Goal: Navigation & Orientation: Find specific page/section

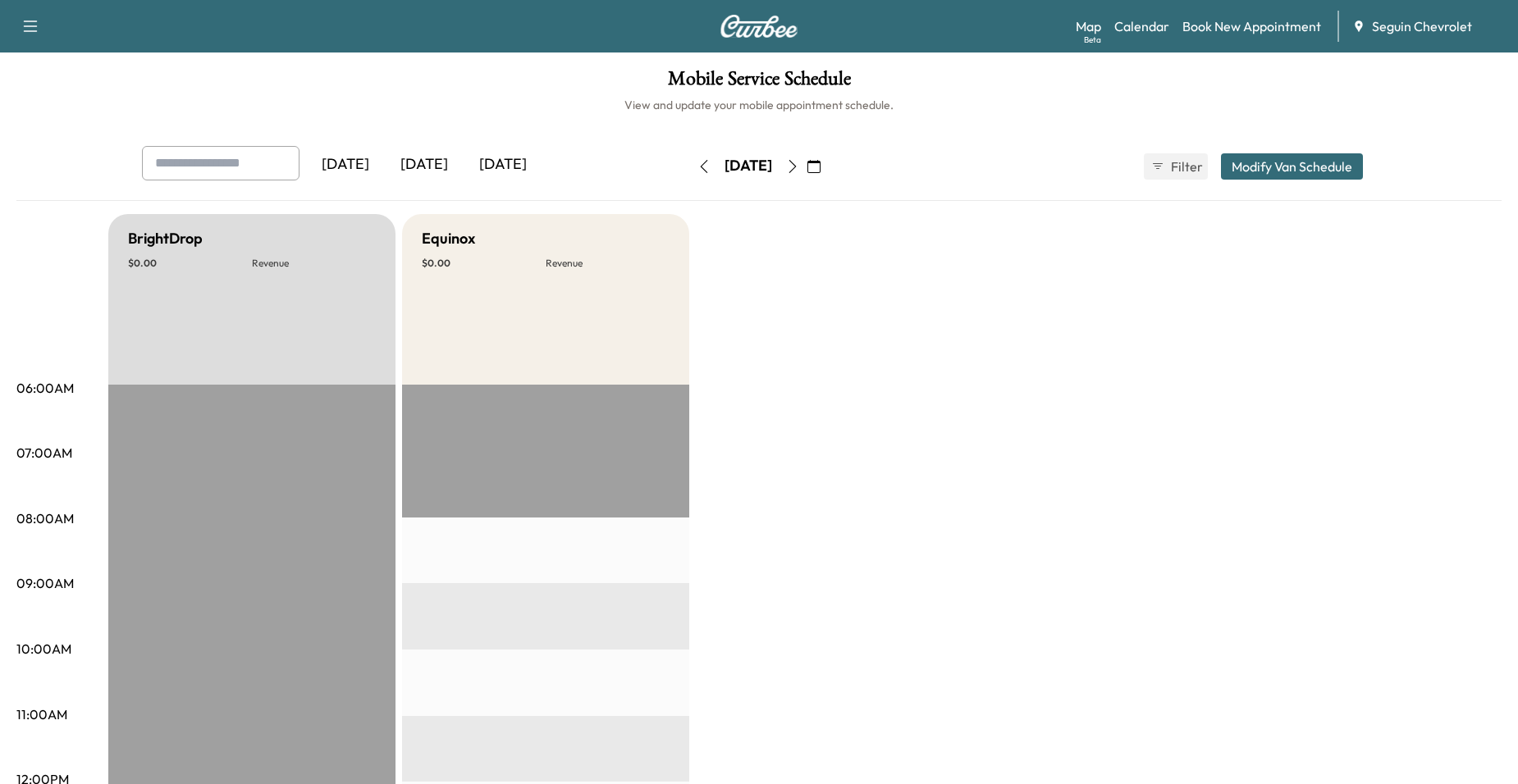
scroll to position [246, 0]
click at [820, 167] on icon "button" at bounding box center [814, 167] width 13 height 13
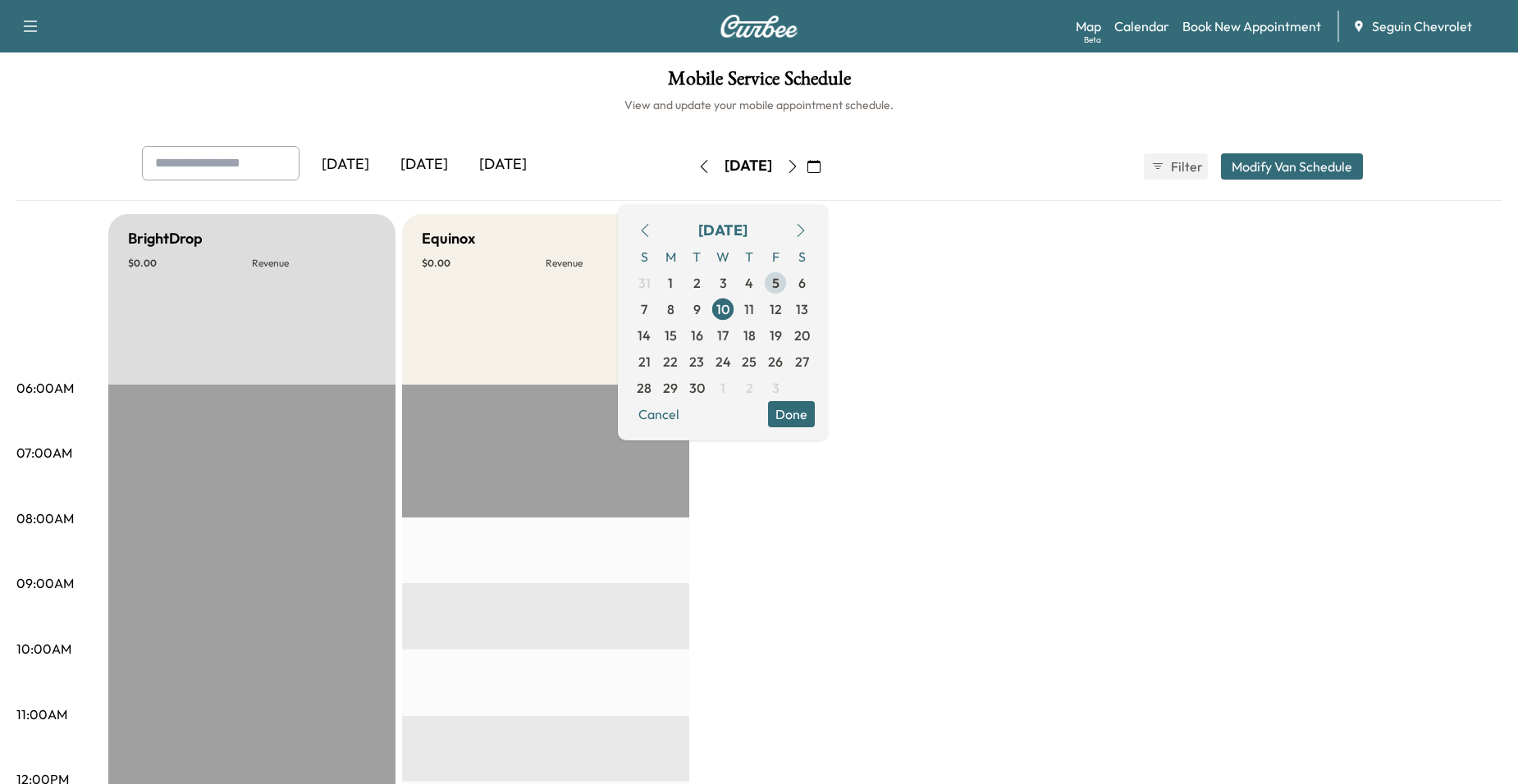
click at [789, 289] on span "5" at bounding box center [776, 283] width 27 height 27
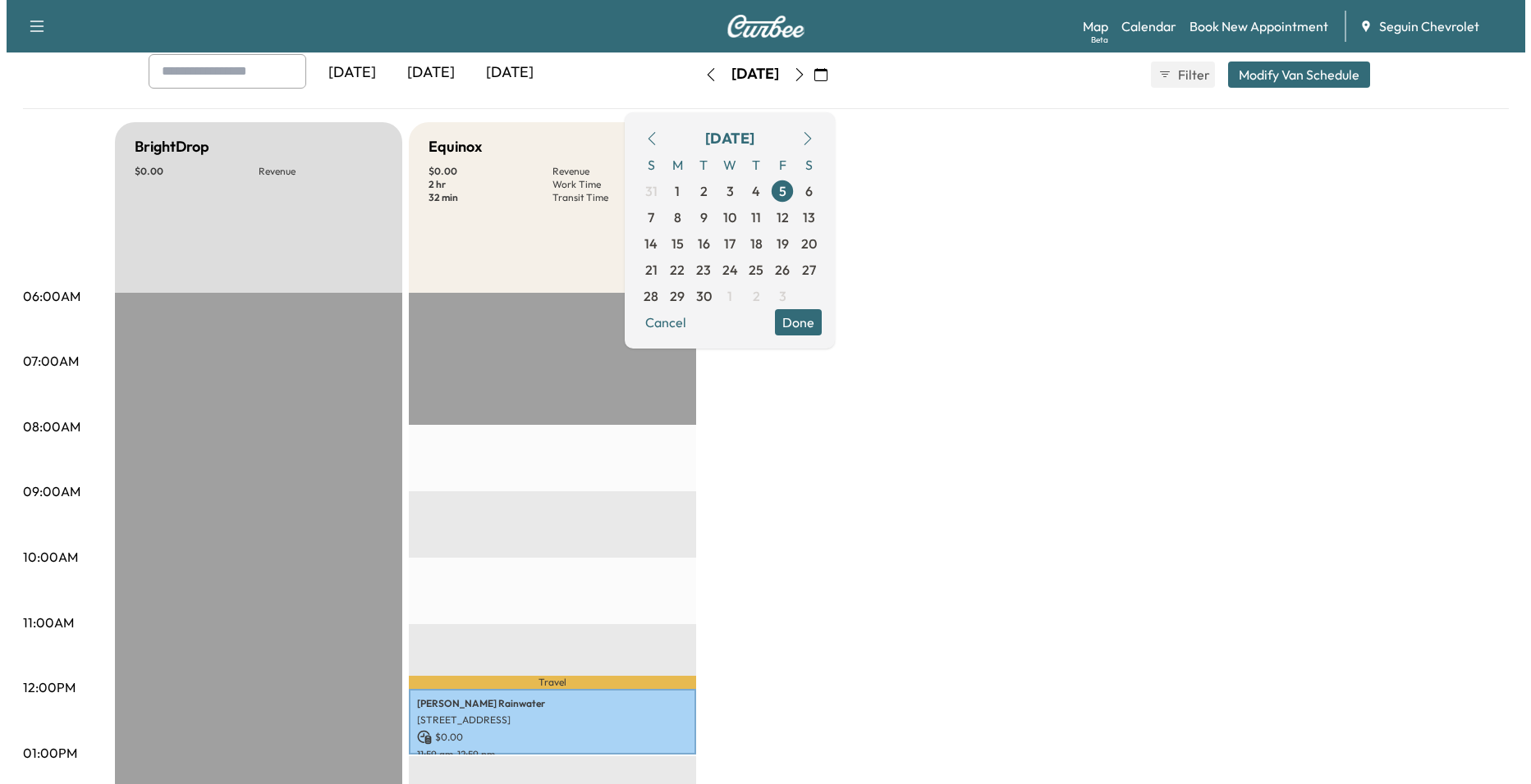
scroll to position [493, 0]
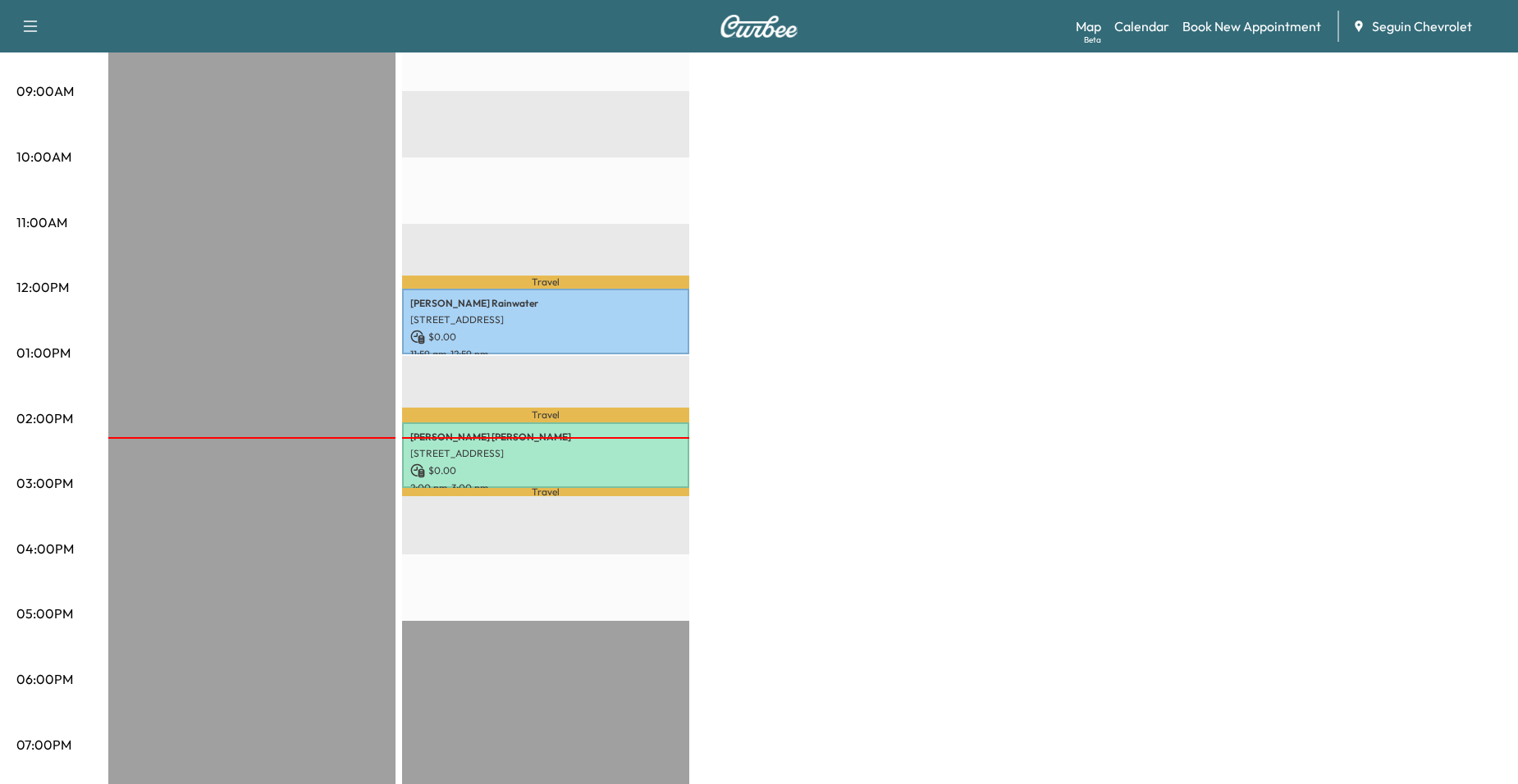
click at [739, 341] on div "BrightDrop $ 0.00 Revenue EST Start Equinox $ 0.00 Revenue 2 hr Work Time 32 mi…" at bounding box center [804, 337] width 1393 height 1230
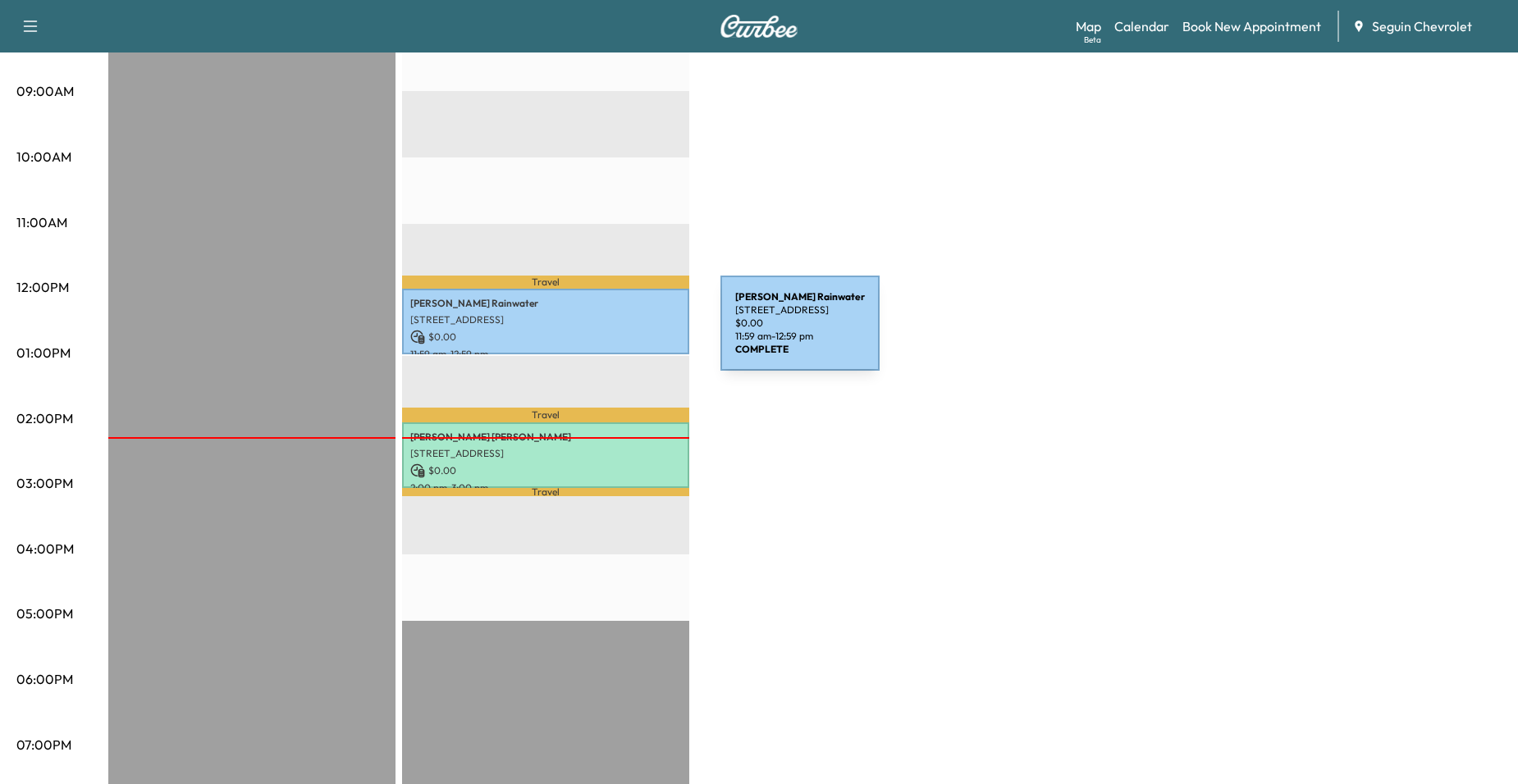
click at [597, 333] on p "$ 0.00" at bounding box center [545, 337] width 271 height 15
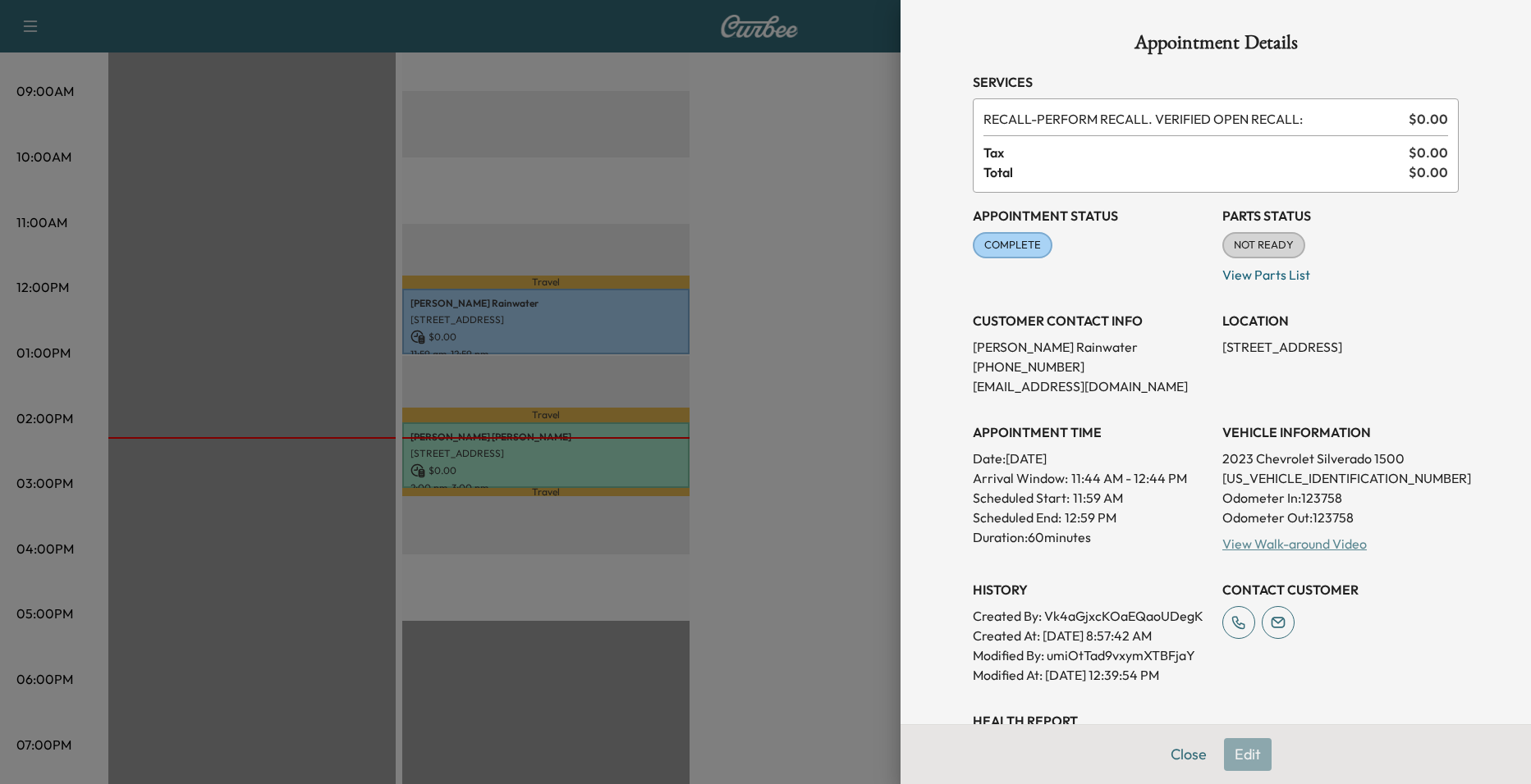
click at [1291, 541] on link "View Walk-around Video" at bounding box center [1295, 543] width 144 height 16
click at [694, 281] on div at bounding box center [766, 392] width 1531 height 784
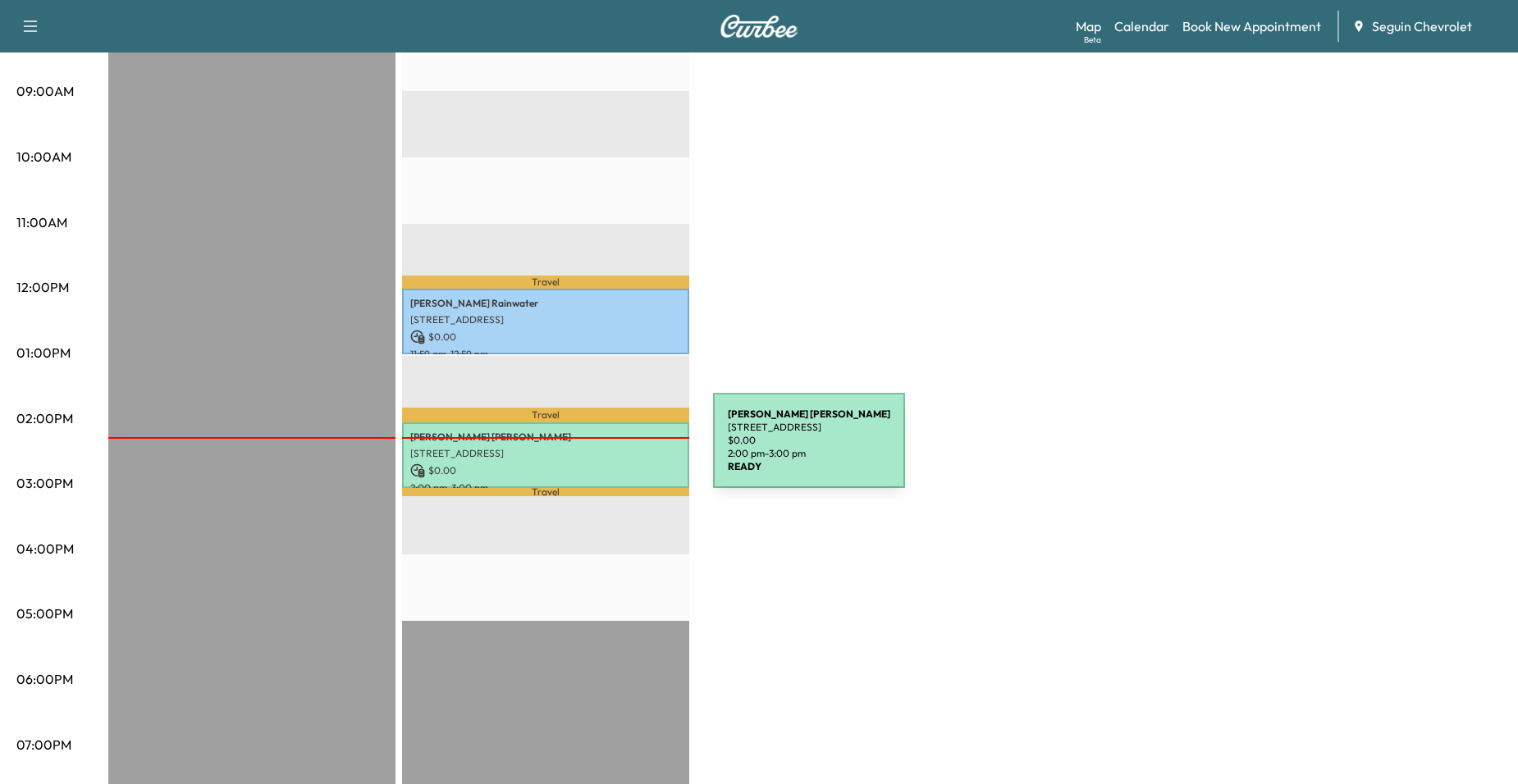
click at [590, 450] on p "811 E WALNUT, SEGUIN, TX 78155, US" at bounding box center [545, 454] width 271 height 13
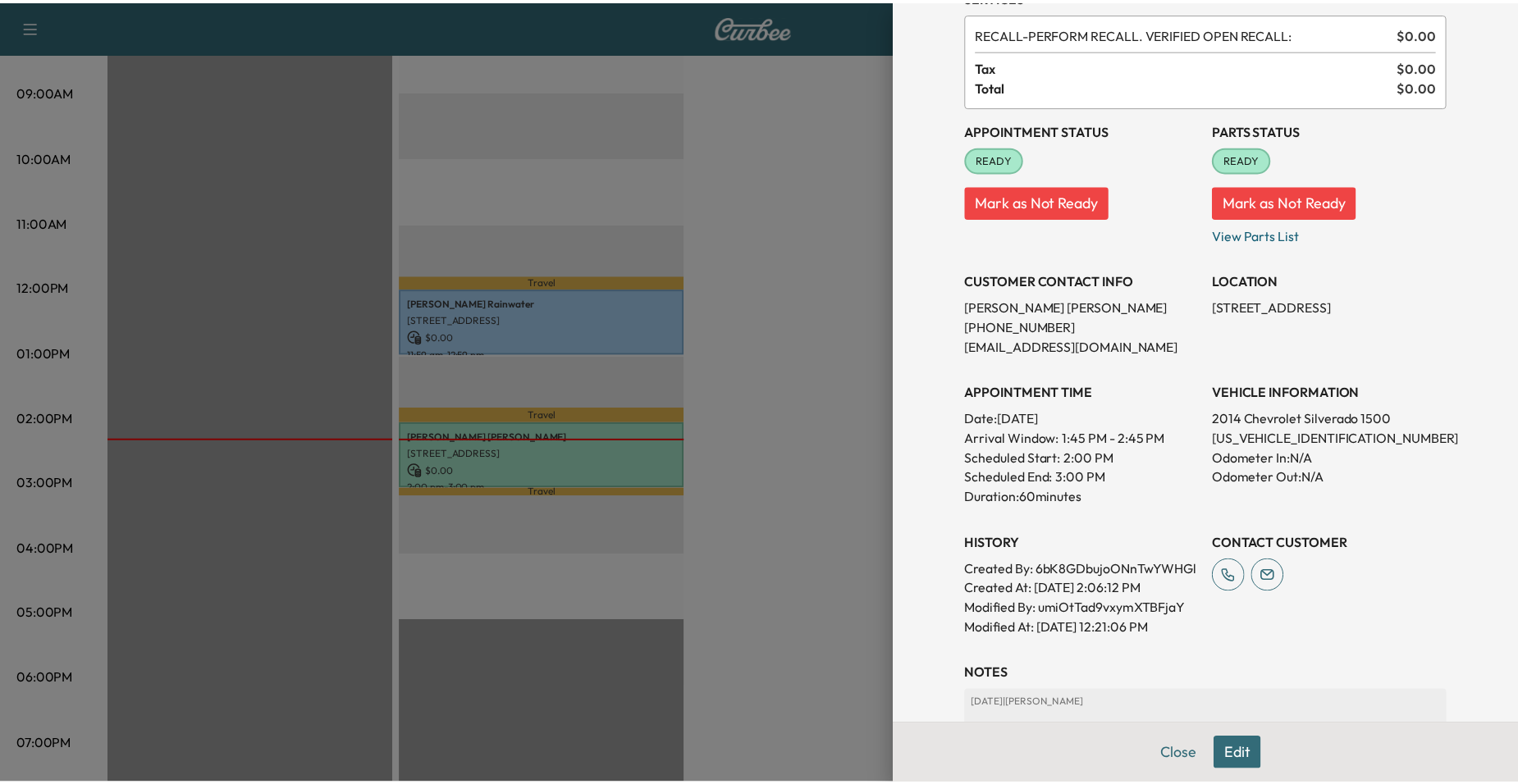
scroll to position [246, 0]
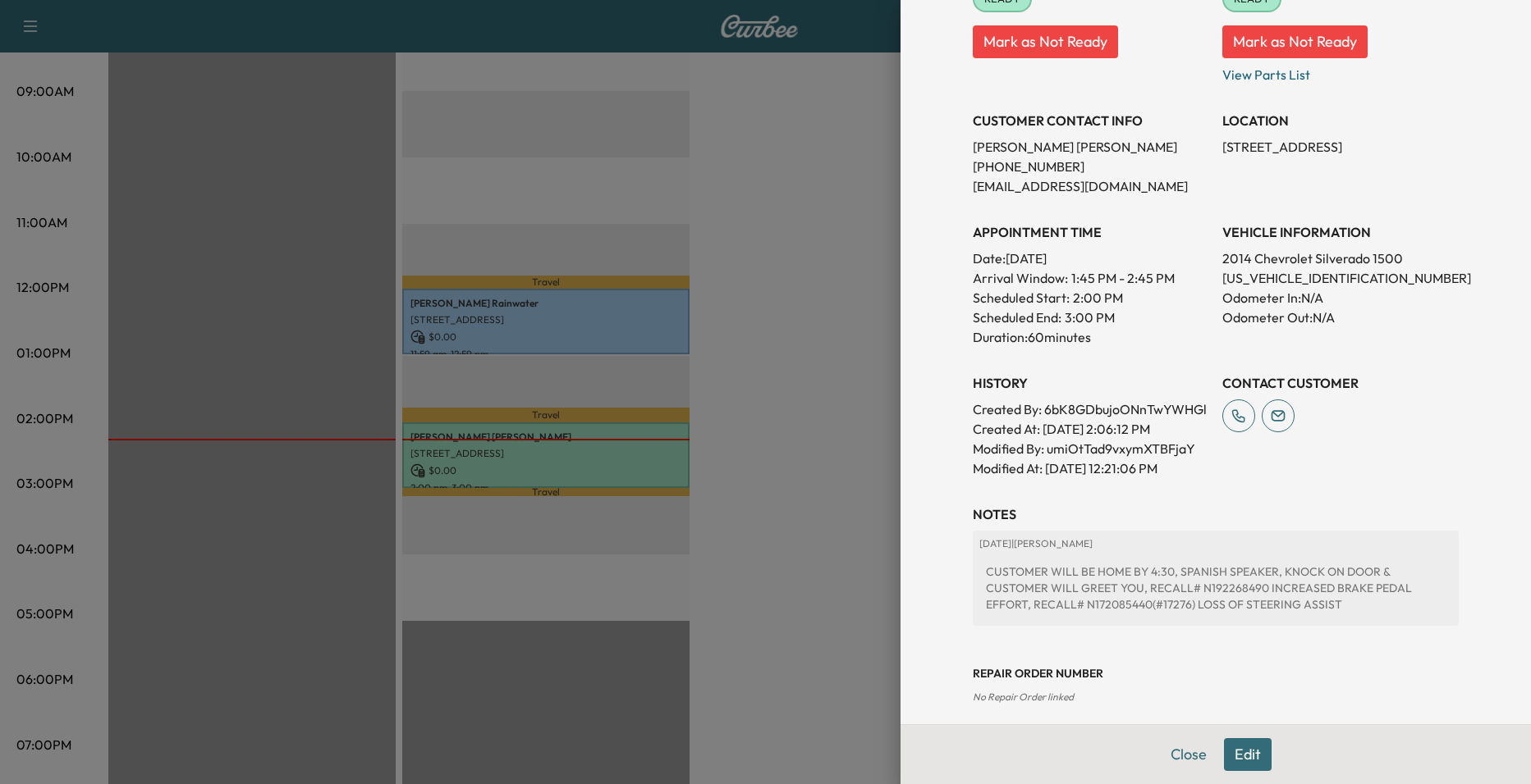
click at [784, 390] on div at bounding box center [766, 392] width 1531 height 784
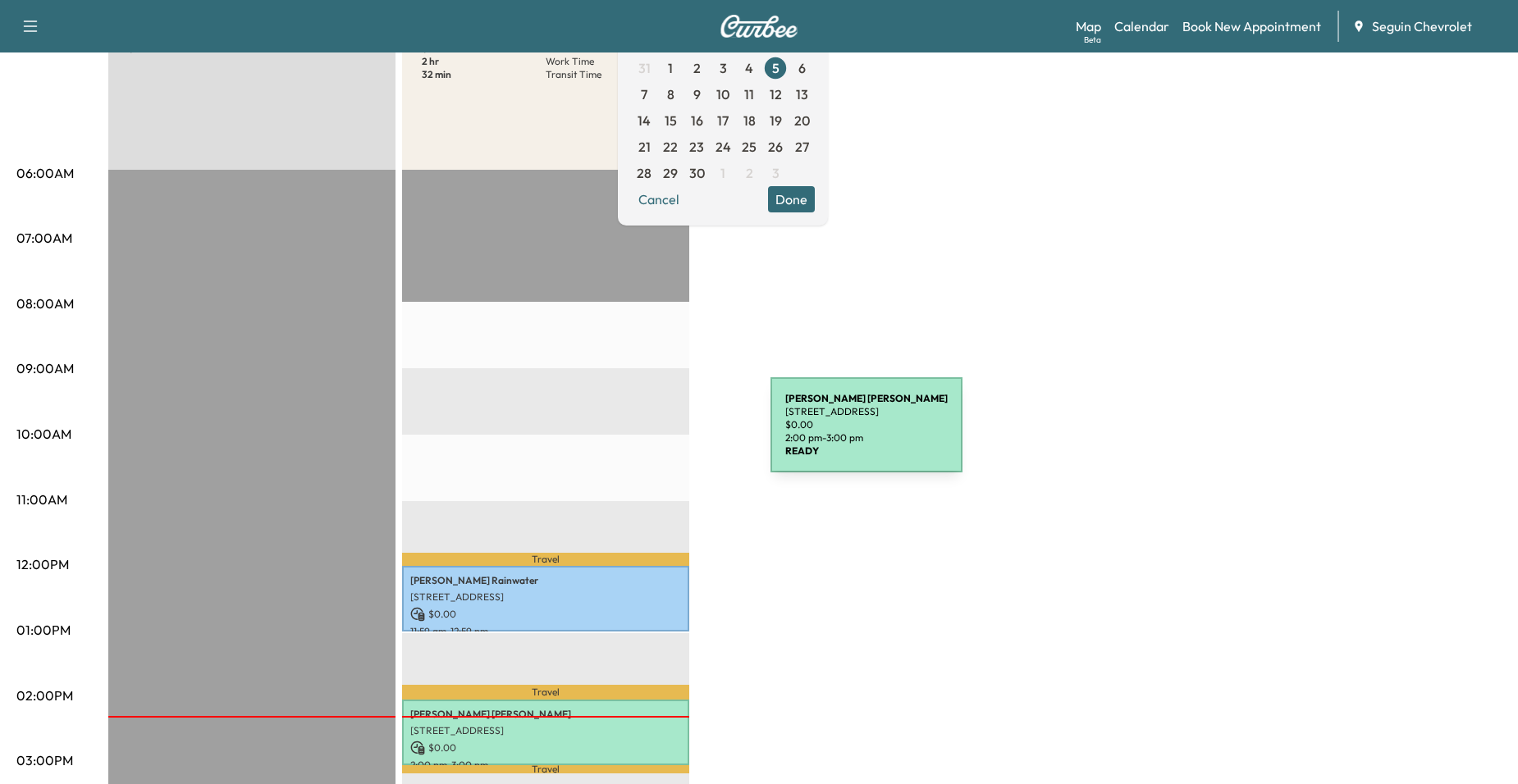
scroll to position [164, 0]
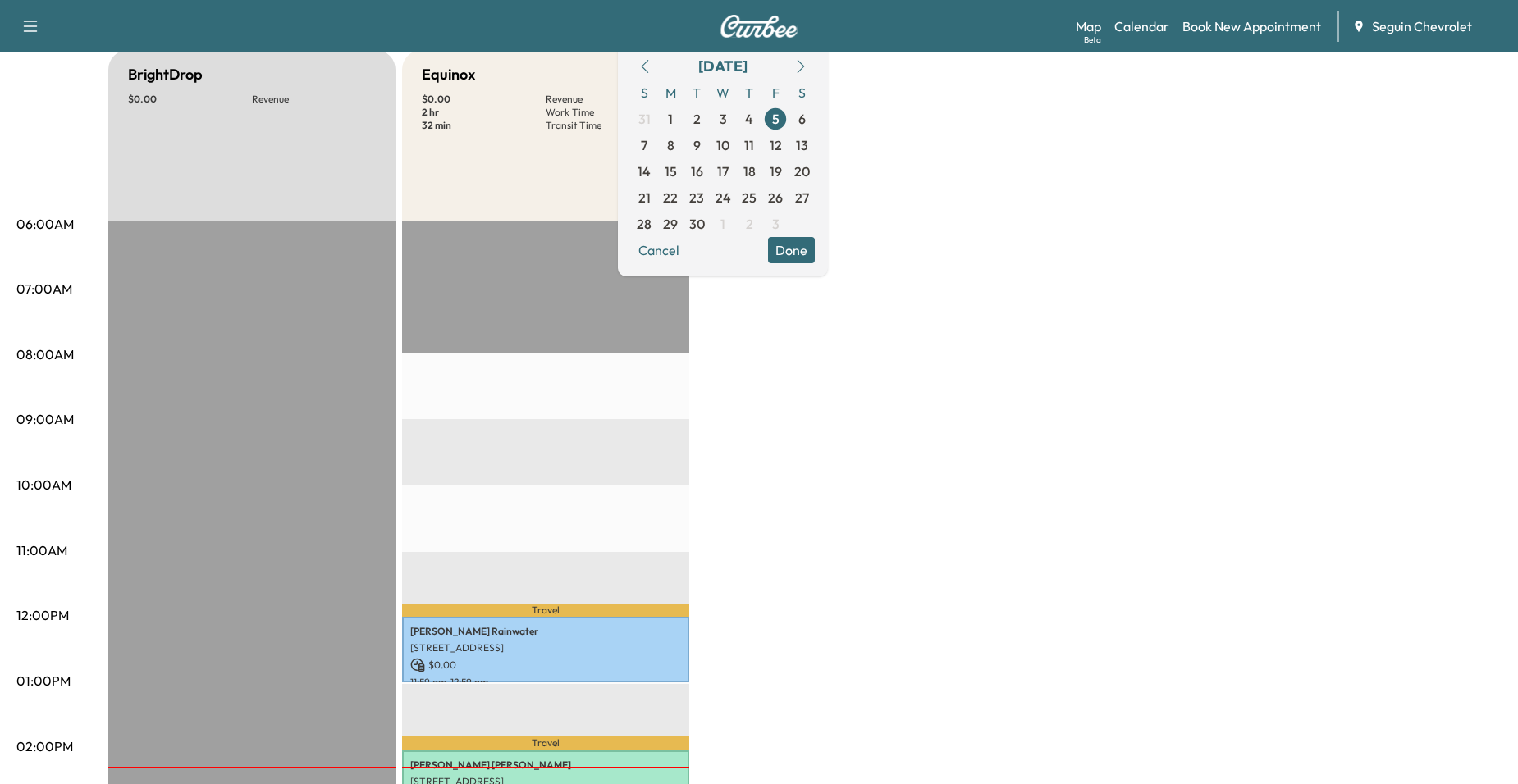
click at [798, 372] on div "BrightDrop $ 0.00 Revenue EST Start Equinox $ 0.00 Revenue 2 hr Work Time 32 mi…" at bounding box center [804, 665] width 1393 height 1230
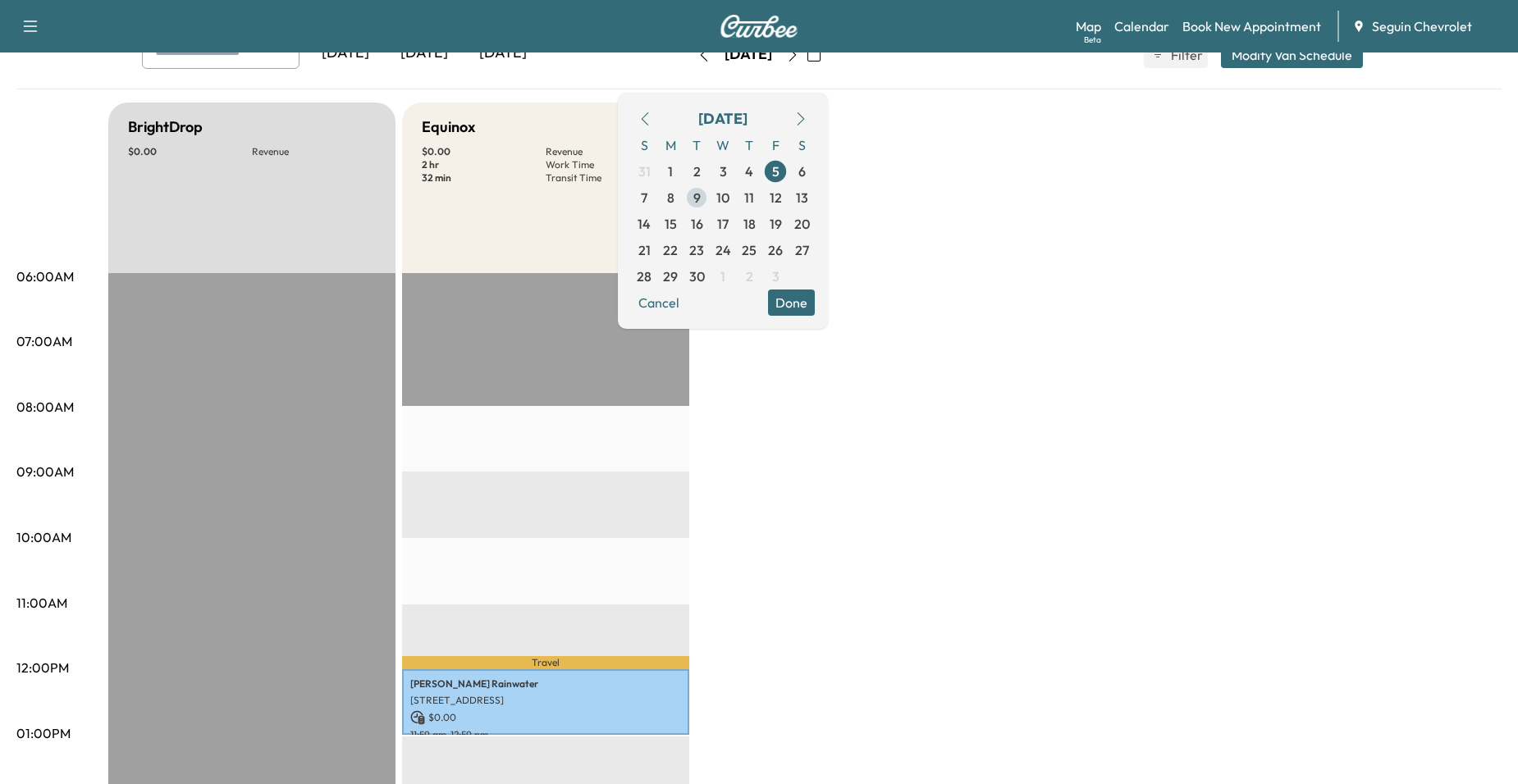
scroll to position [82, 0]
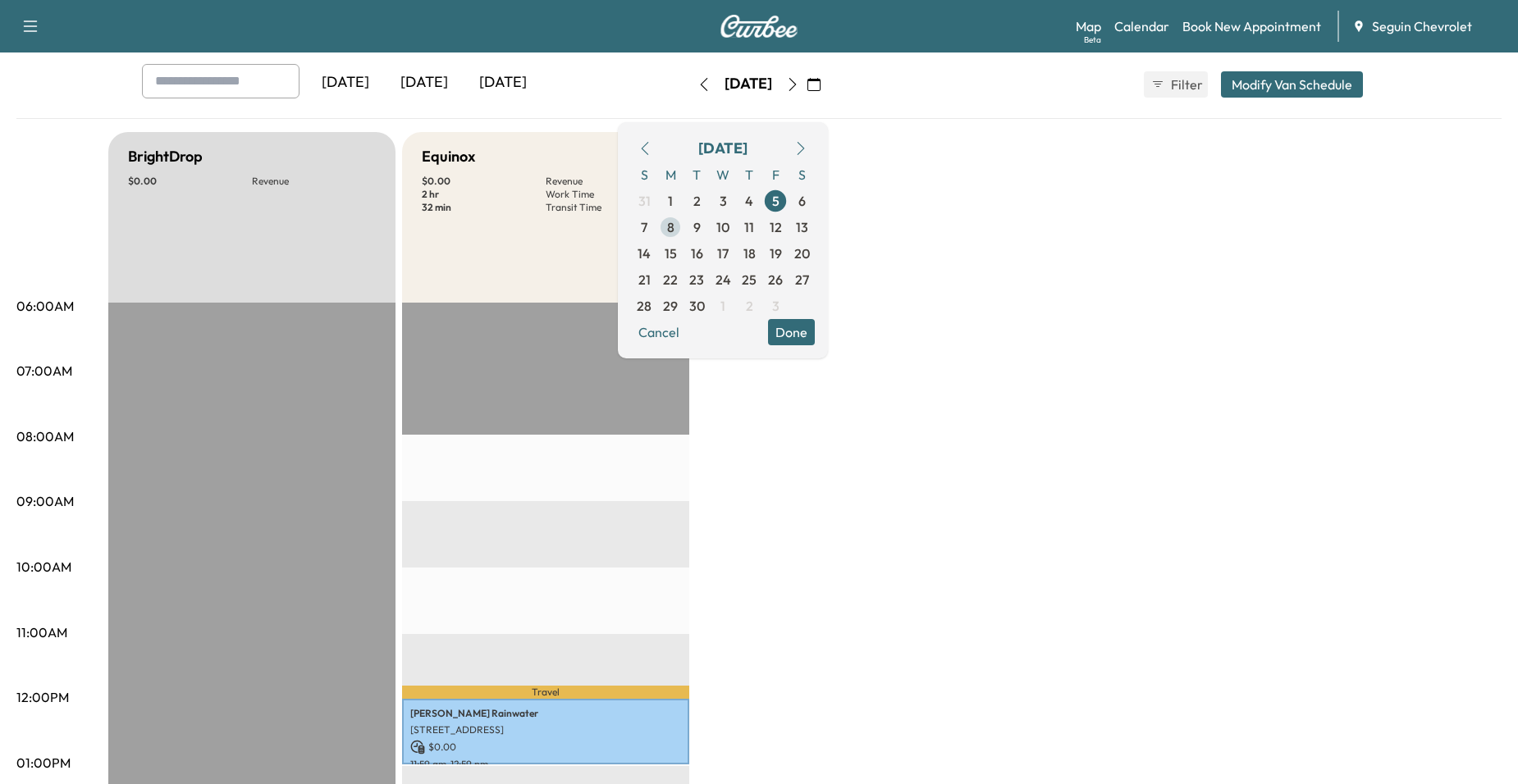
click at [684, 229] on span "8" at bounding box center [670, 228] width 27 height 27
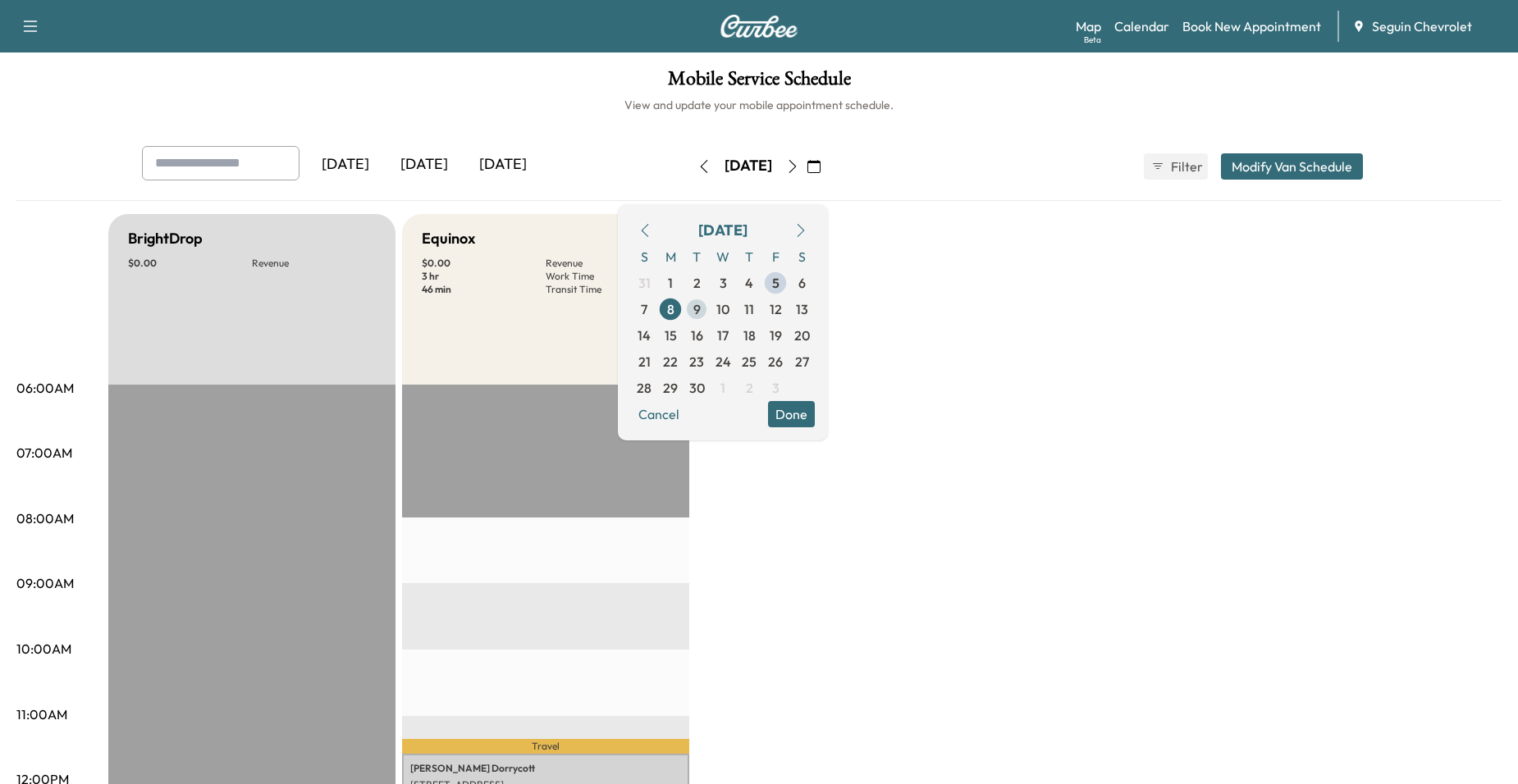
click at [701, 318] on span "9" at bounding box center [697, 308] width 8 height 20
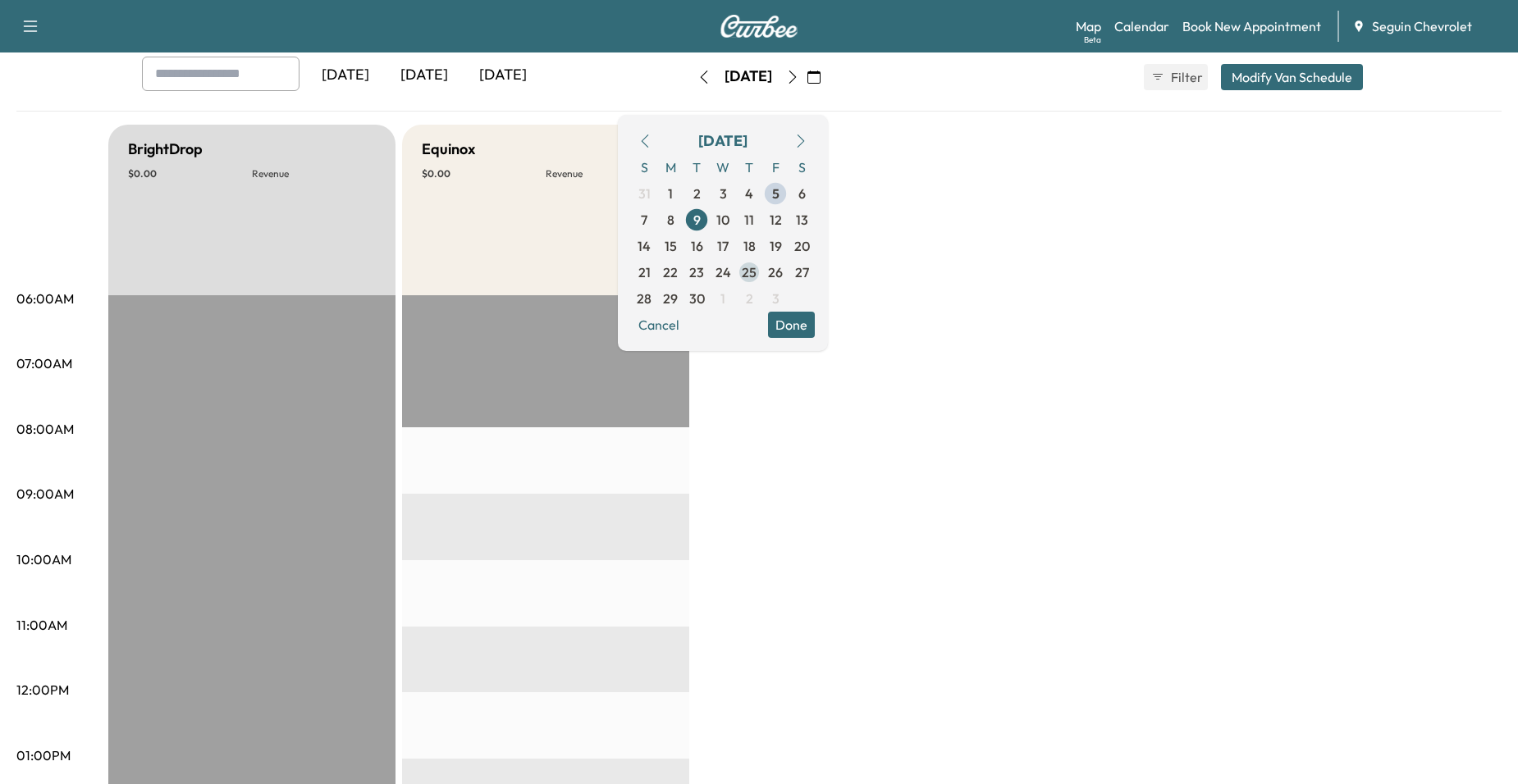
scroll to position [82, 0]
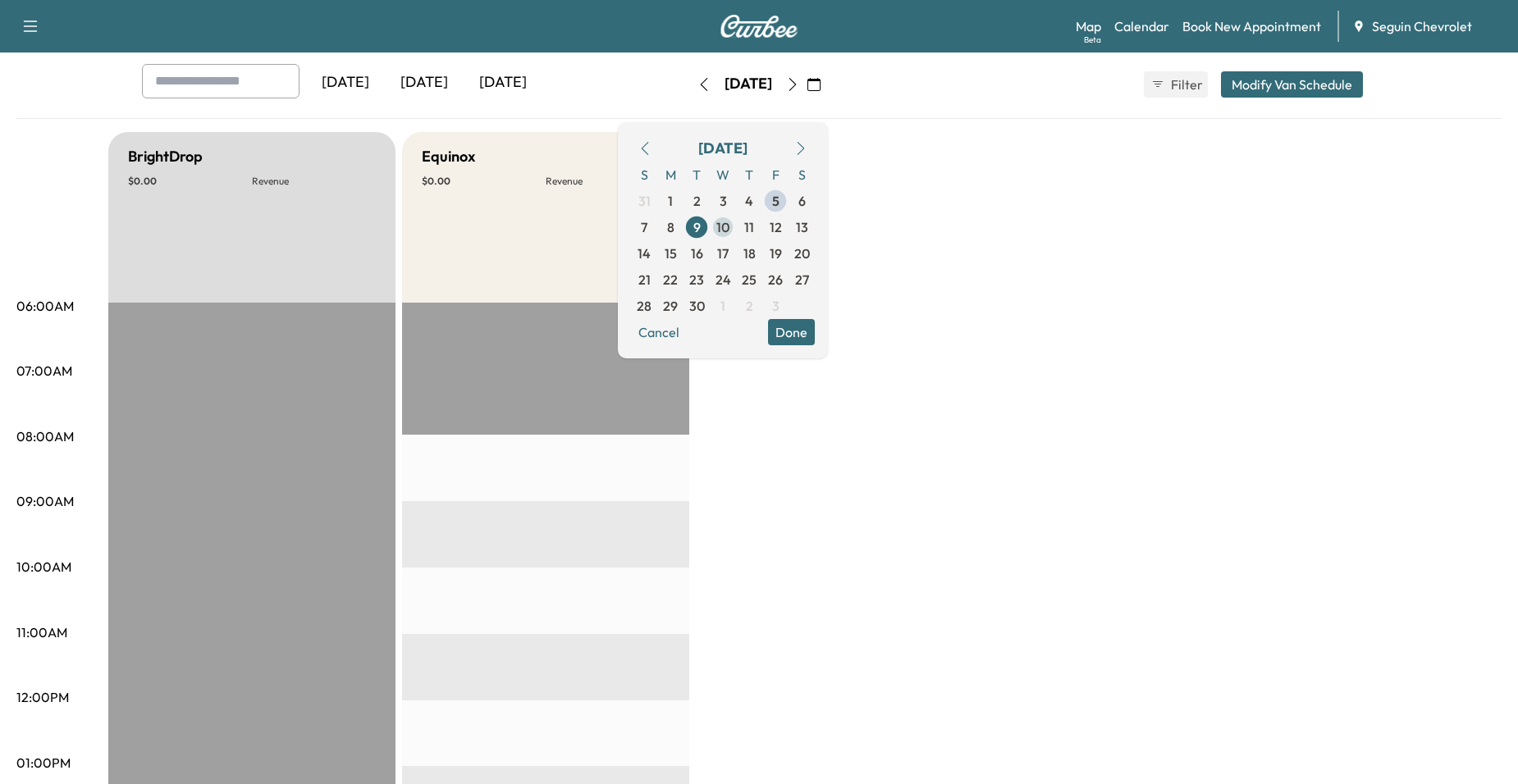
click at [729, 229] on span "10" at bounding box center [722, 227] width 13 height 20
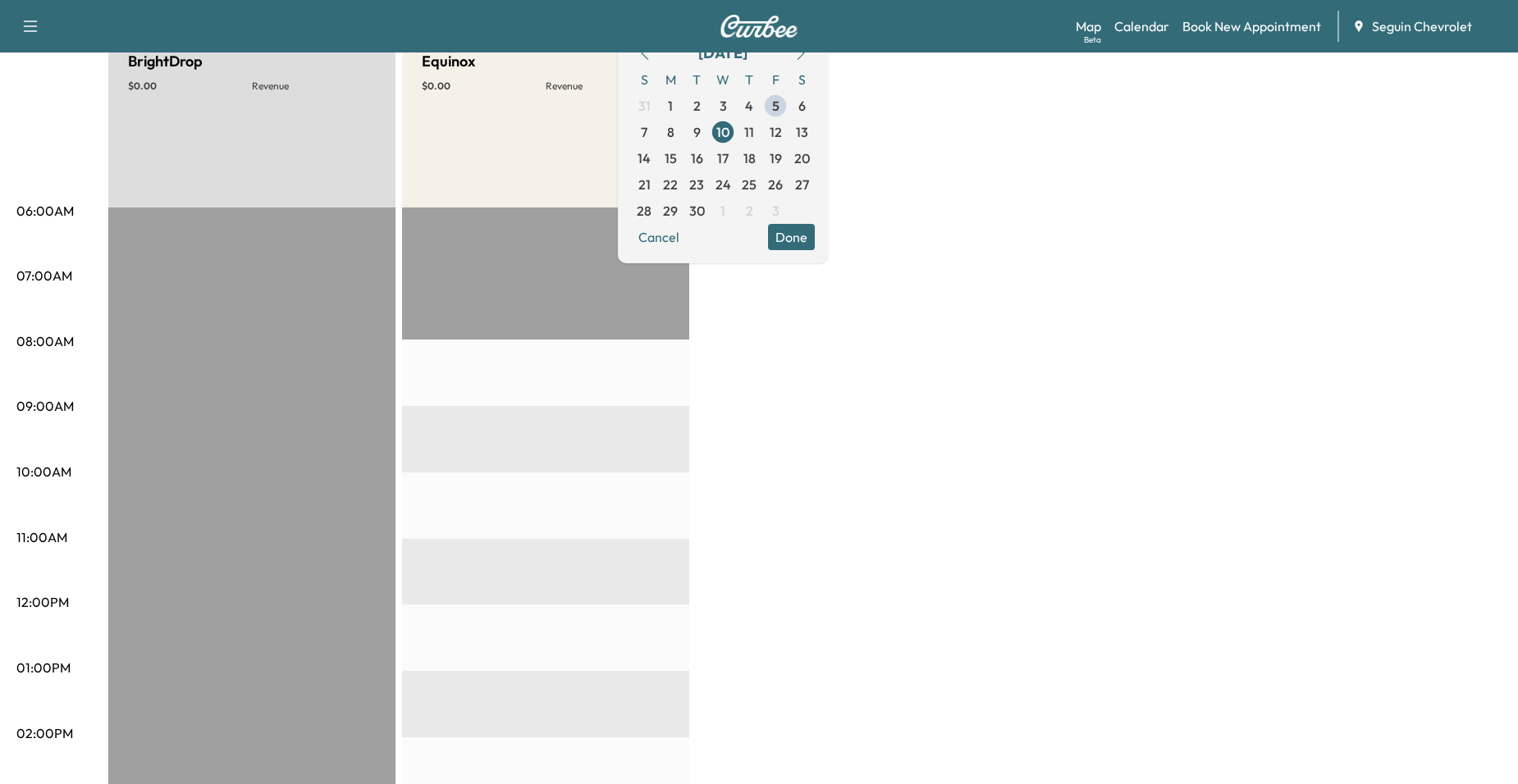
scroll to position [164, 0]
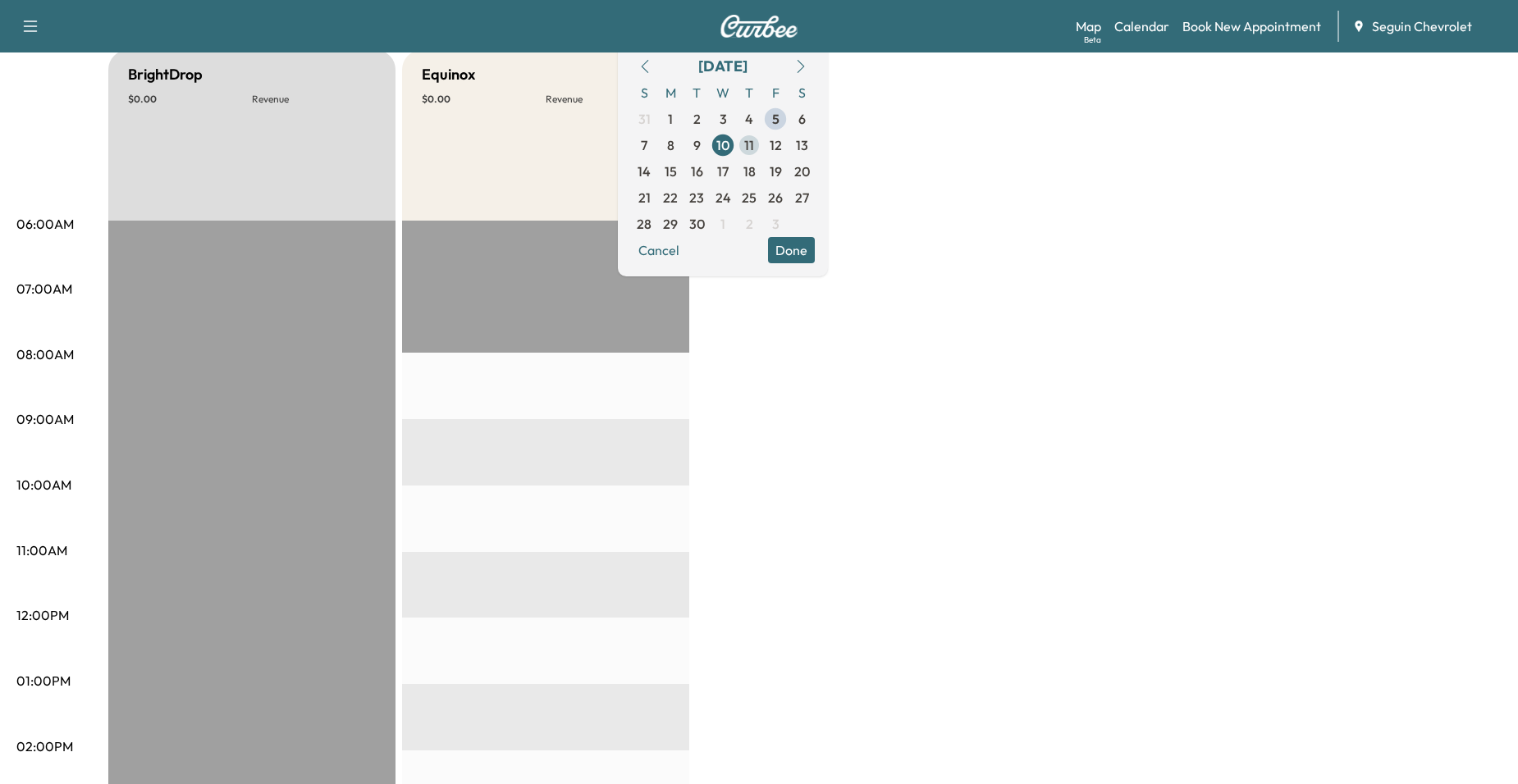
click at [754, 148] on span "11" at bounding box center [749, 145] width 9 height 20
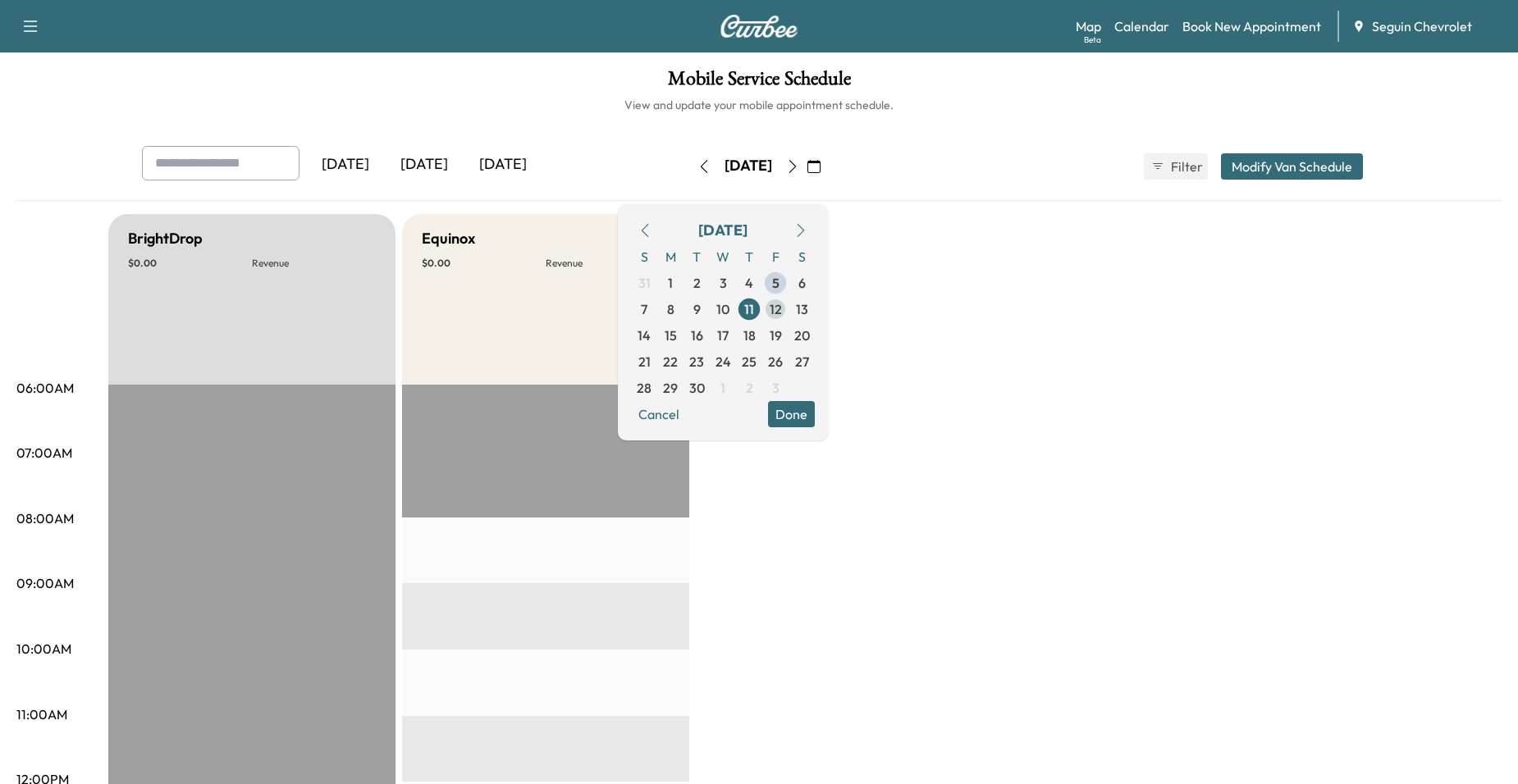
click at [782, 313] on span "12" at bounding box center [776, 308] width 12 height 20
click at [684, 346] on span "15" at bounding box center [670, 336] width 27 height 27
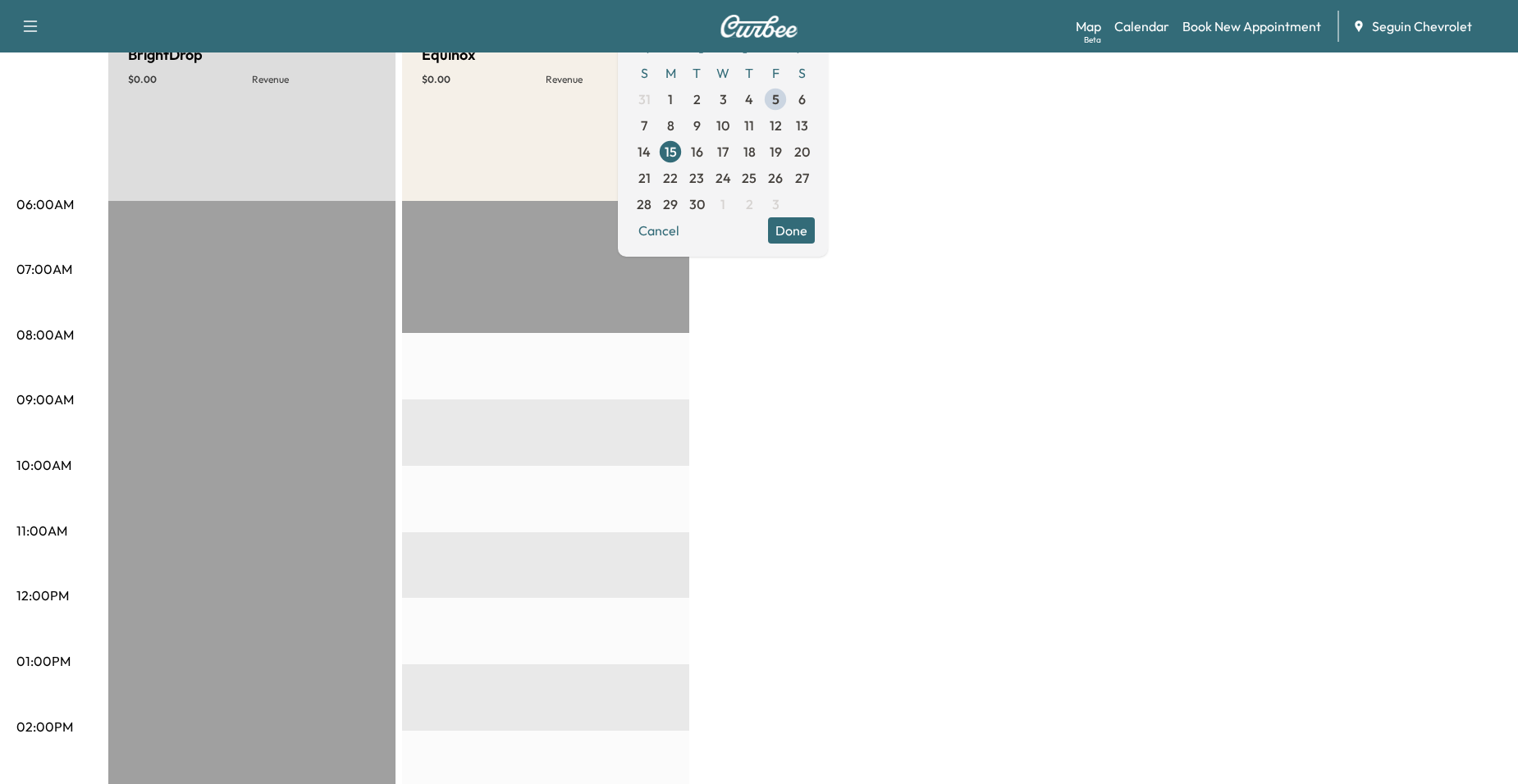
scroll to position [164, 0]
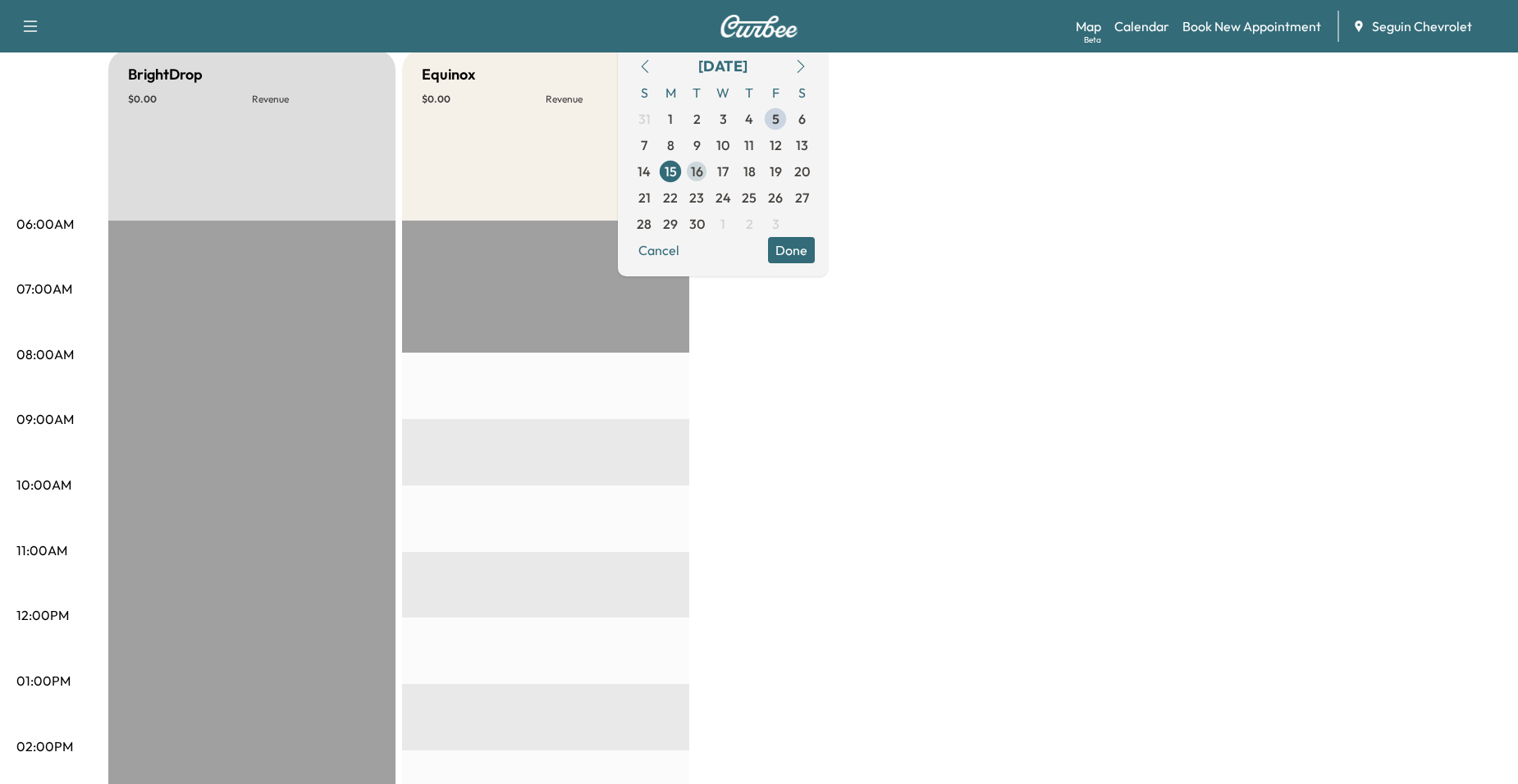
click at [703, 177] on span "16" at bounding box center [697, 171] width 12 height 20
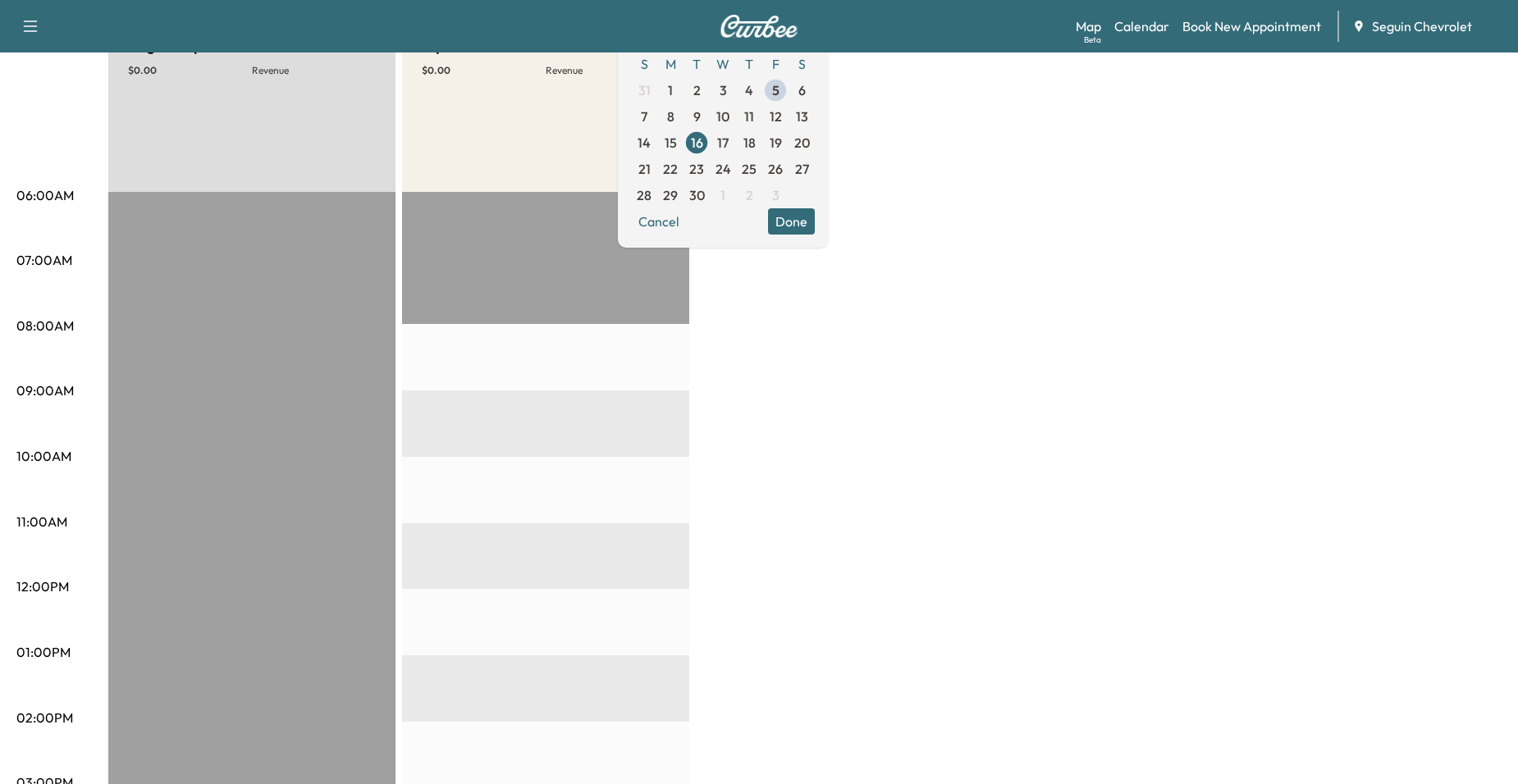
scroll to position [164, 0]
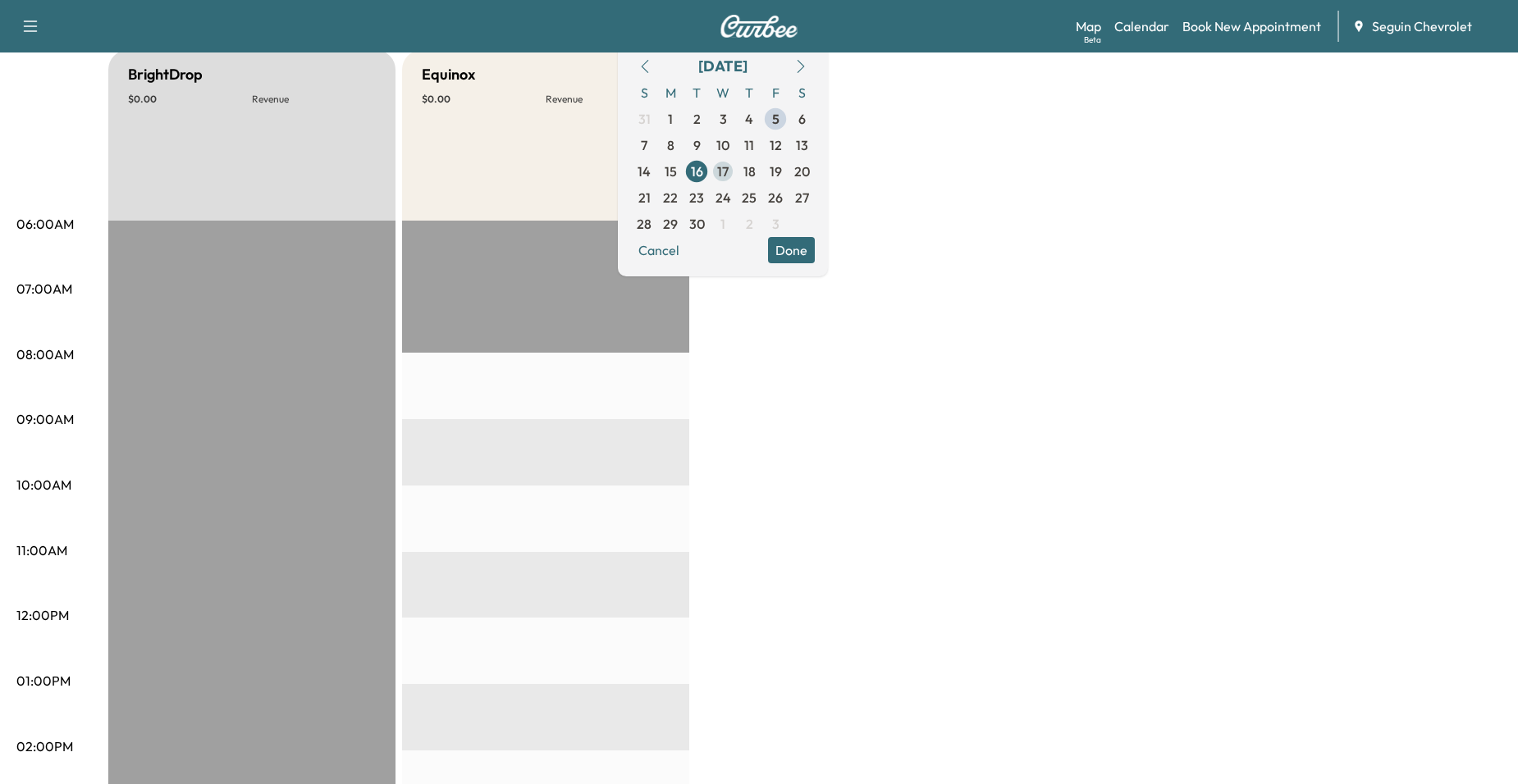
click at [728, 168] on span "17" at bounding box center [722, 171] width 11 height 20
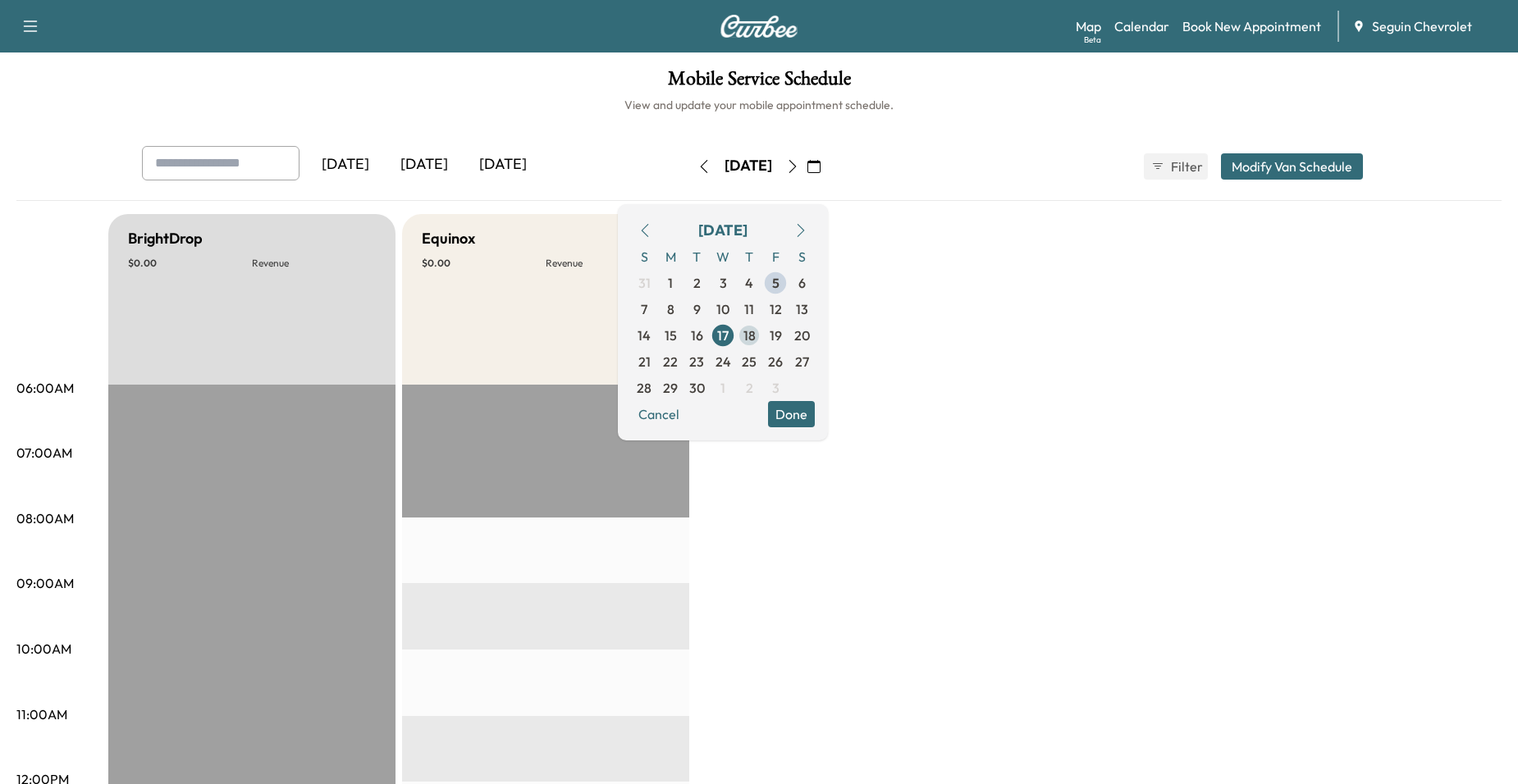
click at [756, 340] on span "18" at bounding box center [749, 335] width 12 height 20
click at [782, 331] on span "19" at bounding box center [776, 335] width 12 height 20
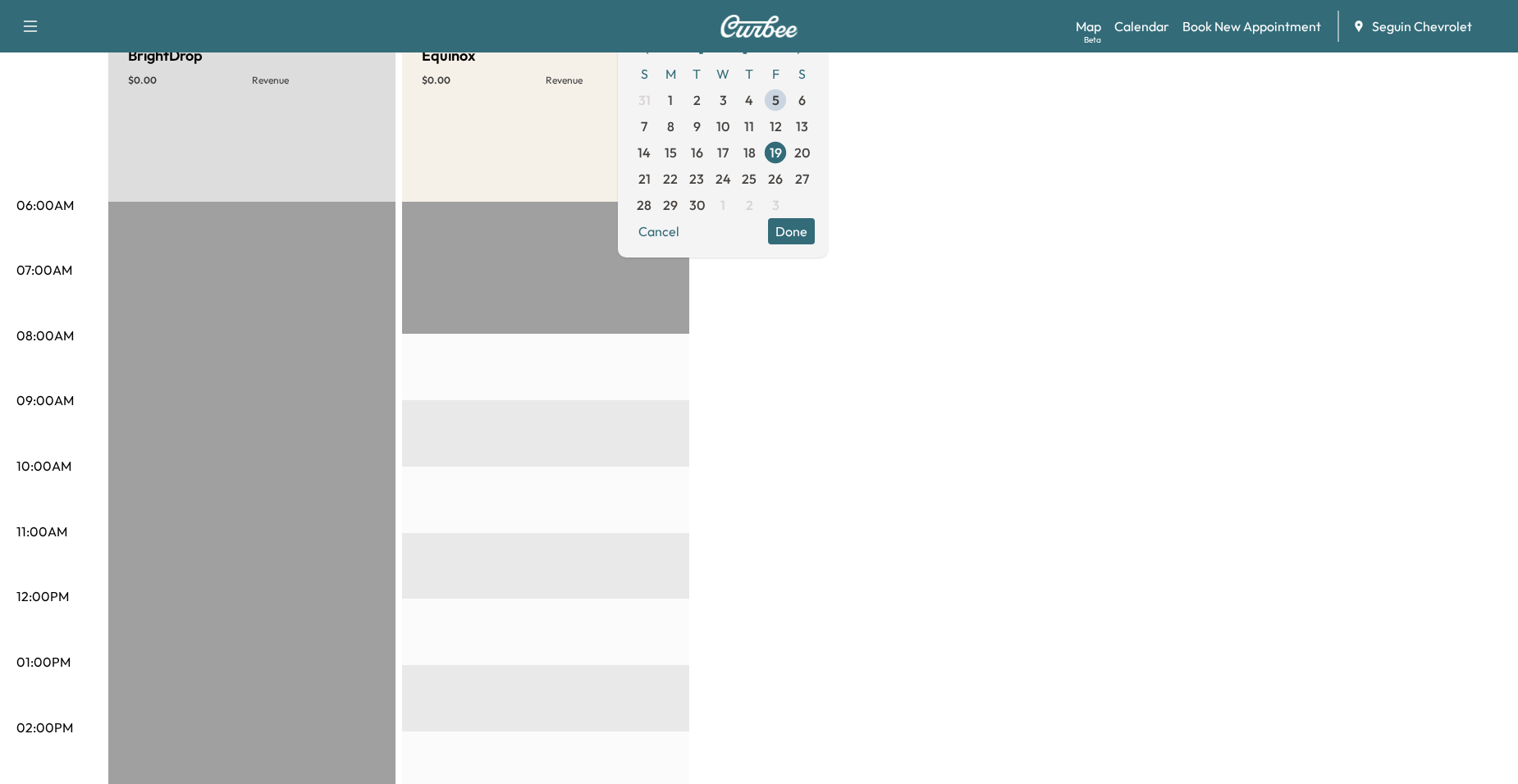
scroll to position [164, 0]
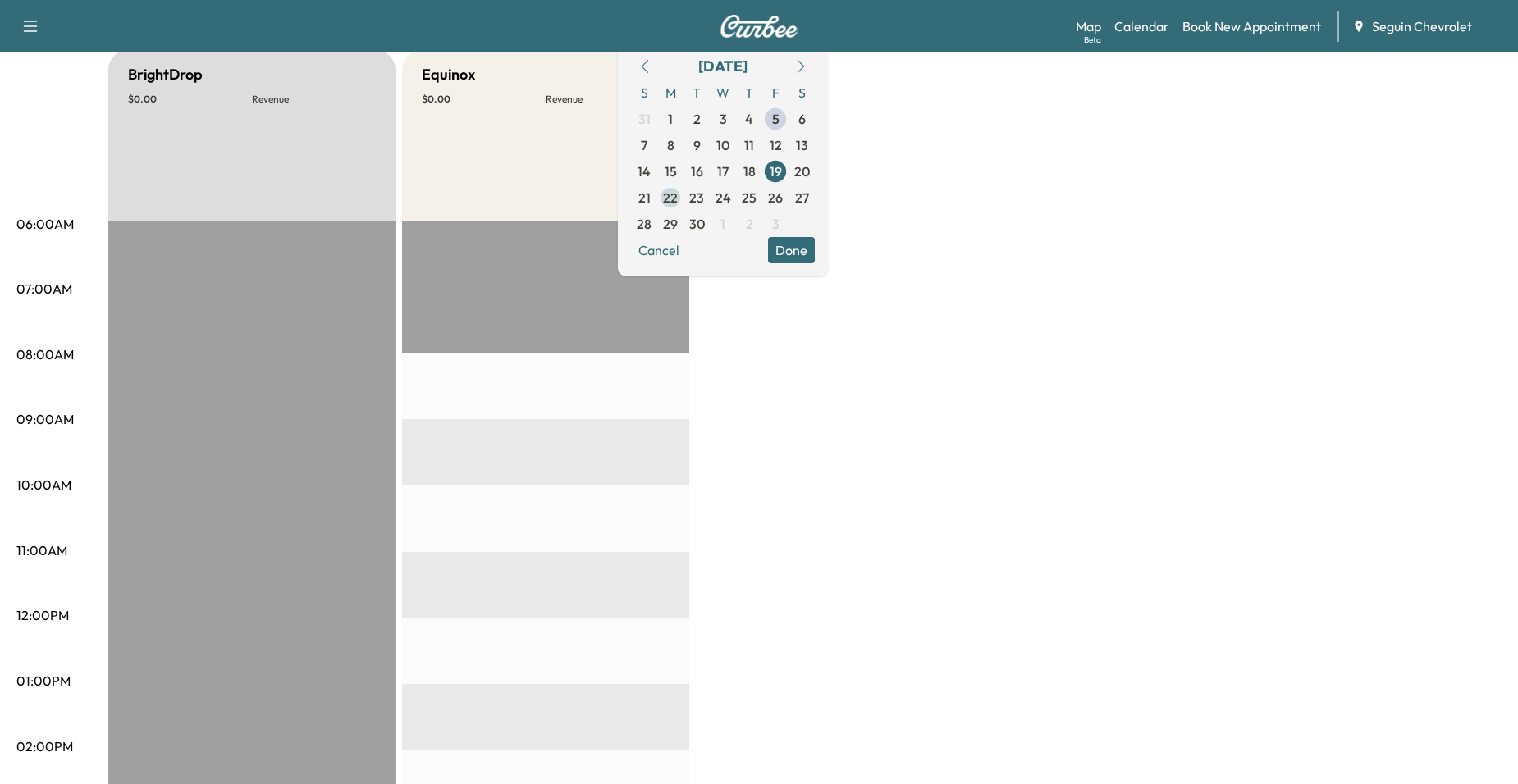
click at [678, 203] on span "22" at bounding box center [670, 197] width 15 height 20
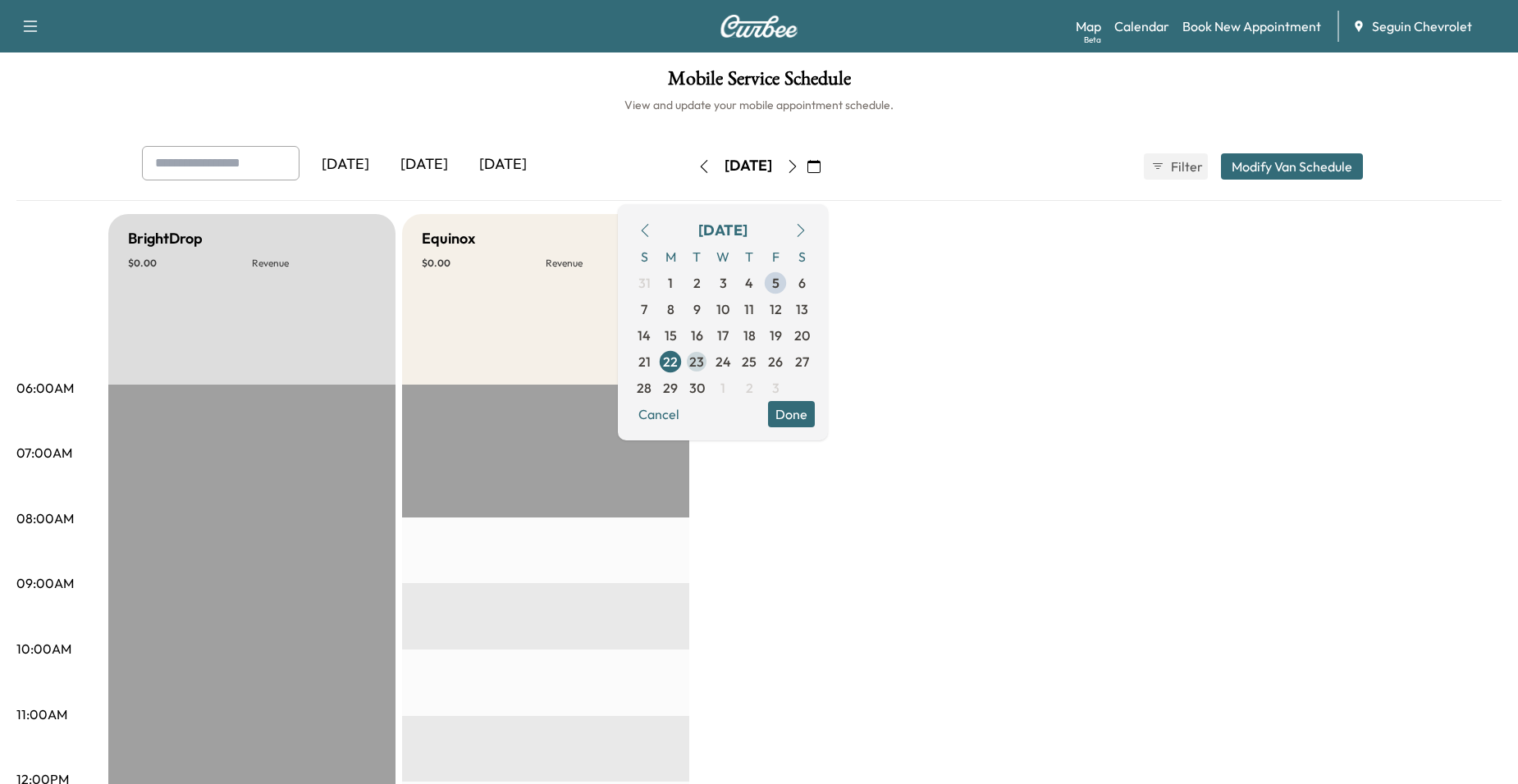
click at [704, 356] on span "23" at bounding box center [697, 362] width 15 height 20
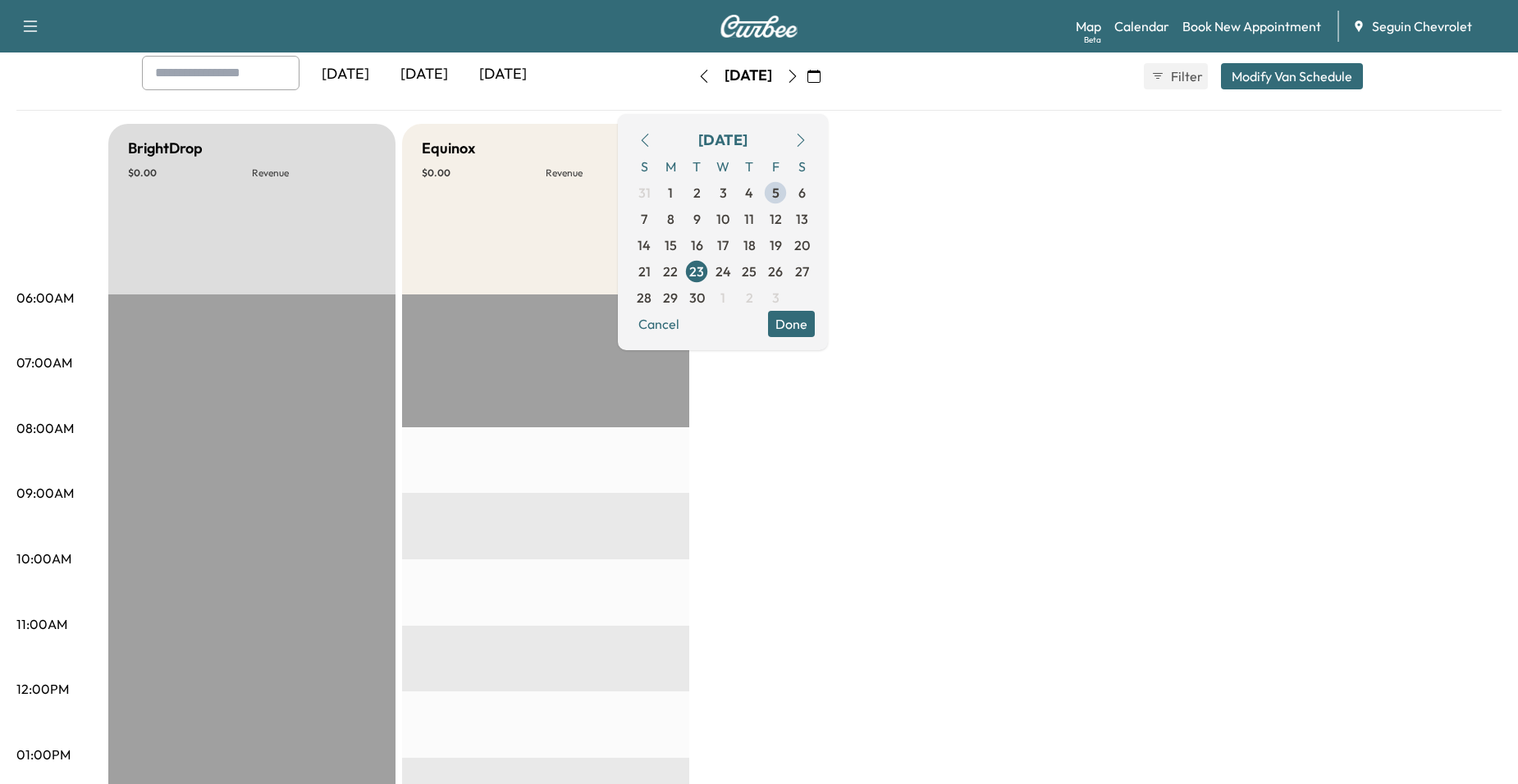
scroll to position [82, 0]
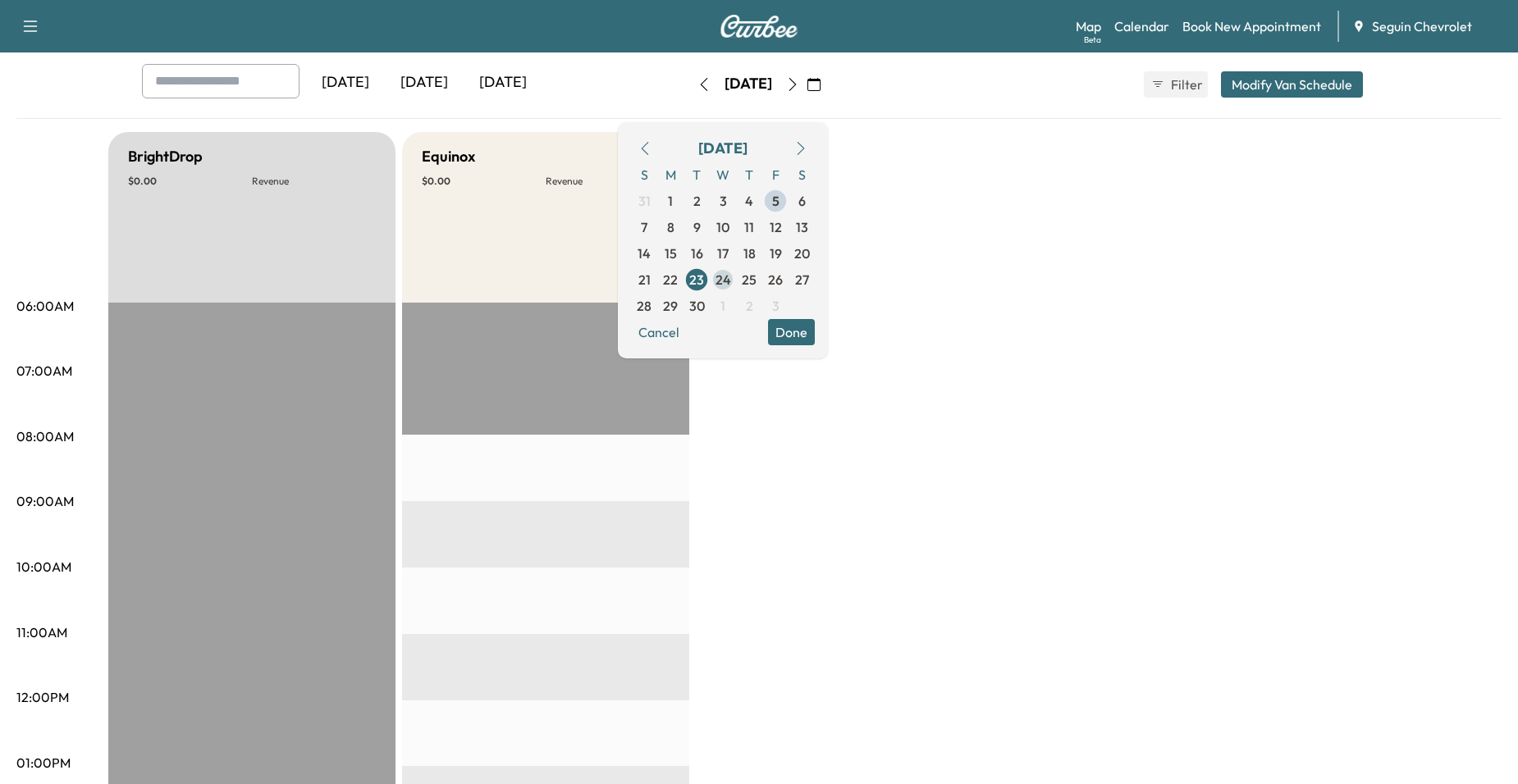
click at [731, 283] on span "24" at bounding box center [723, 279] width 15 height 20
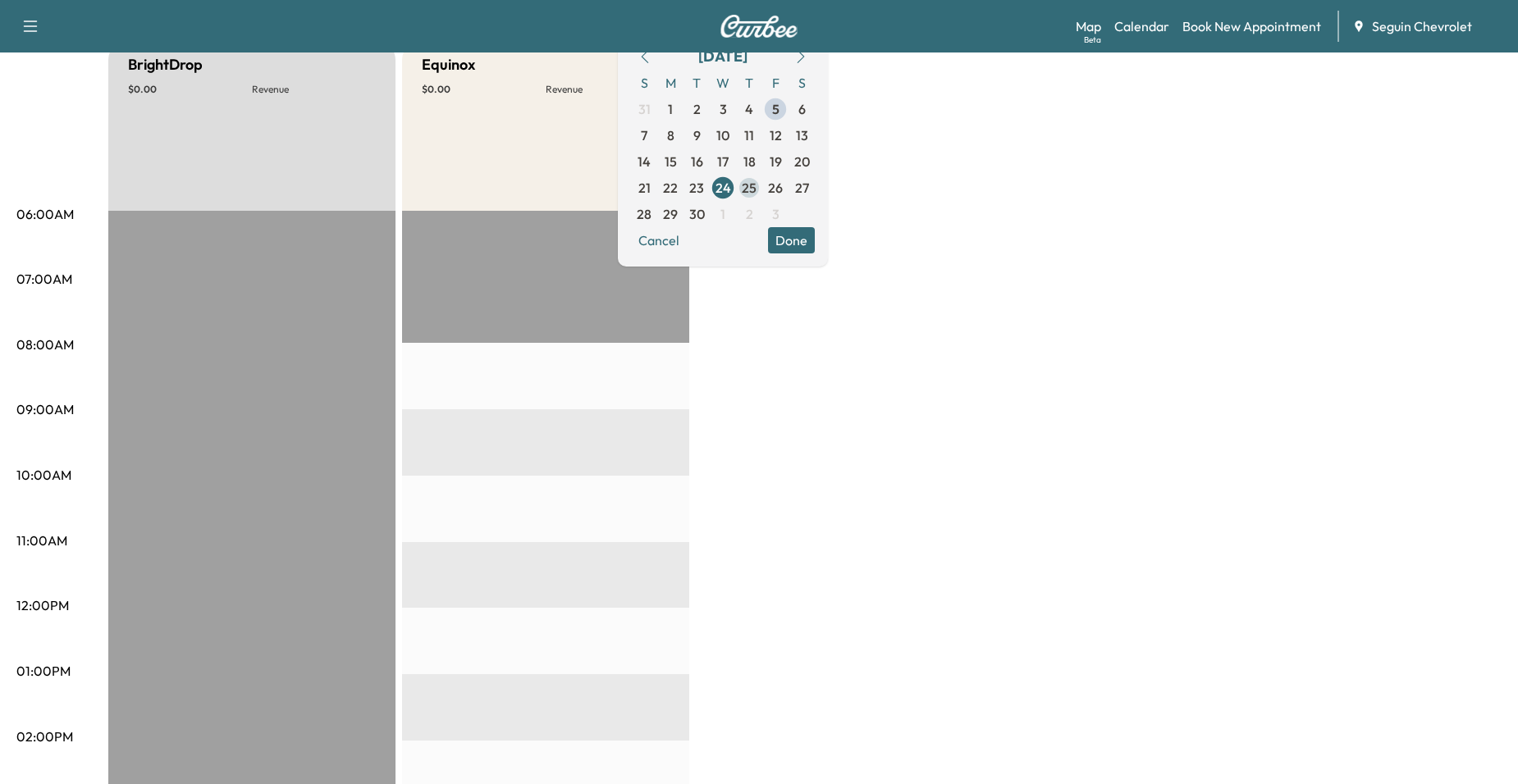
scroll to position [164, 0]
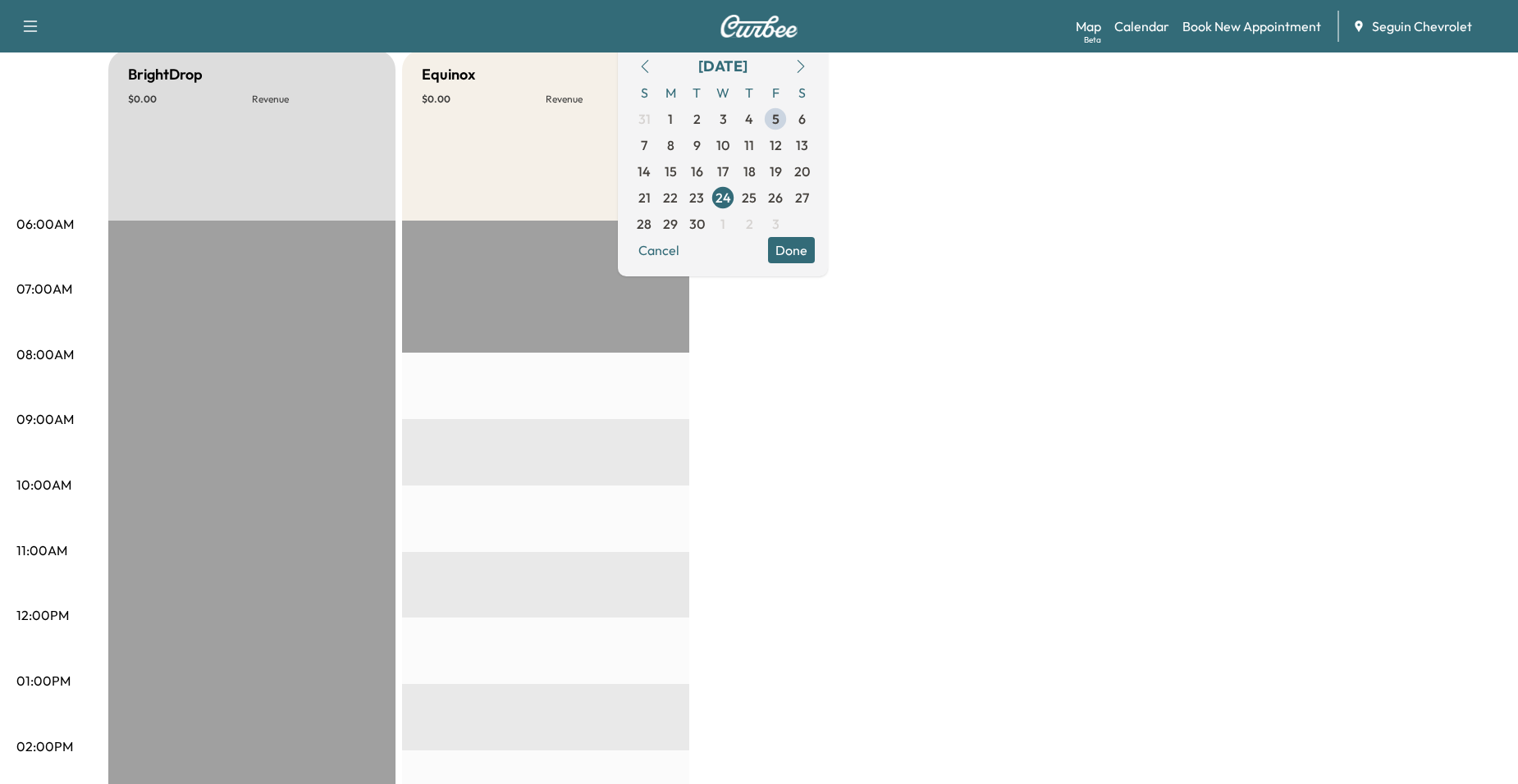
click at [757, 204] on span "25" at bounding box center [749, 197] width 15 height 20
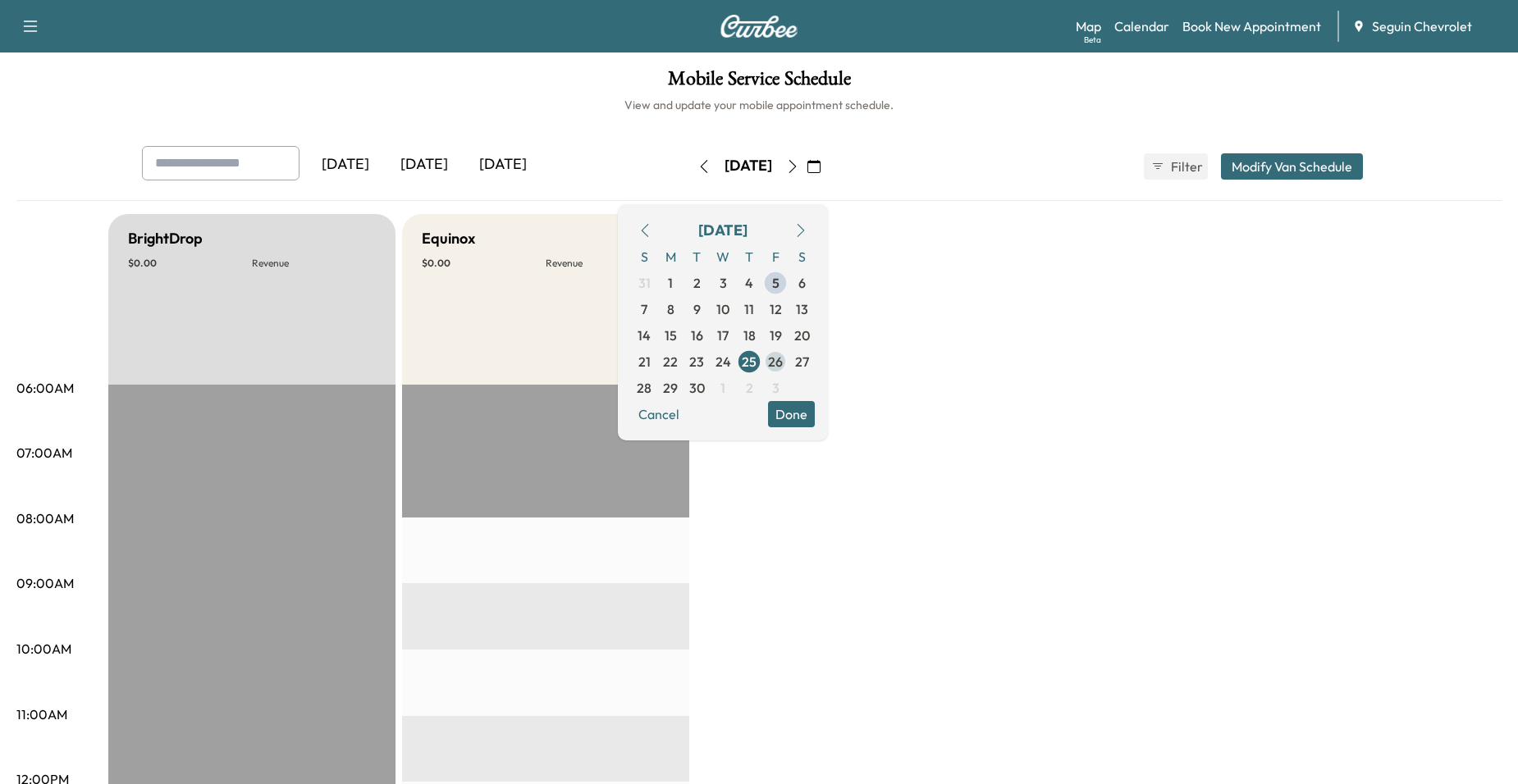
click at [789, 349] on span "26" at bounding box center [776, 362] width 27 height 27
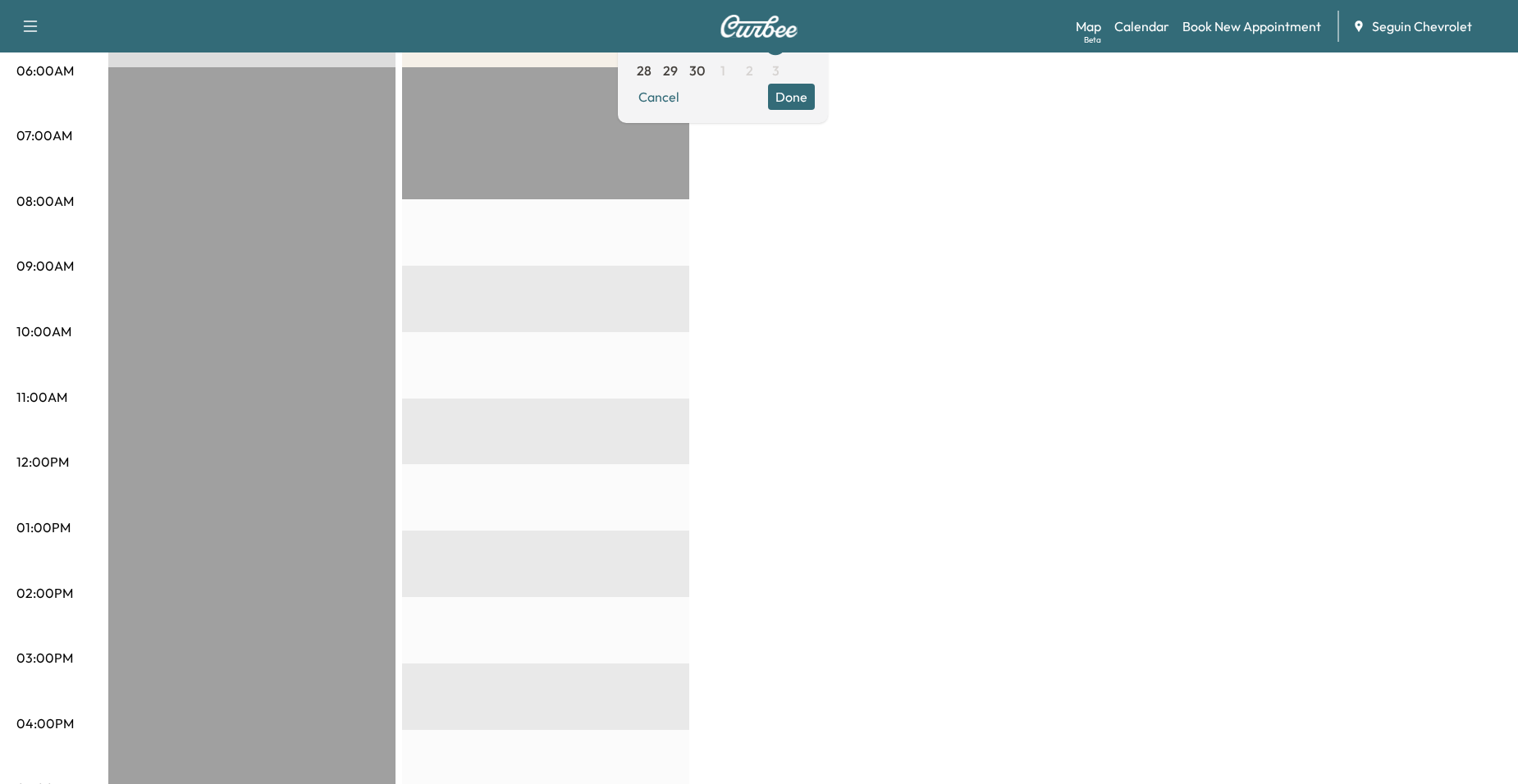
scroll to position [328, 0]
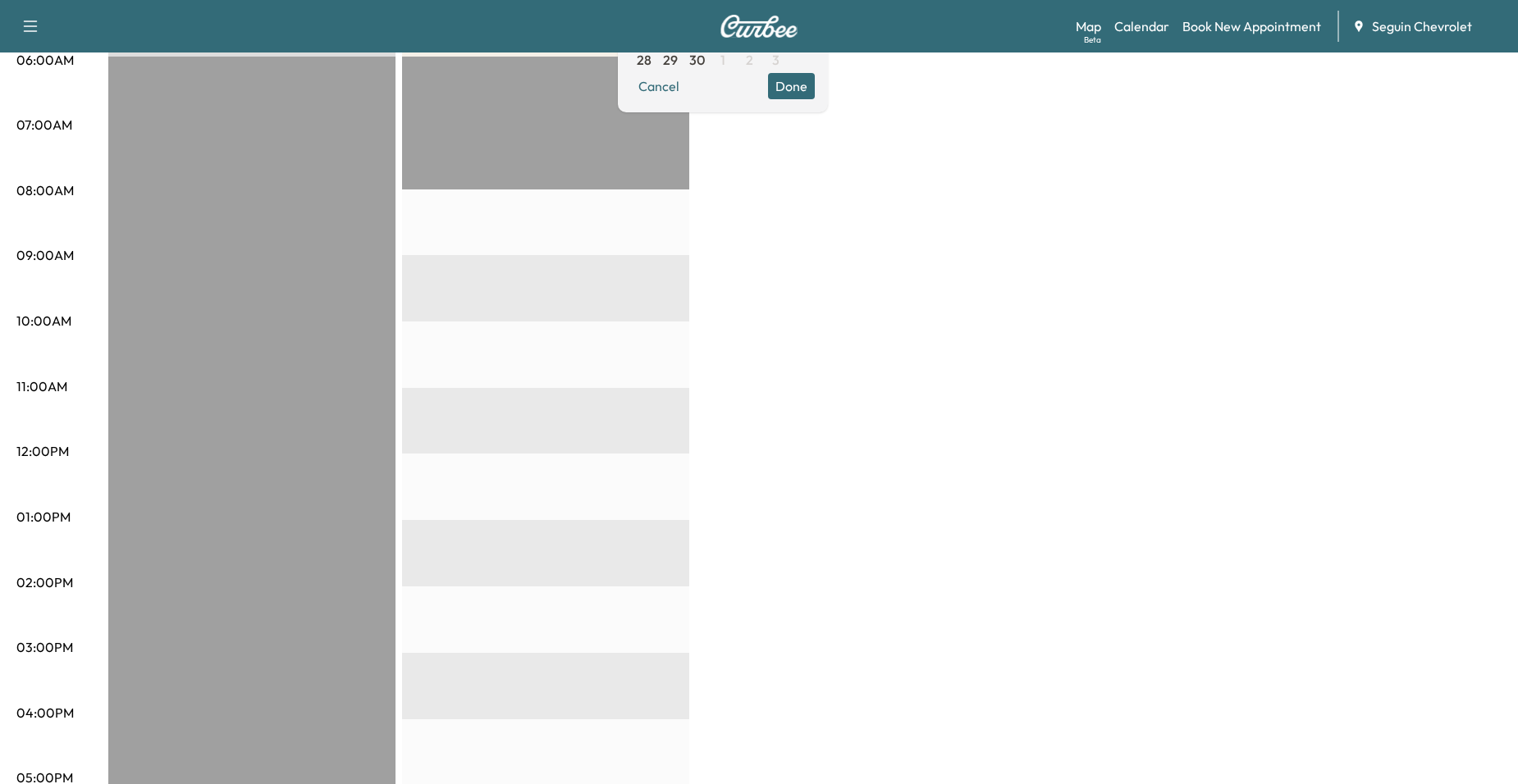
click at [815, 89] on button "Done" at bounding box center [791, 86] width 47 height 27
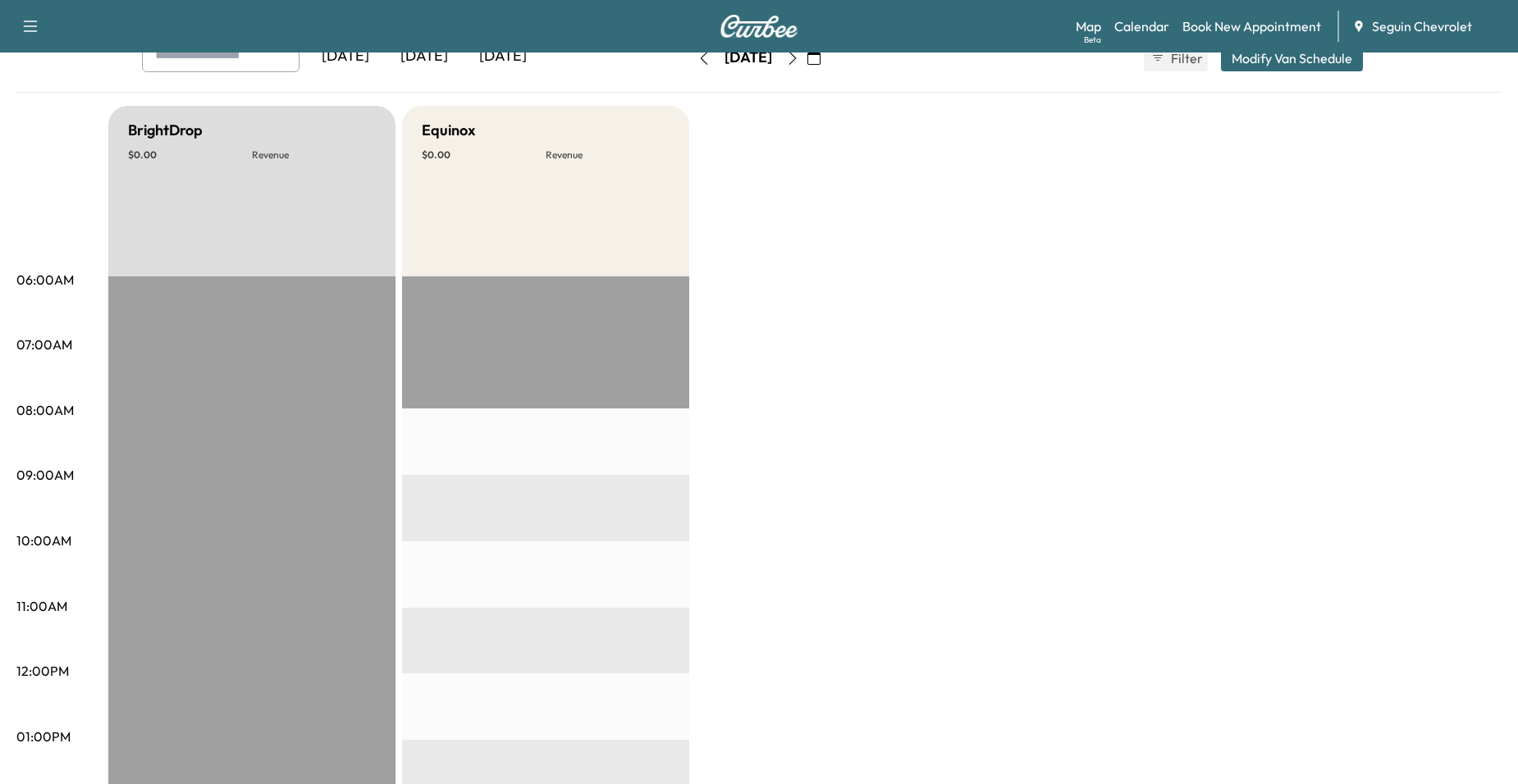
scroll to position [0, 0]
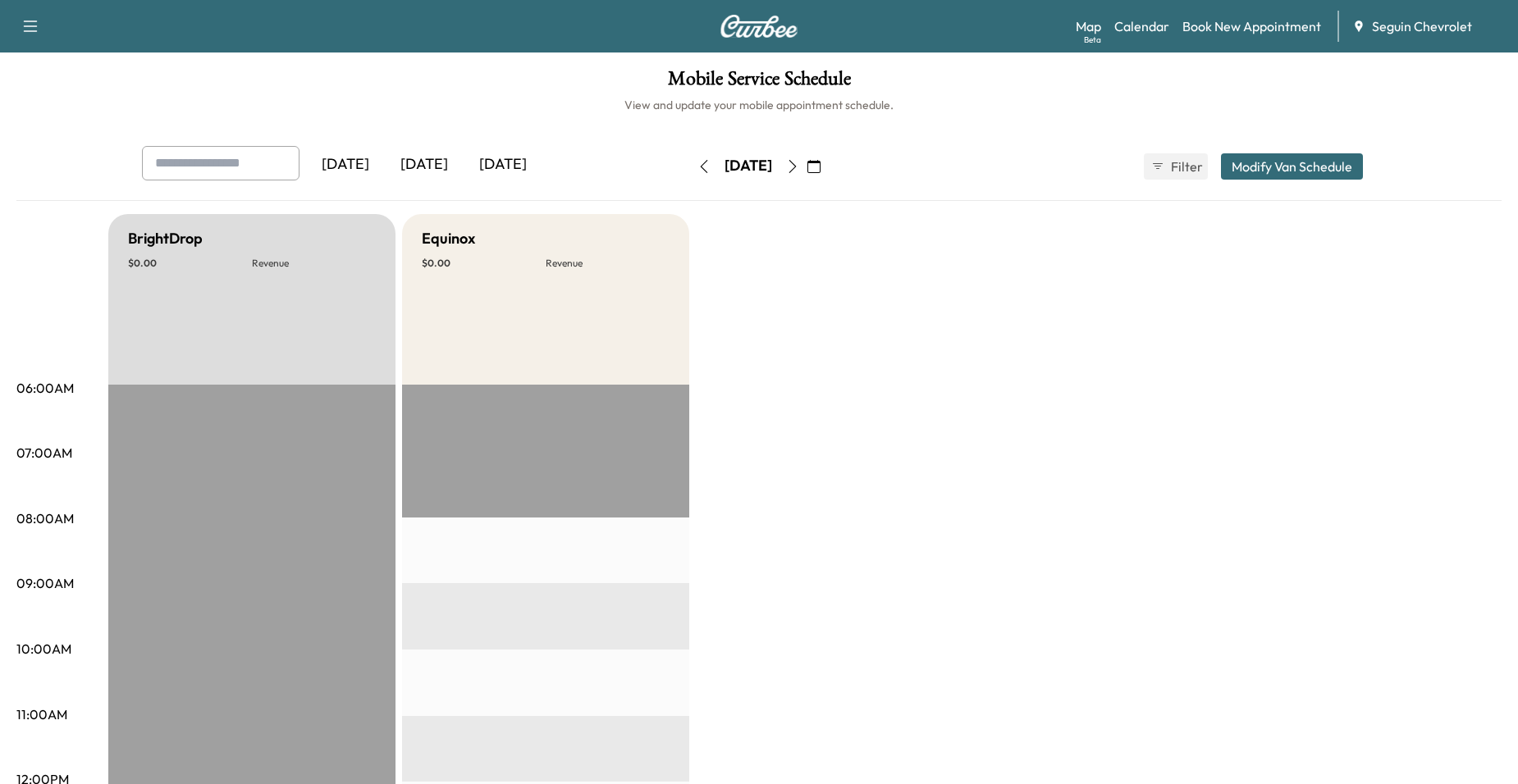
click at [820, 166] on icon "button" at bounding box center [814, 167] width 13 height 13
click at [799, 171] on icon "button" at bounding box center [793, 167] width 13 height 13
click at [820, 165] on icon "button" at bounding box center [814, 167] width 13 height 13
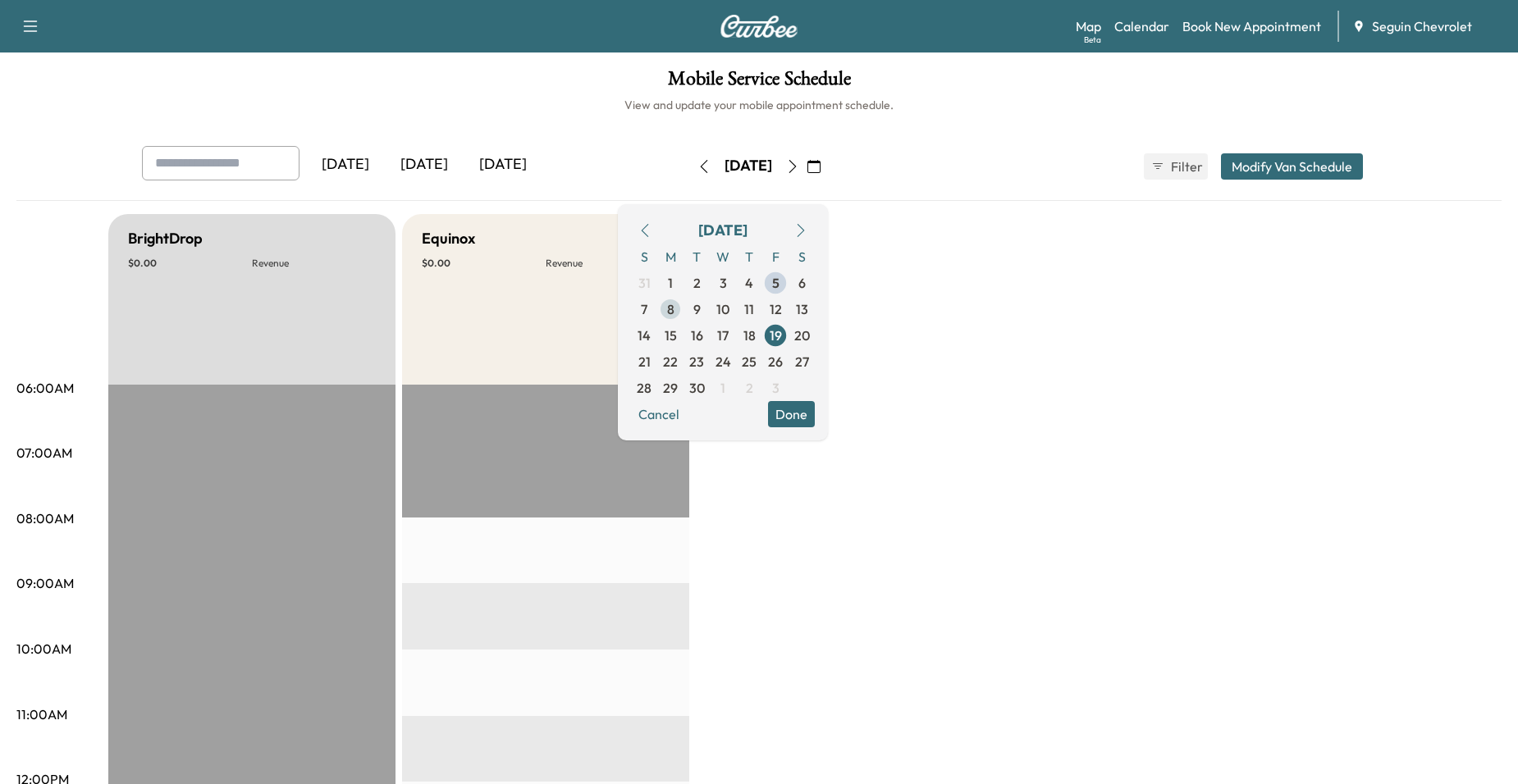
click at [684, 306] on span "8" at bounding box center [670, 309] width 27 height 27
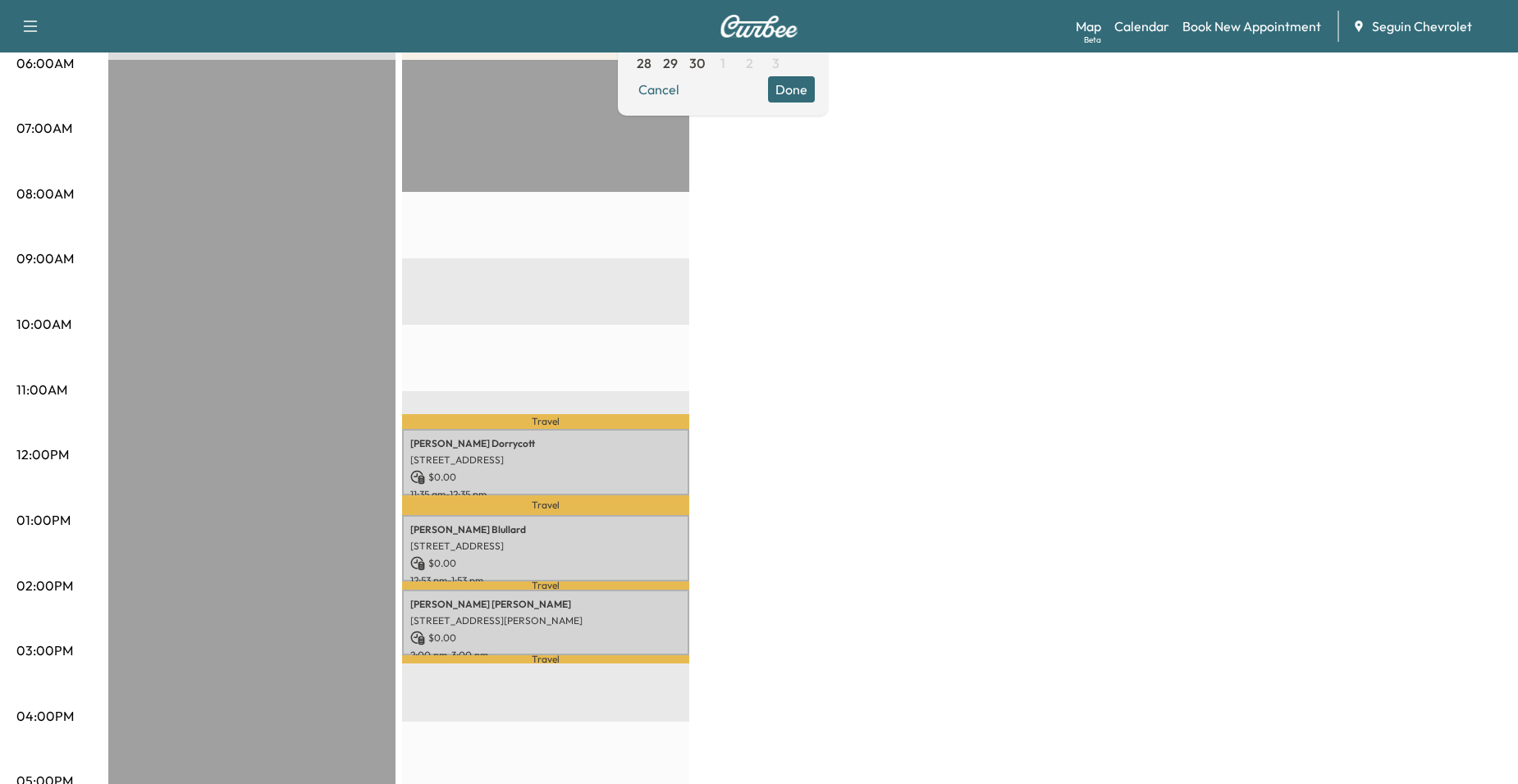
scroll to position [328, 0]
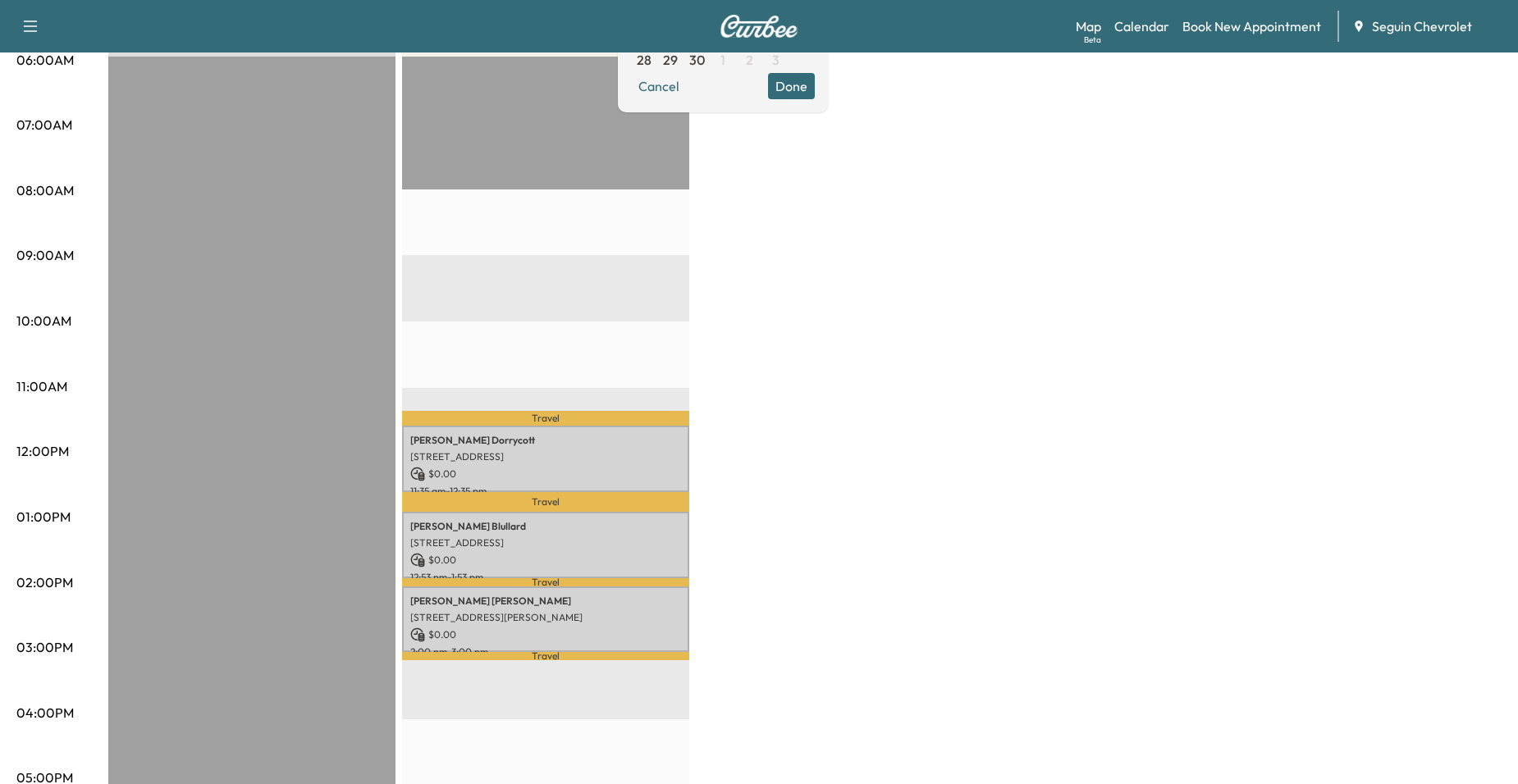
click at [565, 324] on div "Travel Timothy Dorrycott 9210 BOWIE RIDGE, SEGUIN, TX 78155, US $ 0.00 11:35 am…" at bounding box center [545, 587] width 287 height 1060
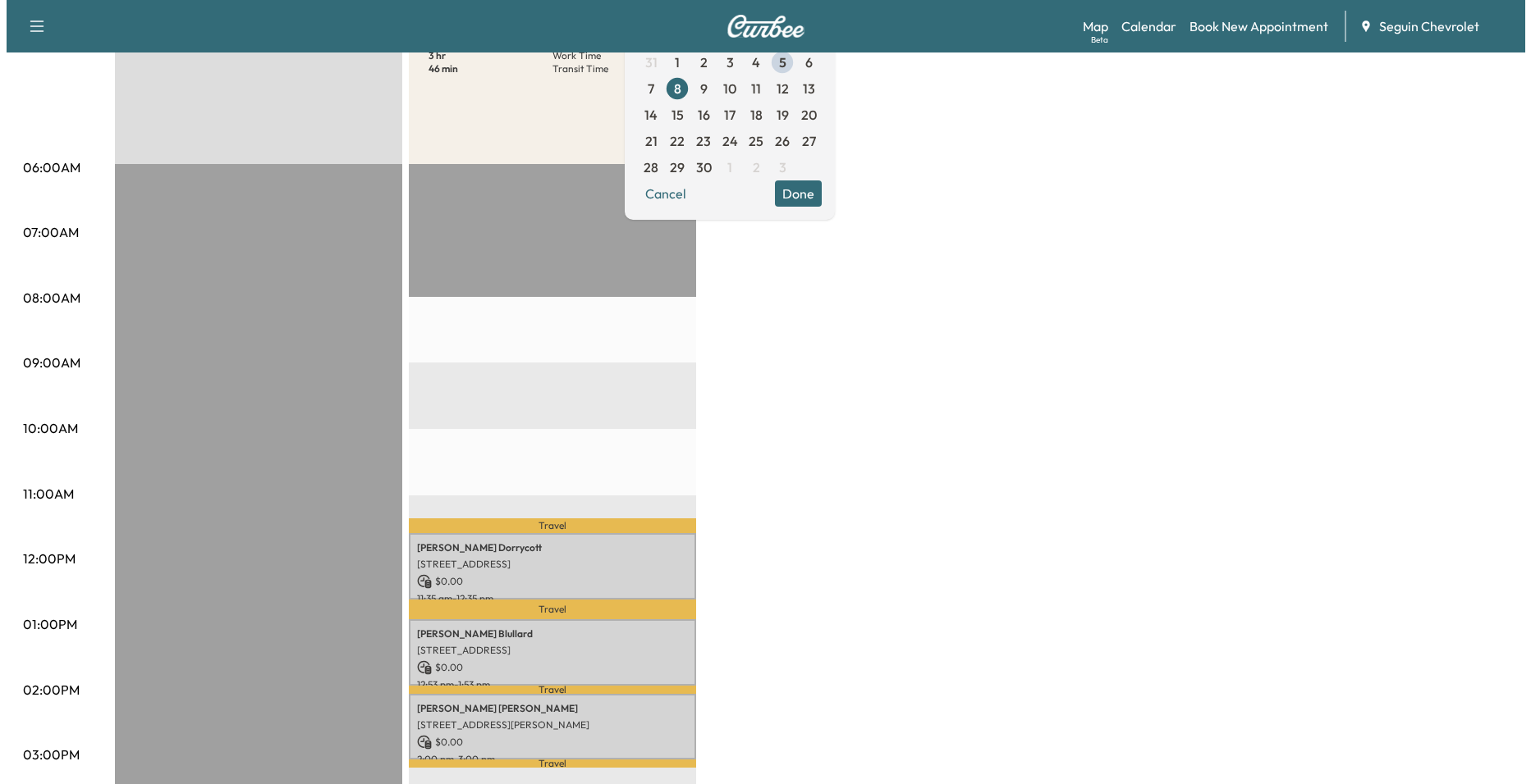
scroll to position [0, 0]
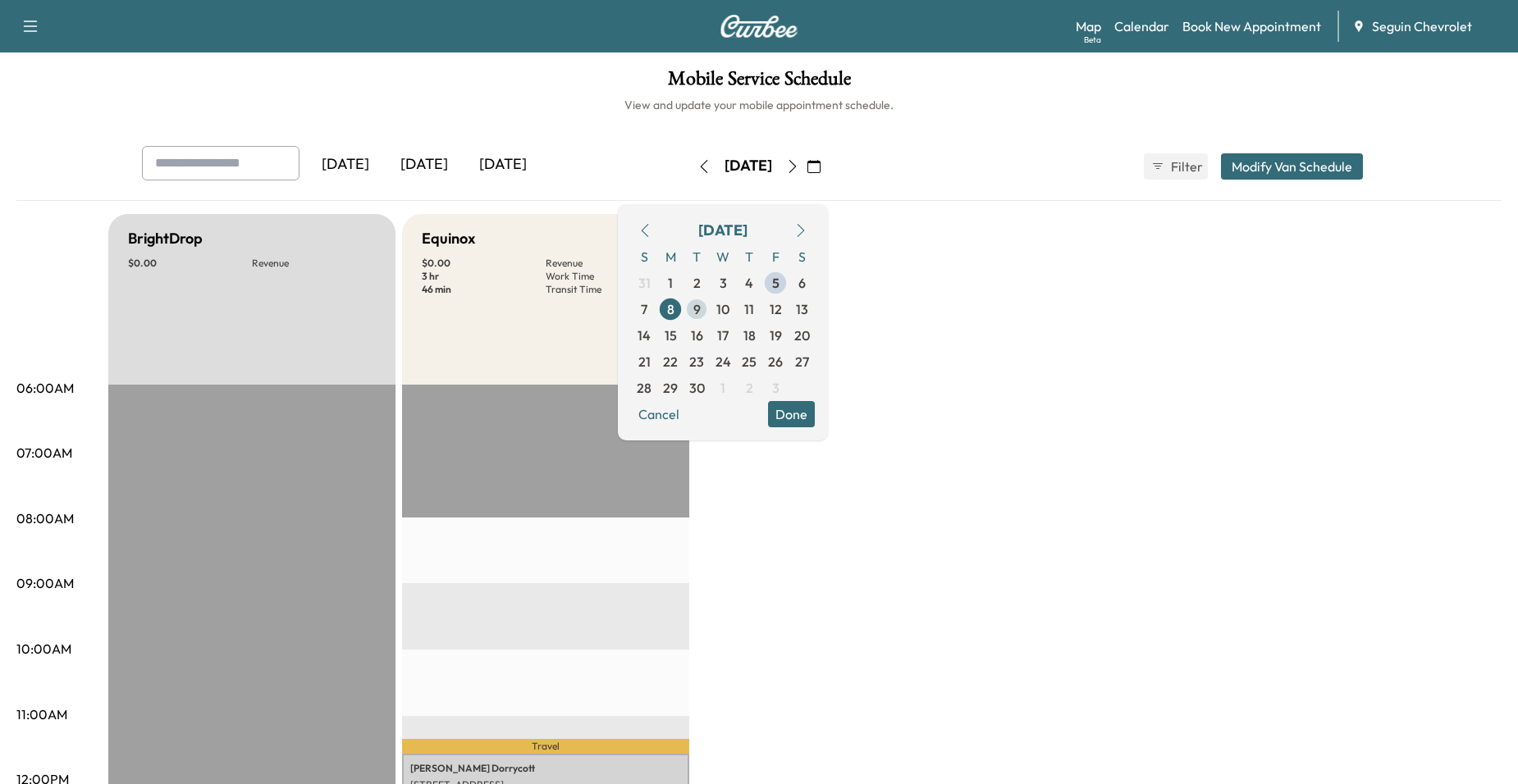
click at [701, 308] on span "9" at bounding box center [697, 308] width 8 height 20
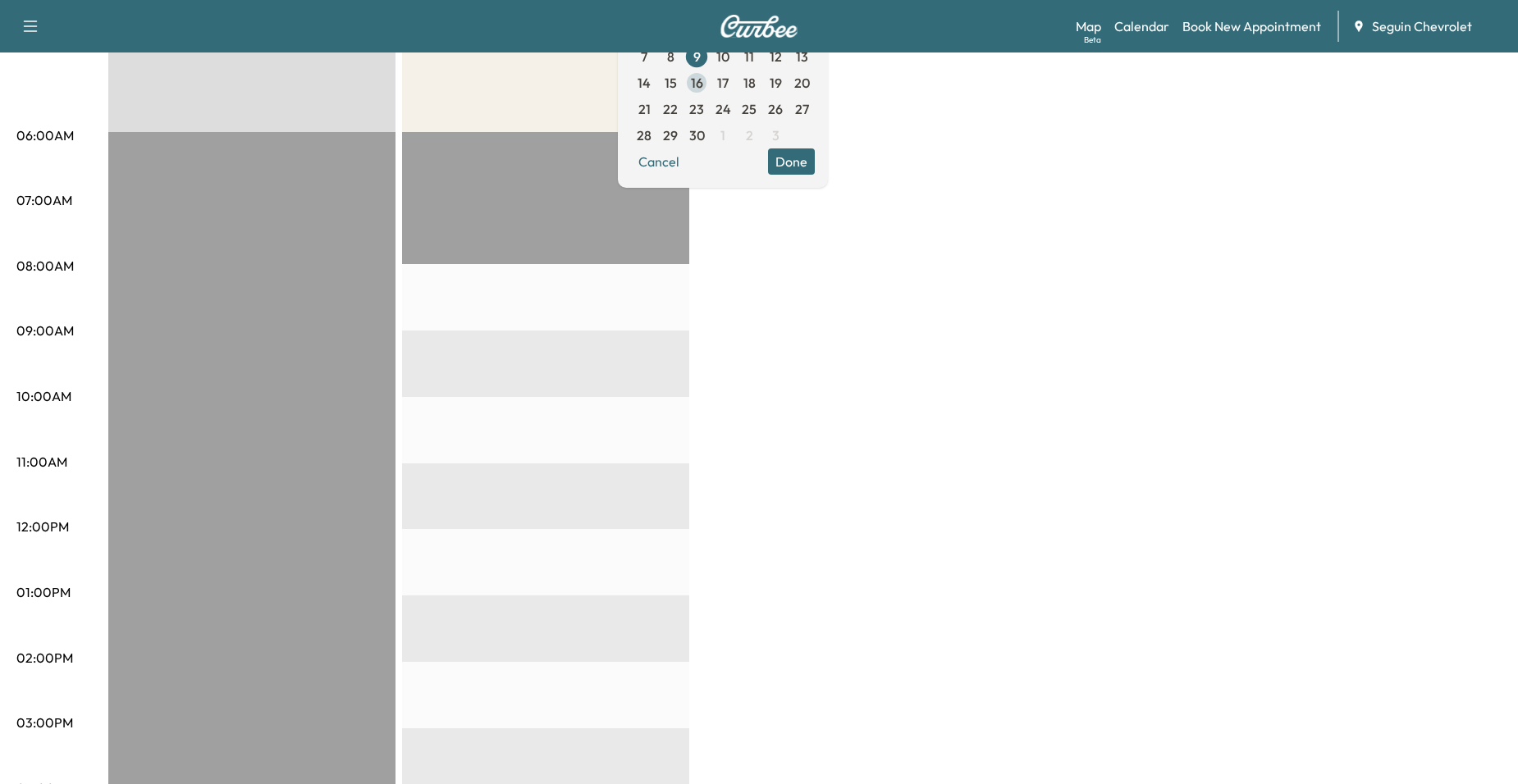
scroll to position [246, 0]
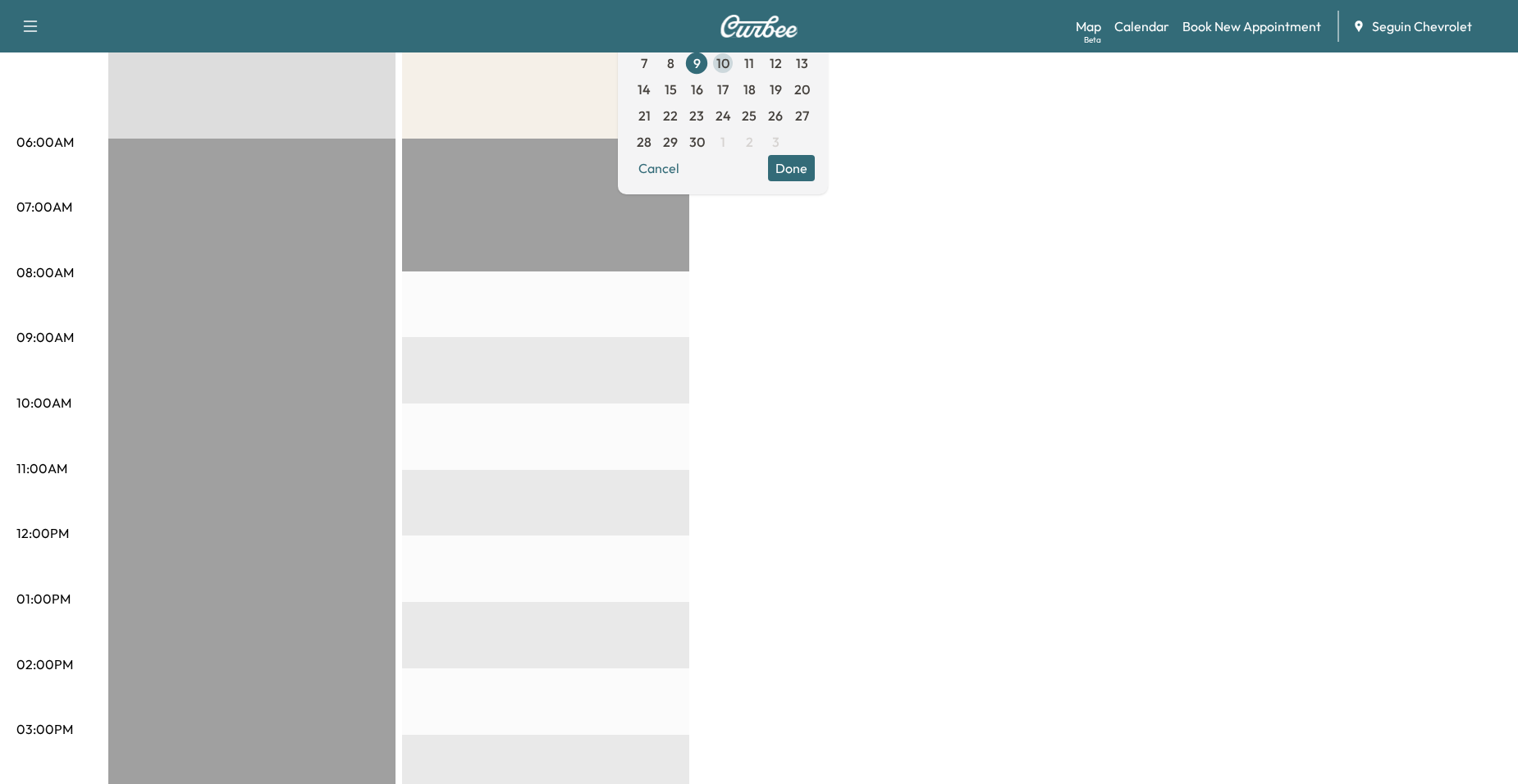
click at [729, 63] on span "10" at bounding box center [722, 63] width 13 height 20
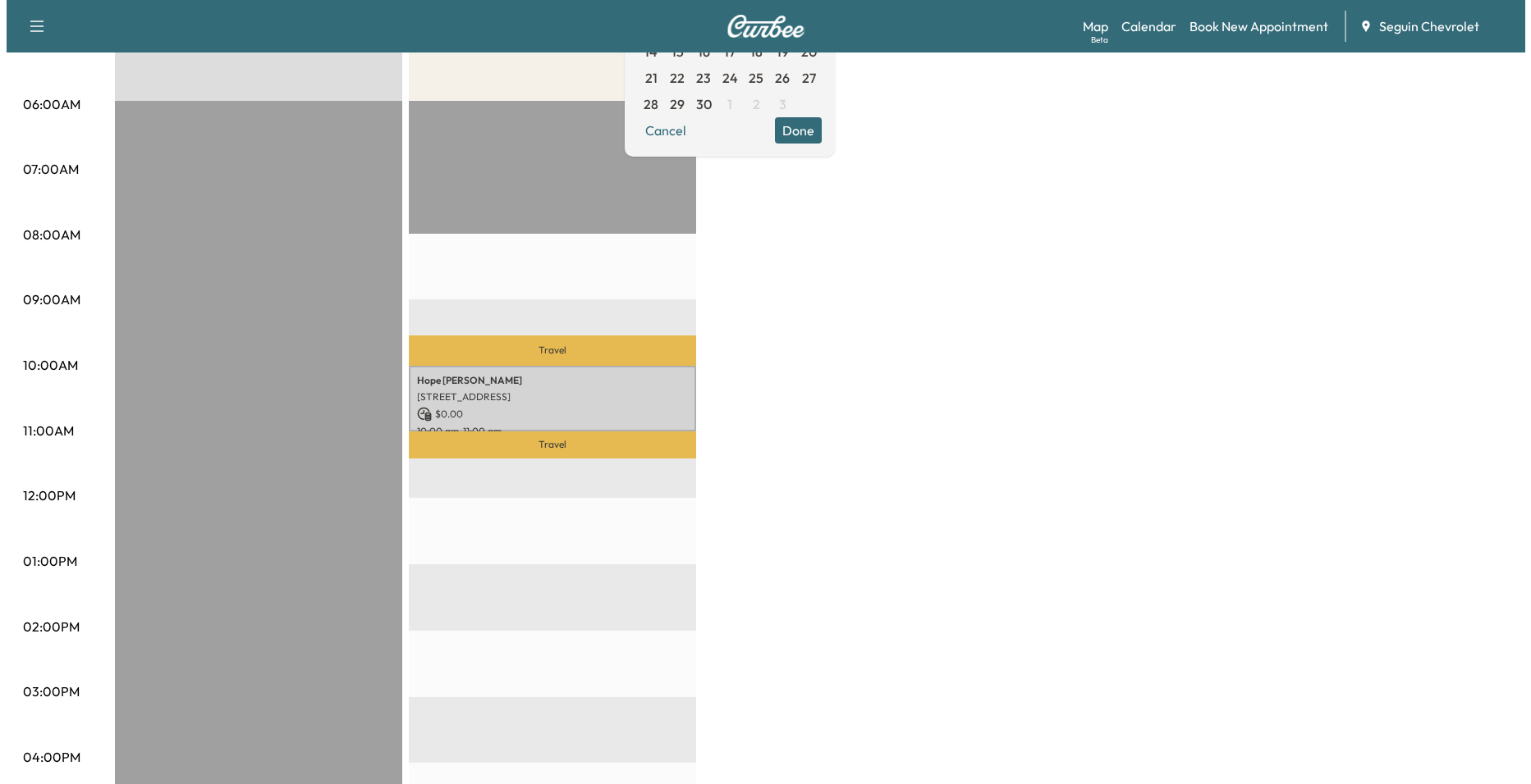
scroll to position [328, 0]
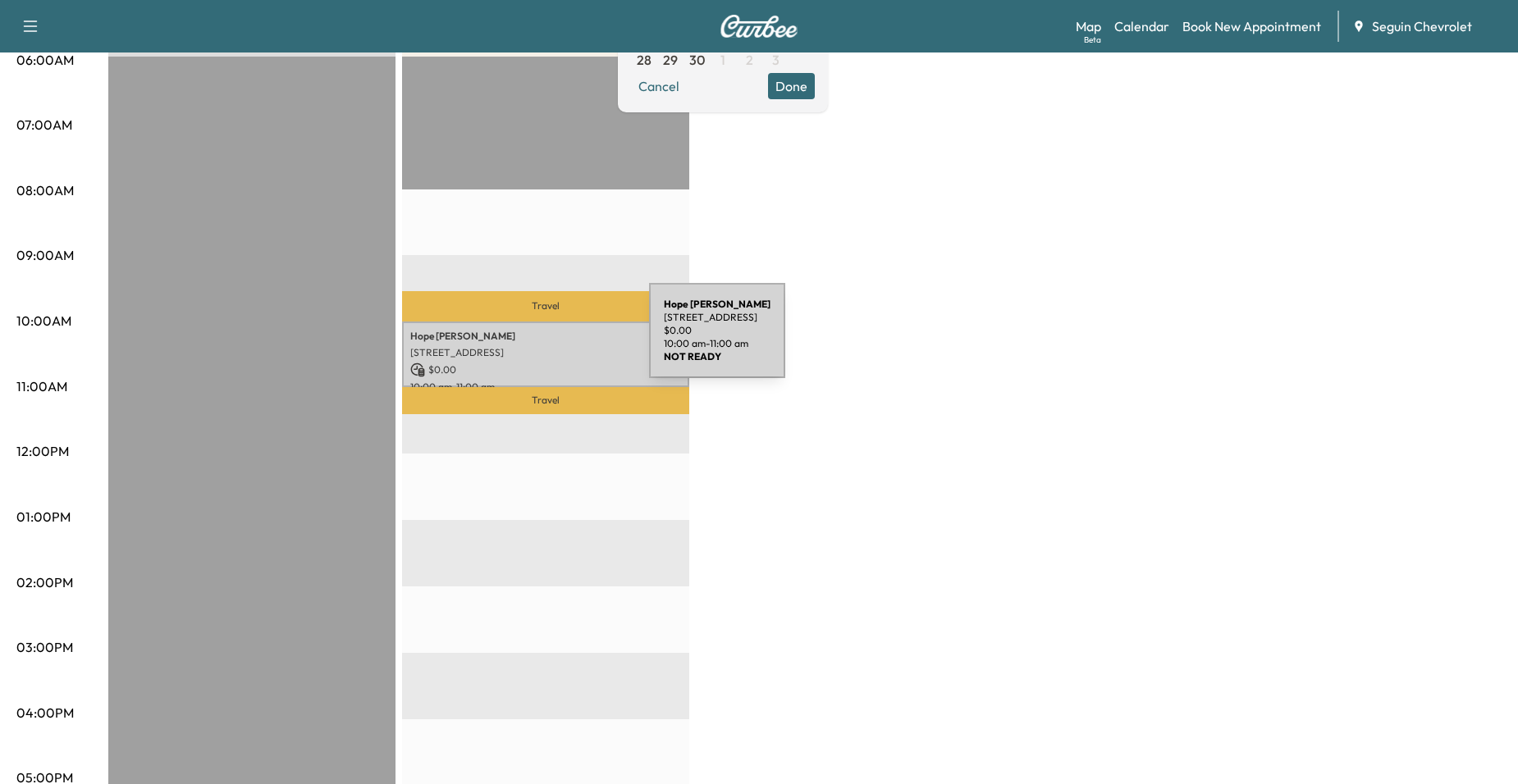
click at [526, 341] on div "Hope Simons 2242 TRUMANS HILL, NEW BRAUNFELS, TX 78130, US $ 0.00 10:00 am - 11…" at bounding box center [545, 355] width 287 height 66
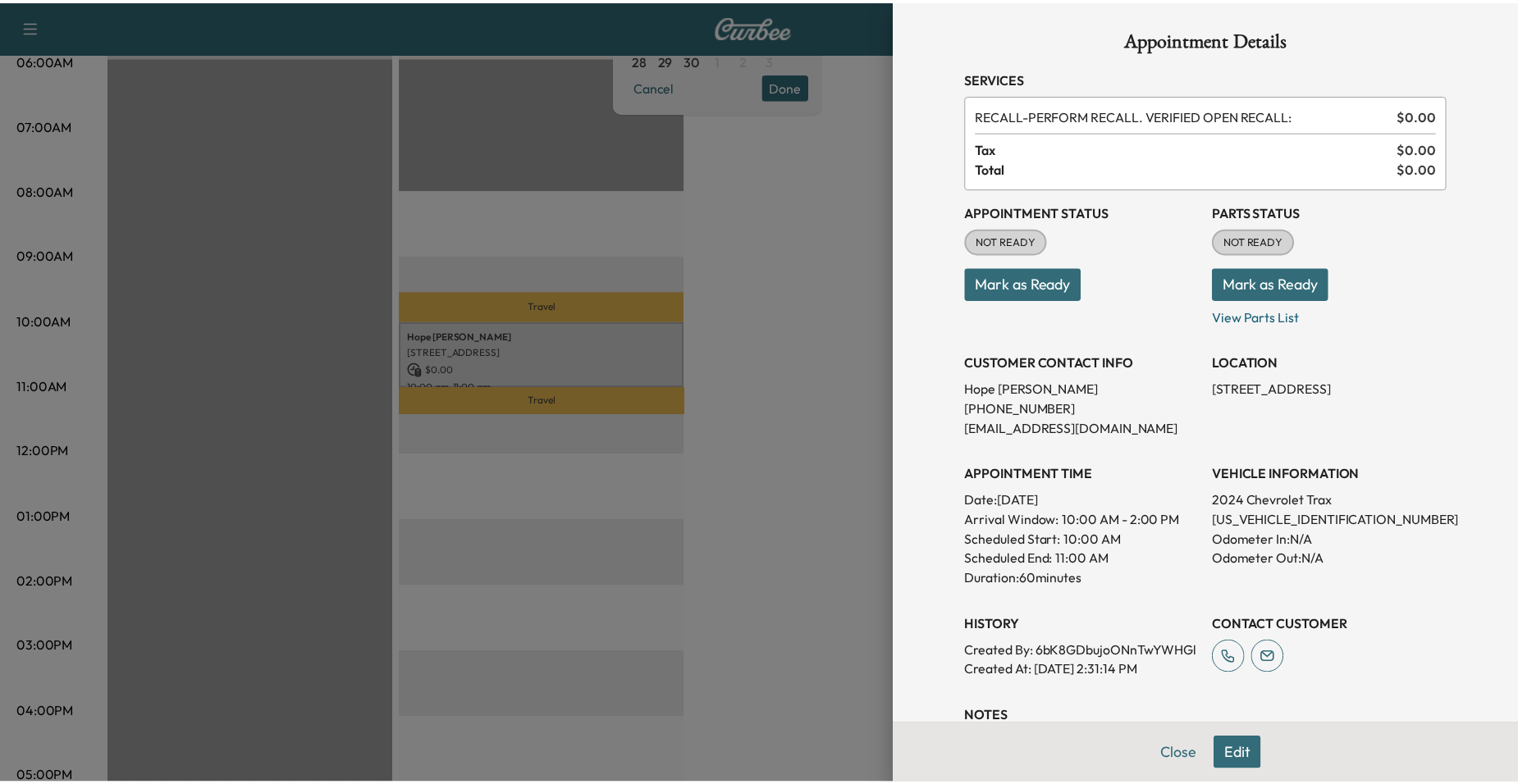
scroll to position [0, 0]
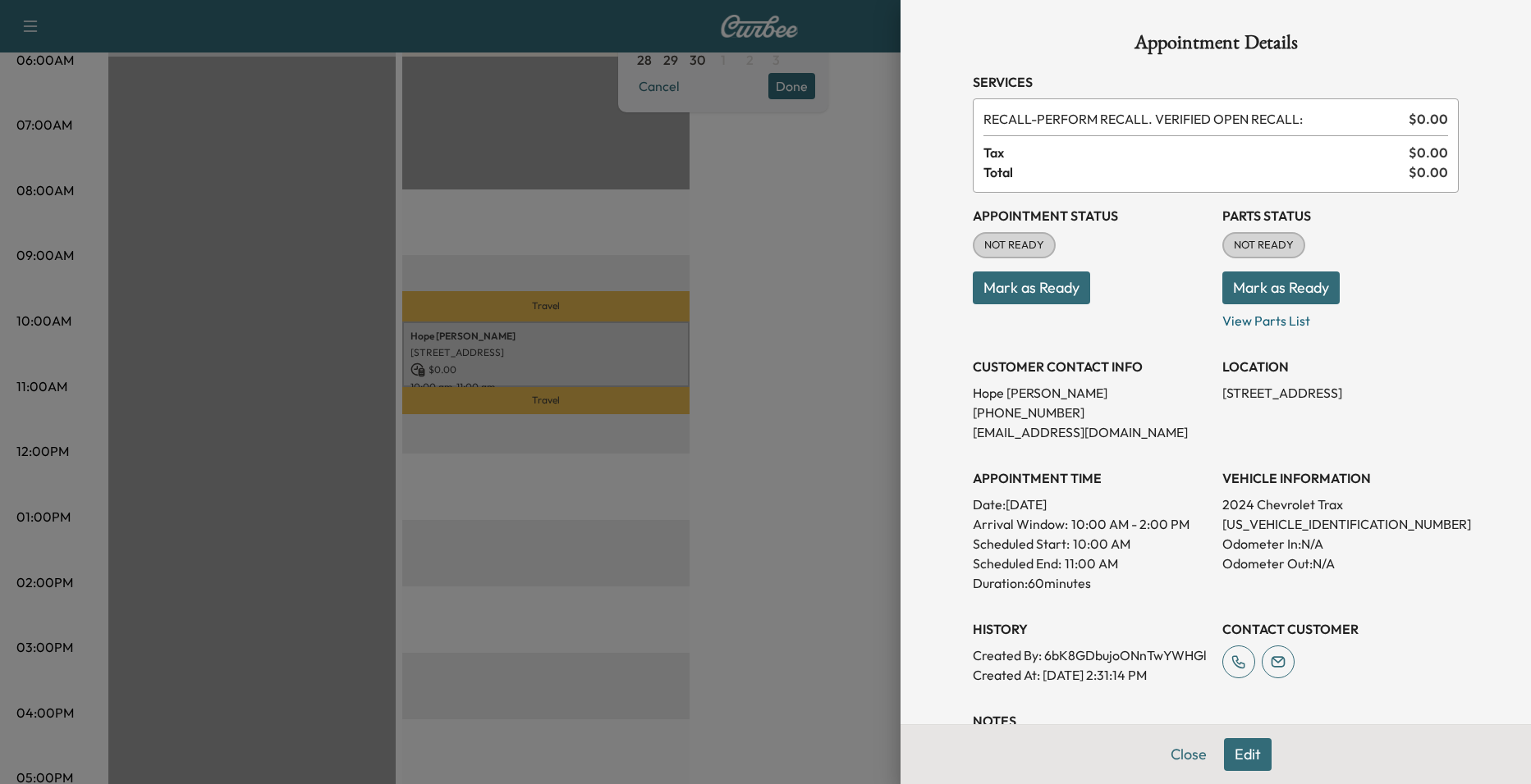
click at [661, 279] on div at bounding box center [766, 392] width 1531 height 784
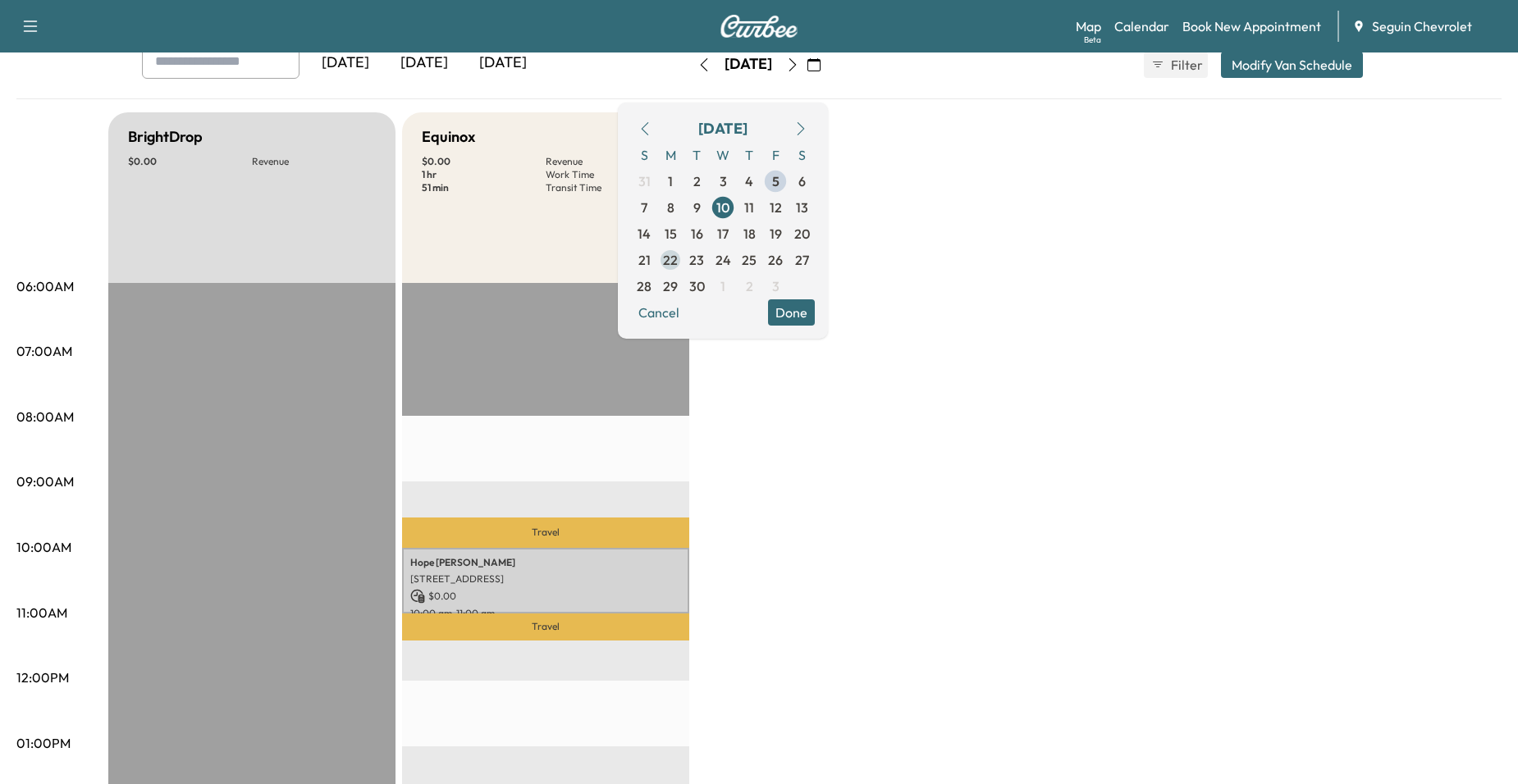
scroll to position [82, 0]
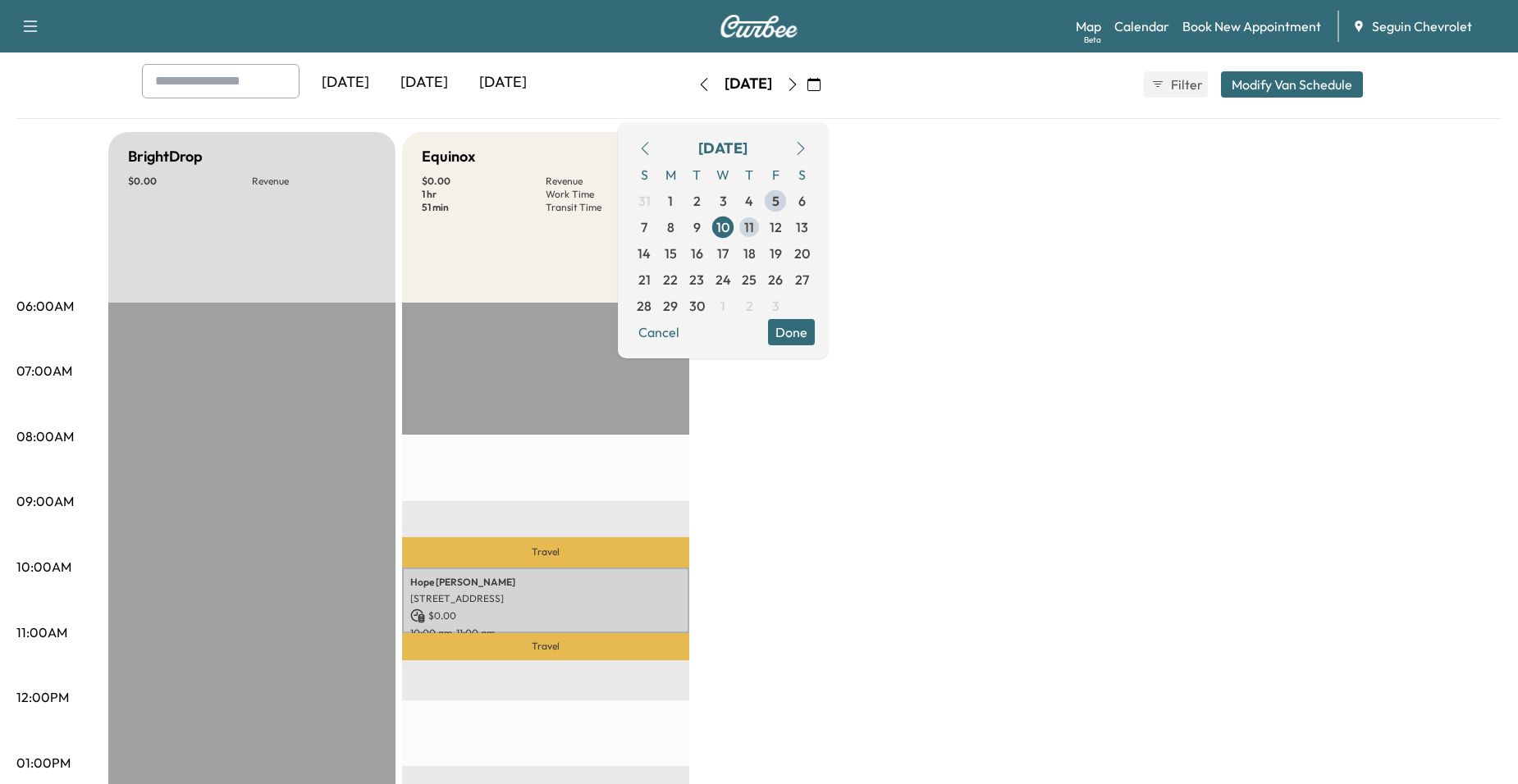
click at [762, 232] on span "11" at bounding box center [749, 228] width 27 height 27
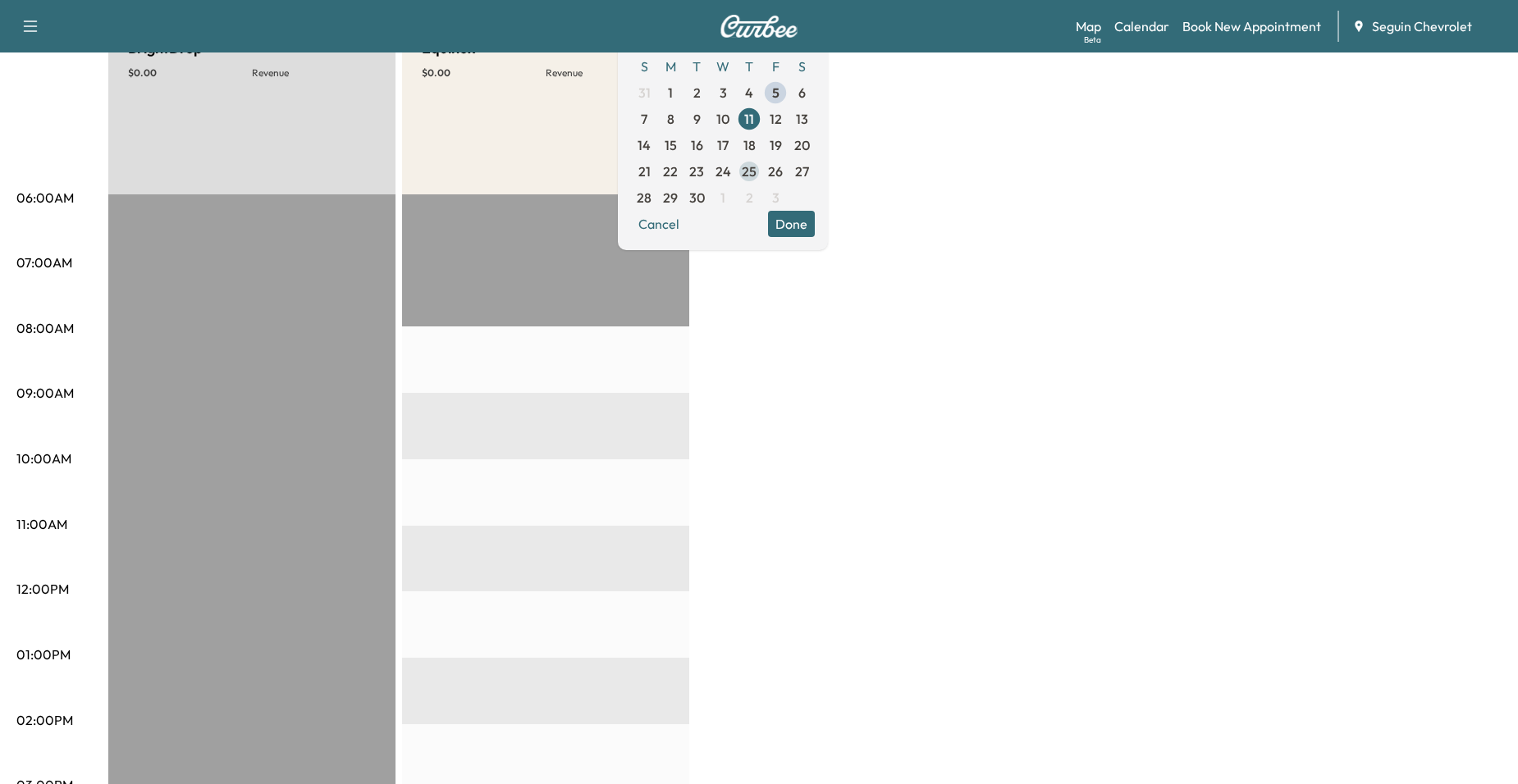
scroll to position [164, 0]
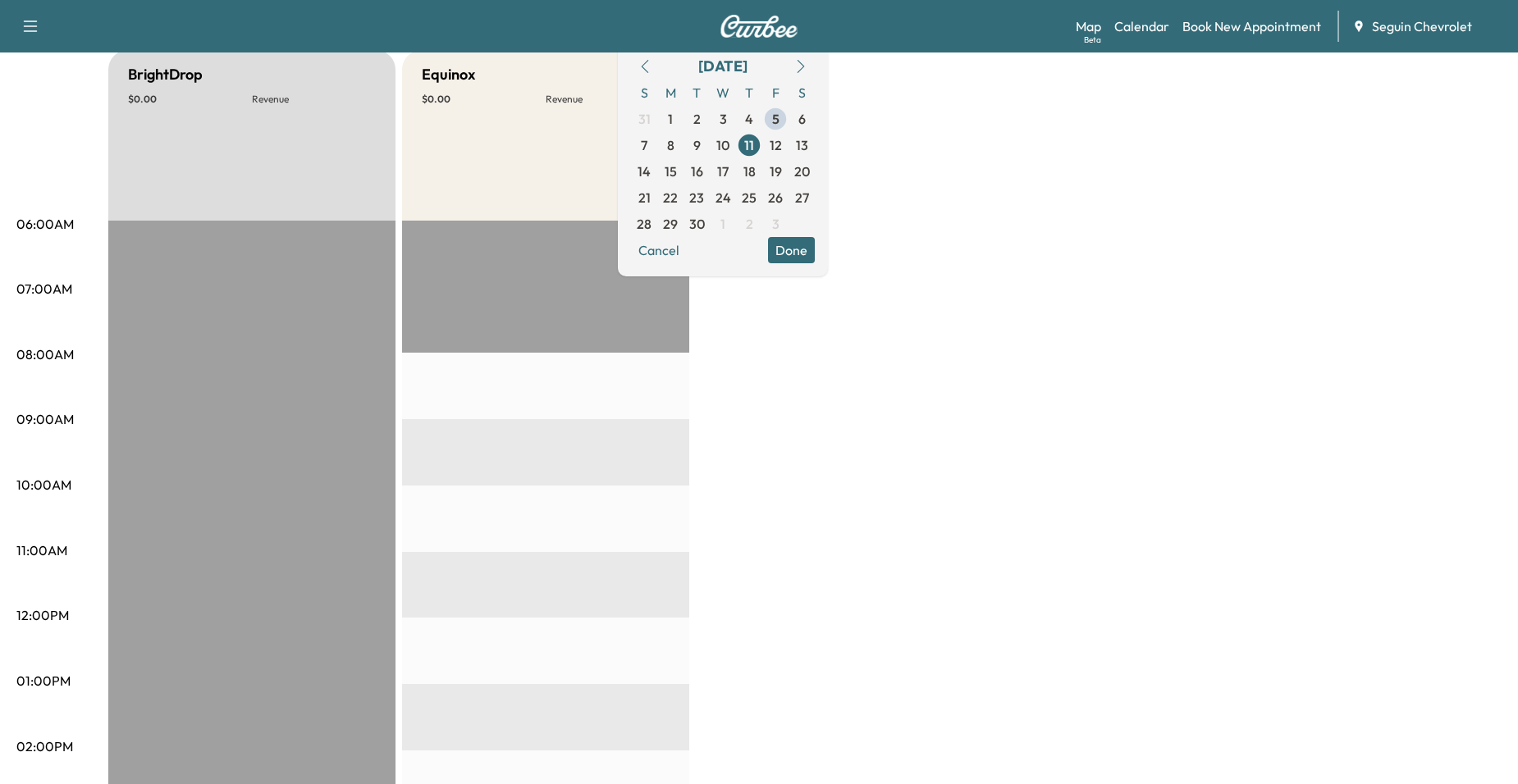
click at [789, 143] on span "12" at bounding box center [776, 145] width 27 height 27
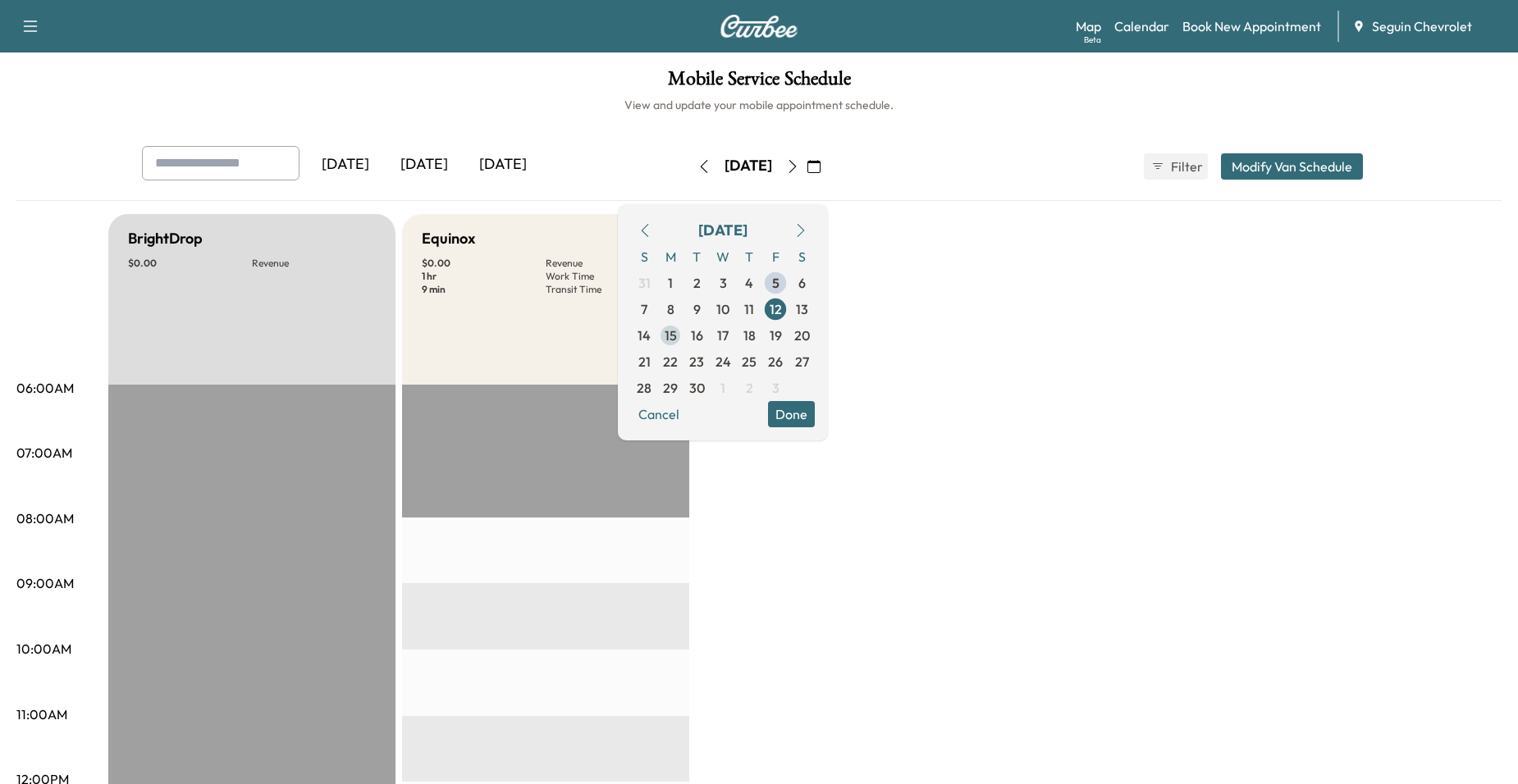
click at [677, 337] on span "15" at bounding box center [670, 335] width 12 height 20
click at [703, 327] on span "16" at bounding box center [697, 335] width 12 height 20
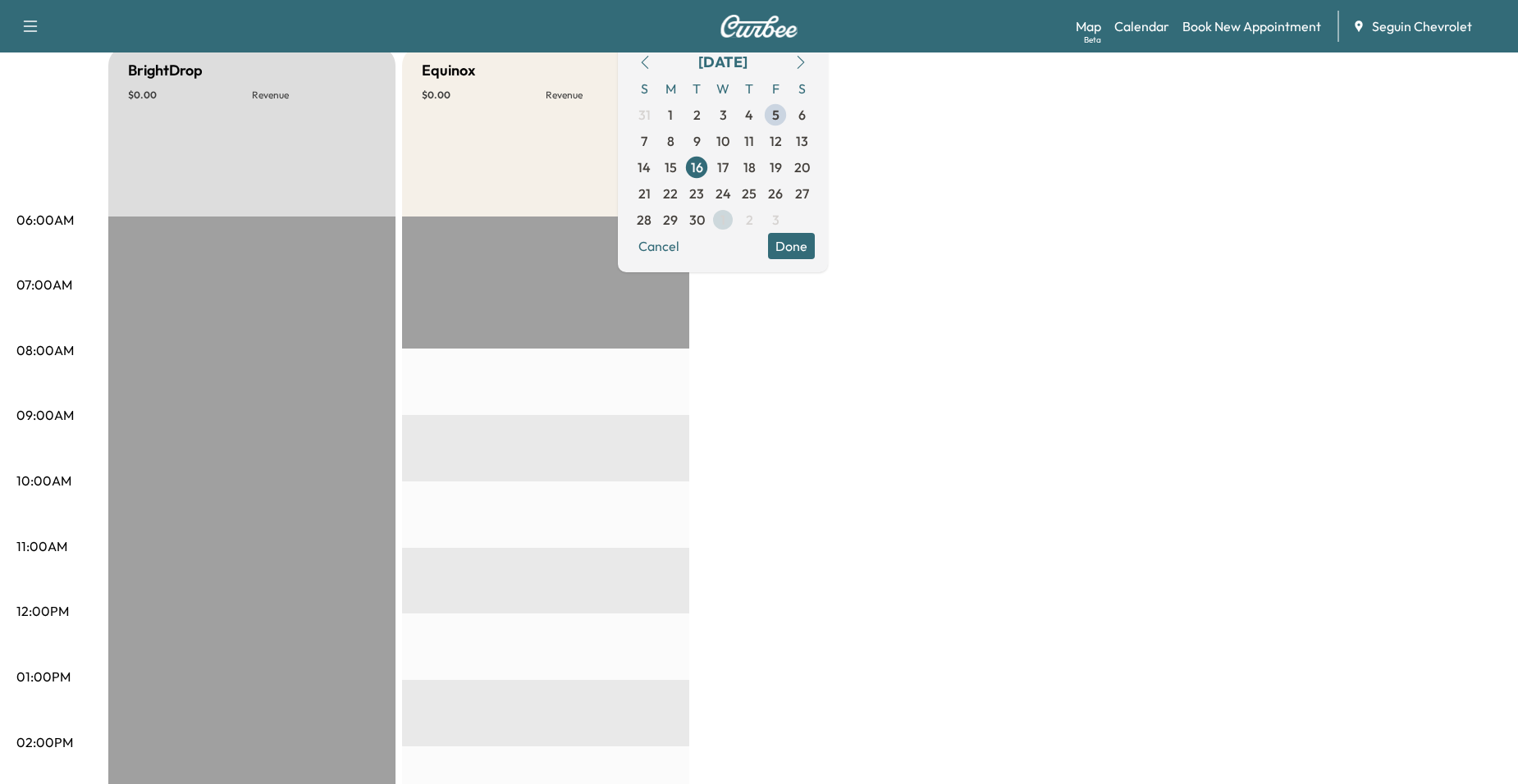
scroll to position [164, 0]
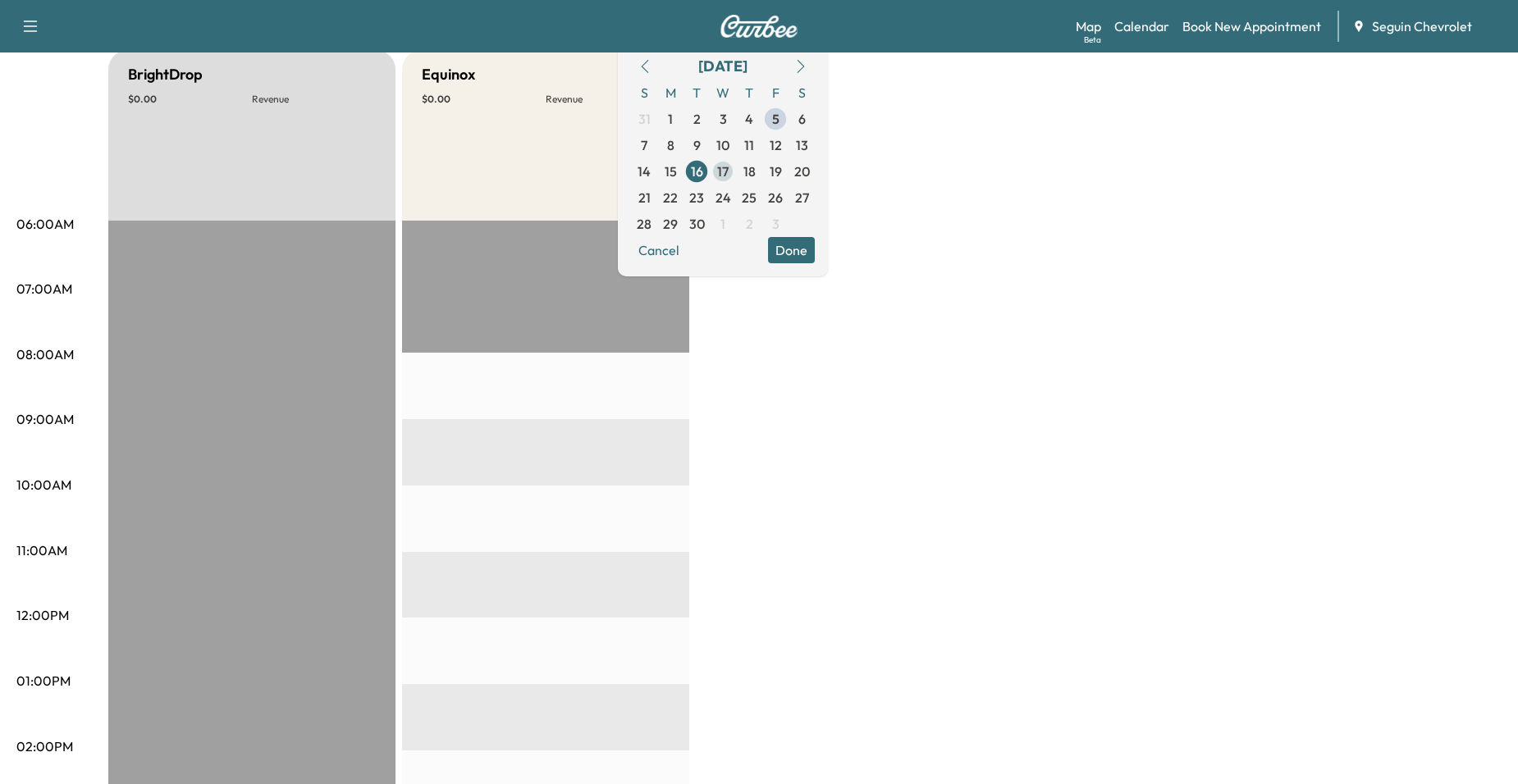
click at [728, 173] on span "17" at bounding box center [722, 171] width 11 height 20
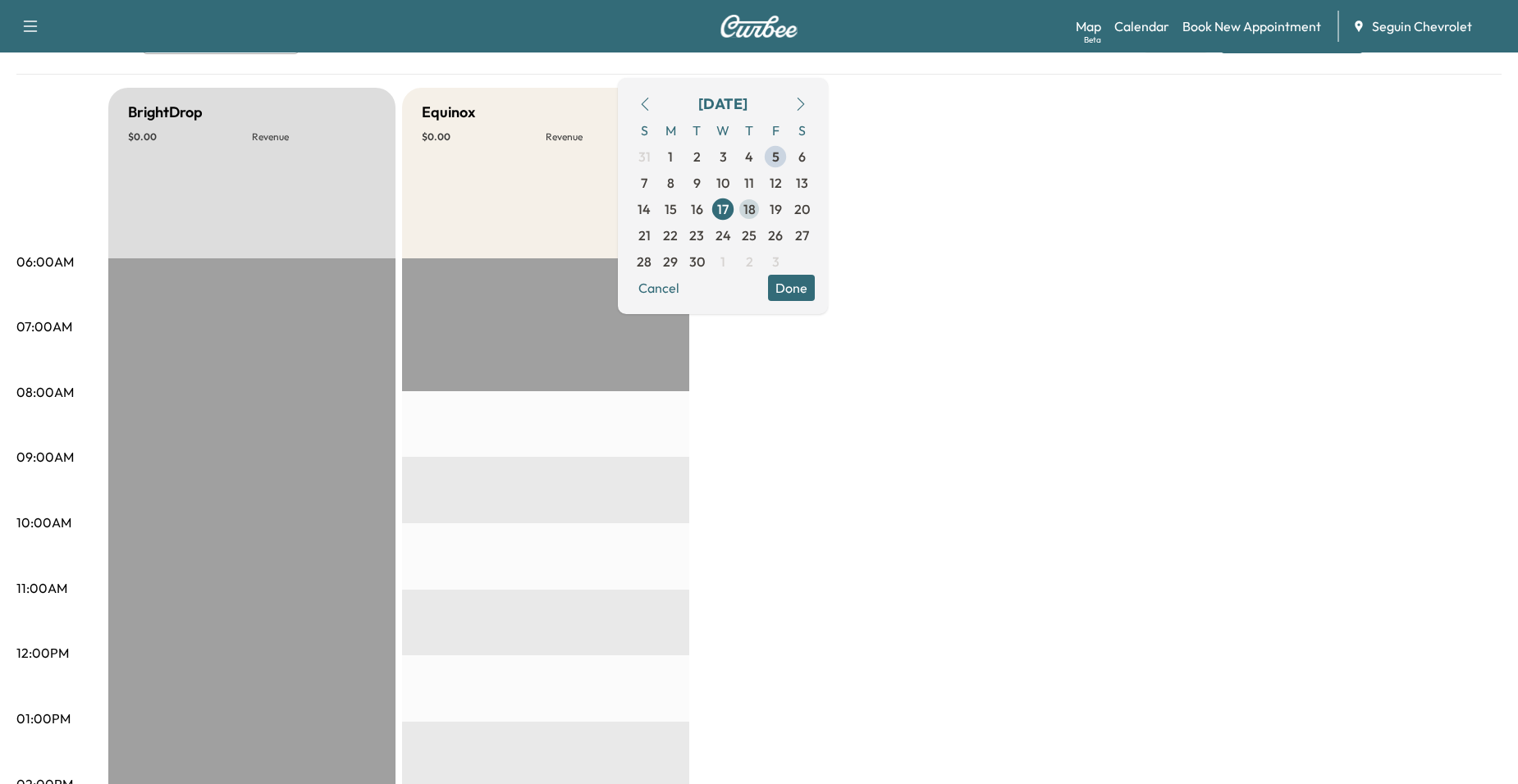
scroll to position [164, 0]
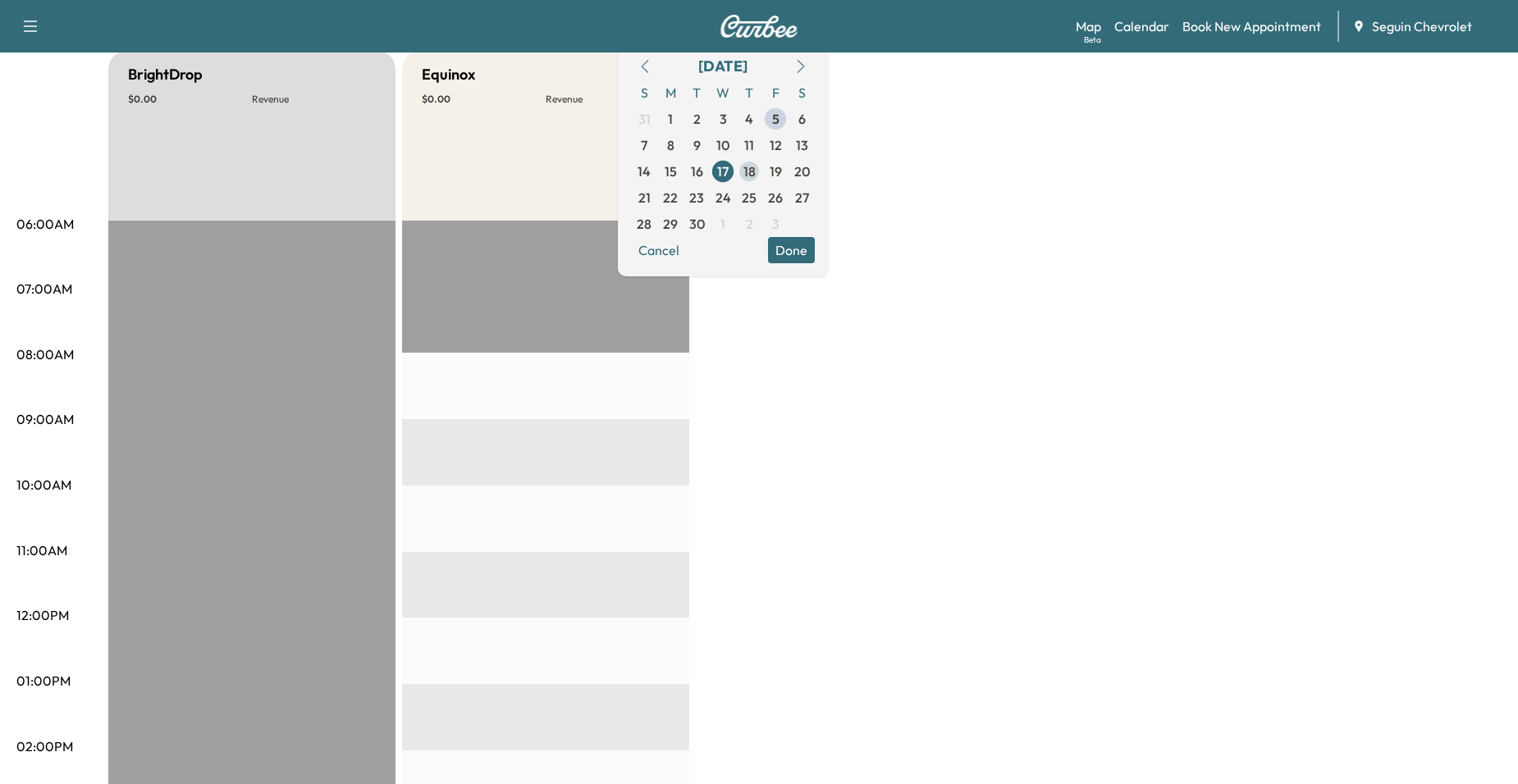
click at [756, 177] on span "18" at bounding box center [749, 171] width 12 height 20
click at [782, 174] on span "19" at bounding box center [776, 171] width 12 height 20
click at [678, 204] on span "22" at bounding box center [670, 197] width 15 height 20
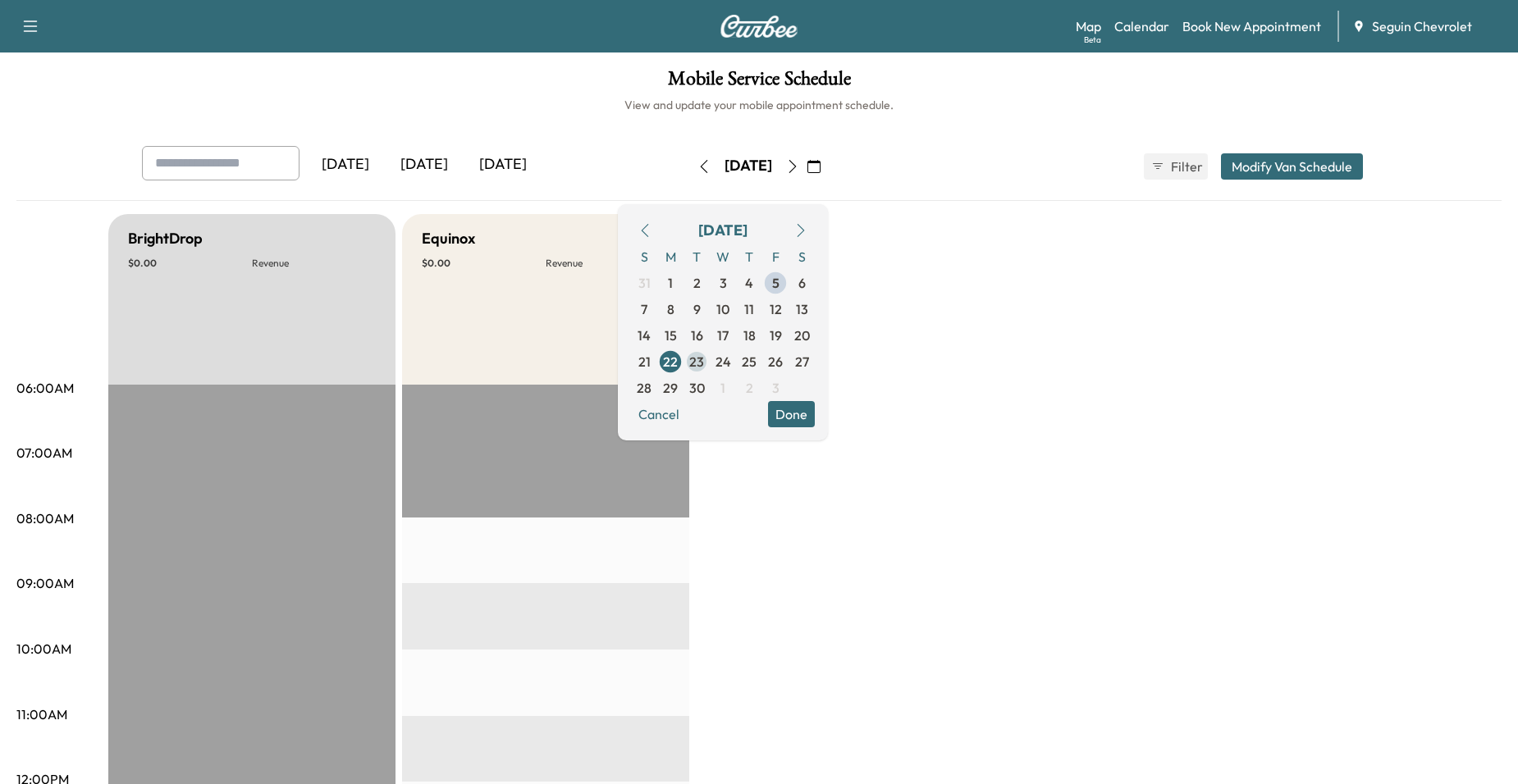
click at [704, 363] on span "23" at bounding box center [697, 362] width 15 height 20
click at [731, 364] on span "24" at bounding box center [723, 362] width 15 height 20
click at [757, 361] on span "25" at bounding box center [749, 362] width 15 height 20
click at [782, 359] on span "26" at bounding box center [776, 362] width 15 height 20
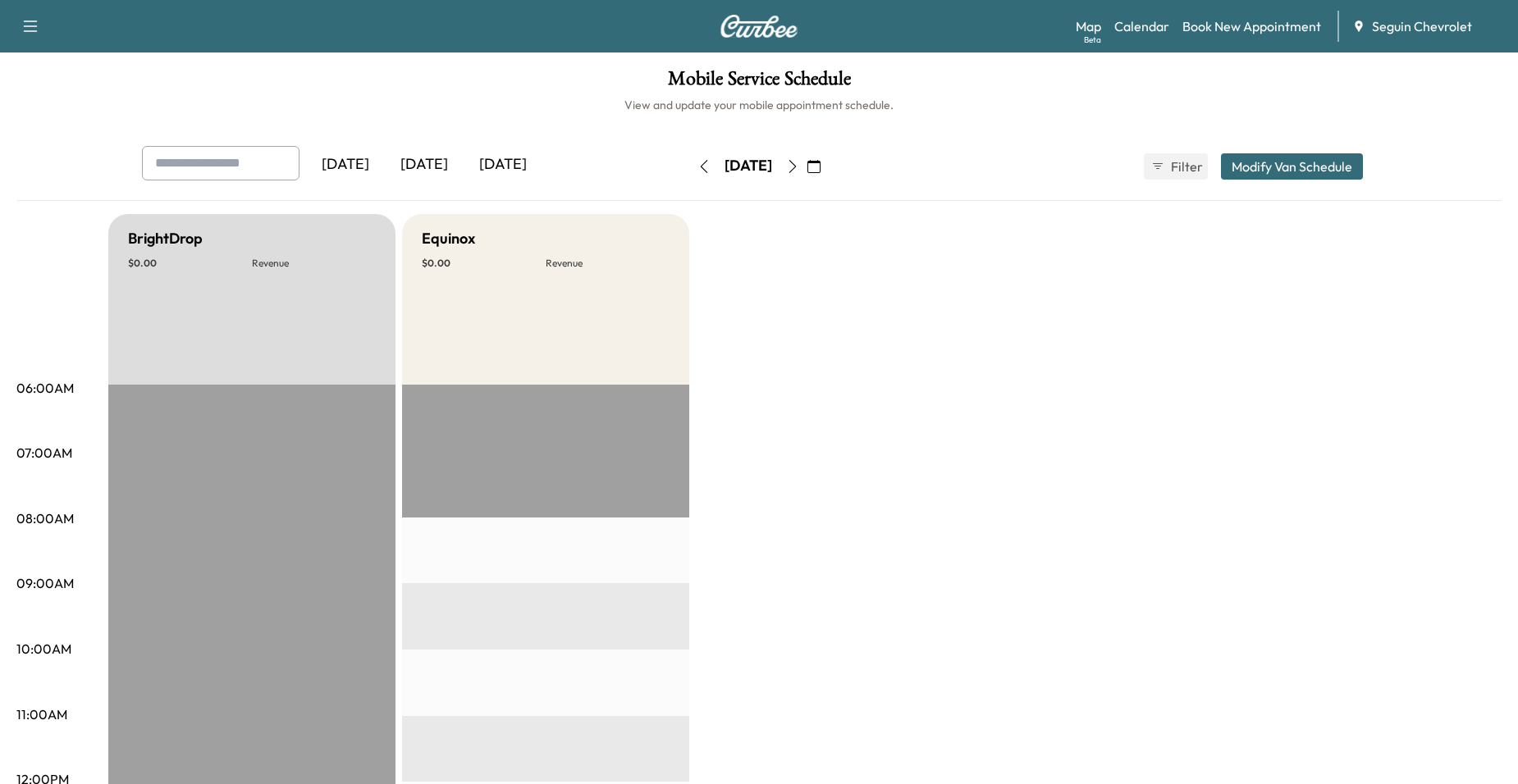
click at [820, 165] on icon "button" at bounding box center [814, 167] width 13 height 13
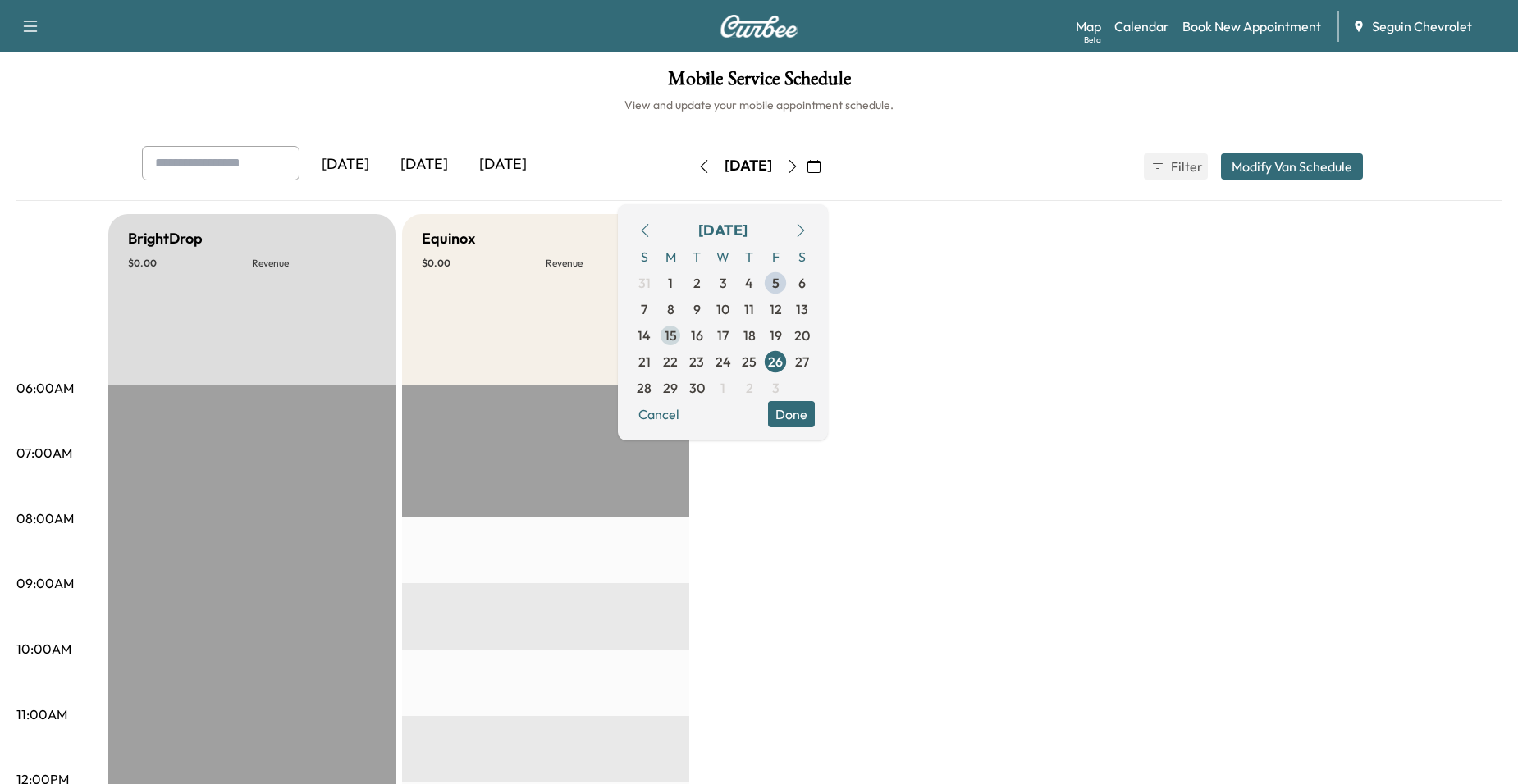
click at [677, 331] on span "15" at bounding box center [670, 335] width 12 height 20
click at [674, 317] on span "8" at bounding box center [671, 308] width 8 height 20
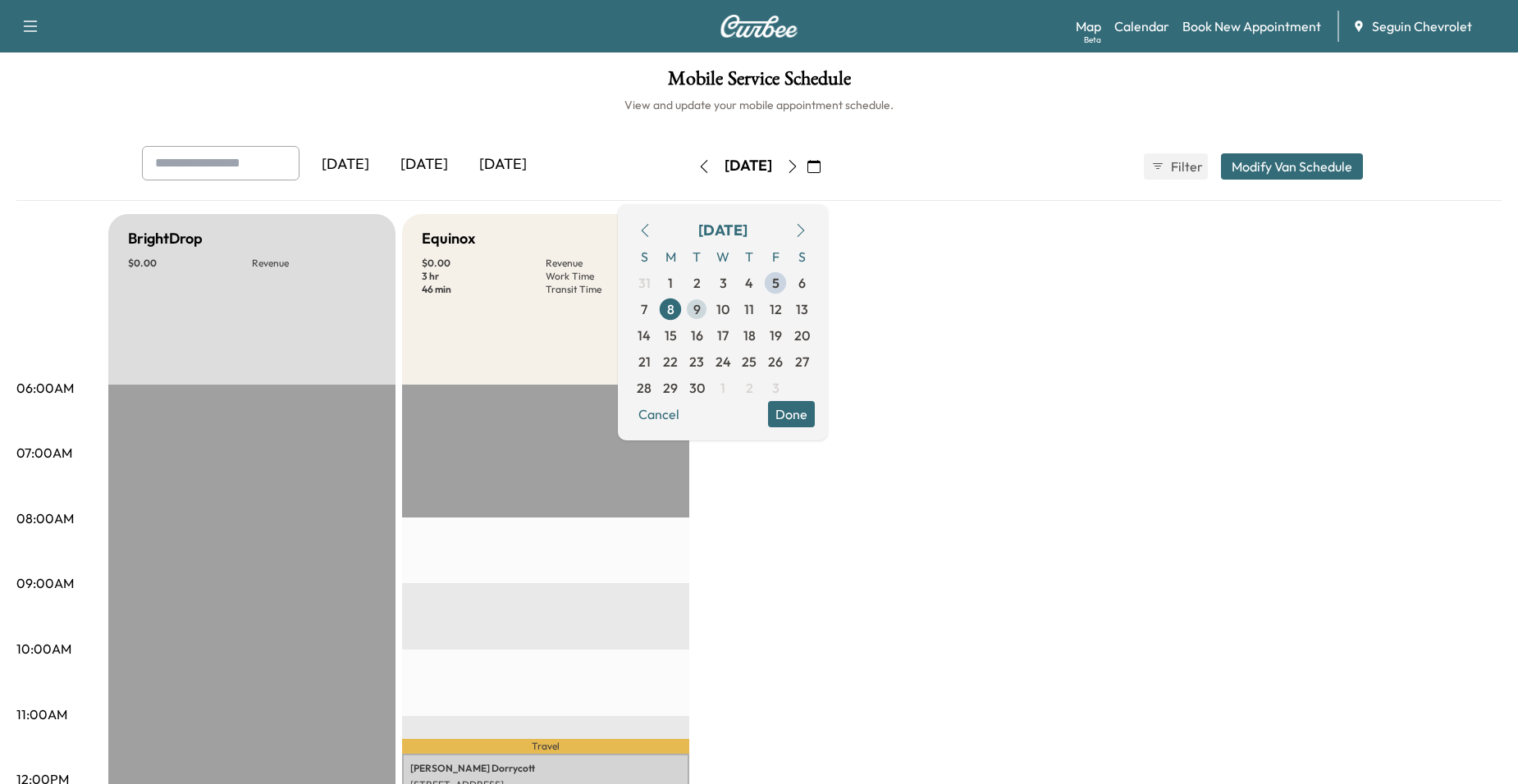
click at [710, 315] on span "9" at bounding box center [697, 309] width 27 height 27
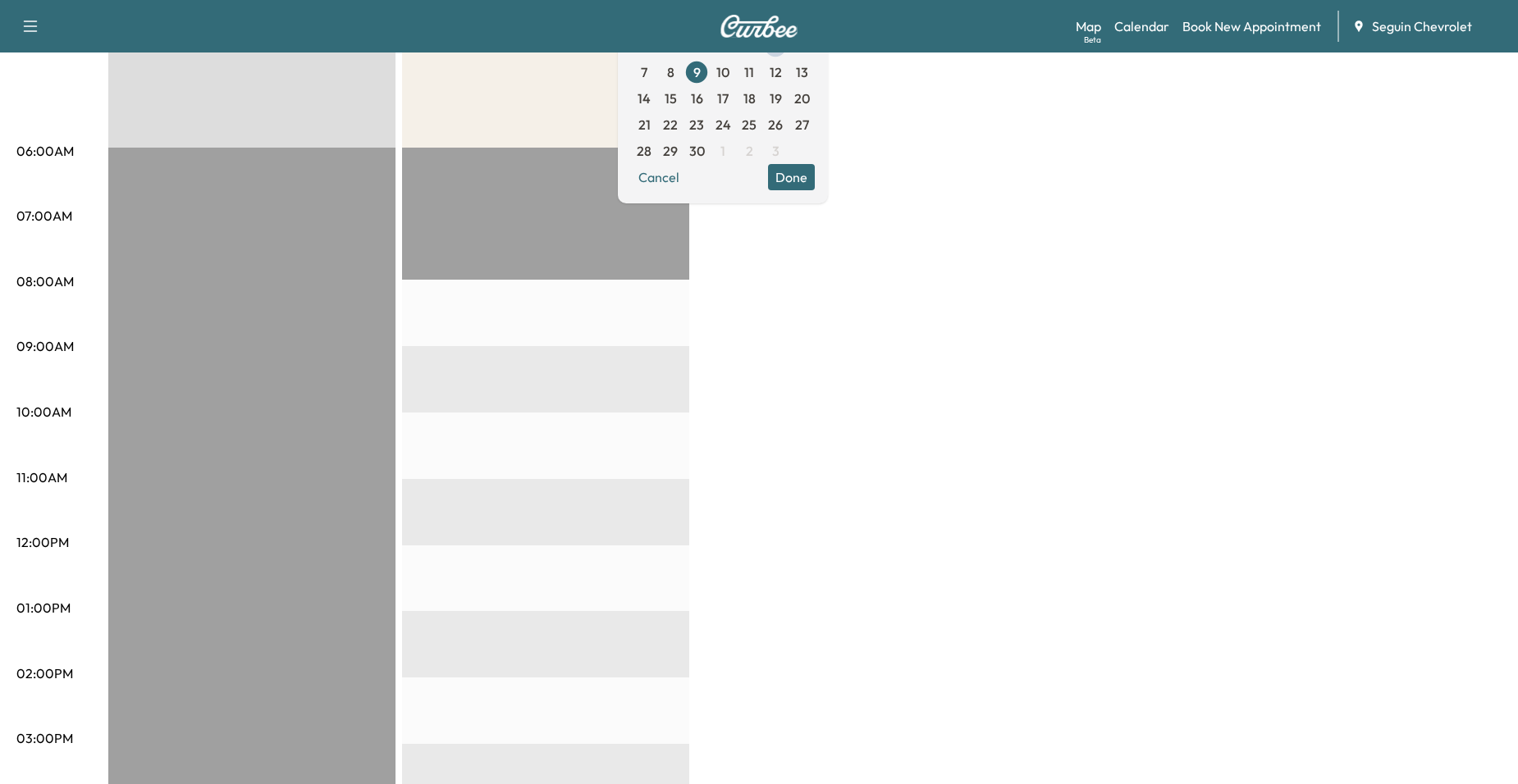
scroll to position [164, 0]
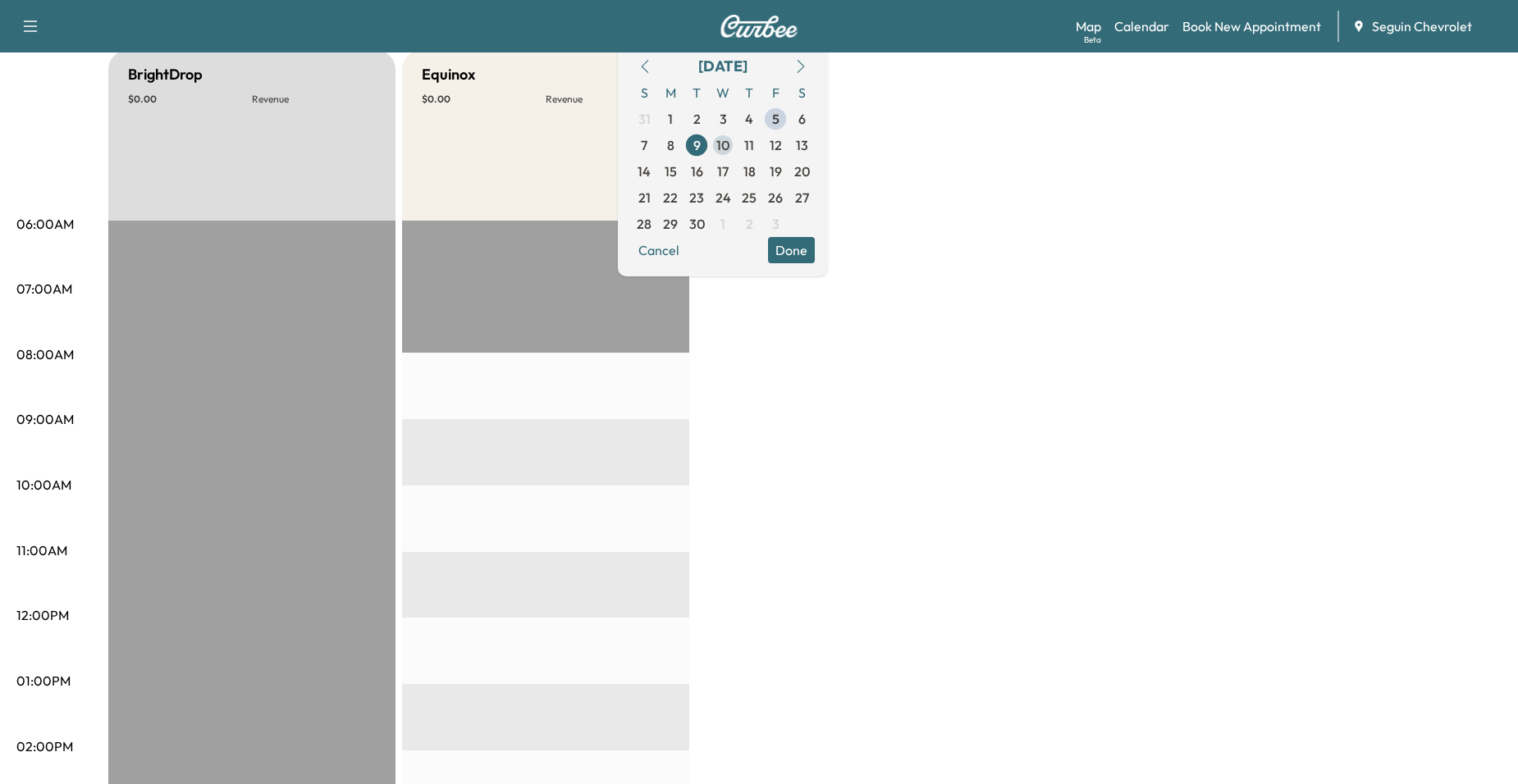
click at [729, 150] on span "10" at bounding box center [722, 145] width 13 height 20
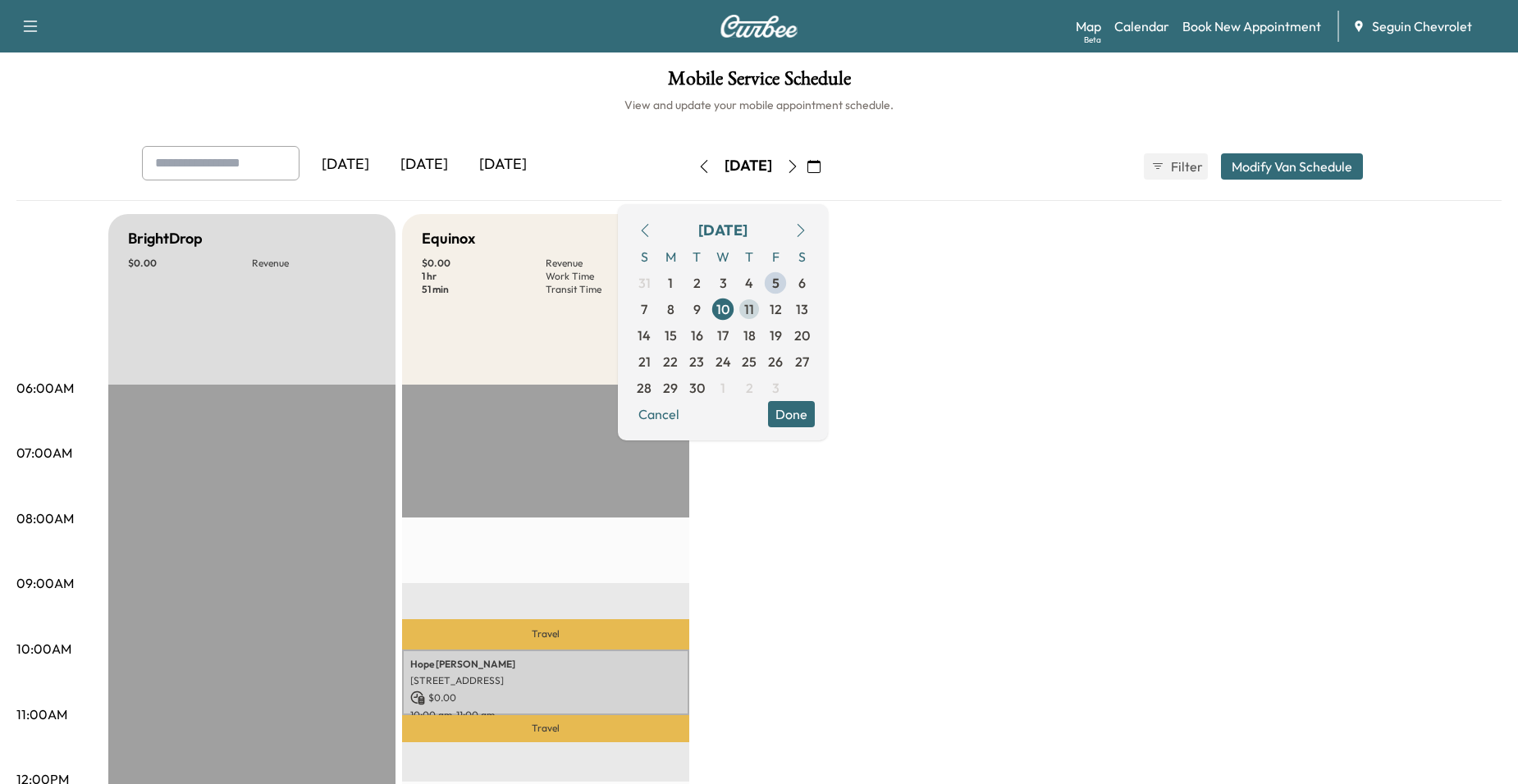
click at [762, 305] on span "11" at bounding box center [749, 309] width 27 height 27
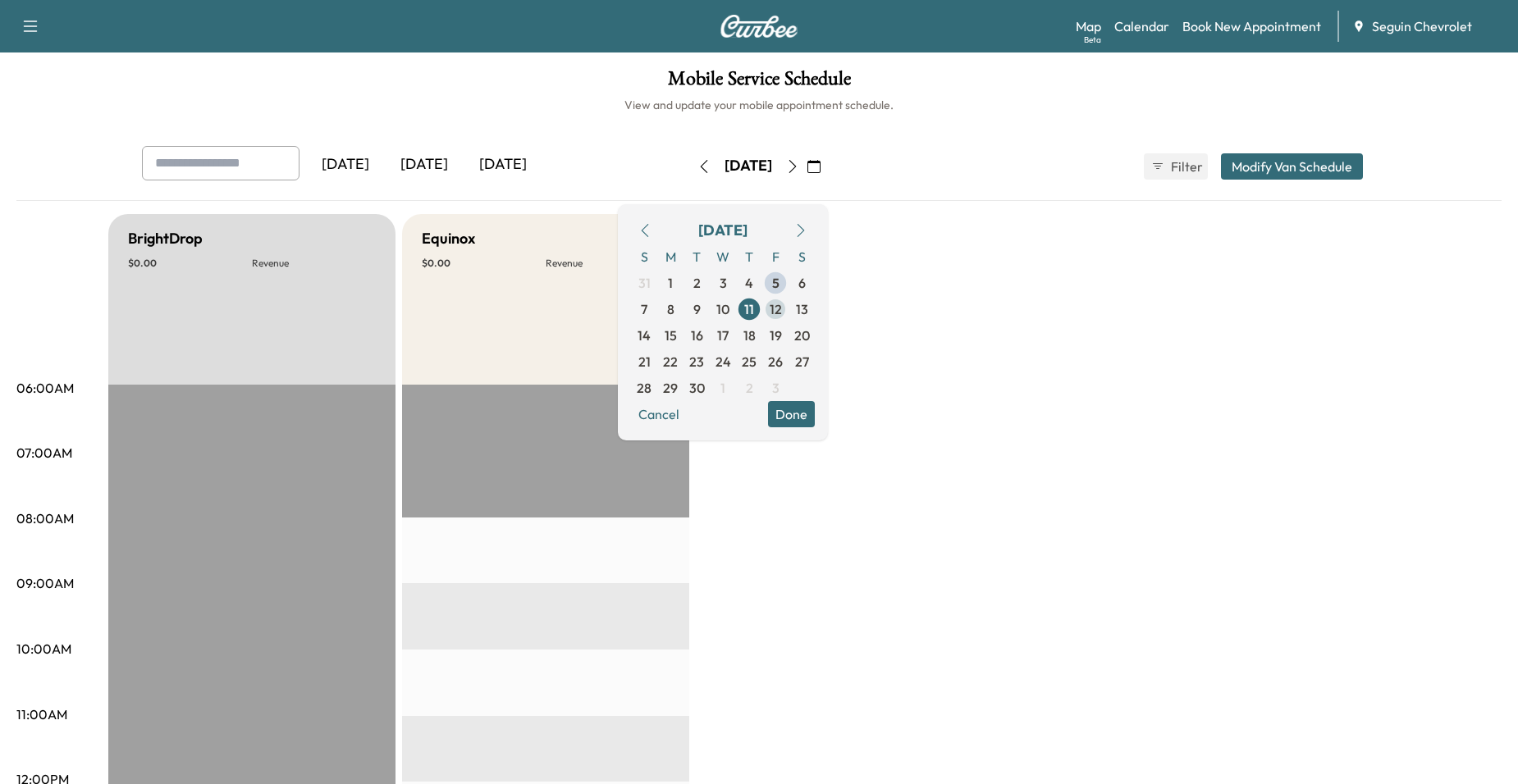
click at [789, 311] on span "12" at bounding box center [776, 309] width 27 height 27
click at [684, 341] on span "15" at bounding box center [670, 336] width 27 height 27
click at [710, 335] on span "16" at bounding box center [697, 336] width 27 height 27
click at [684, 330] on span "15" at bounding box center [670, 336] width 27 height 27
click at [736, 310] on span "10" at bounding box center [723, 309] width 27 height 27
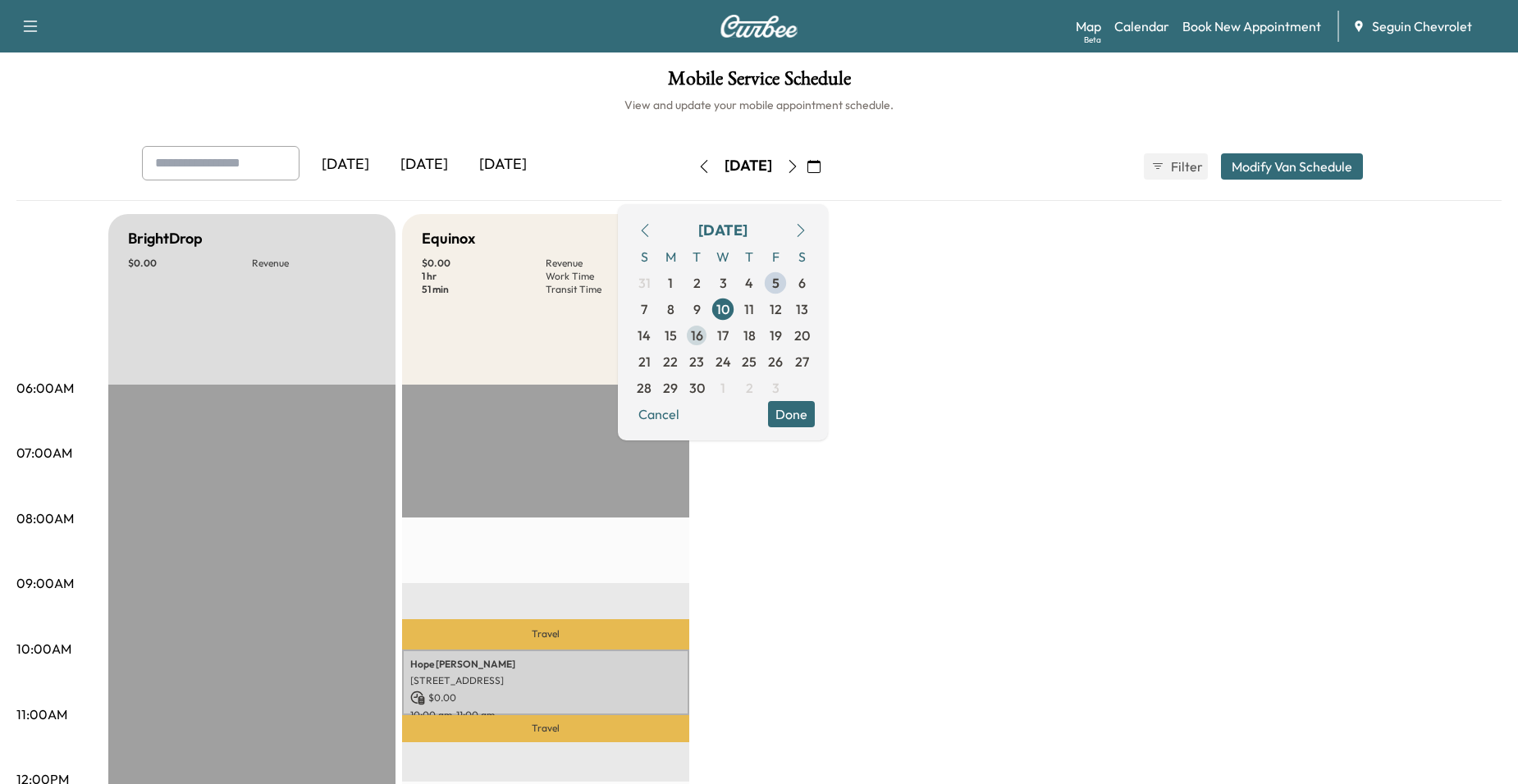
click at [703, 333] on span "16" at bounding box center [697, 335] width 12 height 20
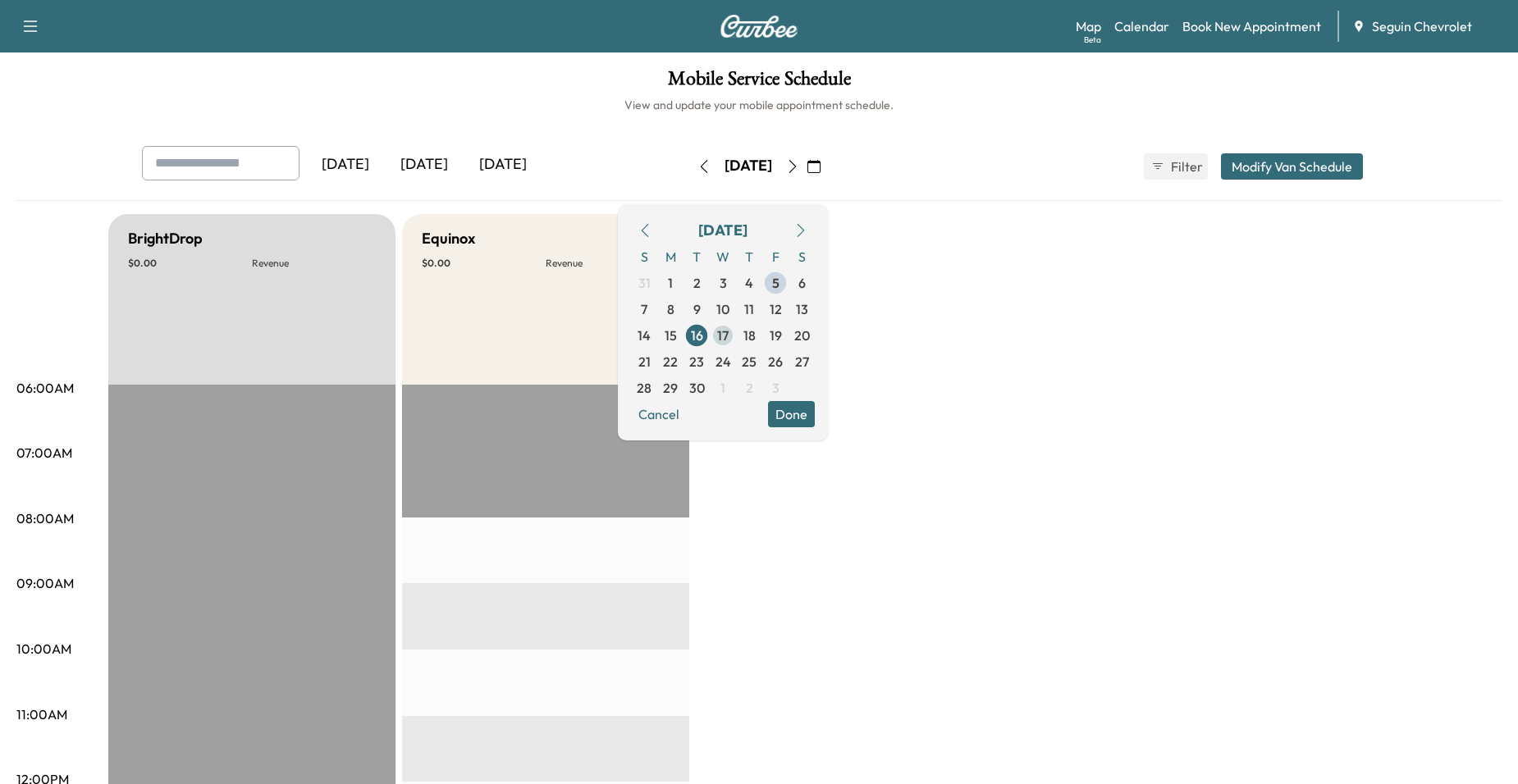
click at [736, 333] on span "17" at bounding box center [723, 336] width 27 height 27
click at [756, 334] on span "18" at bounding box center [749, 335] width 12 height 20
click at [782, 337] on span "19" at bounding box center [776, 335] width 12 height 20
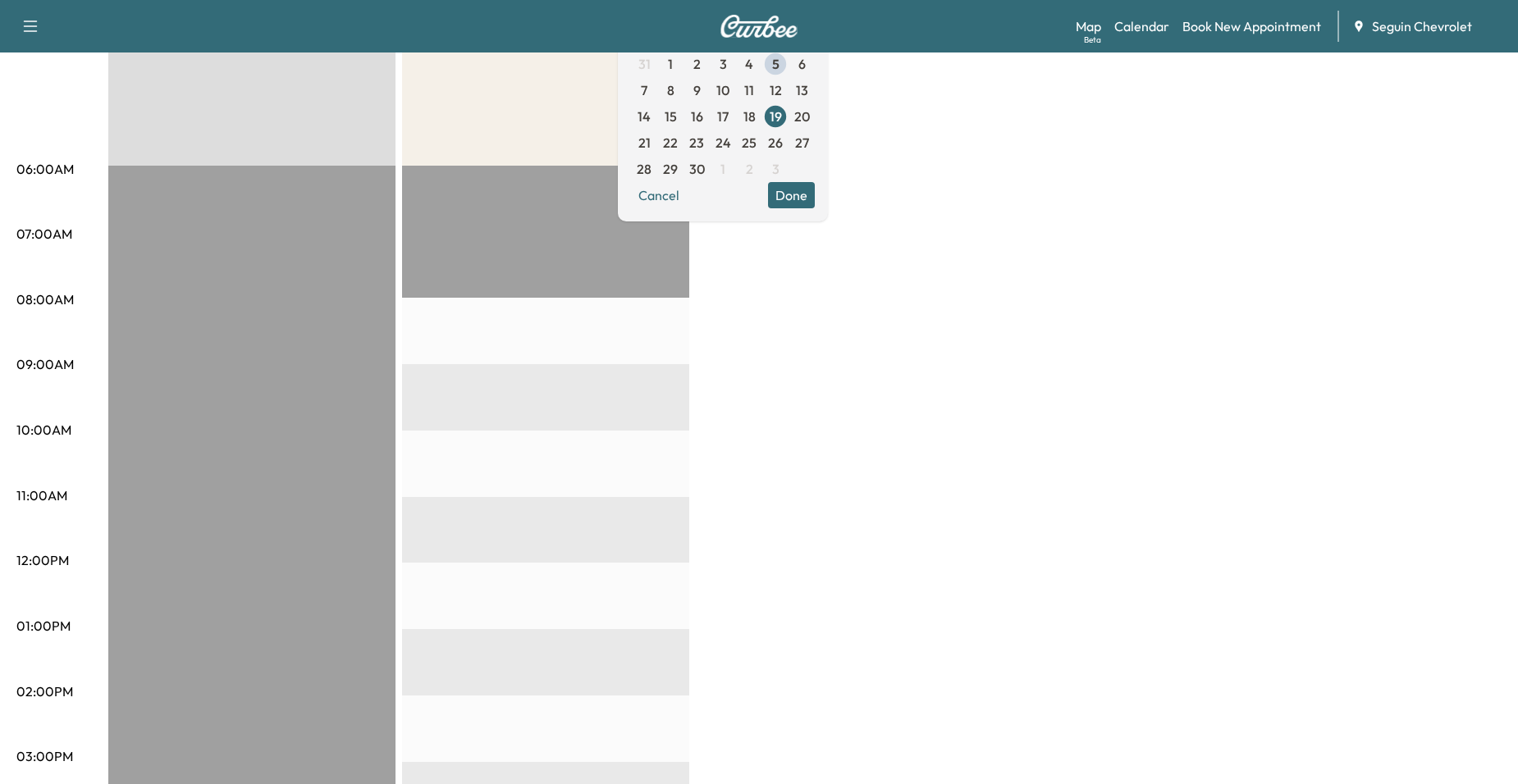
scroll to position [246, 0]
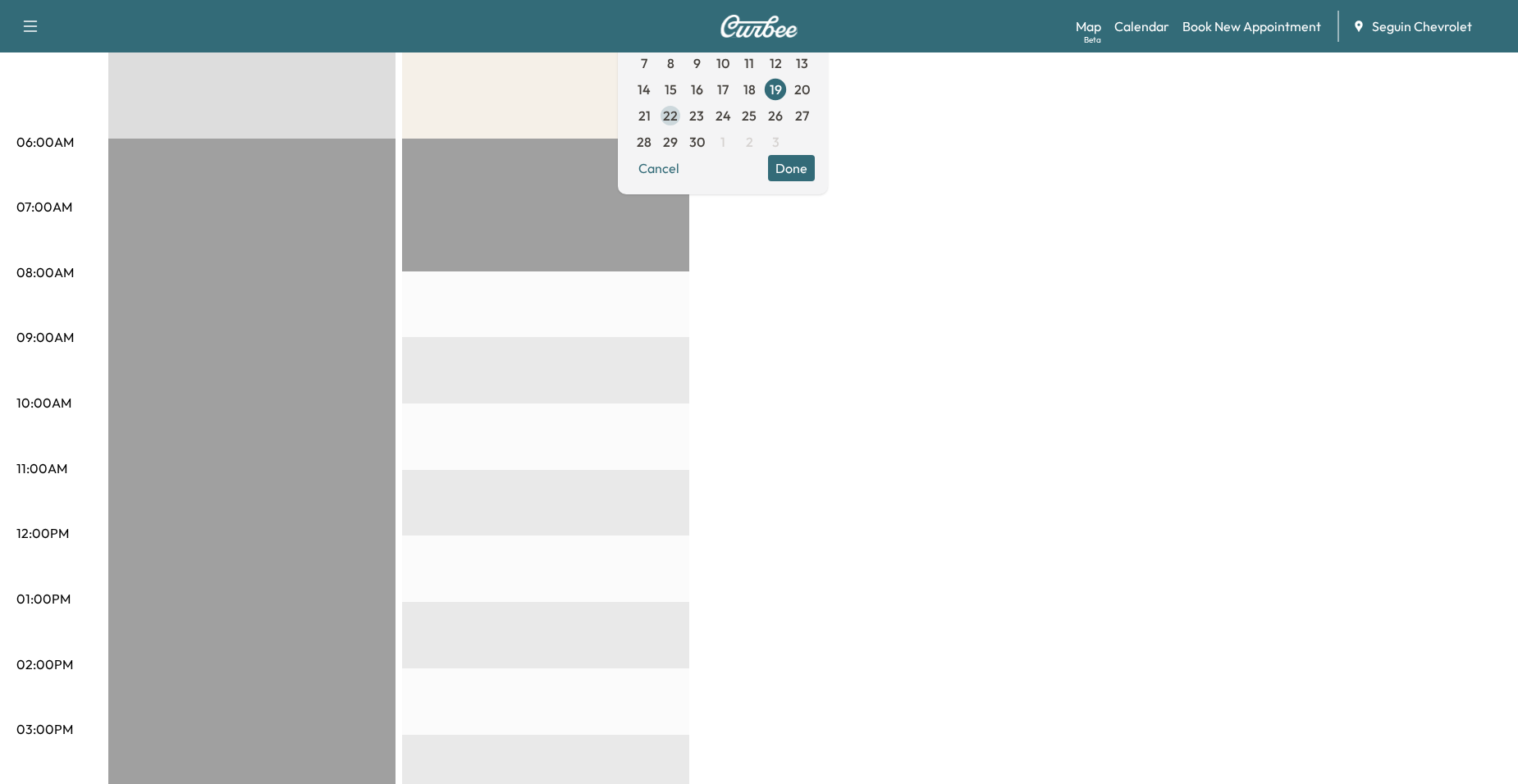
click at [678, 112] on span "22" at bounding box center [670, 115] width 15 height 20
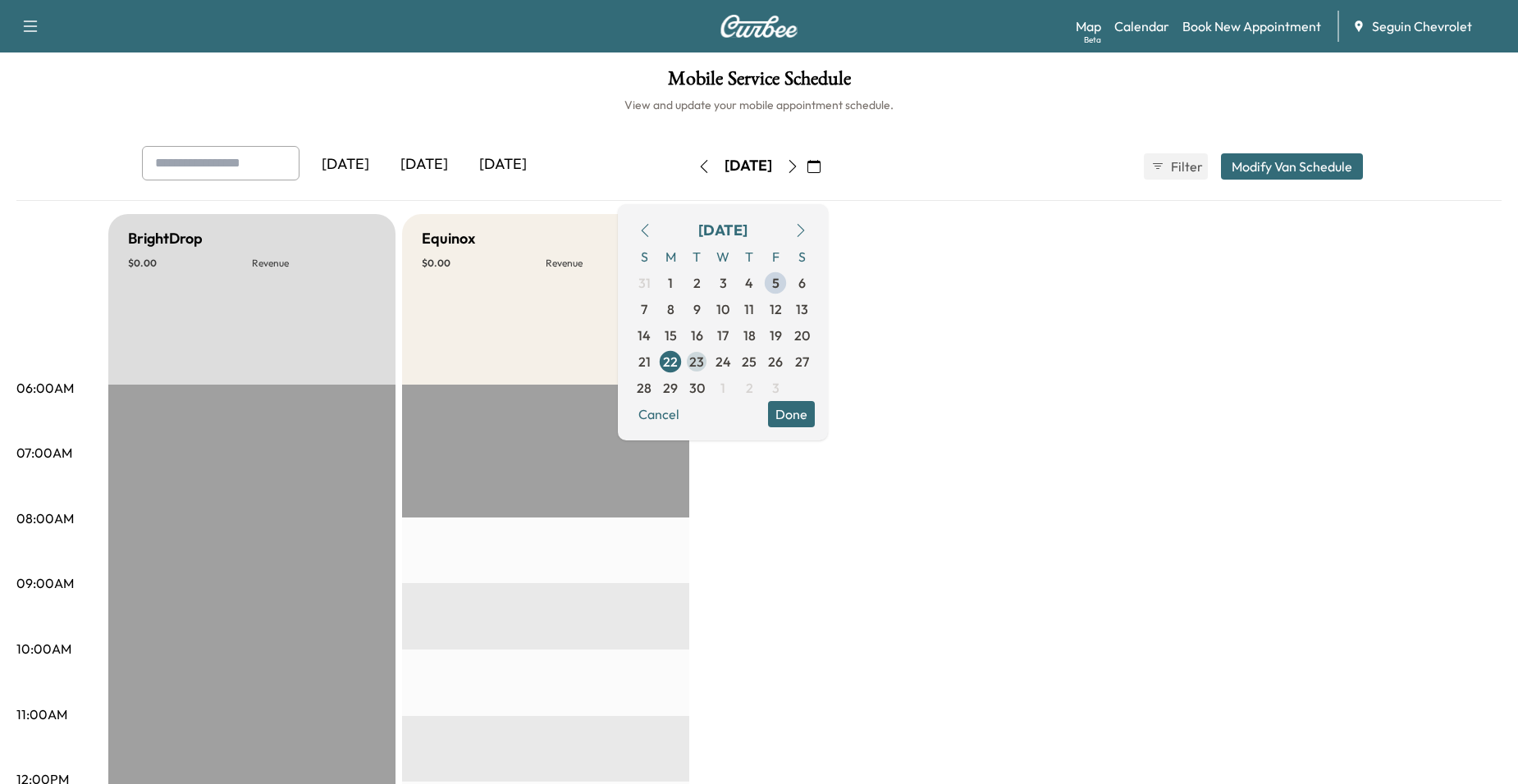
click at [704, 364] on span "23" at bounding box center [697, 362] width 15 height 20
click at [731, 359] on span "24" at bounding box center [723, 362] width 15 height 20
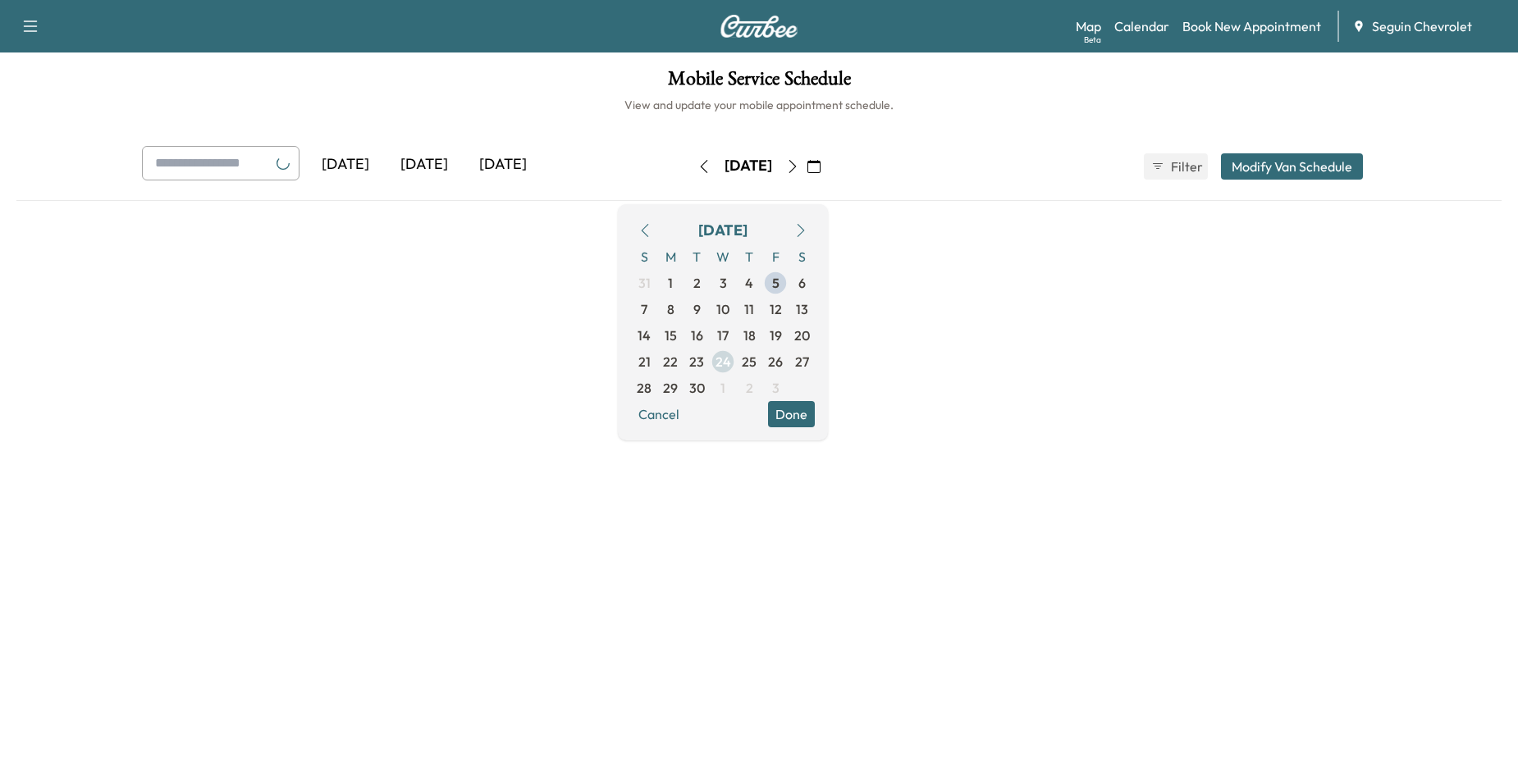
click at [762, 359] on span "25" at bounding box center [749, 362] width 27 height 27
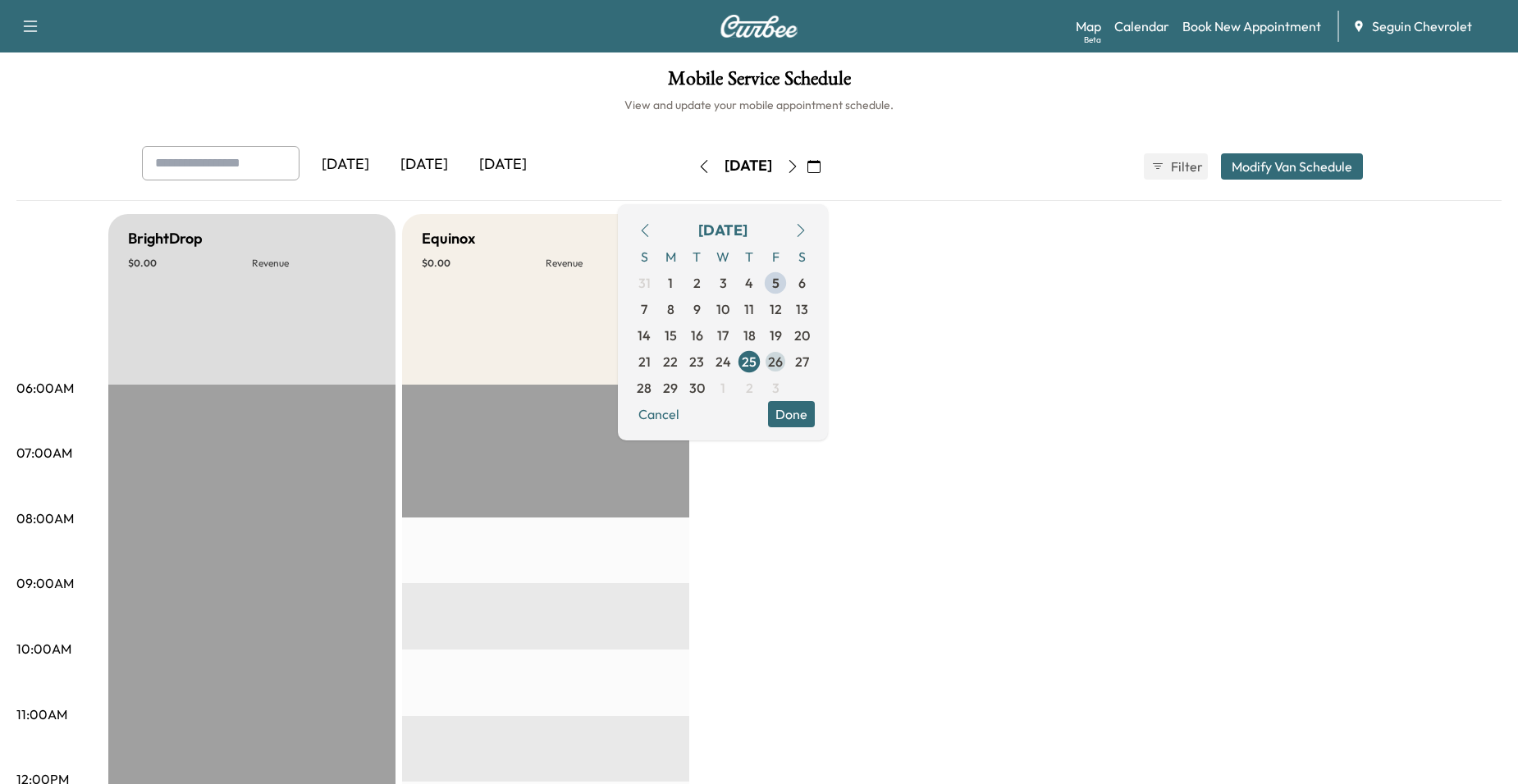
click at [782, 362] on span "26" at bounding box center [776, 362] width 15 height 20
click at [782, 365] on span "26" at bounding box center [776, 362] width 15 height 20
click at [678, 391] on span "29" at bounding box center [670, 387] width 15 height 20
click at [704, 388] on span "30" at bounding box center [697, 387] width 15 height 20
click at [799, 171] on icon "button" at bounding box center [793, 167] width 13 height 13
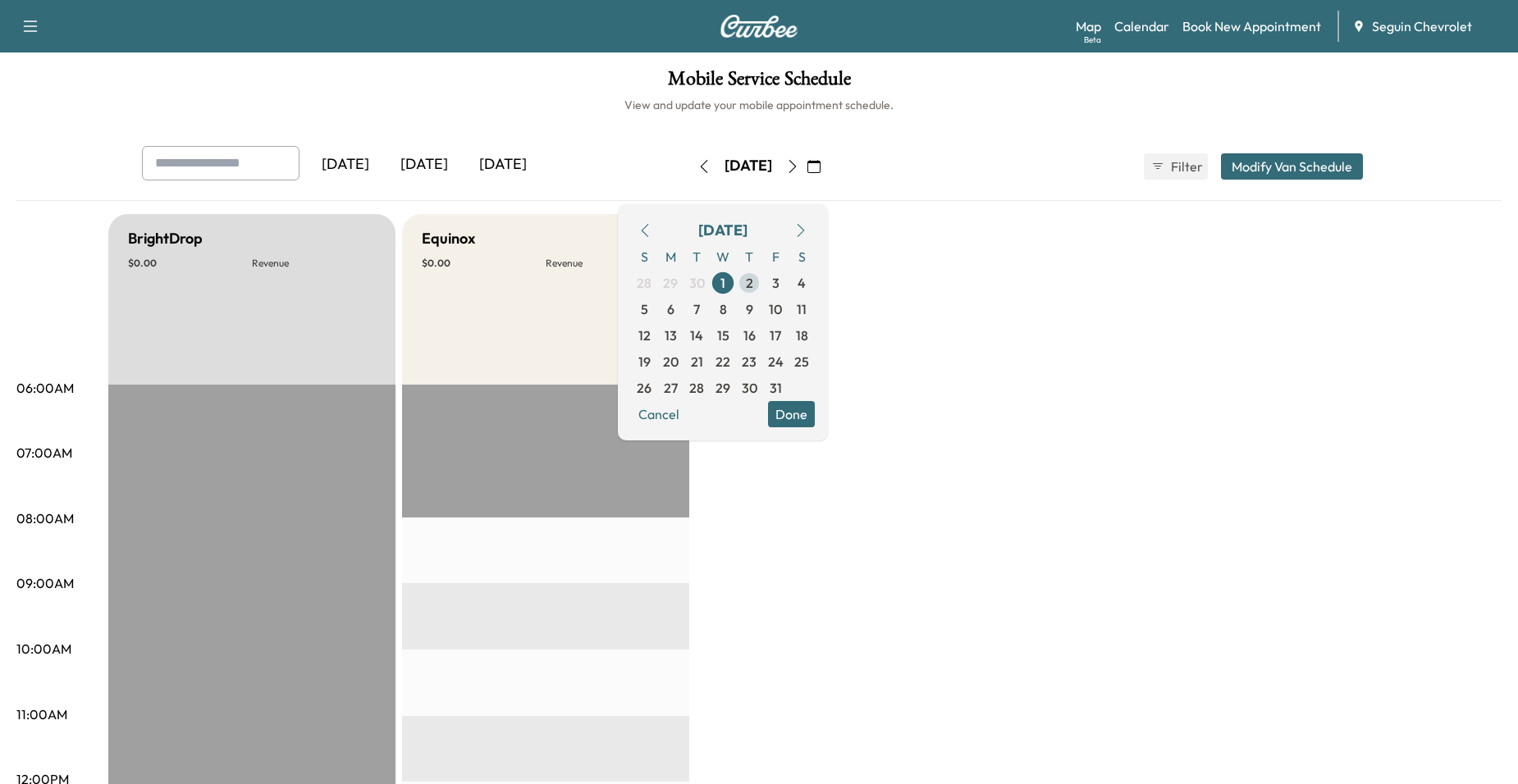
click at [753, 289] on span "2" at bounding box center [750, 283] width 8 height 20
click at [779, 285] on span "3" at bounding box center [776, 283] width 8 height 20
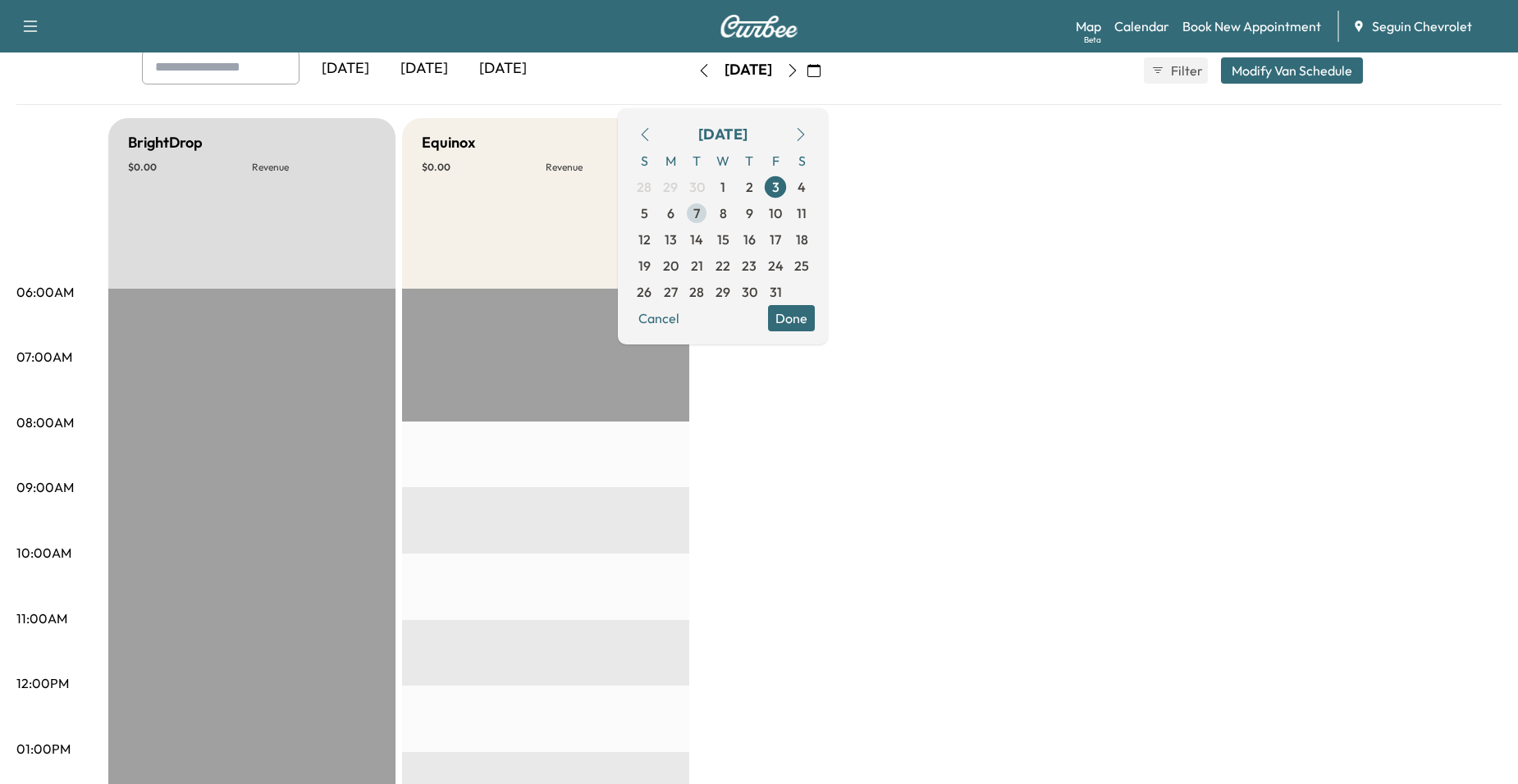
scroll to position [82, 0]
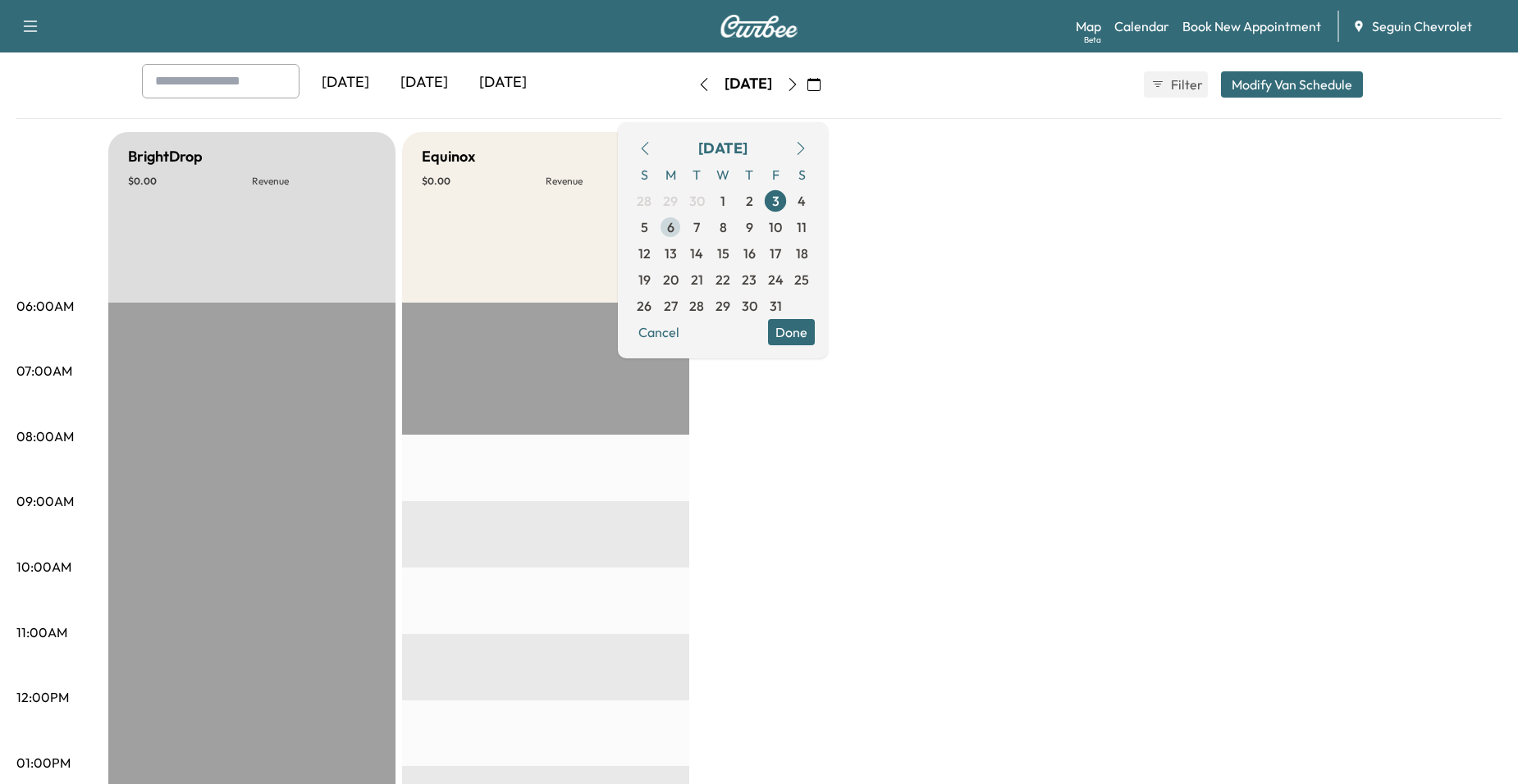
click at [684, 233] on span "6" at bounding box center [670, 228] width 27 height 27
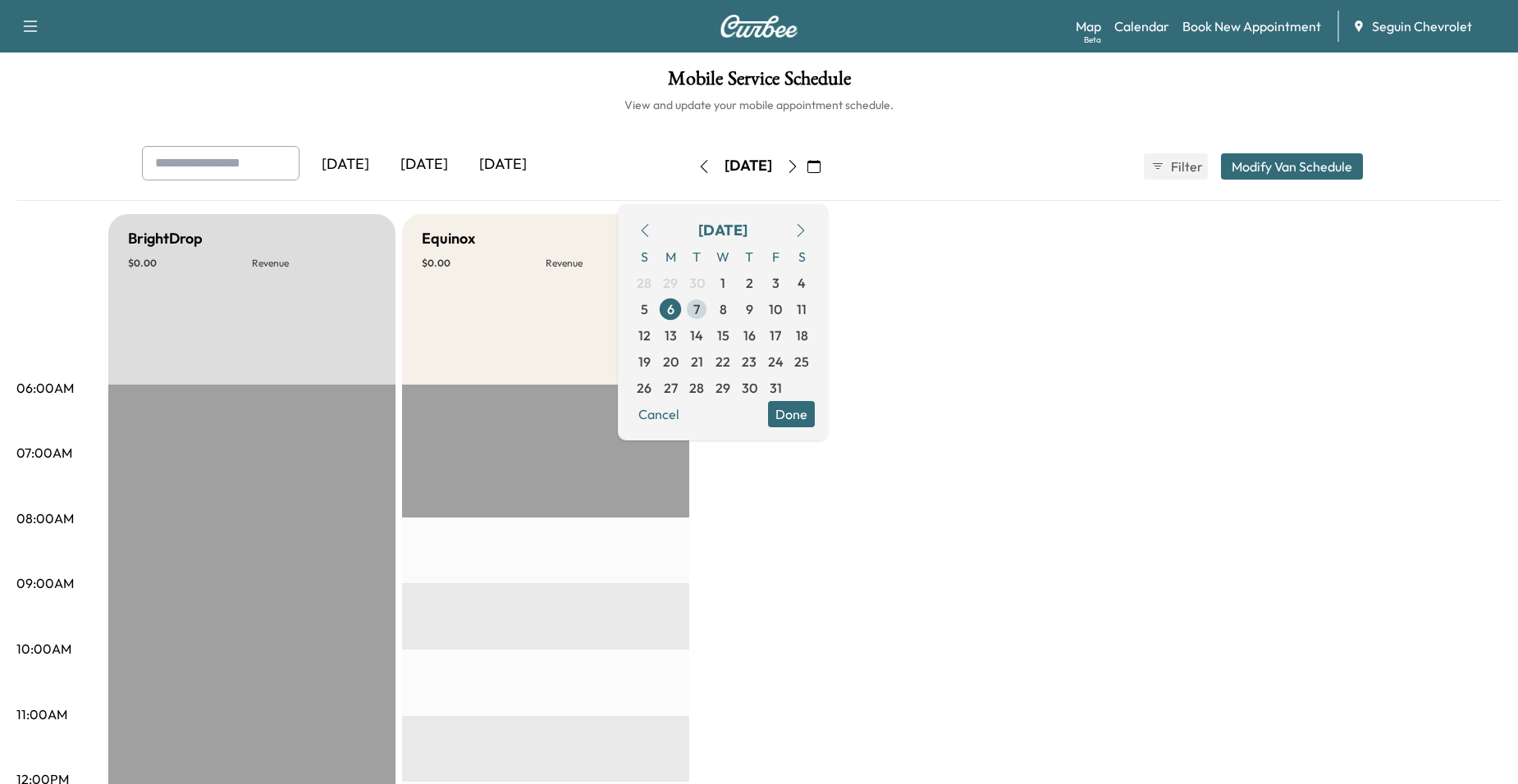
click at [710, 296] on span "7" at bounding box center [697, 309] width 27 height 27
click at [727, 305] on span "8" at bounding box center [723, 308] width 8 height 20
click at [753, 309] on span "9" at bounding box center [750, 308] width 8 height 20
click at [782, 309] on span "10" at bounding box center [776, 308] width 13 height 20
click at [828, 168] on button "button" at bounding box center [814, 167] width 28 height 27
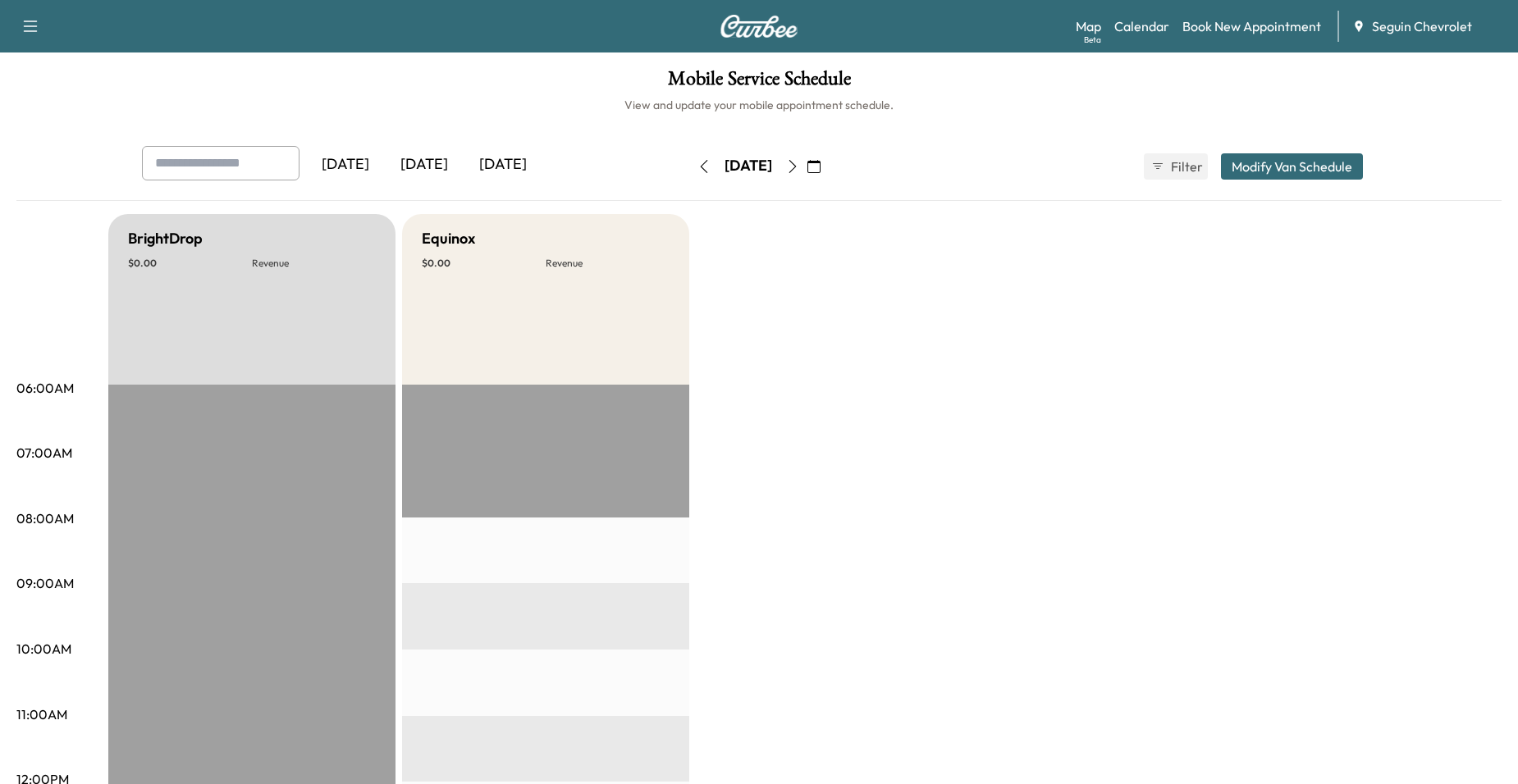
drag, startPoint x: 841, startPoint y: 169, endPoint x: 851, endPoint y: 171, distance: 10.2
click at [828, 171] on button "button" at bounding box center [814, 167] width 28 height 27
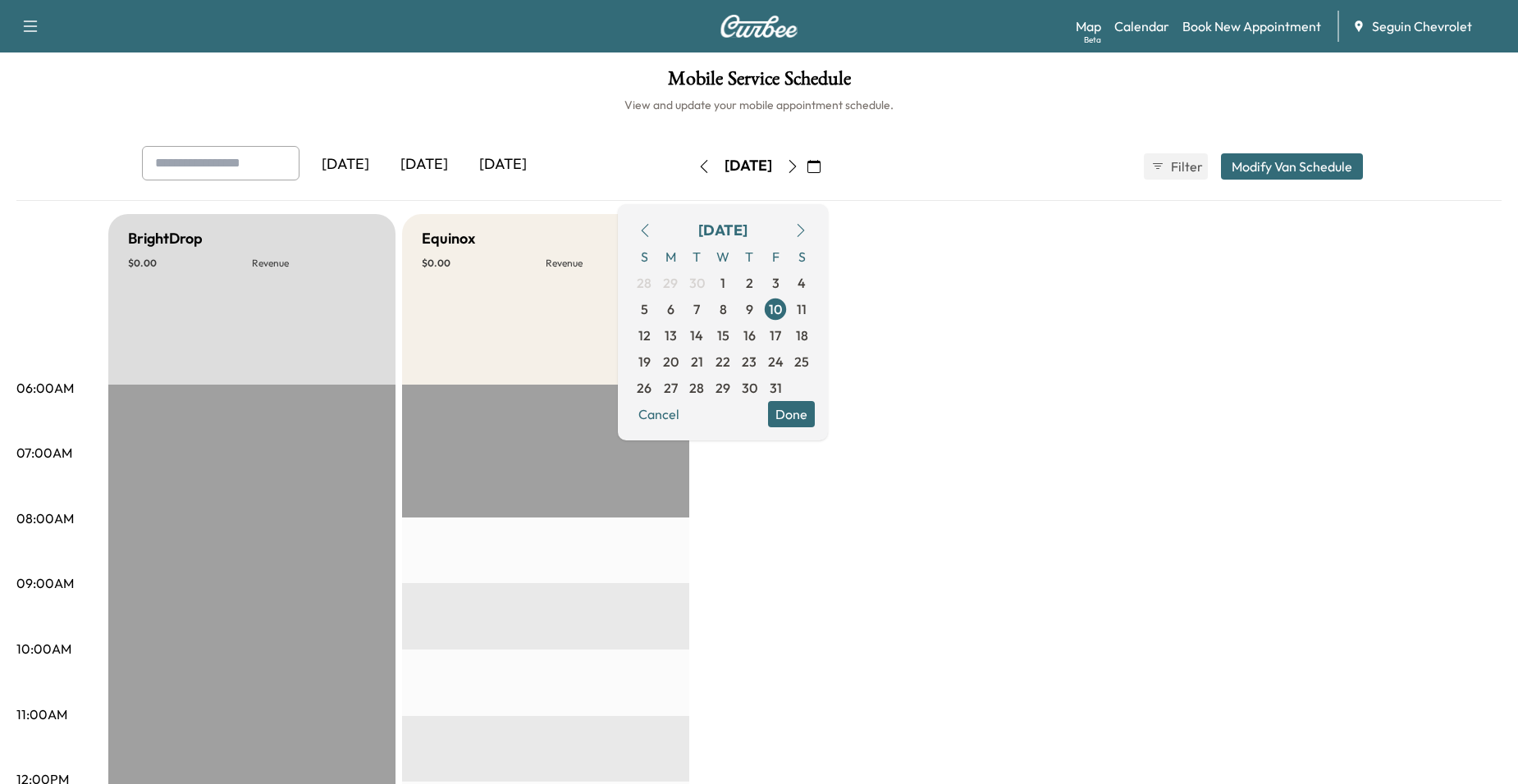
click at [698, 238] on div "October 2025" at bounding box center [723, 231] width 184 height 27
click at [659, 237] on button "button" at bounding box center [645, 231] width 28 height 27
click at [659, 221] on button "button" at bounding box center [645, 231] width 28 height 27
click at [651, 226] on icon "button" at bounding box center [645, 231] width 13 height 13
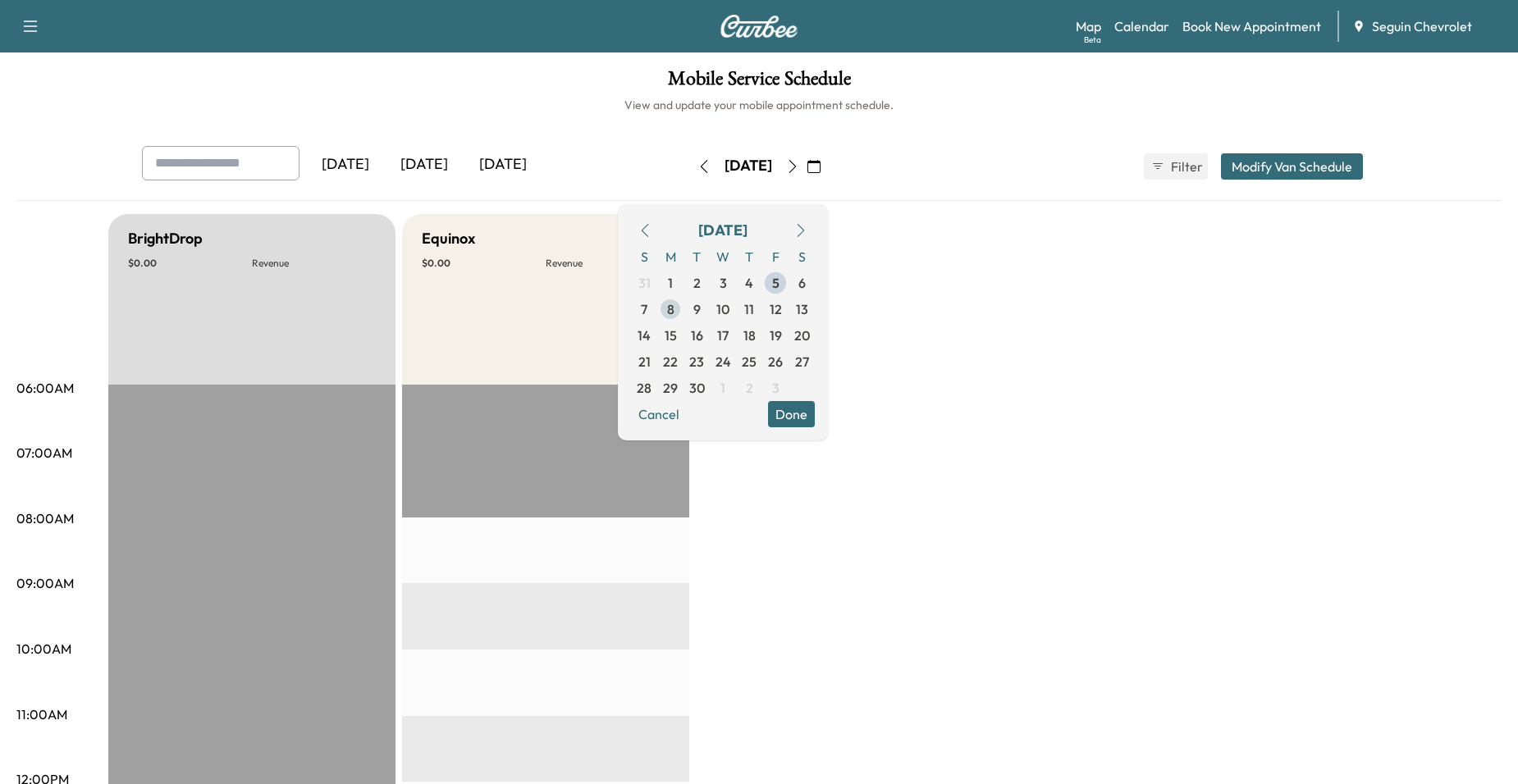
click at [684, 300] on span "8" at bounding box center [670, 309] width 27 height 27
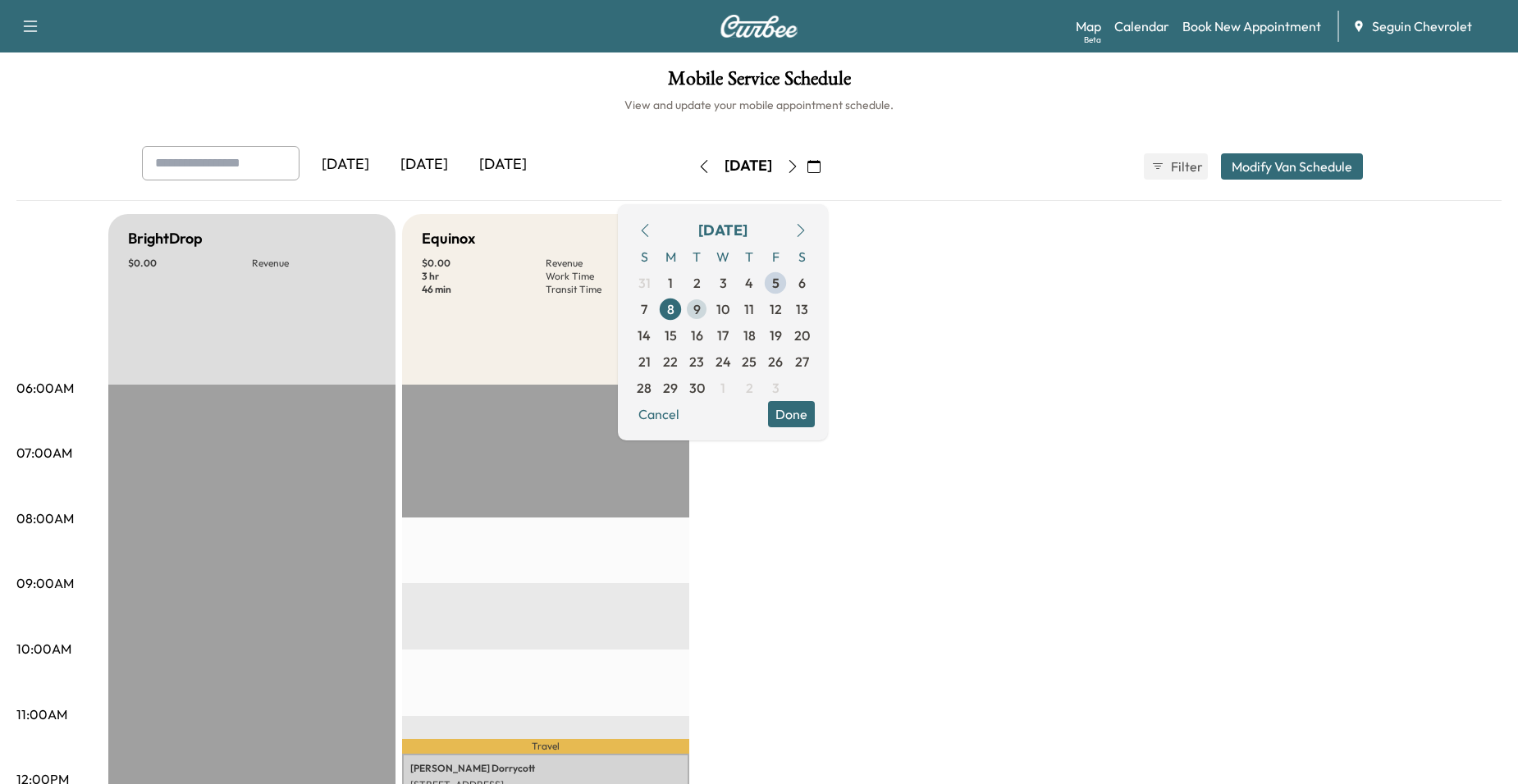
click at [710, 296] on span "9" at bounding box center [697, 309] width 27 height 27
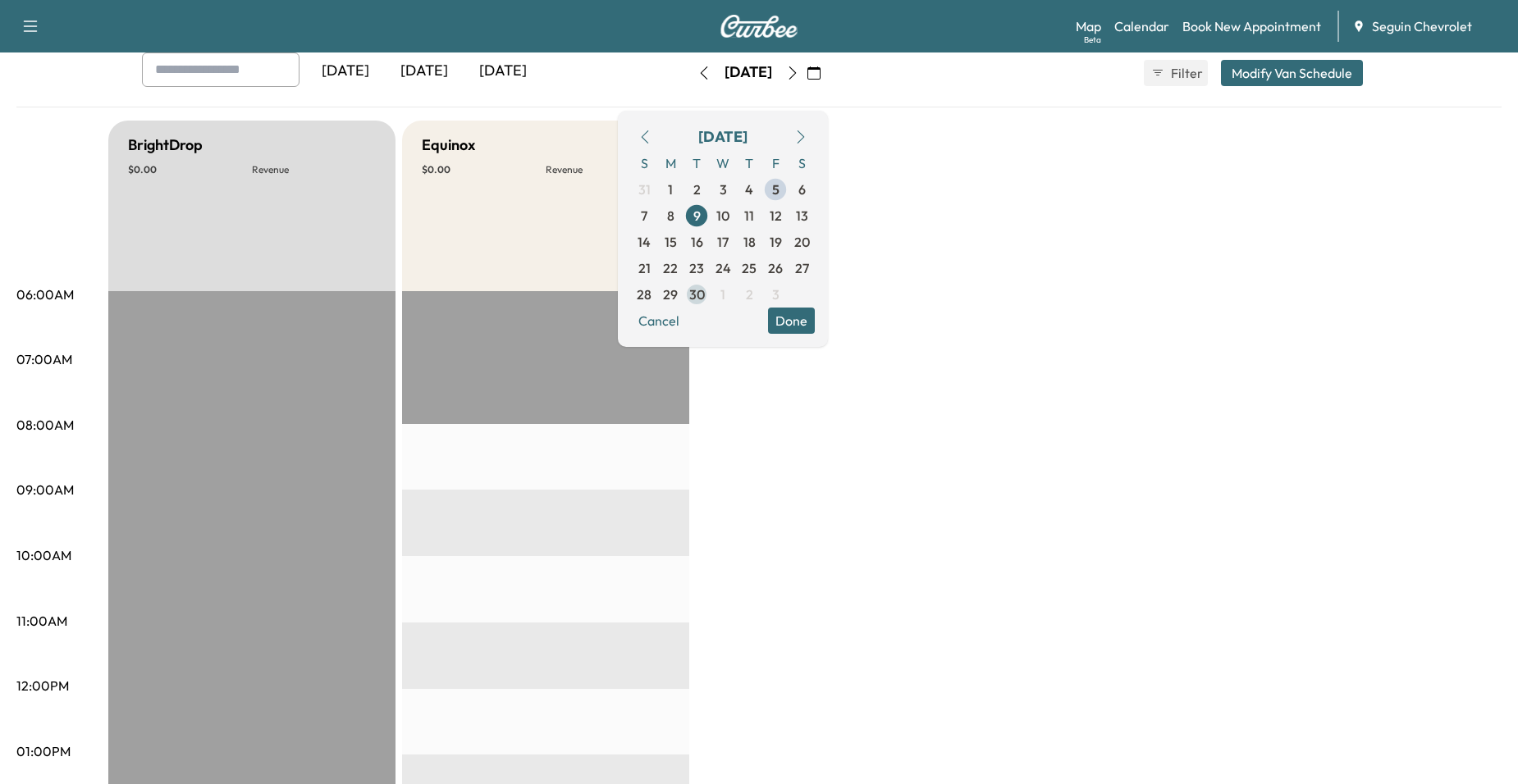
scroll to position [82, 0]
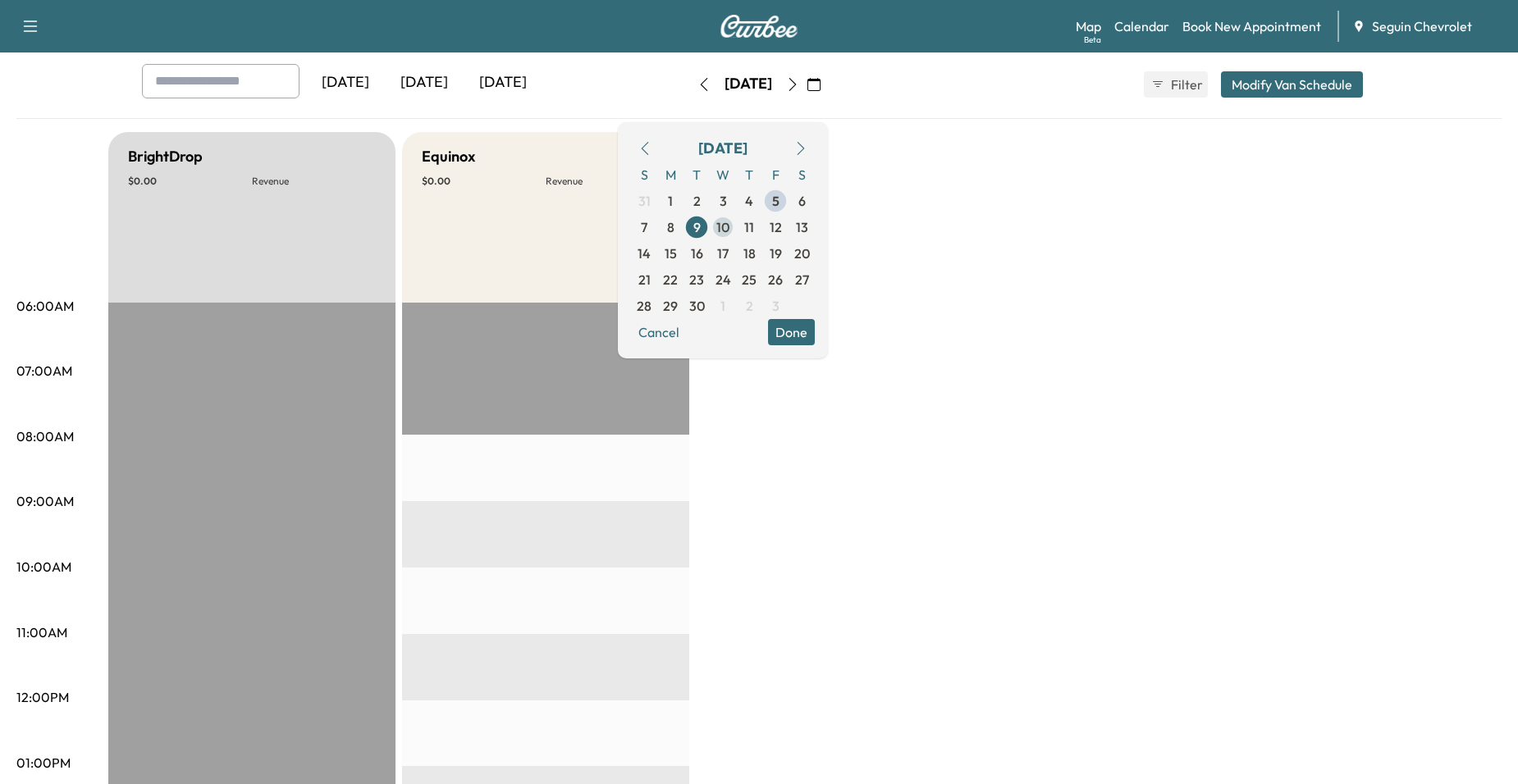
click at [729, 236] on span "10" at bounding box center [722, 227] width 13 height 20
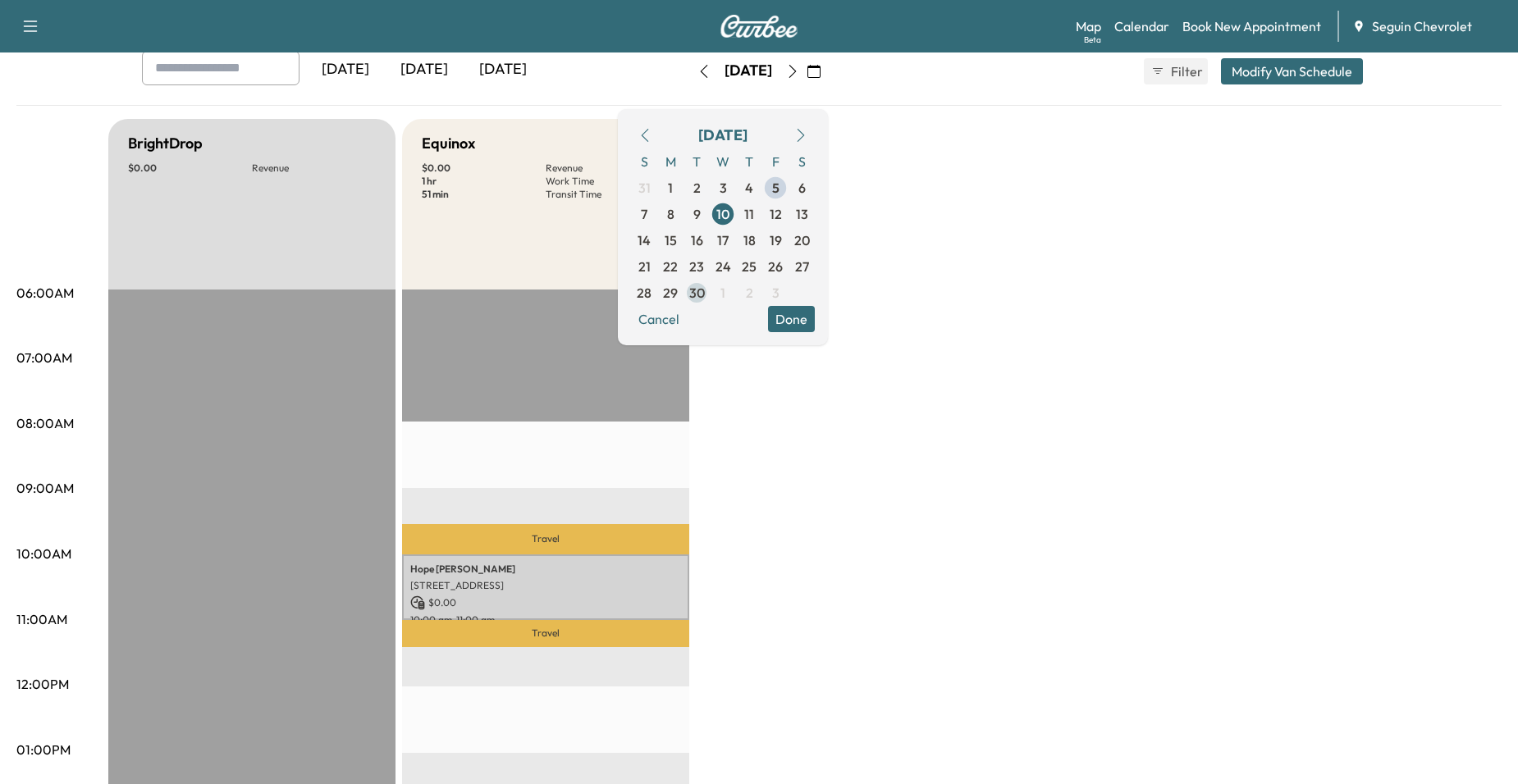
scroll to position [82, 0]
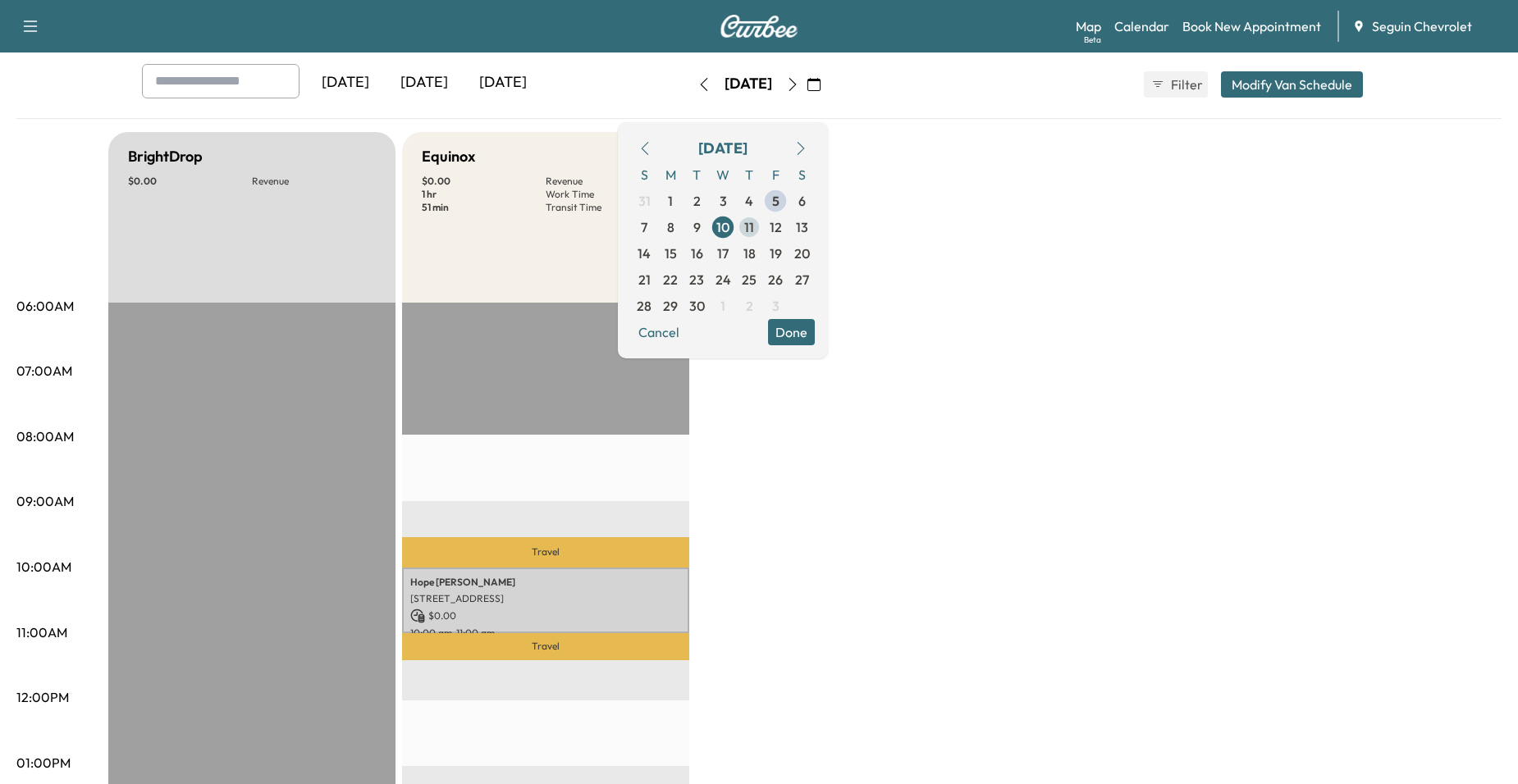
click at [754, 235] on span "11" at bounding box center [749, 227] width 9 height 20
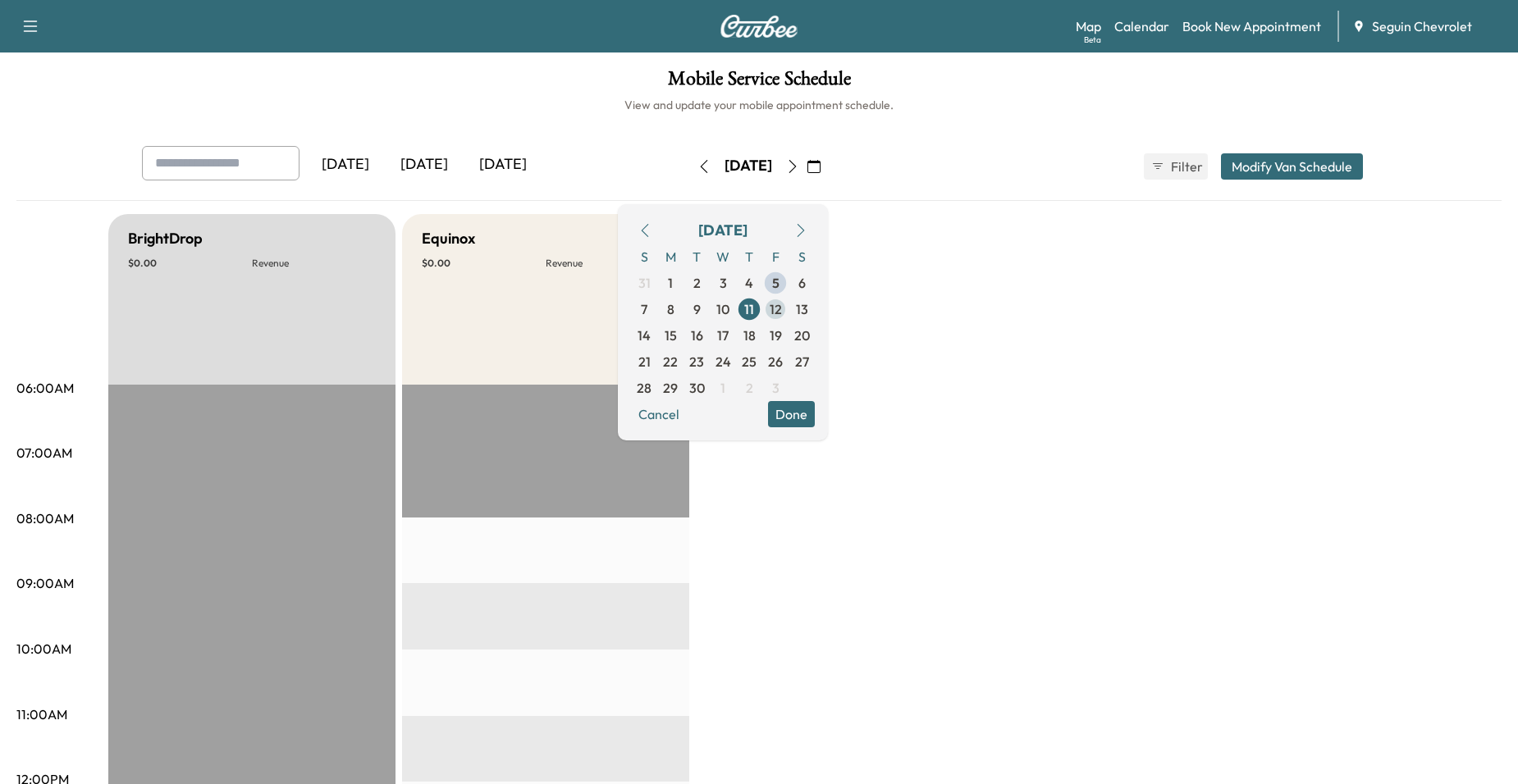
click at [782, 312] on span "12" at bounding box center [776, 308] width 12 height 20
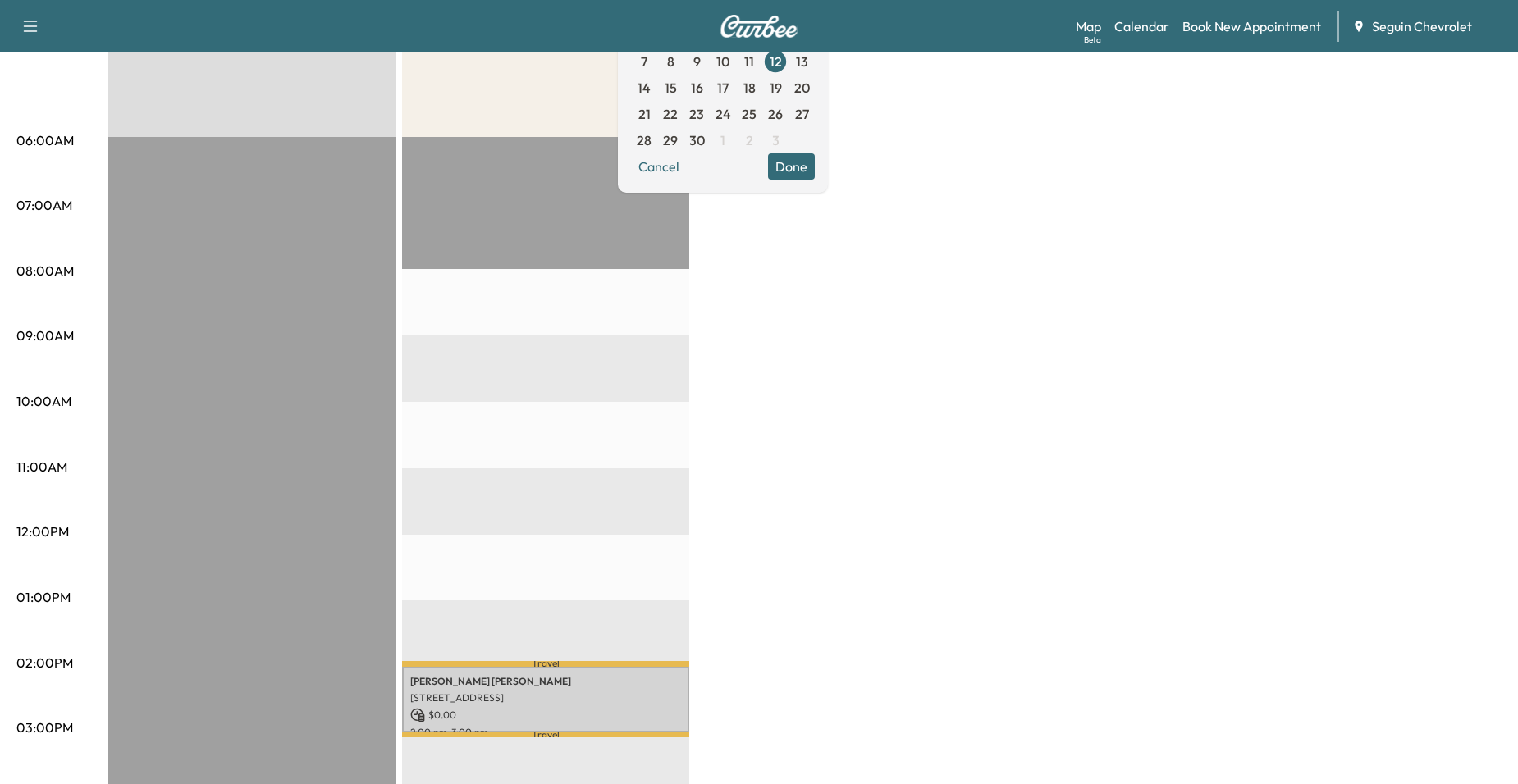
scroll to position [246, 0]
click at [677, 92] on span "15" at bounding box center [670, 89] width 12 height 20
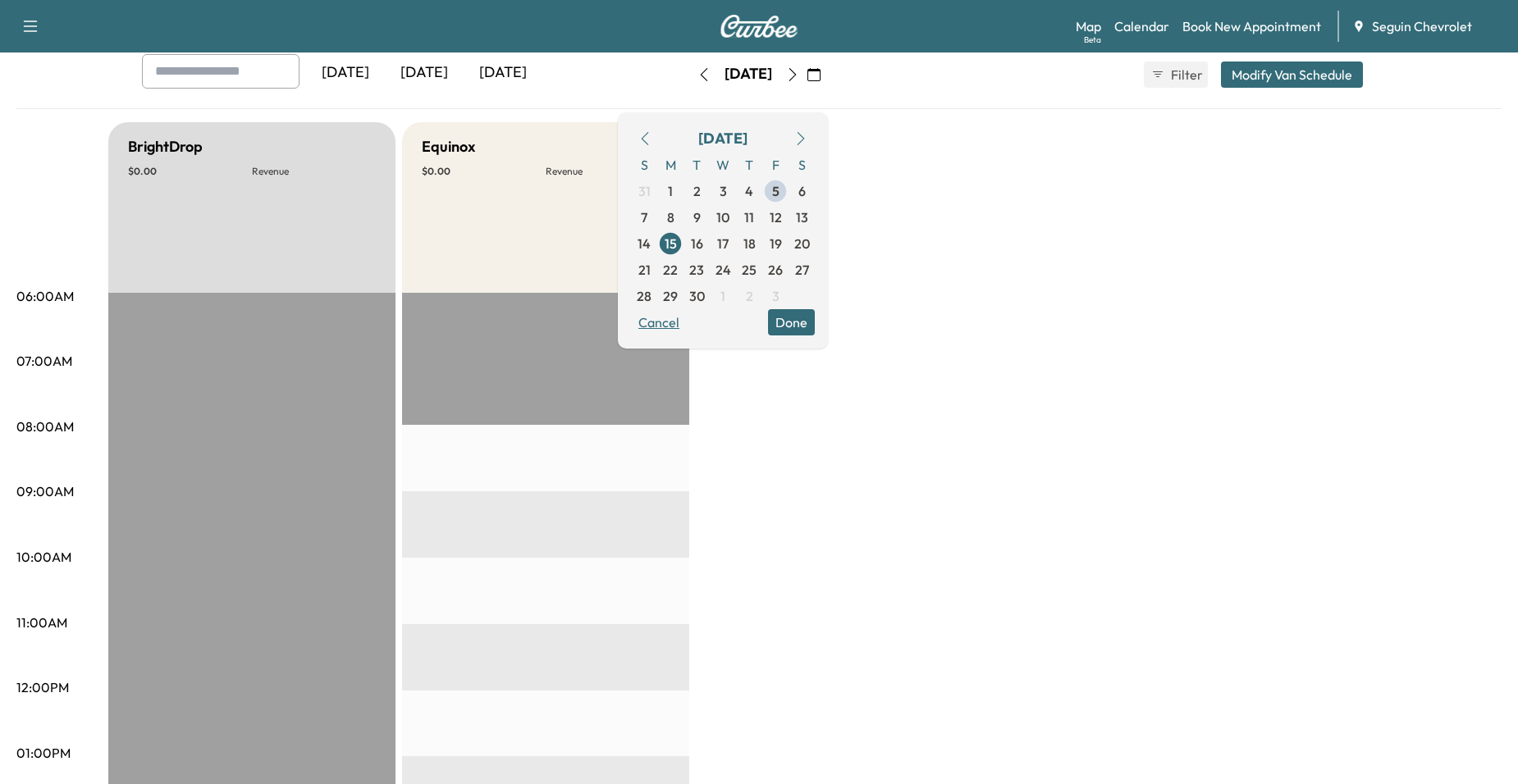
scroll to position [82, 0]
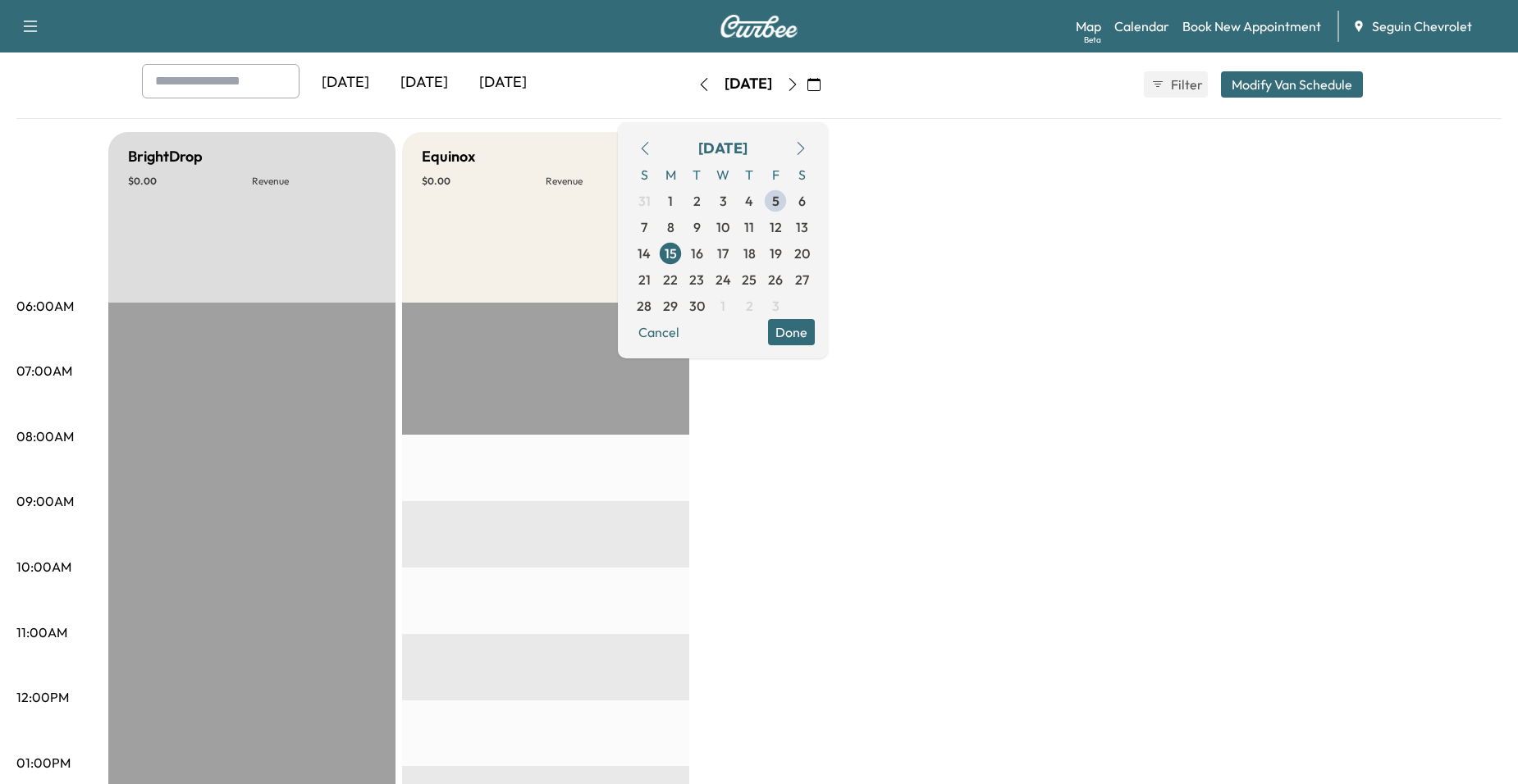
click at [703, 252] on span "16" at bounding box center [697, 253] width 12 height 20
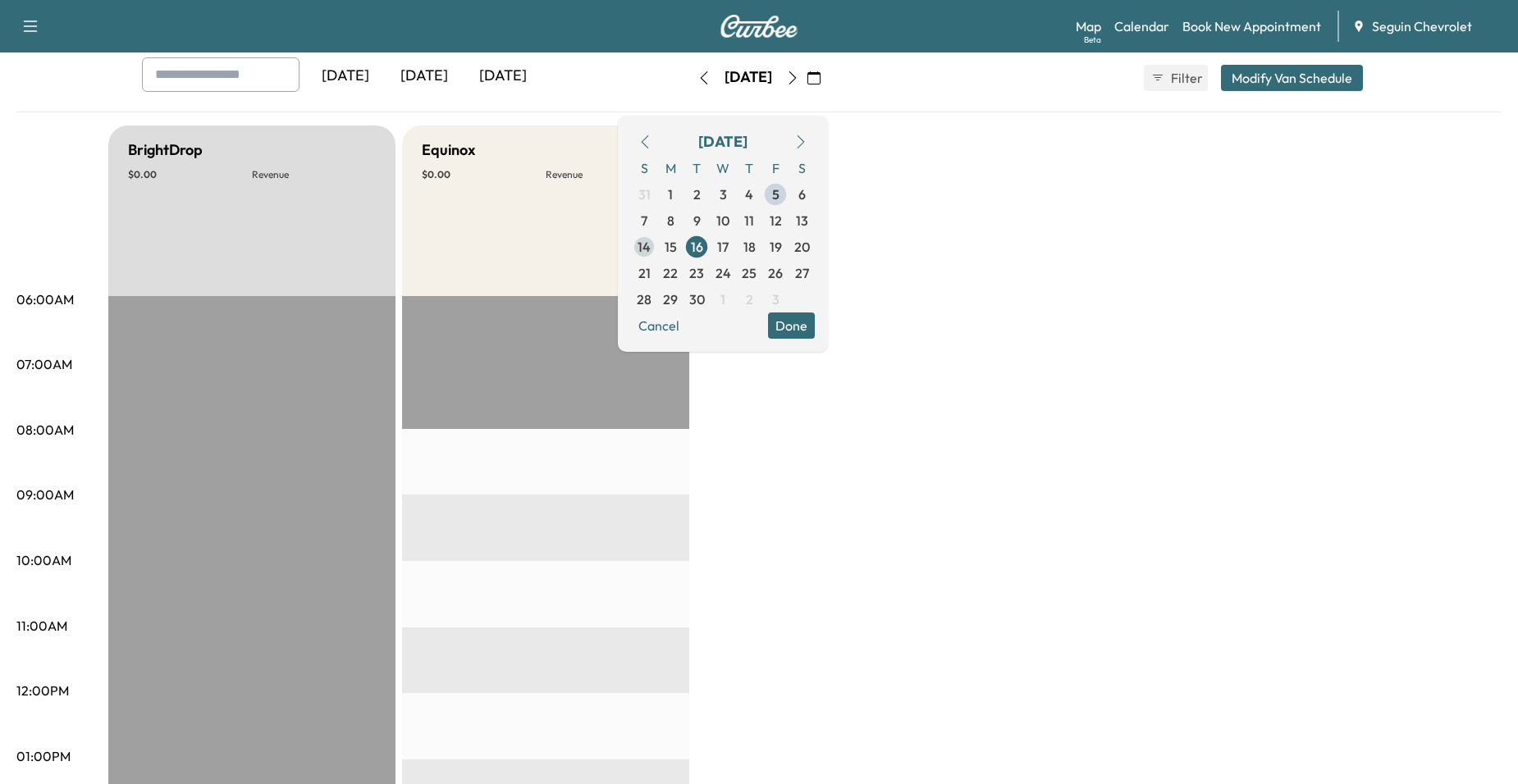
scroll to position [82, 0]
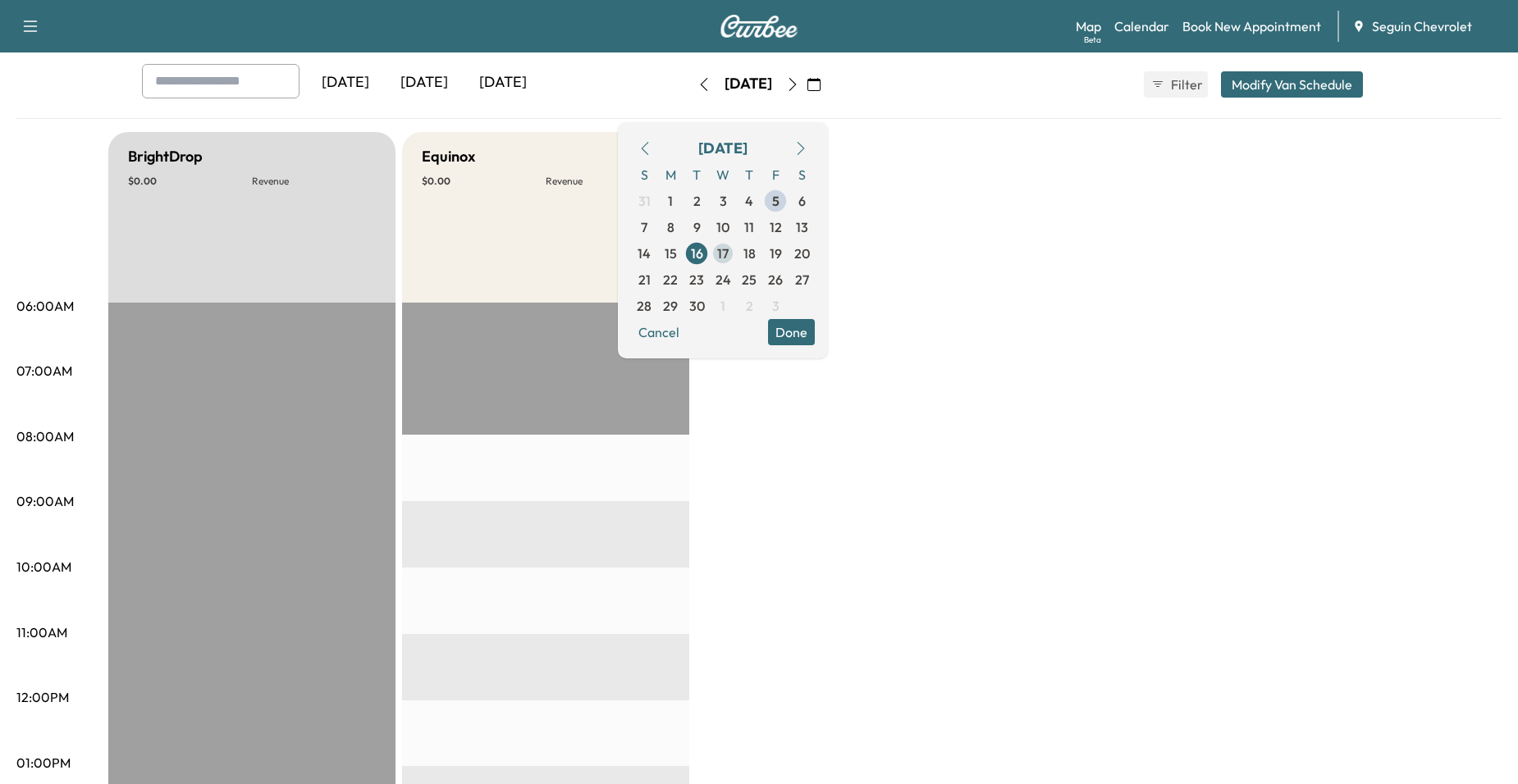
click at [728, 247] on span "17" at bounding box center [722, 253] width 11 height 20
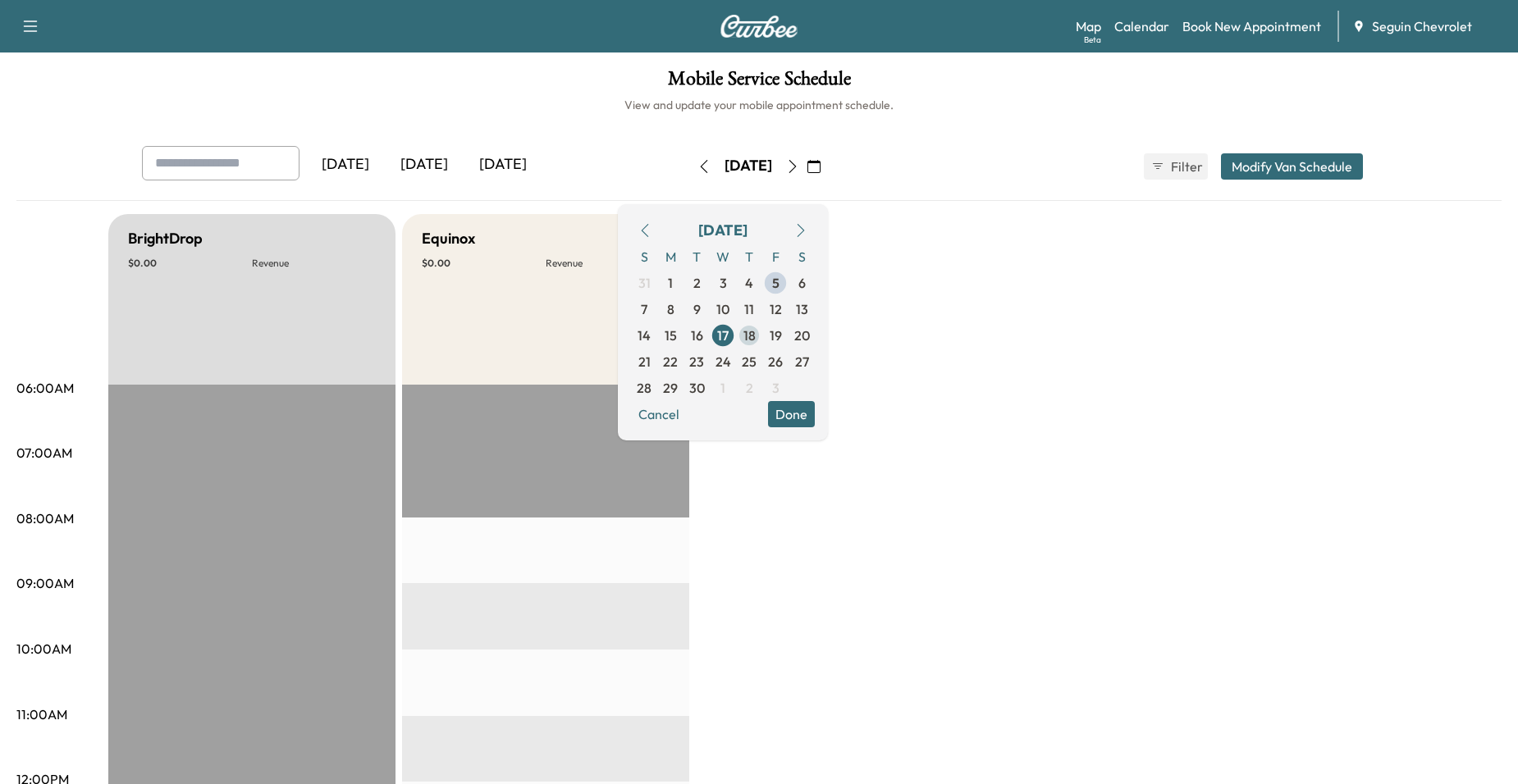
click at [815, 330] on div "S M T W T F S 31 1 2 3 4 5 6 7 8 9 10 11 12 13 14 15 16 17 18 19 20 21 22 23 24…" at bounding box center [723, 323] width 184 height 158
click at [762, 335] on span "18" at bounding box center [749, 336] width 27 height 27
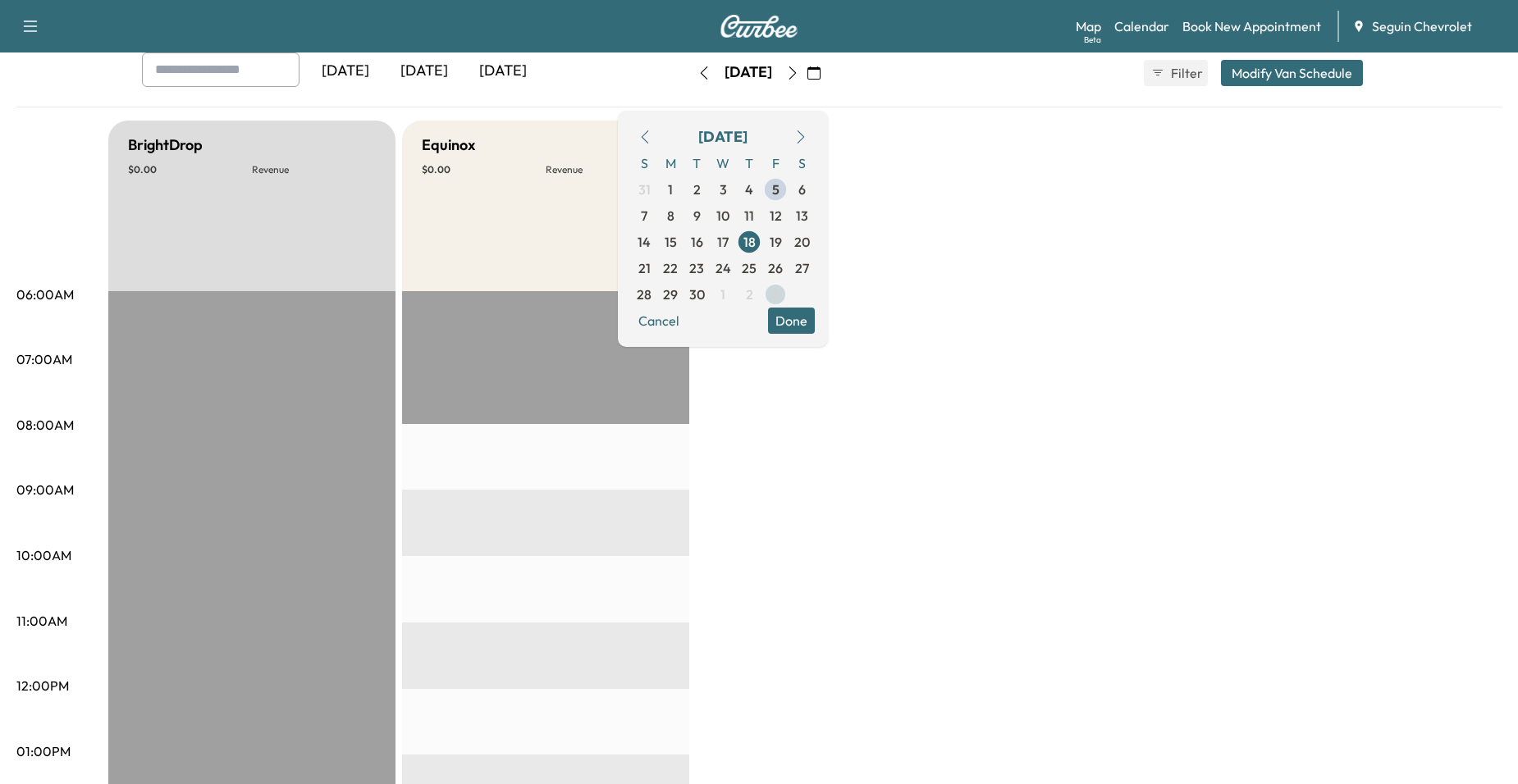
scroll to position [82, 0]
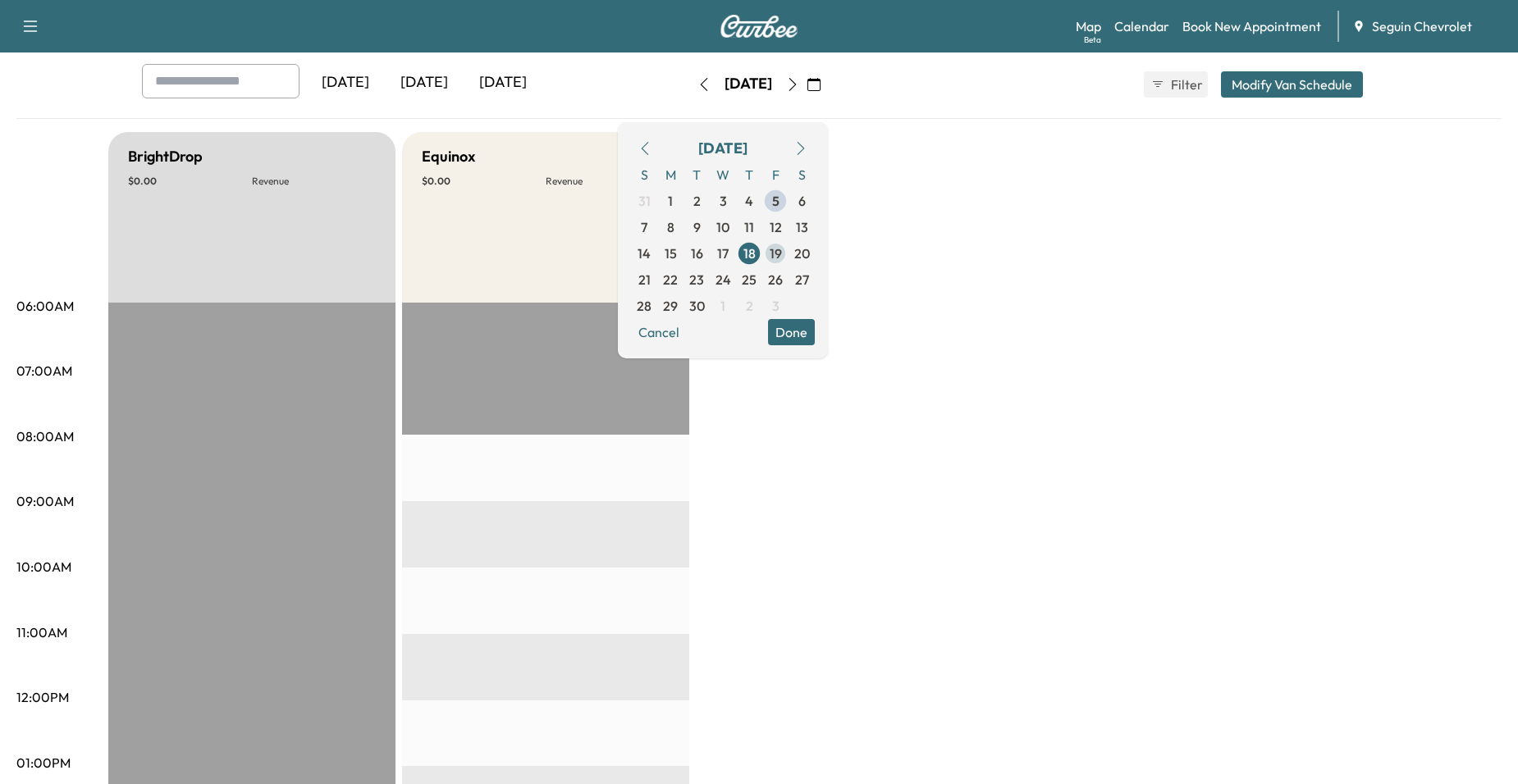
click at [782, 260] on span "19" at bounding box center [776, 253] width 12 height 20
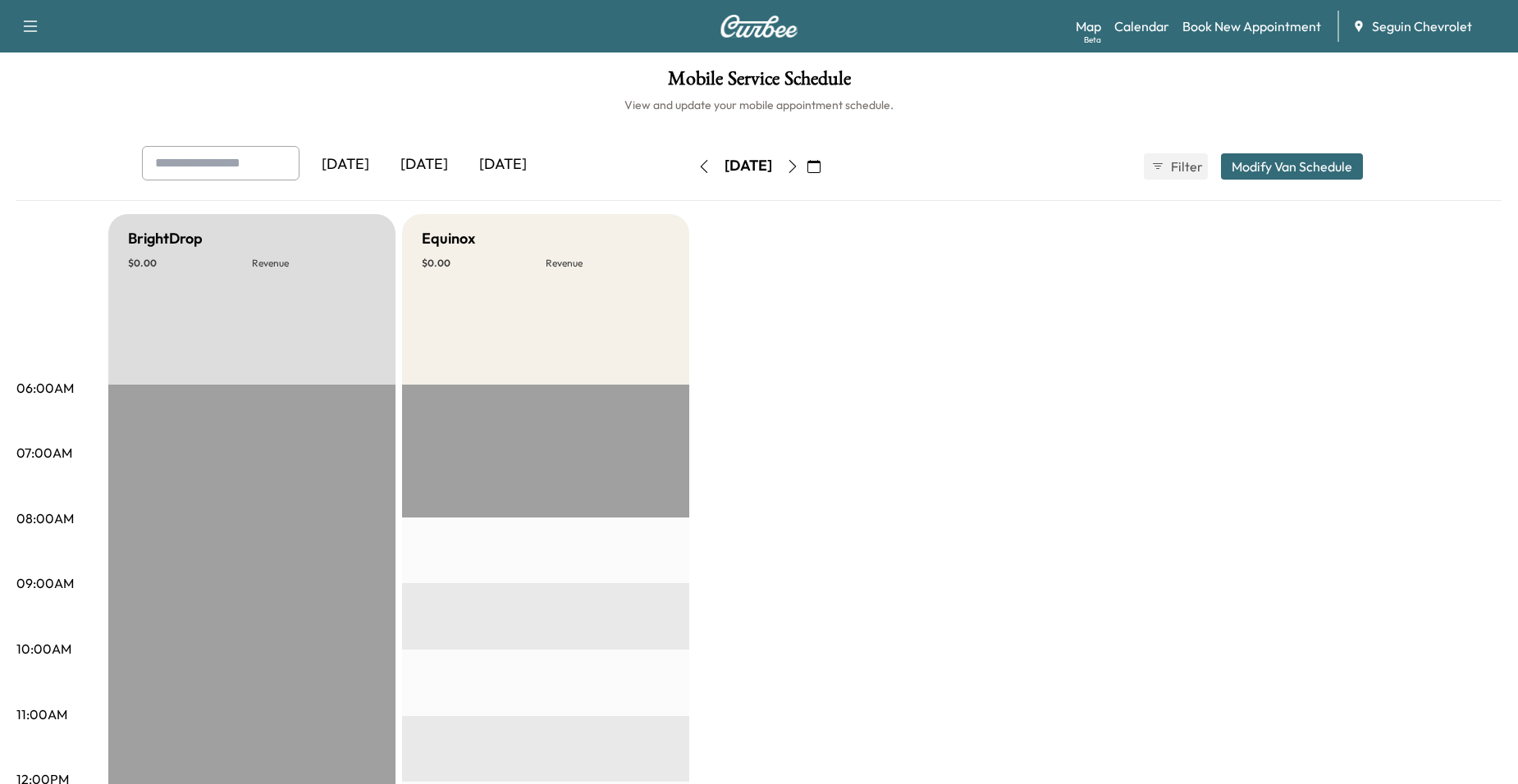
click at [799, 160] on icon "button" at bounding box center [793, 167] width 13 height 13
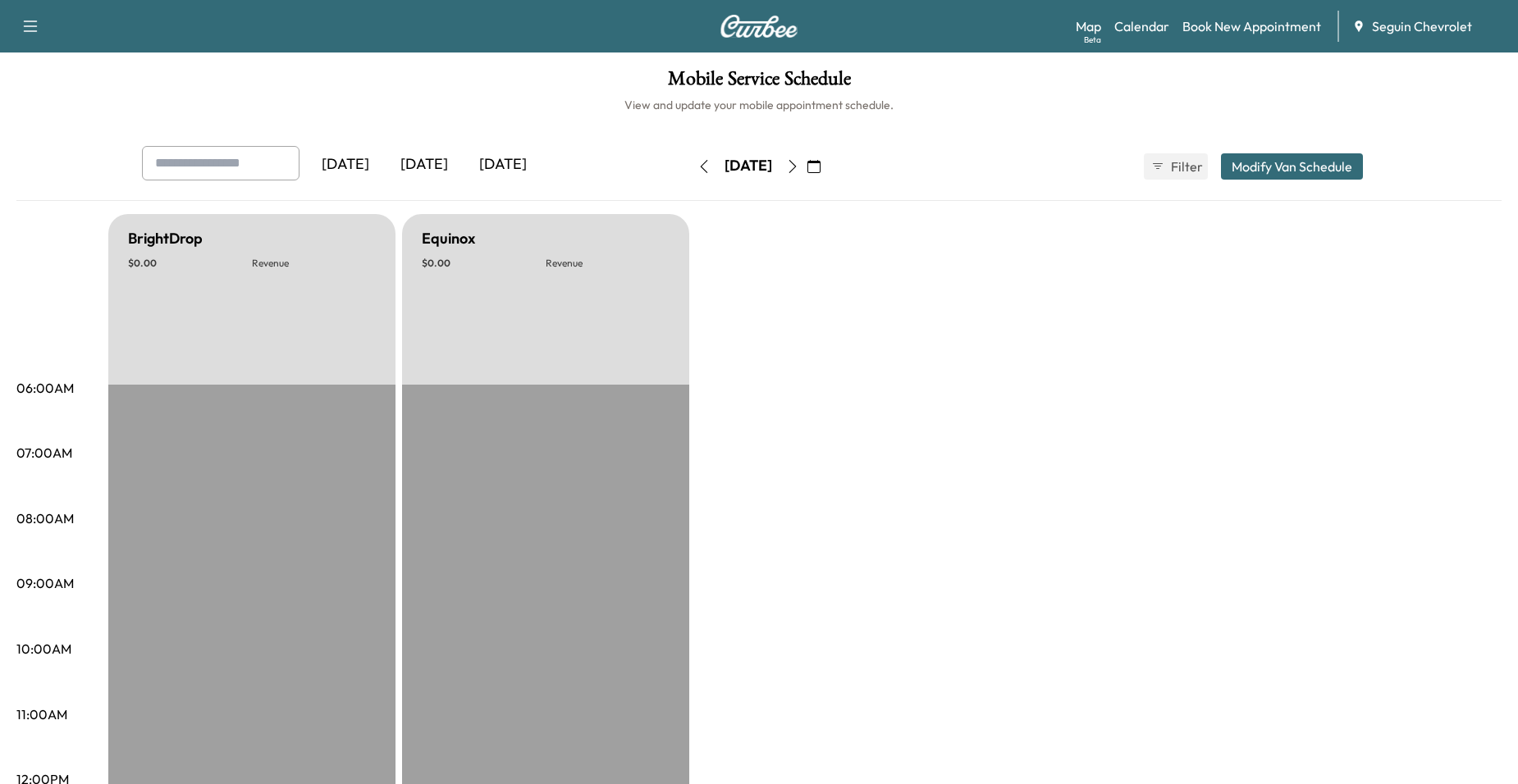
click at [799, 163] on icon "button" at bounding box center [793, 167] width 13 height 13
click at [828, 172] on button "button" at bounding box center [814, 167] width 28 height 27
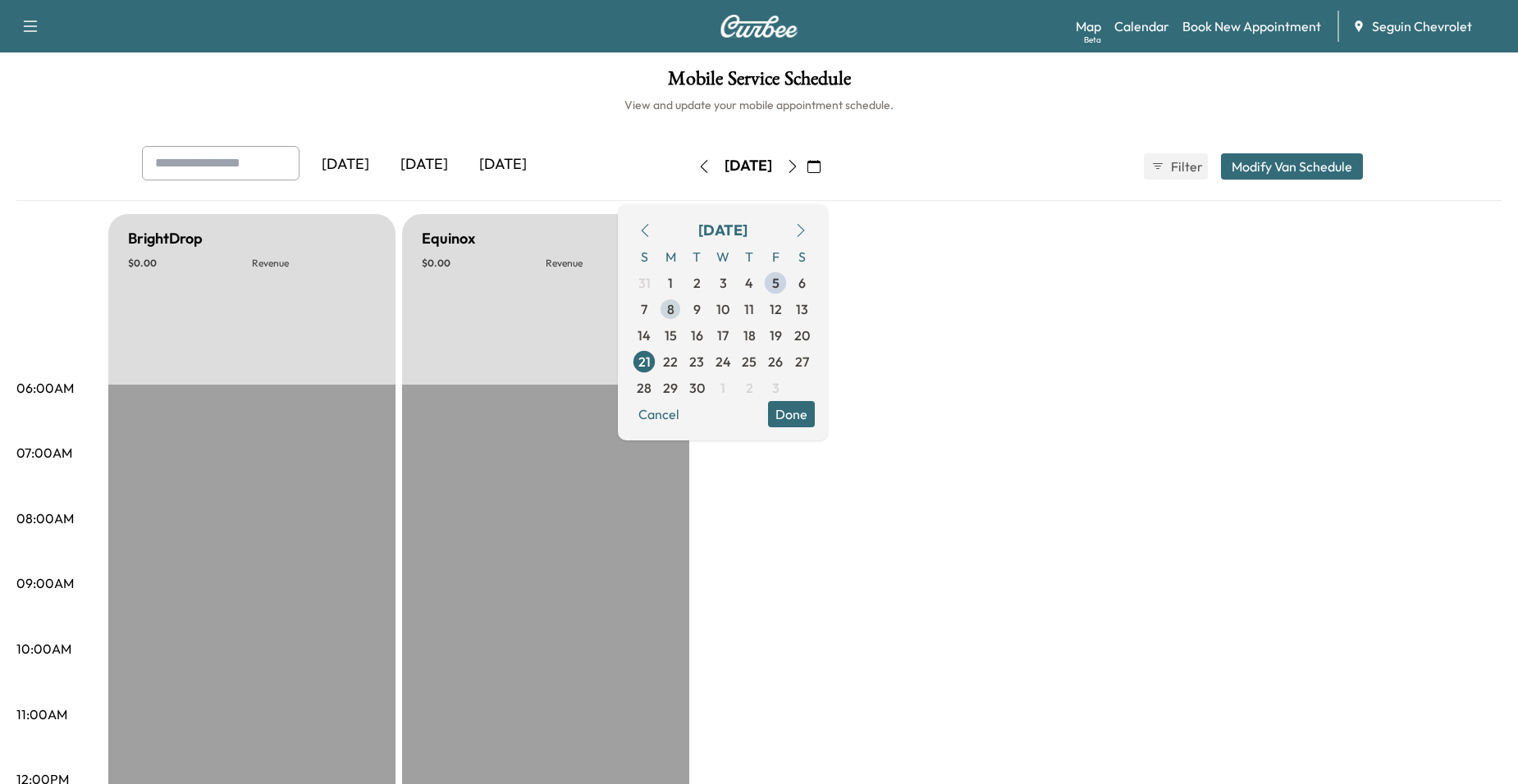
click at [684, 308] on span "8" at bounding box center [670, 309] width 27 height 27
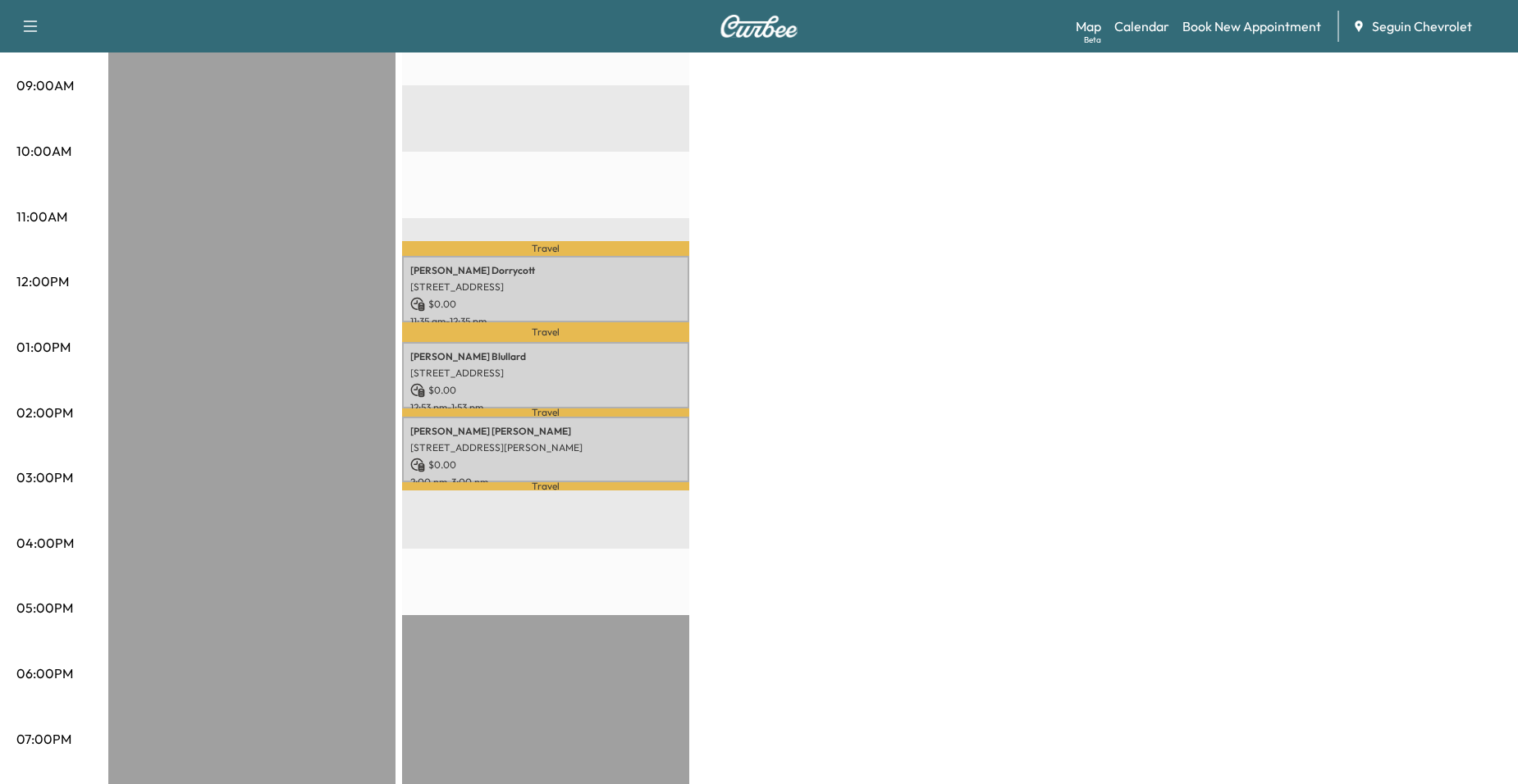
scroll to position [574, 0]
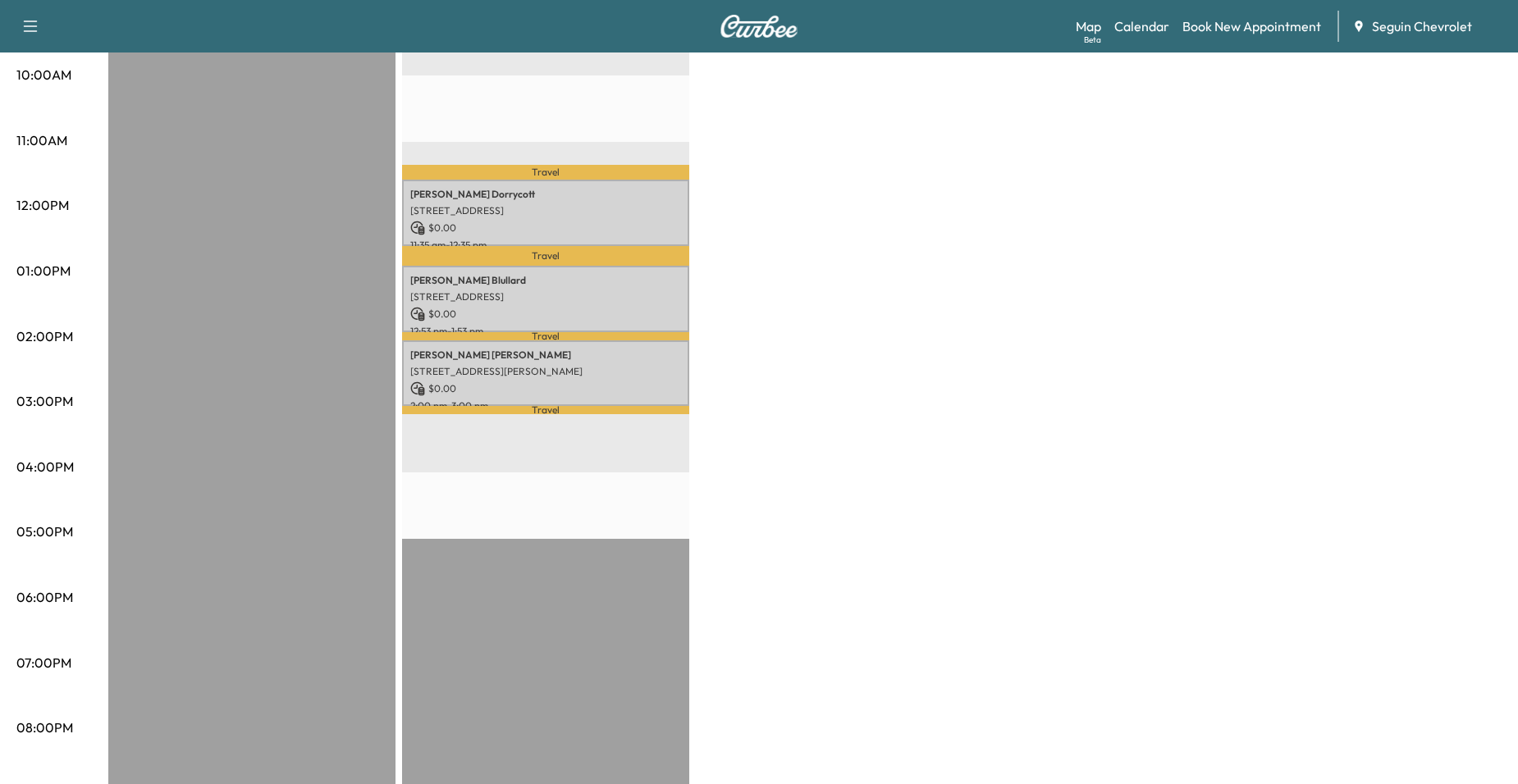
click at [763, 413] on div "BrightDrop $ 0.00 Revenue EST Start Equinox $ 0.00 Revenue 3 hr Work Time 46 mi…" at bounding box center [804, 255] width 1393 height 1230
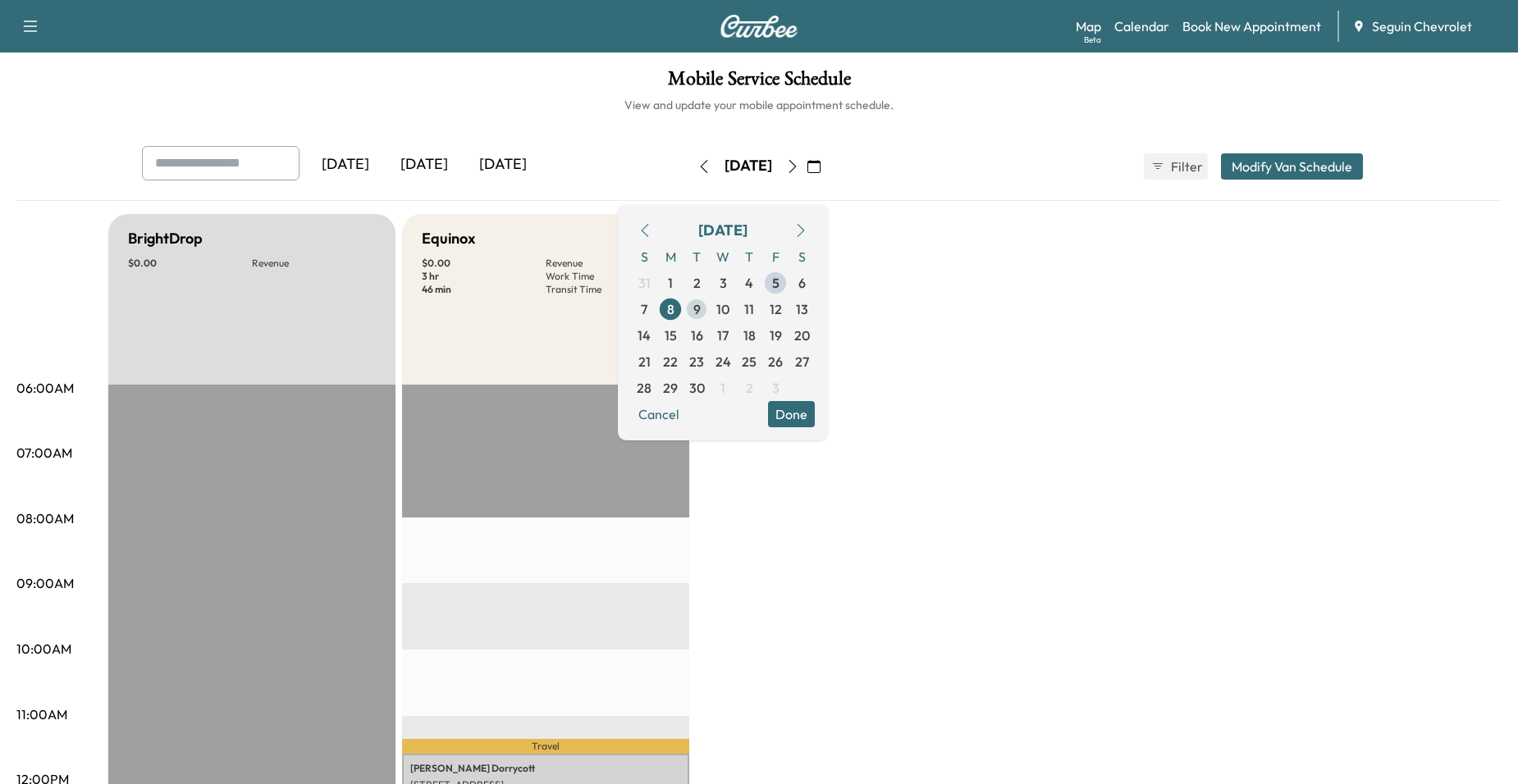
click at [710, 301] on span "9" at bounding box center [697, 309] width 27 height 27
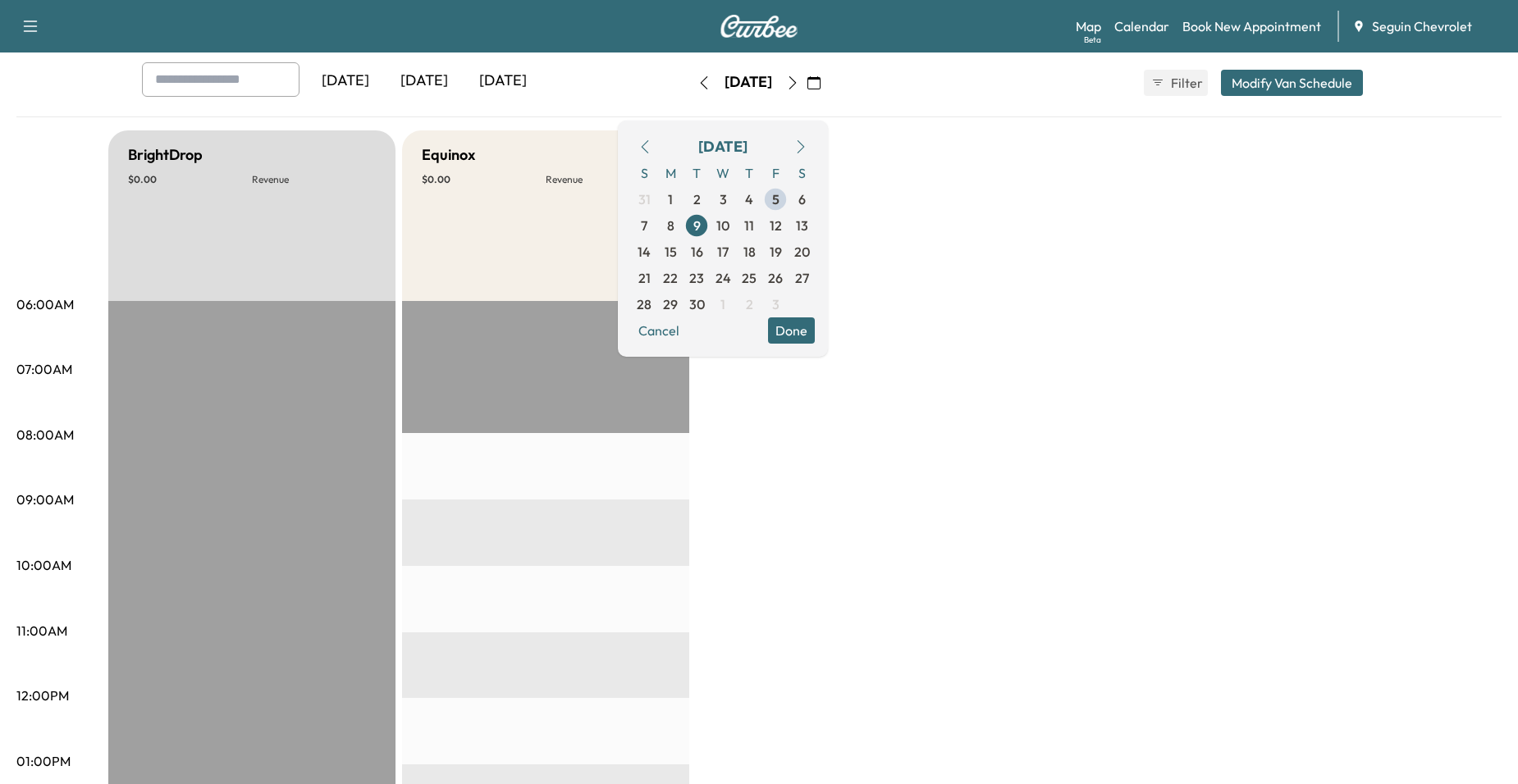
scroll to position [82, 0]
click at [729, 224] on span "10" at bounding box center [722, 227] width 13 height 20
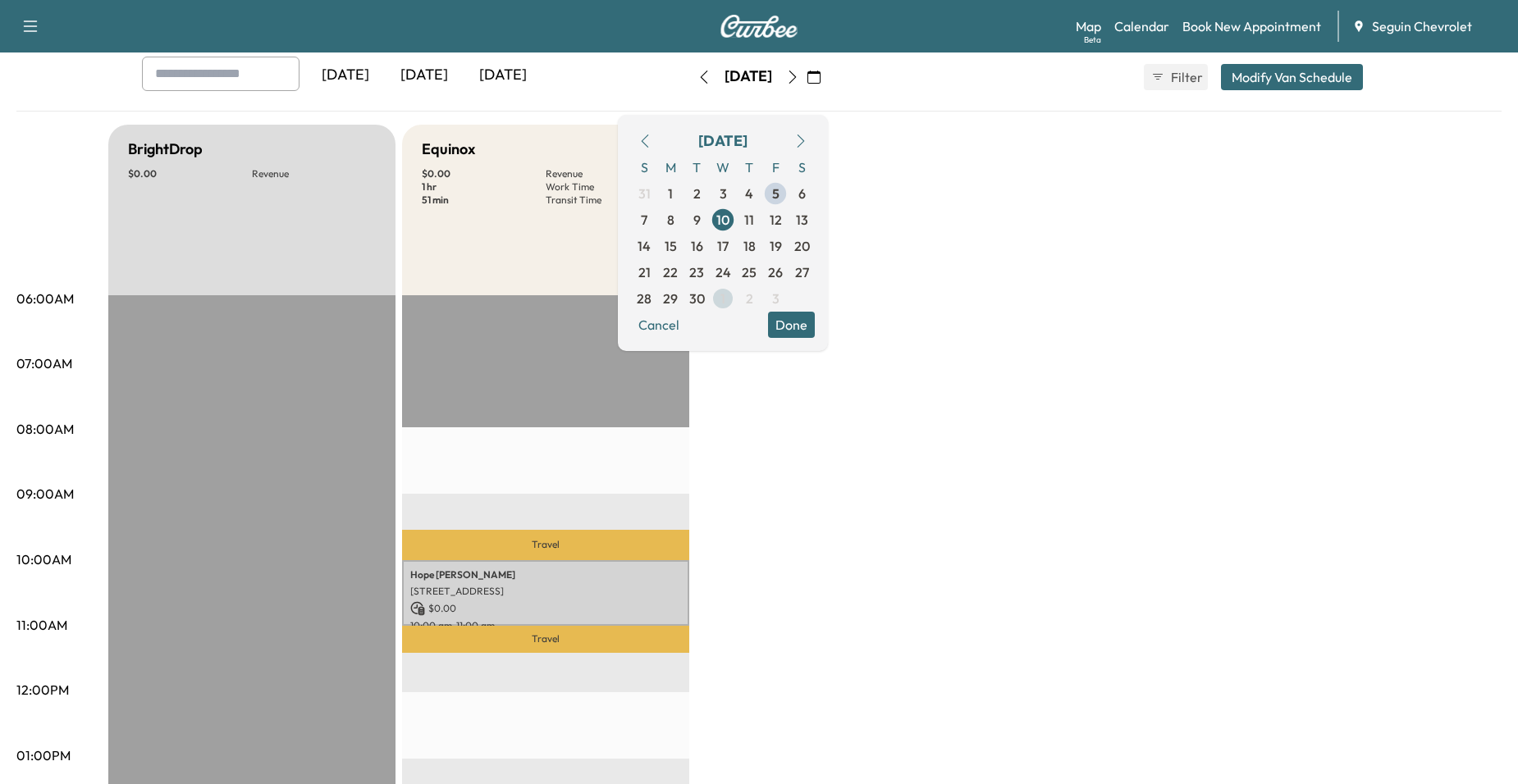
scroll to position [82, 0]
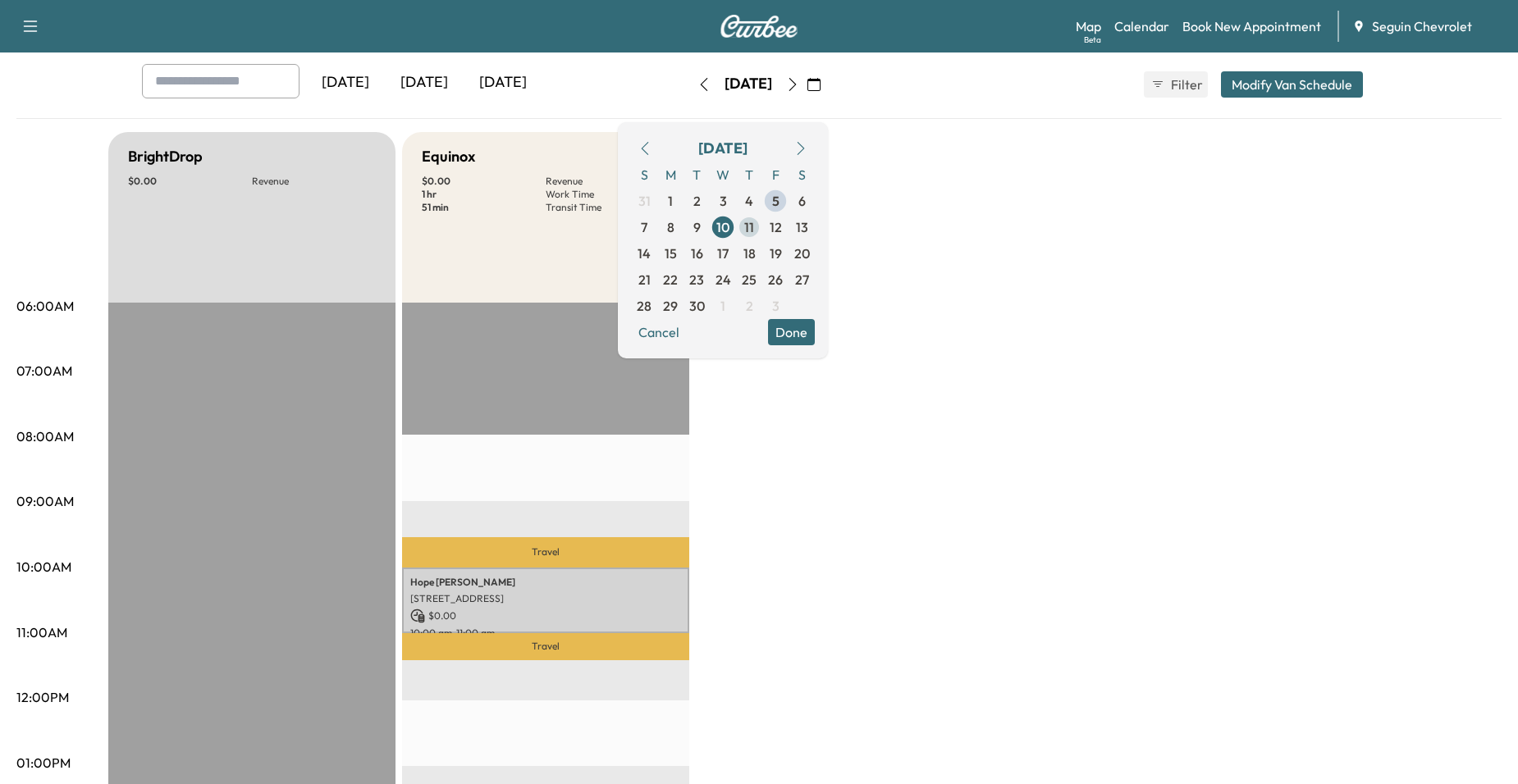
click at [754, 230] on span "11" at bounding box center [749, 227] width 9 height 20
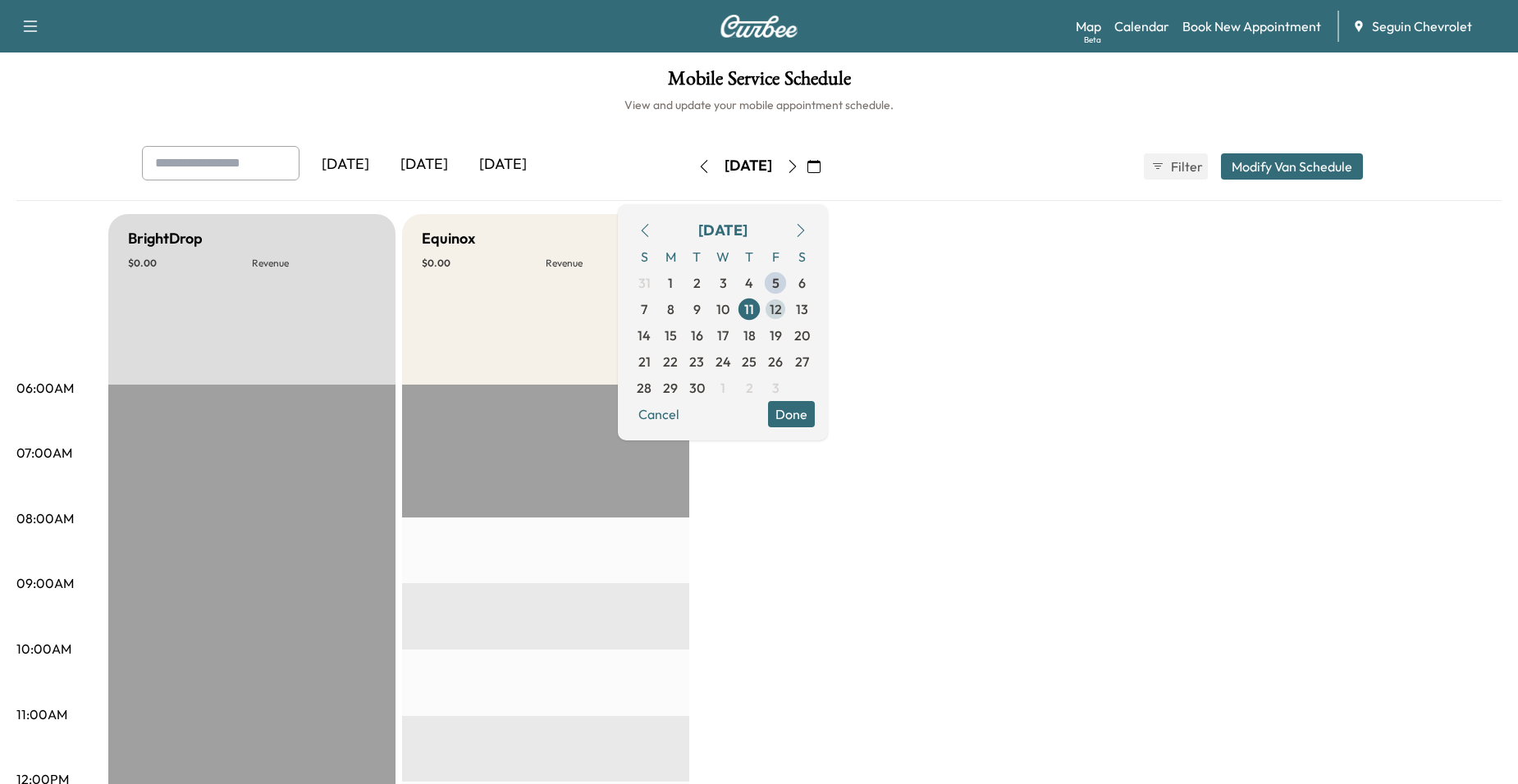
click at [789, 310] on span "12" at bounding box center [776, 309] width 27 height 27
click at [677, 345] on span "15" at bounding box center [670, 335] width 12 height 20
click at [703, 338] on span "16" at bounding box center [697, 335] width 12 height 20
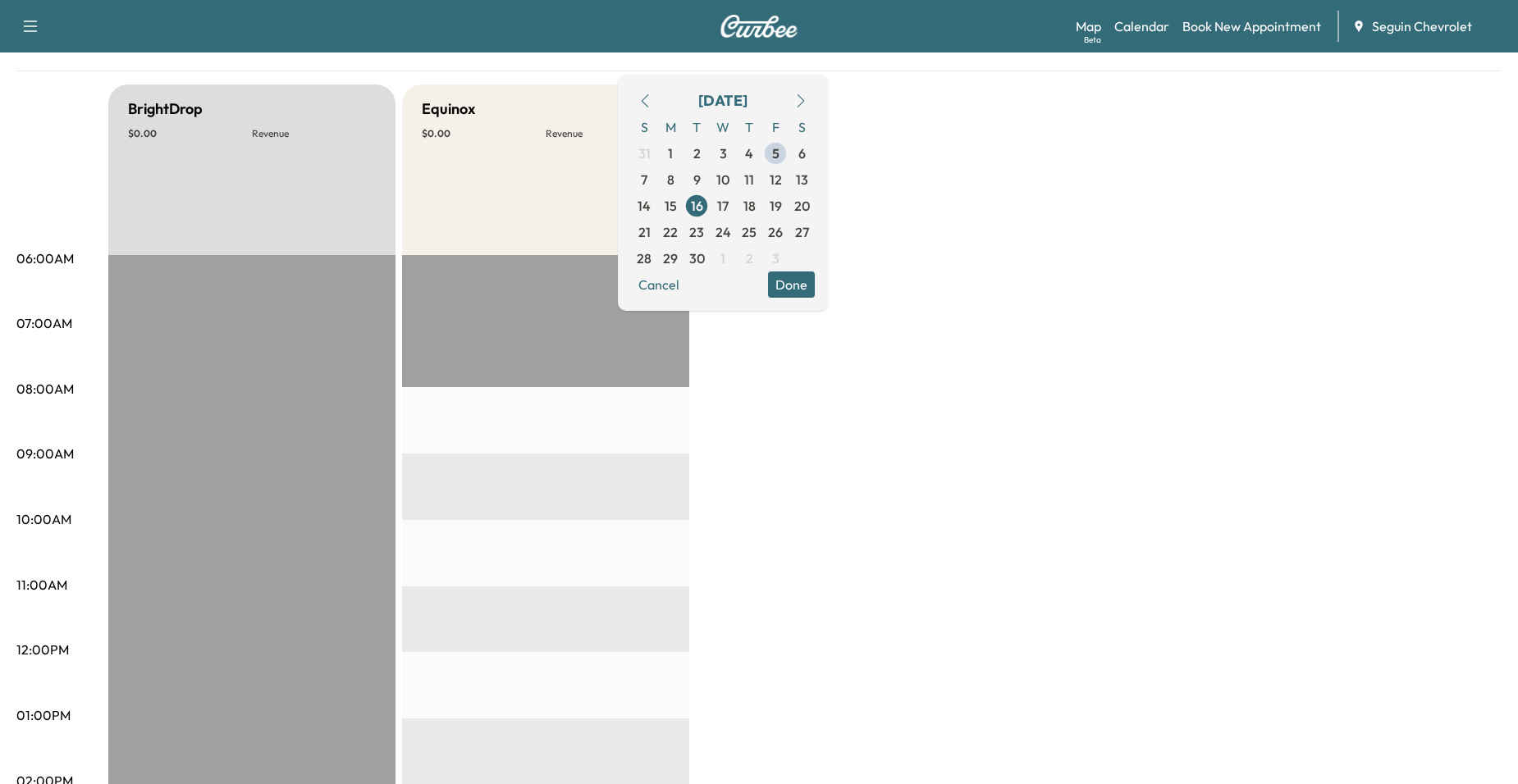
scroll to position [164, 0]
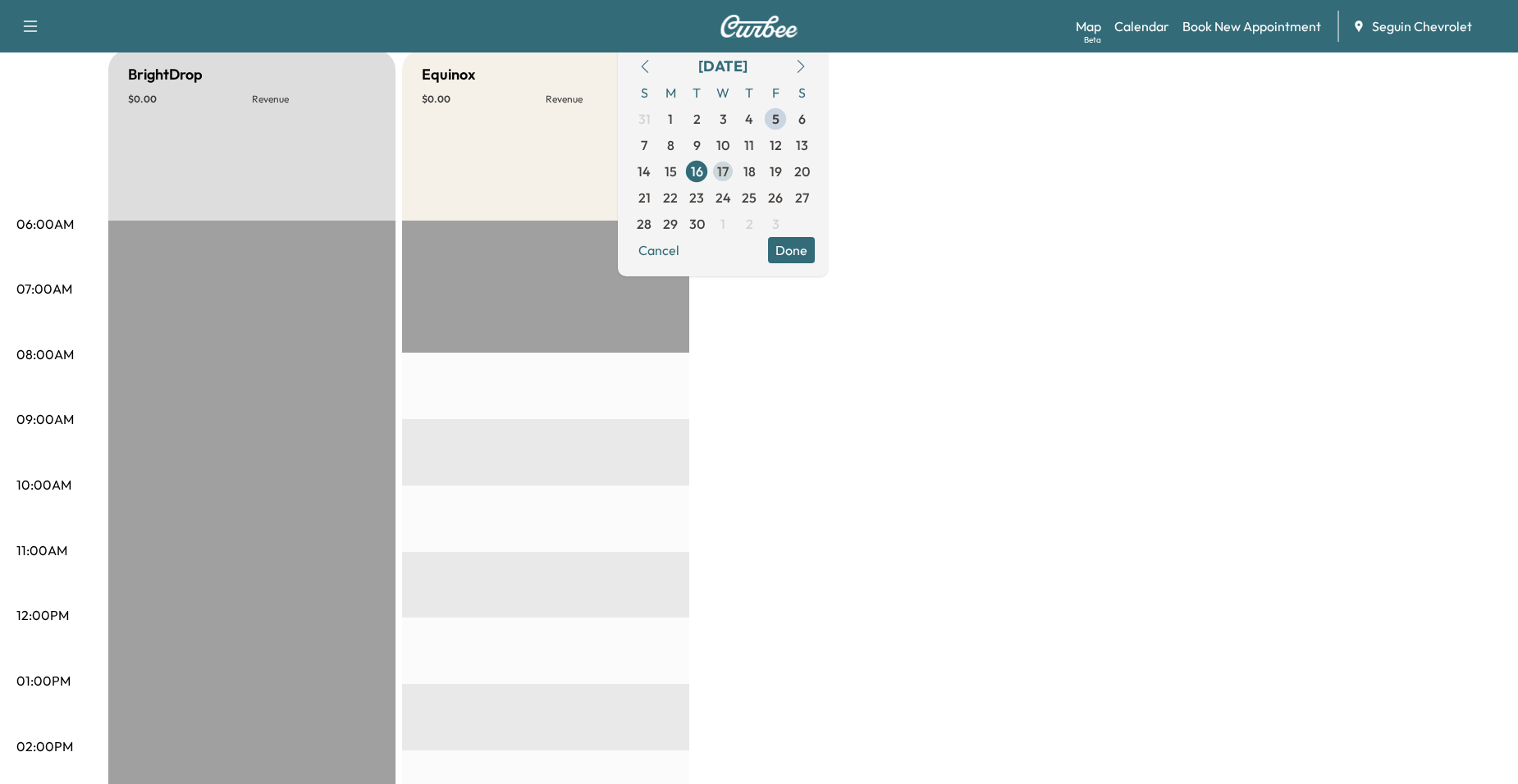
click at [736, 164] on span "17" at bounding box center [723, 172] width 27 height 27
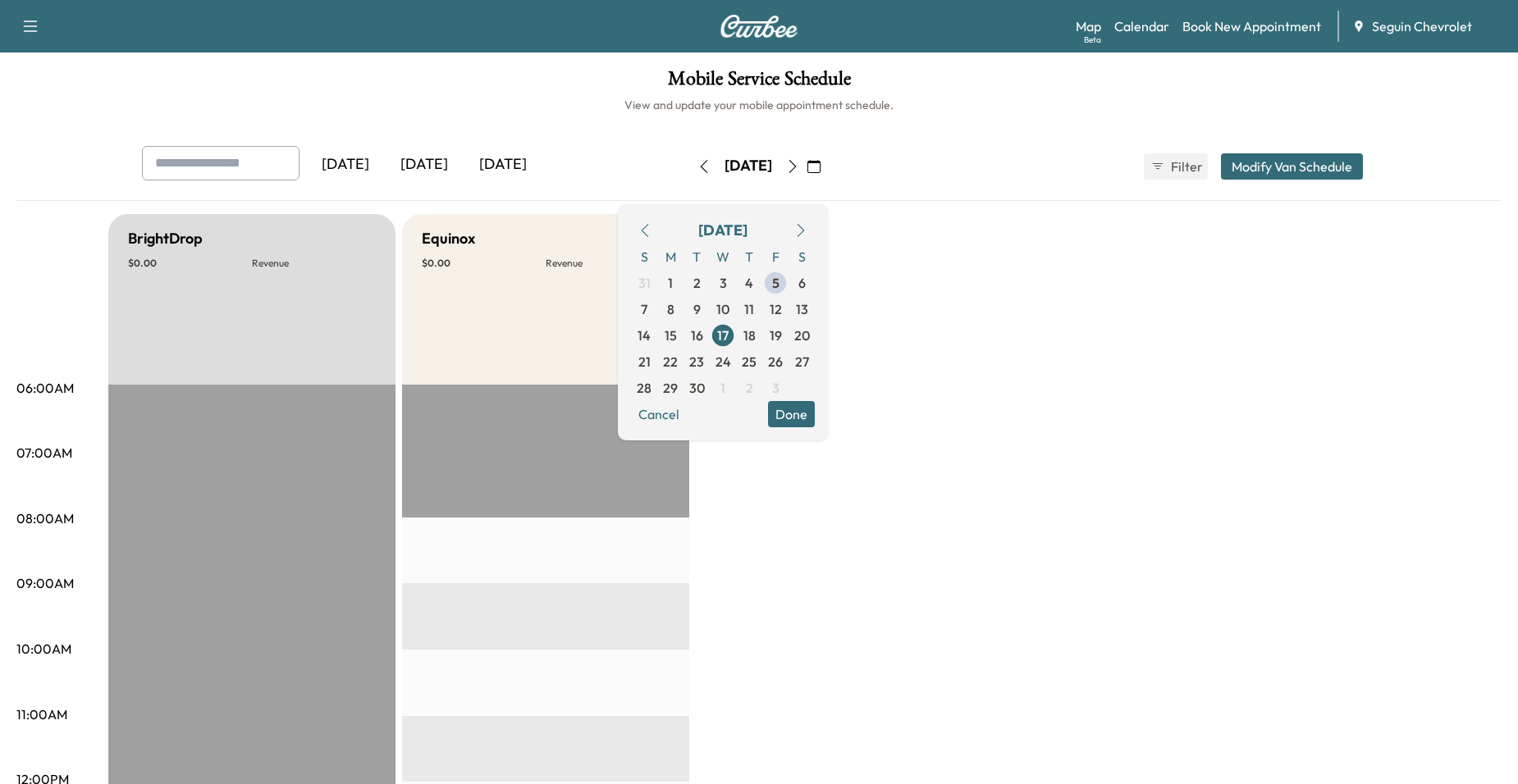
click at [762, 323] on span "18" at bounding box center [749, 336] width 27 height 27
click at [789, 333] on span "19" at bounding box center [776, 336] width 27 height 27
click at [678, 358] on span "22" at bounding box center [670, 362] width 15 height 20
click at [704, 359] on span "23" at bounding box center [697, 362] width 15 height 20
click at [731, 358] on span "24" at bounding box center [723, 362] width 15 height 20
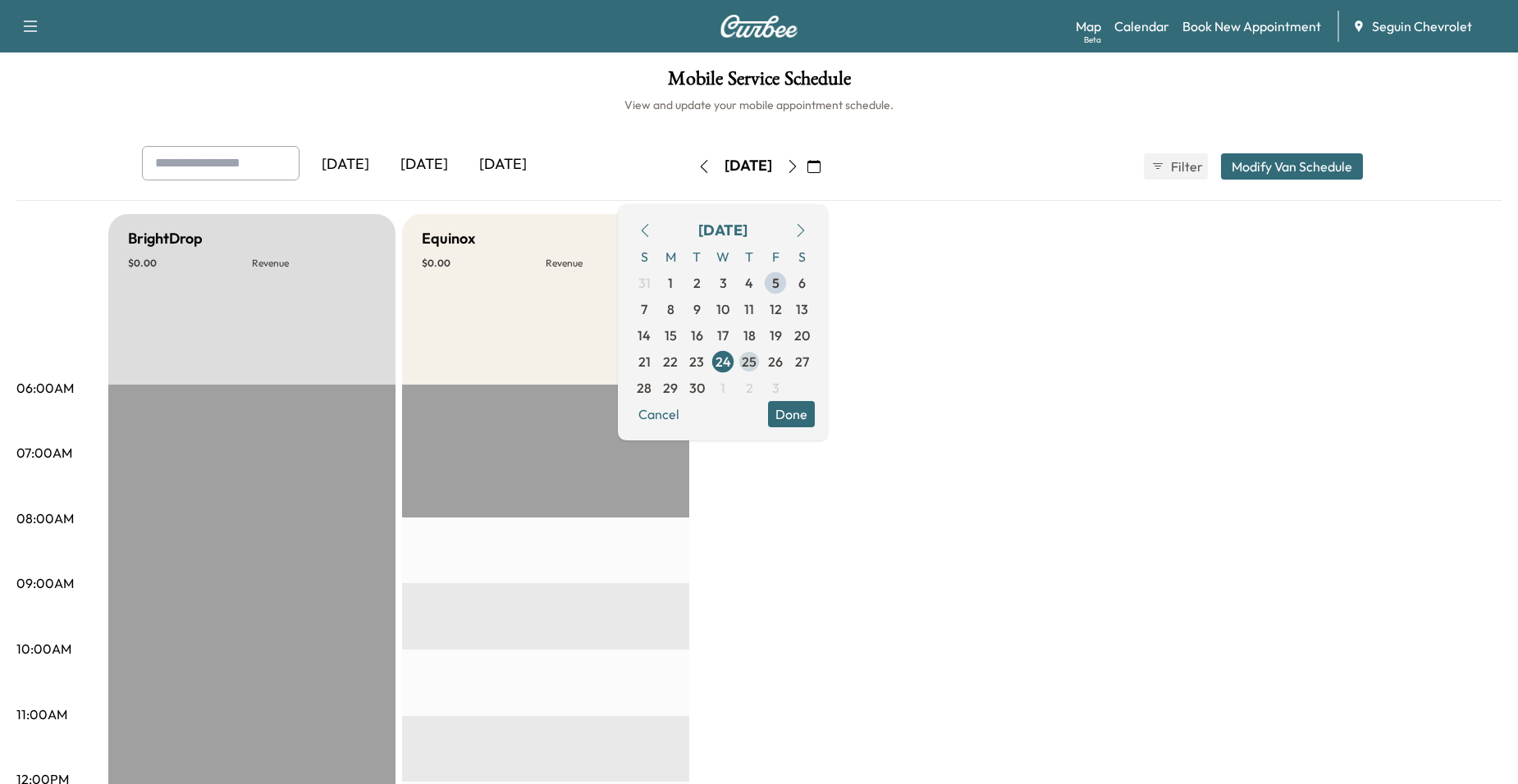
click at [757, 366] on span "25" at bounding box center [749, 362] width 15 height 20
click at [789, 372] on span "26" at bounding box center [776, 362] width 27 height 27
click at [815, 416] on button "Done" at bounding box center [791, 415] width 47 height 27
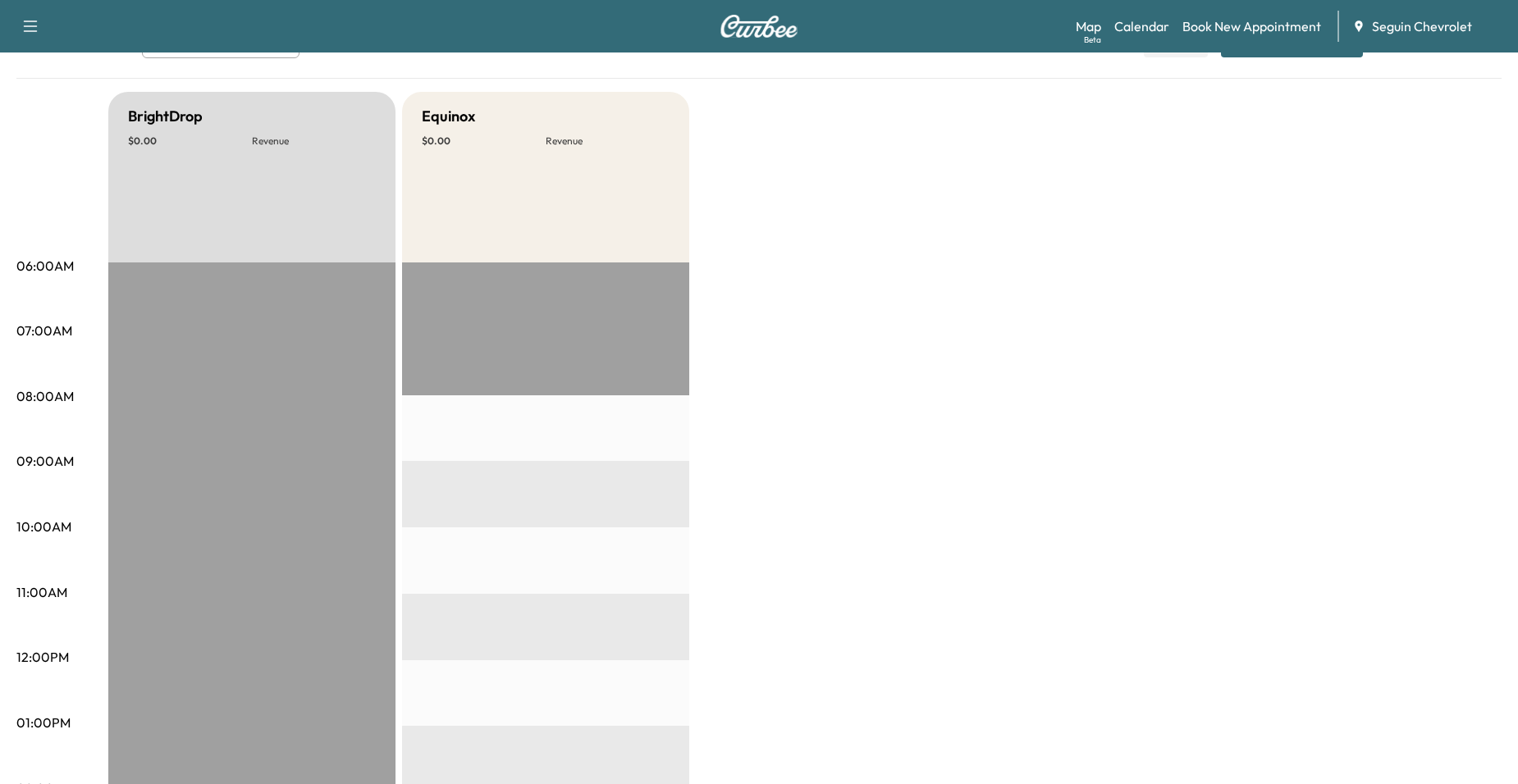
scroll to position [82, 0]
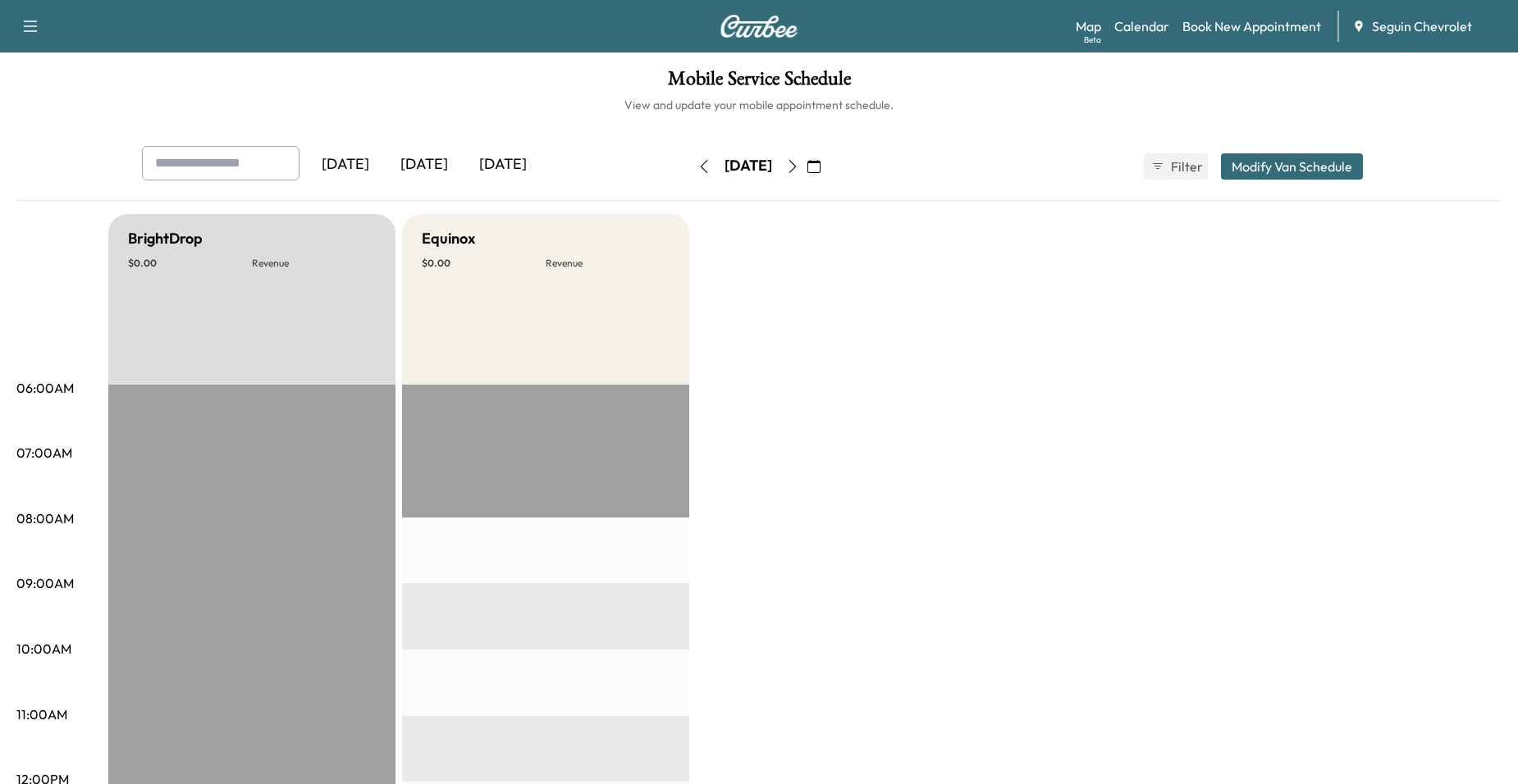
click at [820, 168] on icon "button" at bounding box center [814, 167] width 13 height 13
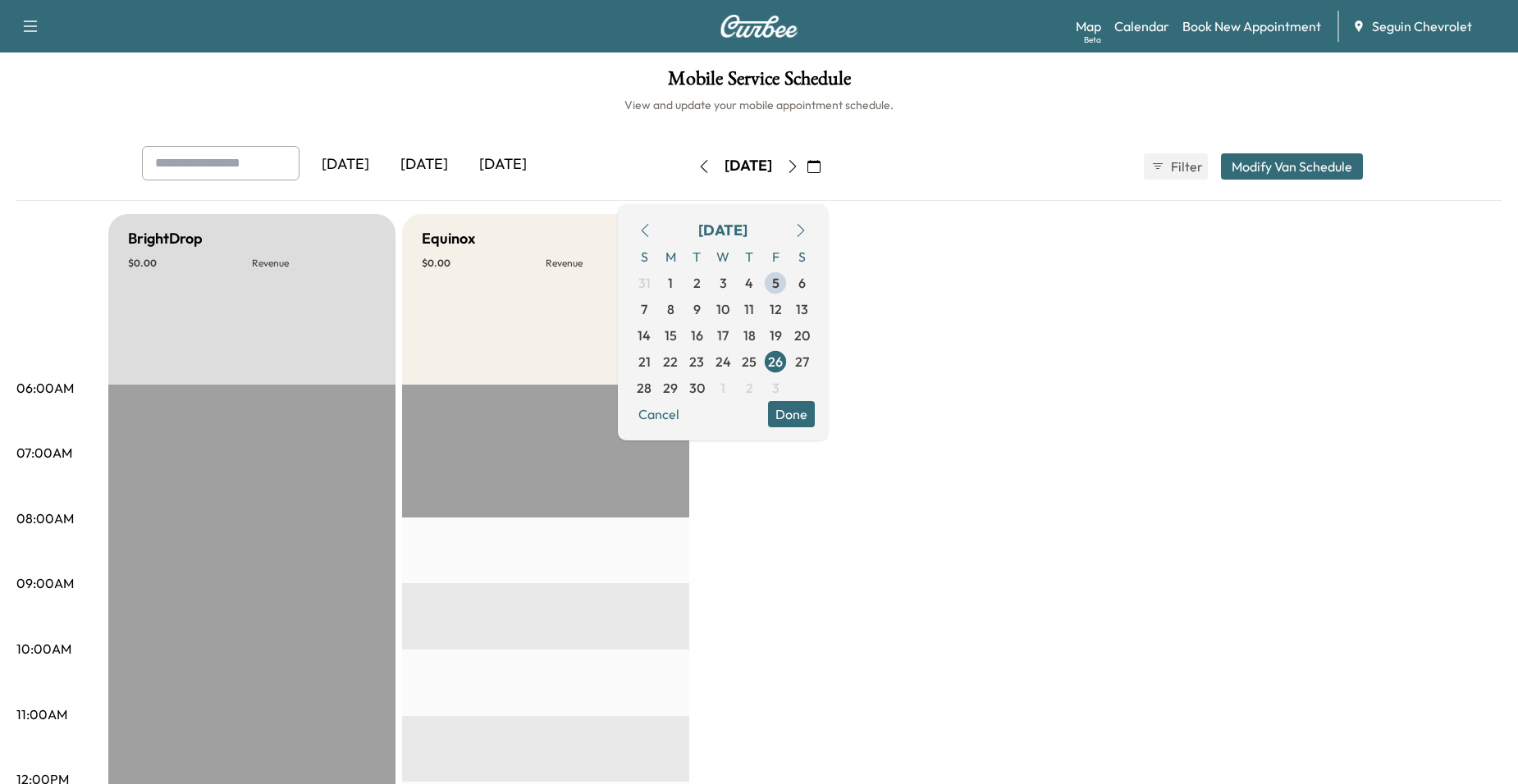
click at [505, 141] on div "Mobile Service Schedule View and update your mobile appointment schedule. [DATE…" at bounding box center [759, 756] width 1518 height 1409
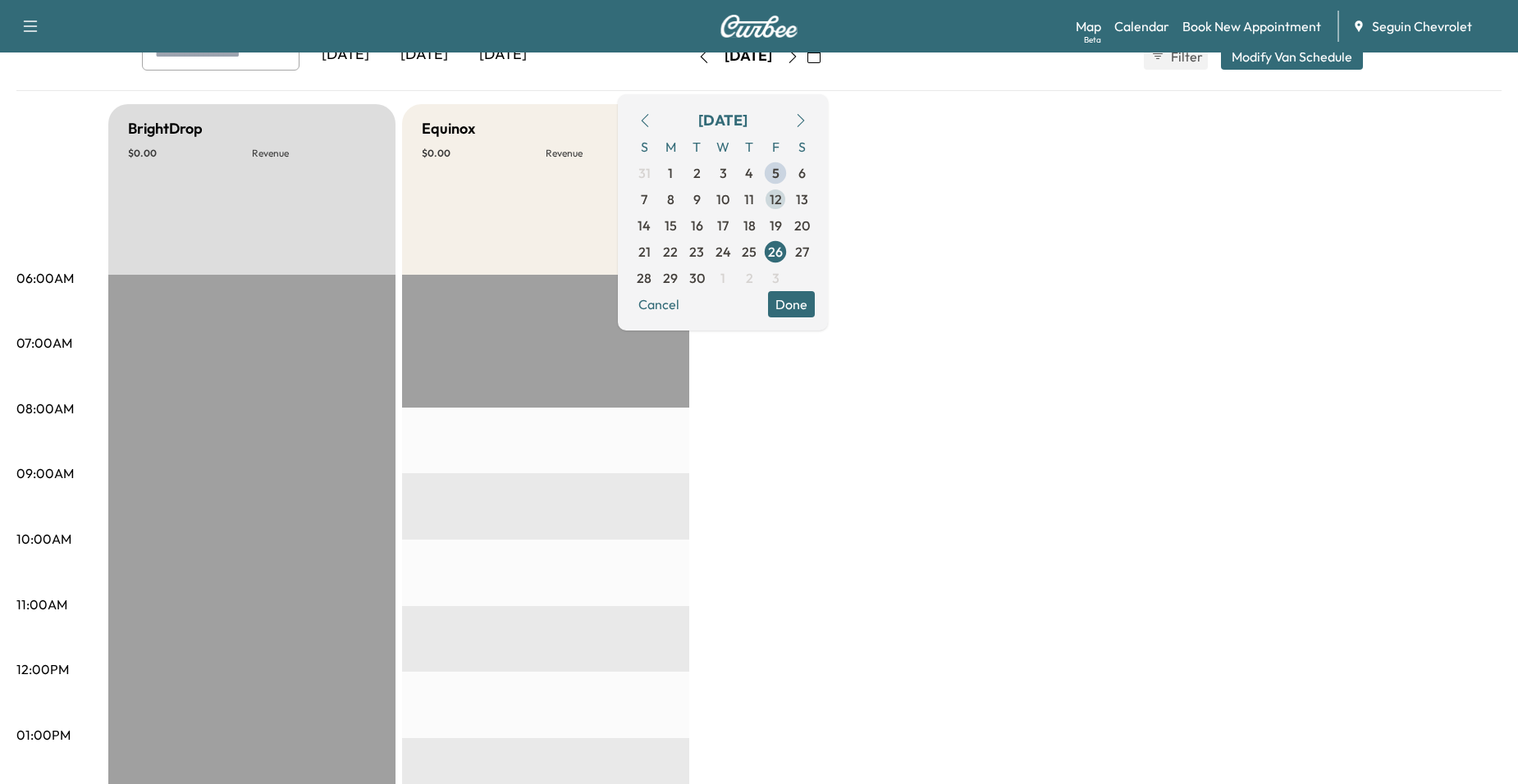
scroll to position [82, 0]
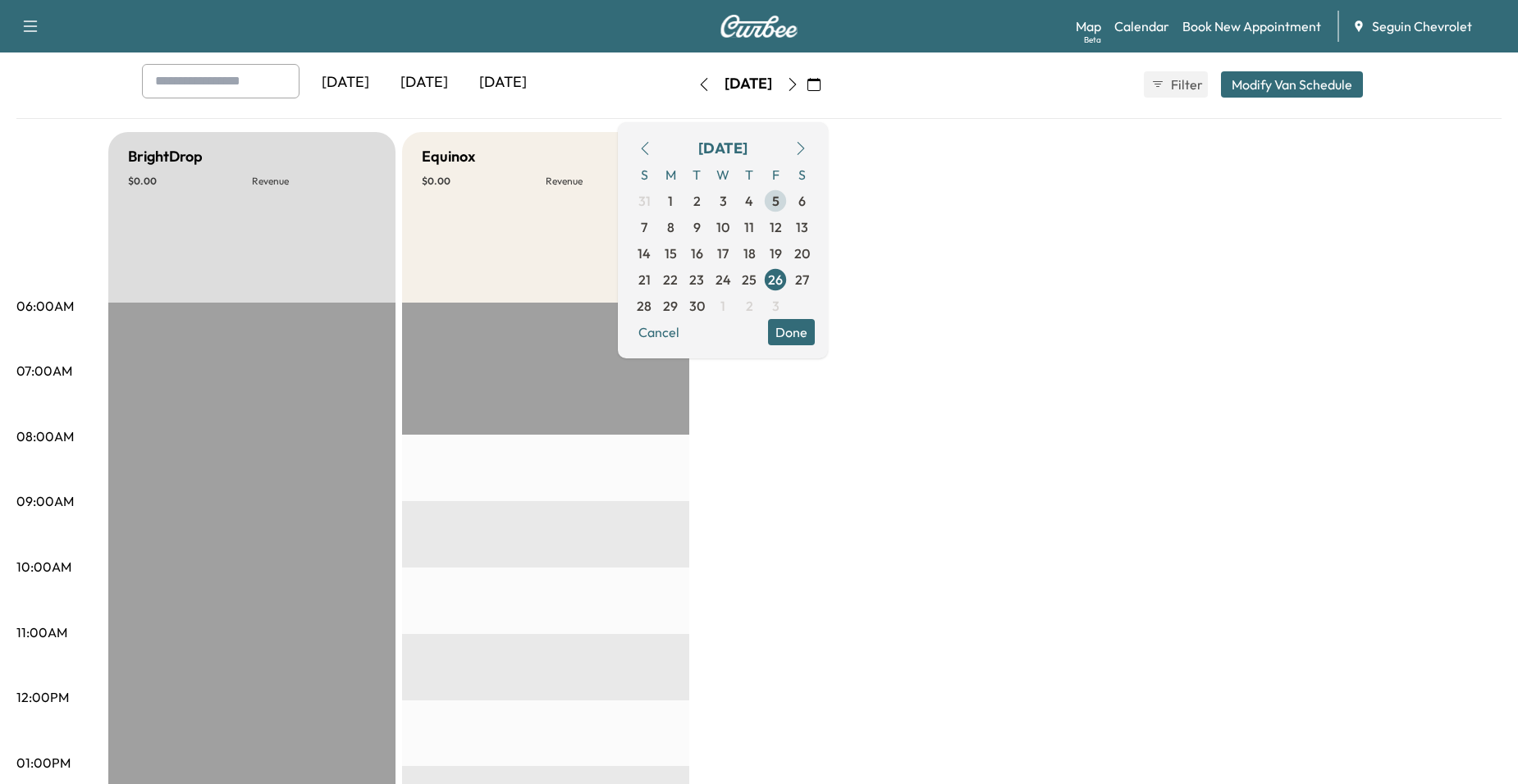
click at [789, 204] on span "5" at bounding box center [776, 201] width 27 height 27
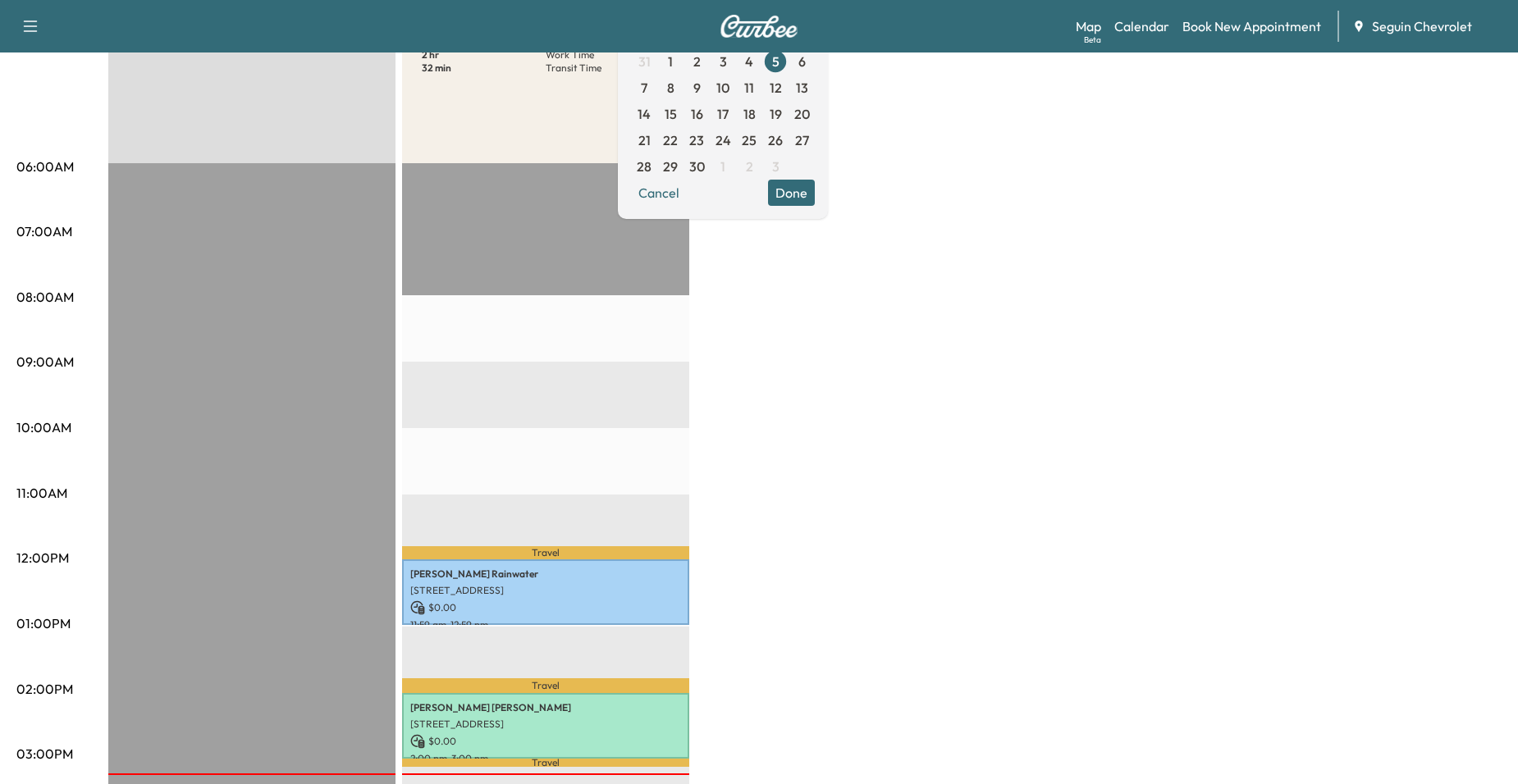
scroll to position [246, 0]
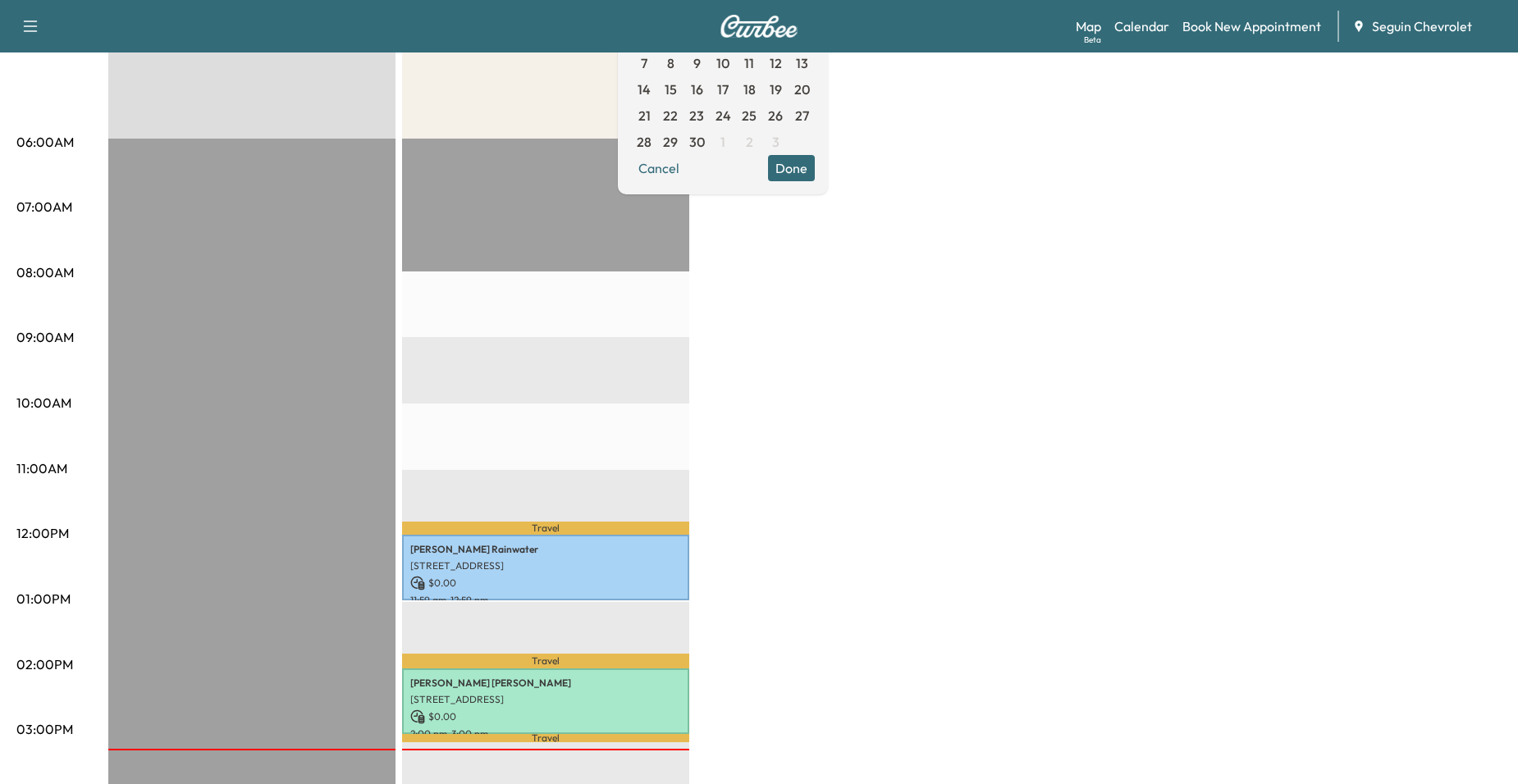
drag, startPoint x: 742, startPoint y: 484, endPoint x: 741, endPoint y: 476, distance: 8.1
click at [742, 480] on div "BrightDrop $ 0.00 Revenue EST Start Equinox $ 0.00 Revenue 2 hr Work Time 32 mi…" at bounding box center [804, 583] width 1393 height 1230
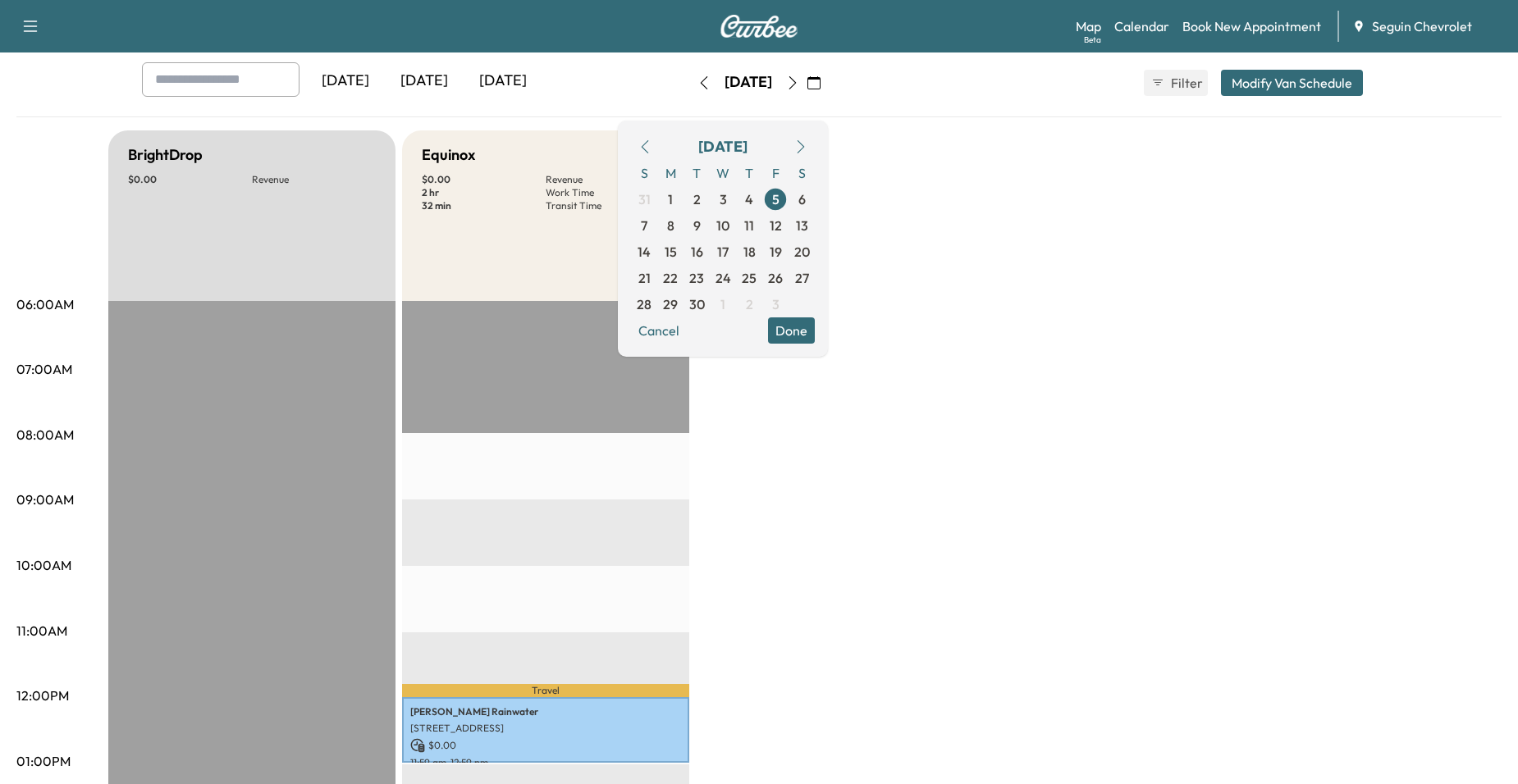
scroll to position [82, 0]
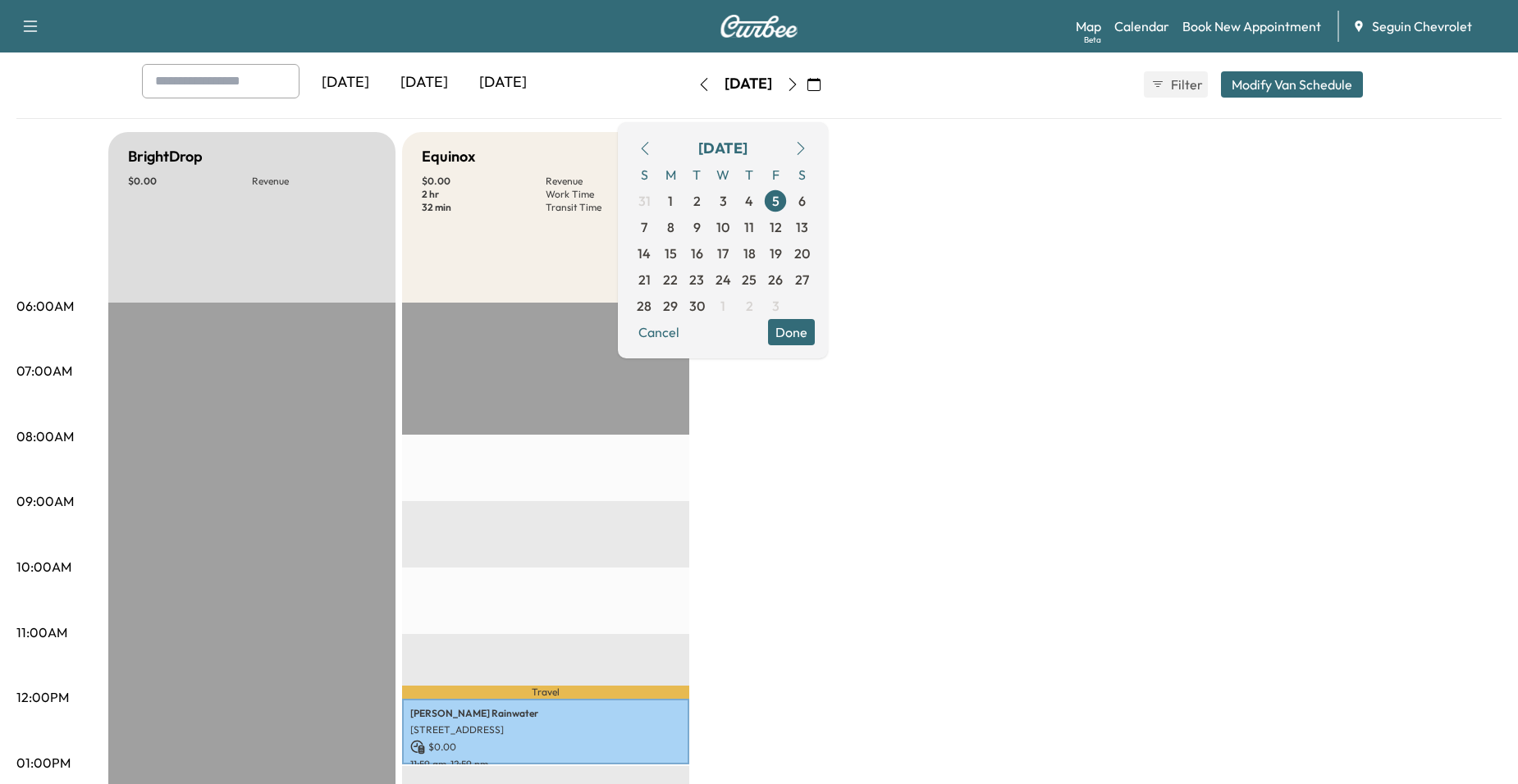
click at [799, 88] on icon "button" at bounding box center [793, 84] width 13 height 13
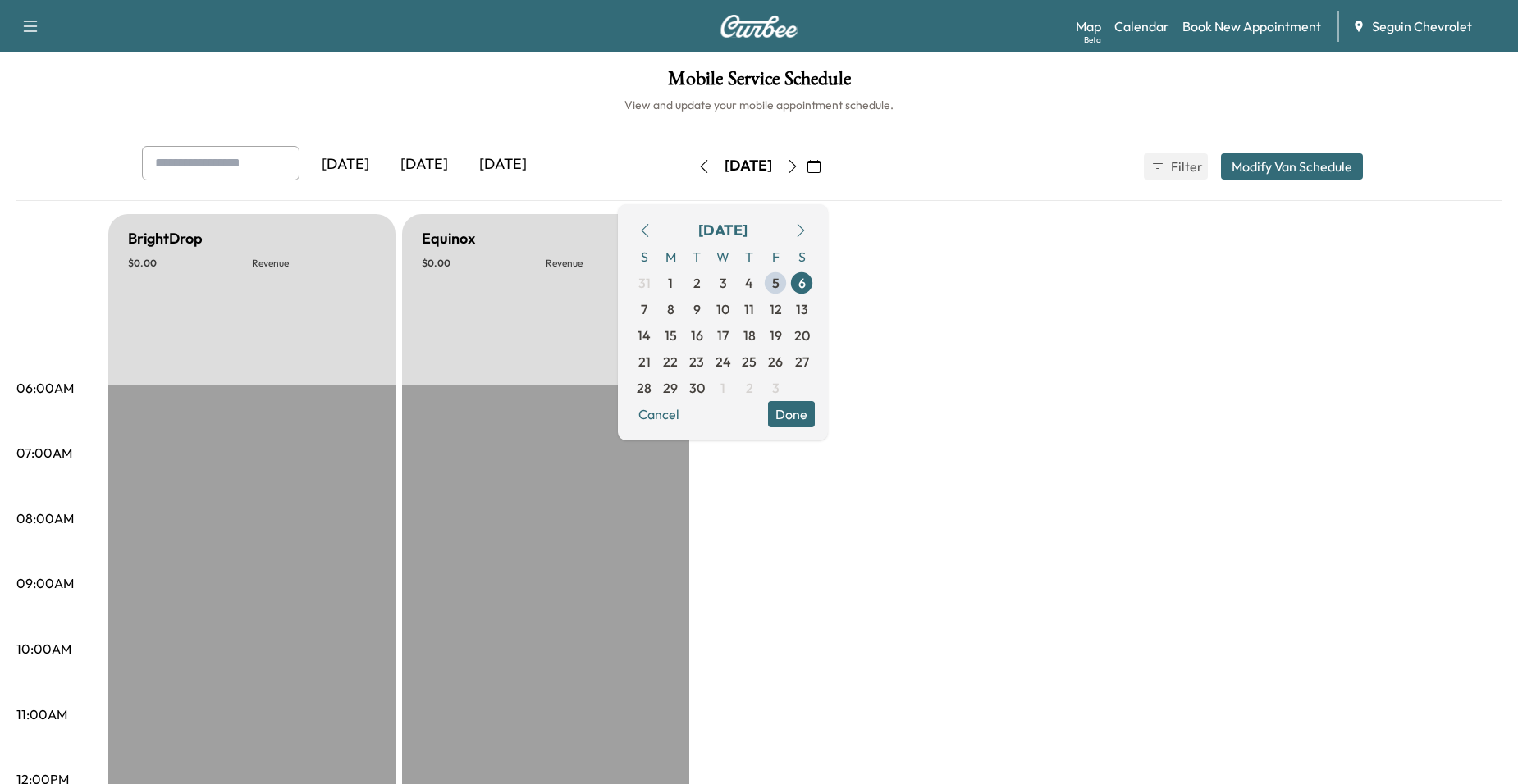
click at [807, 170] on button "button" at bounding box center [792, 167] width 28 height 27
click at [799, 168] on icon "button" at bounding box center [793, 167] width 13 height 13
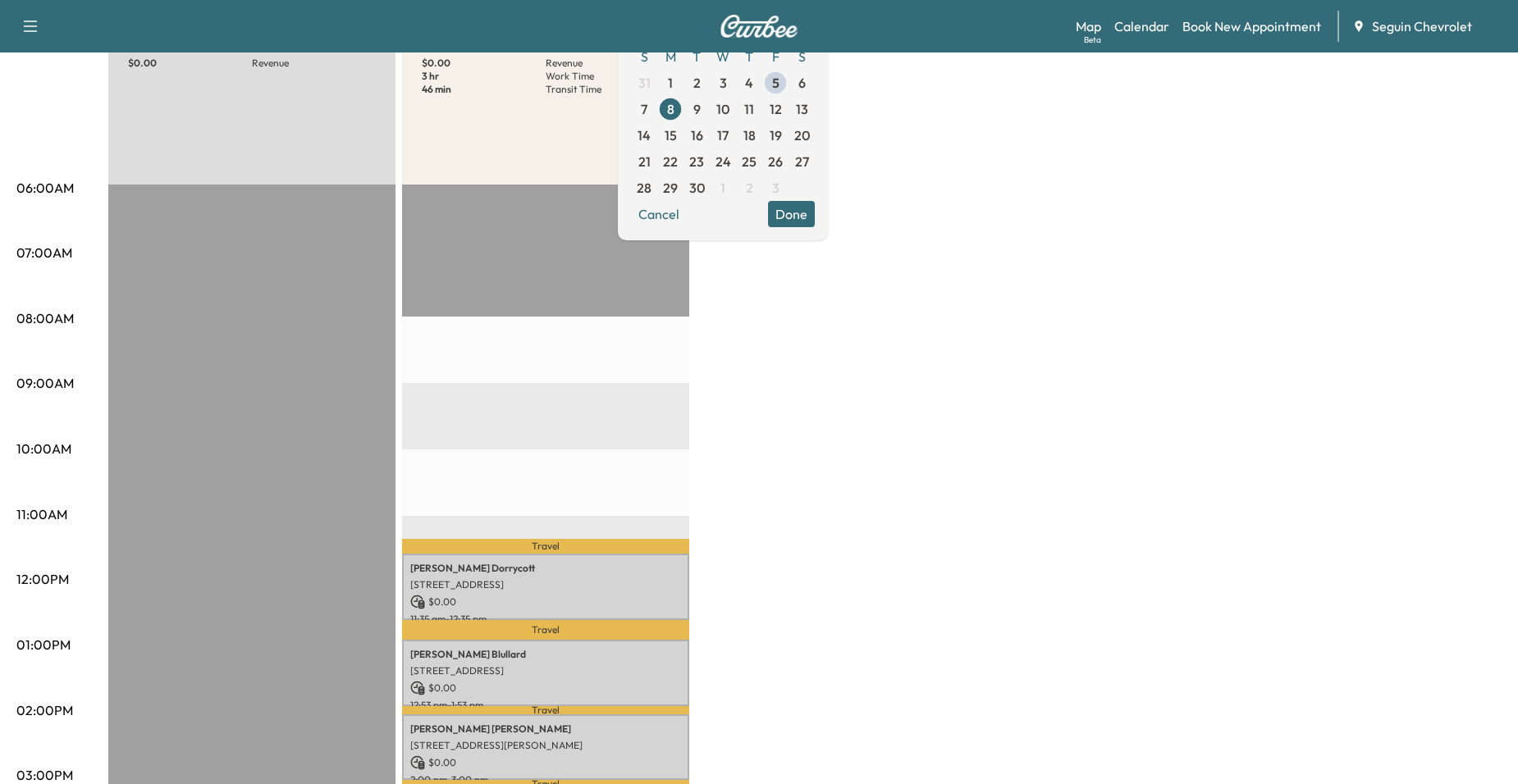
scroll to position [246, 0]
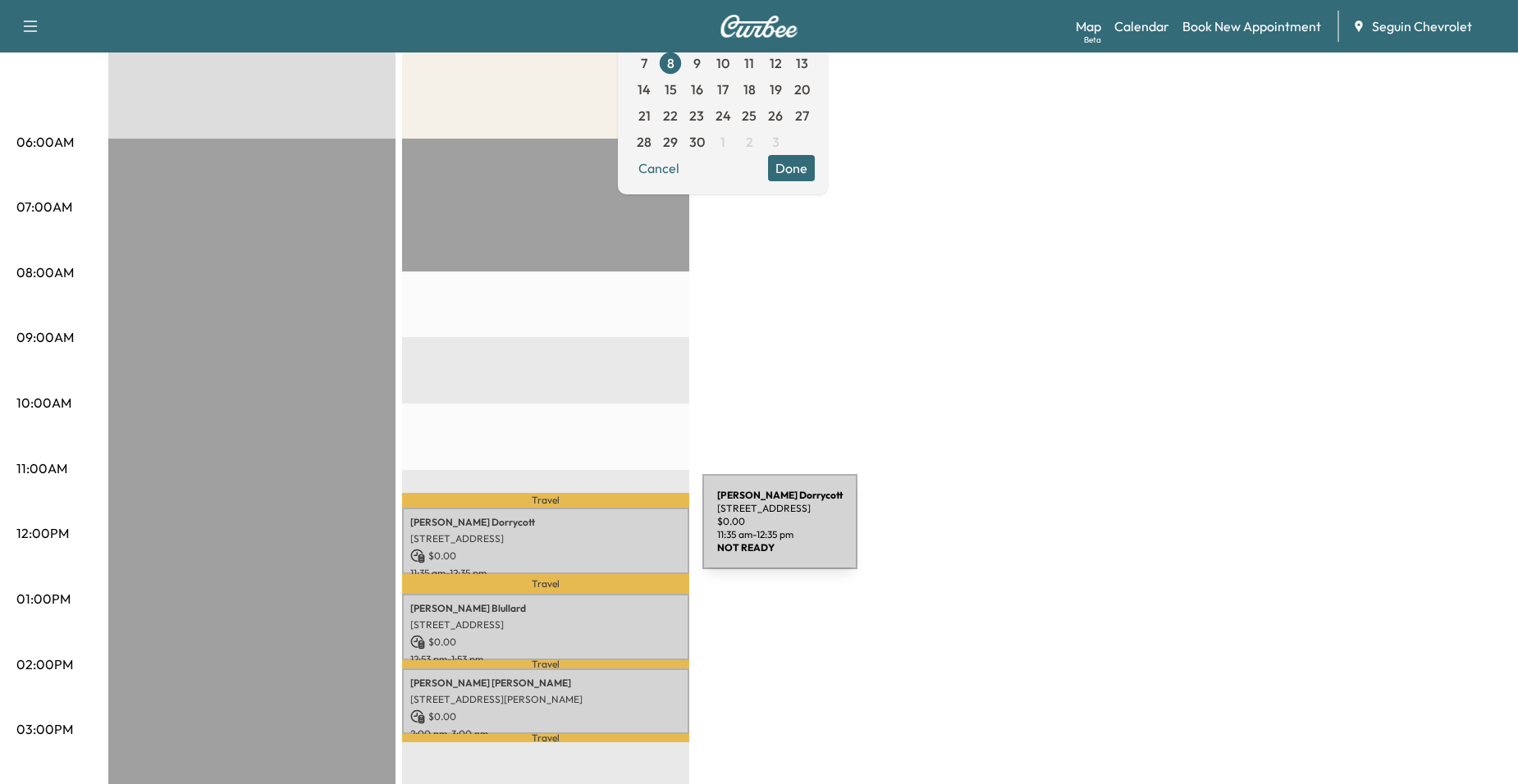
click at [579, 532] on p "[STREET_ADDRESS]" at bounding box center [545, 539] width 271 height 13
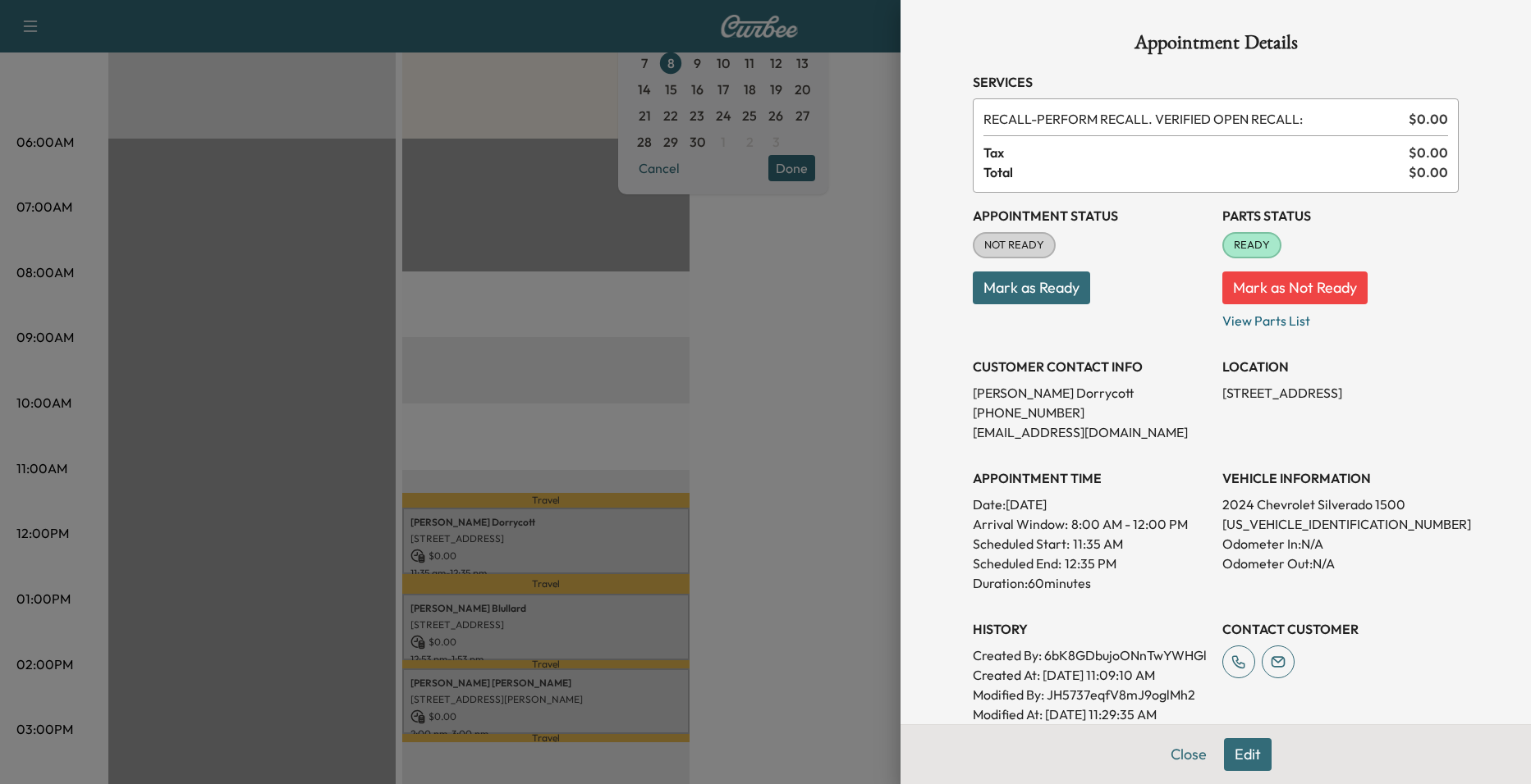
click at [633, 579] on div at bounding box center [766, 392] width 1531 height 784
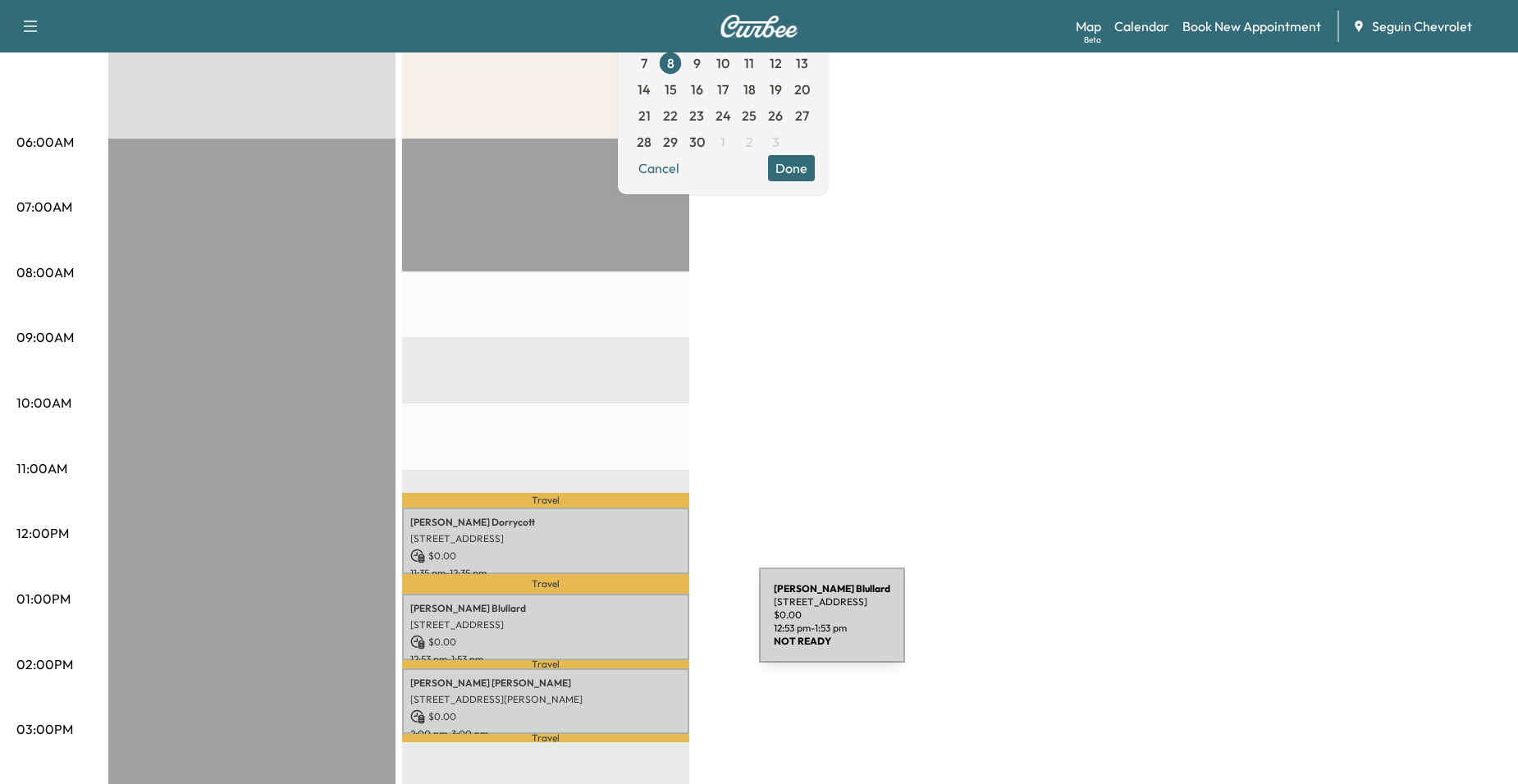
click at [636, 625] on p "[STREET_ADDRESS]" at bounding box center [545, 625] width 271 height 13
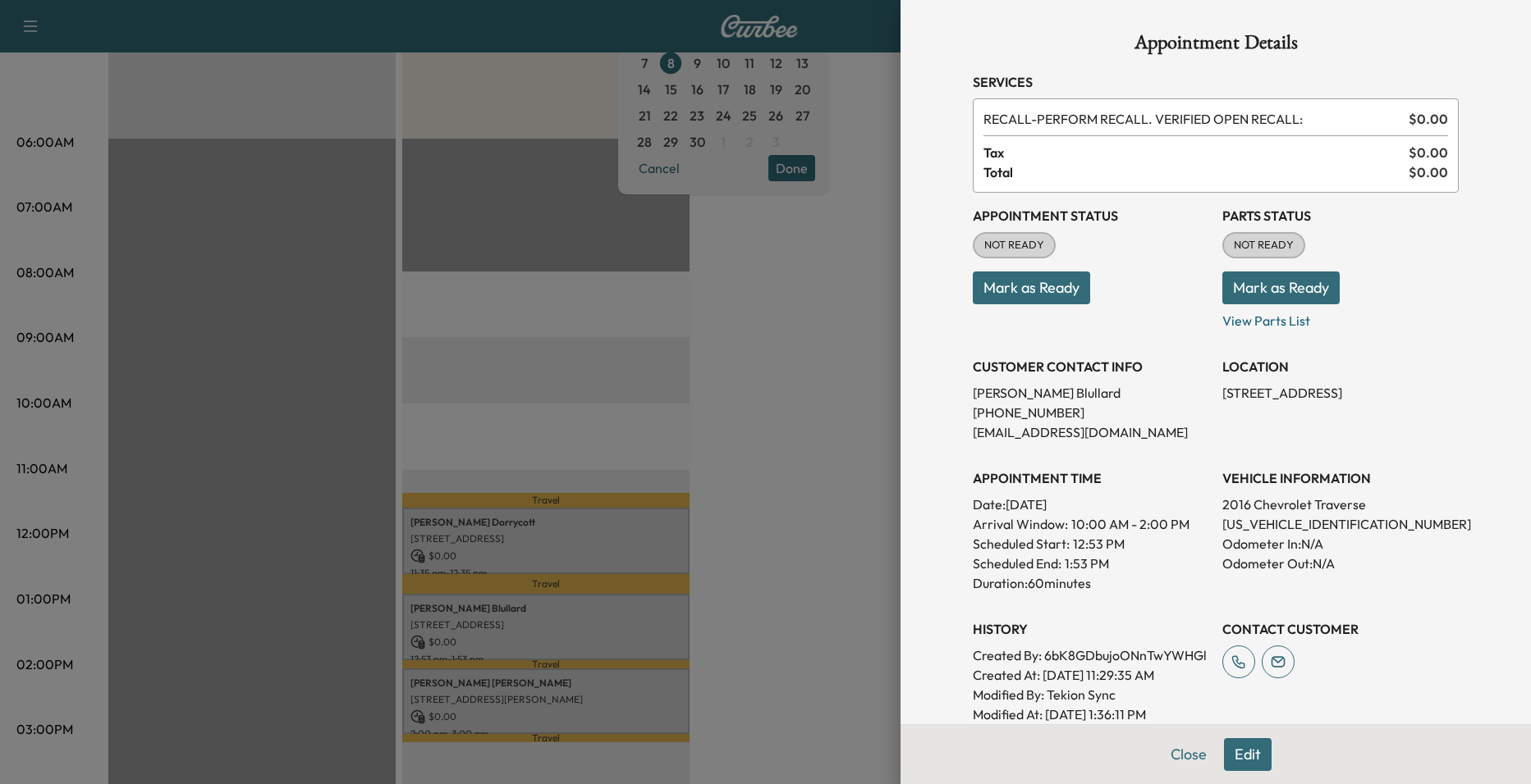
click at [633, 468] on div at bounding box center [766, 392] width 1531 height 784
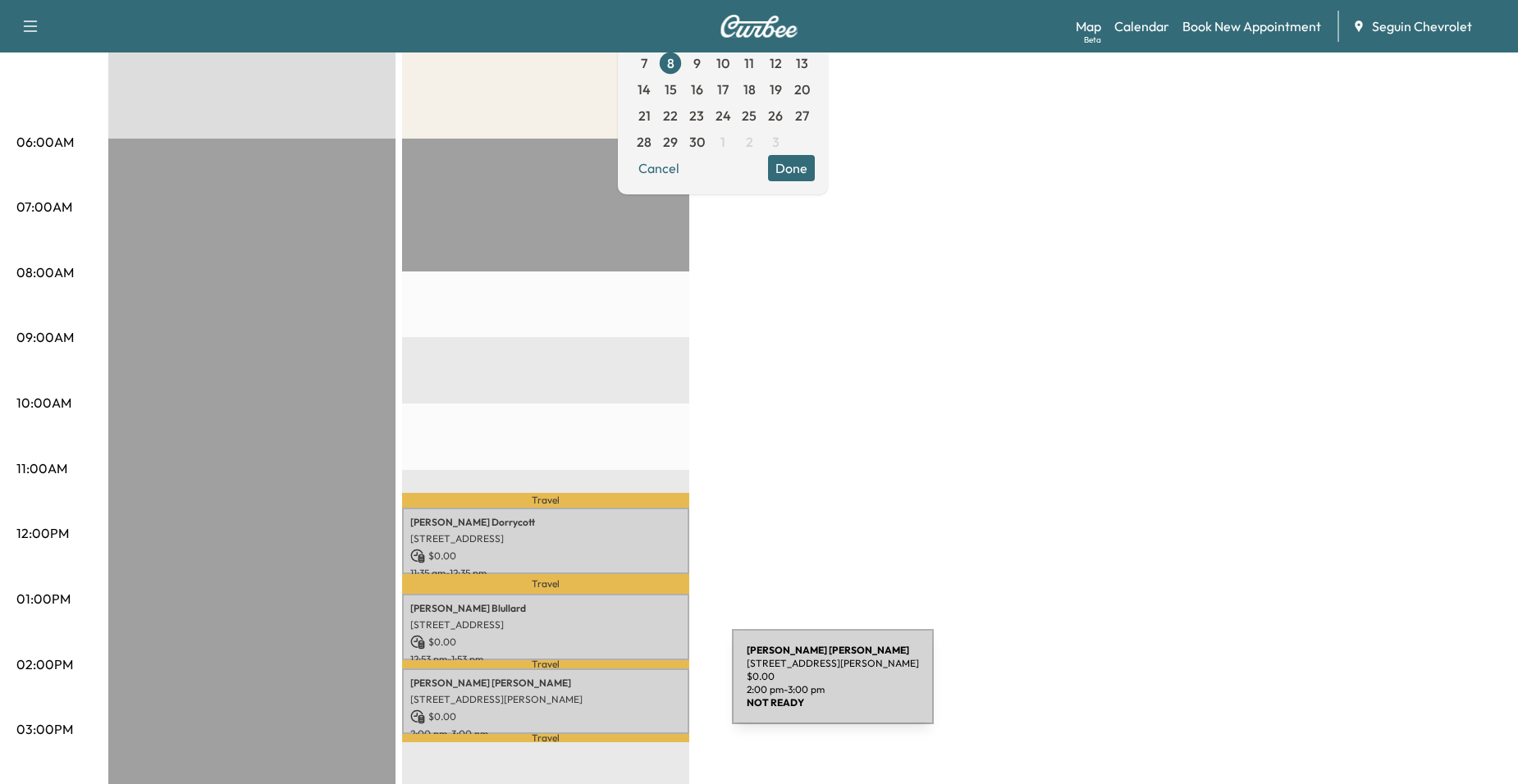
click at [608, 693] on p "[STREET_ADDRESS][PERSON_NAME]" at bounding box center [545, 700] width 271 height 13
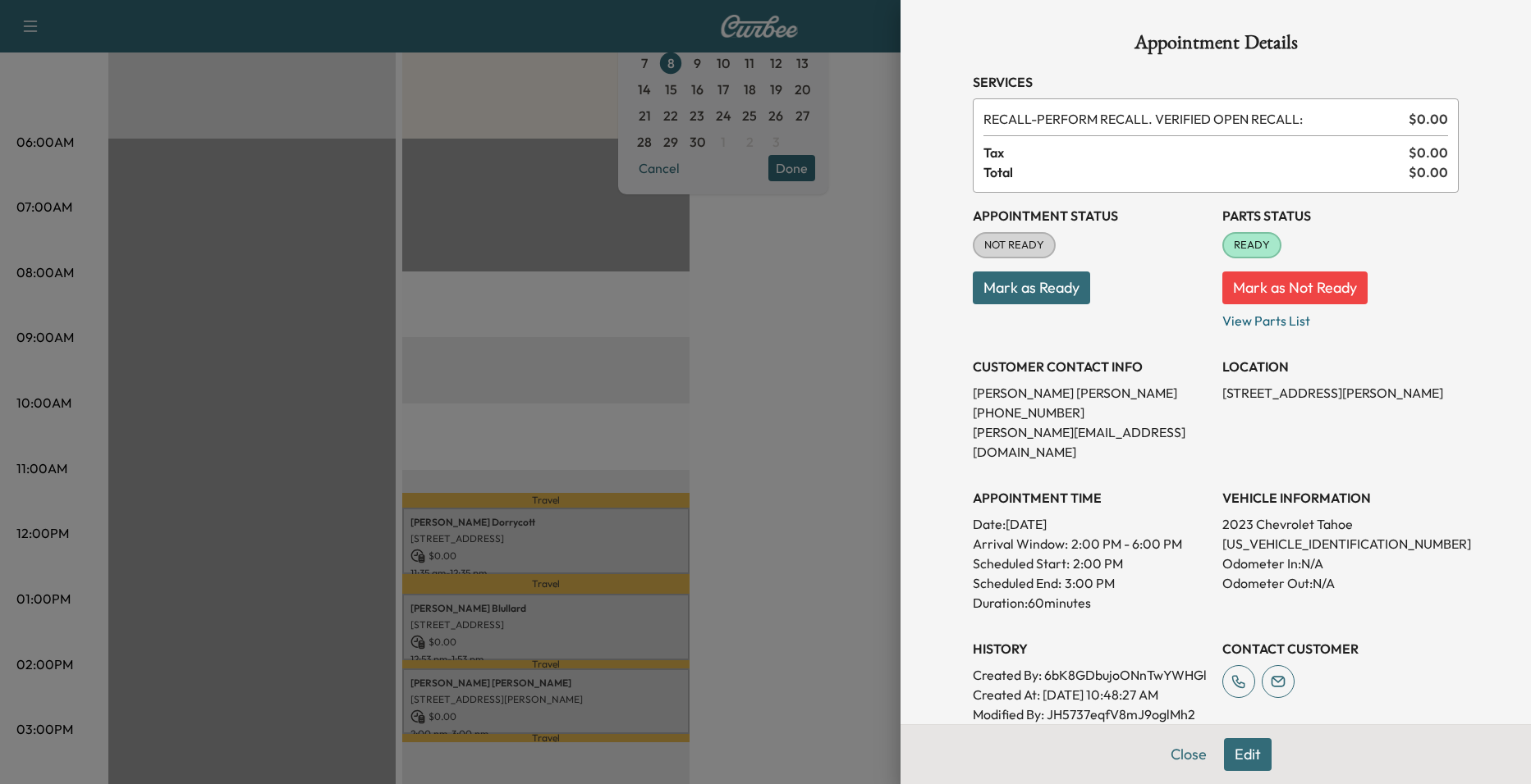
click at [614, 480] on div at bounding box center [766, 392] width 1531 height 784
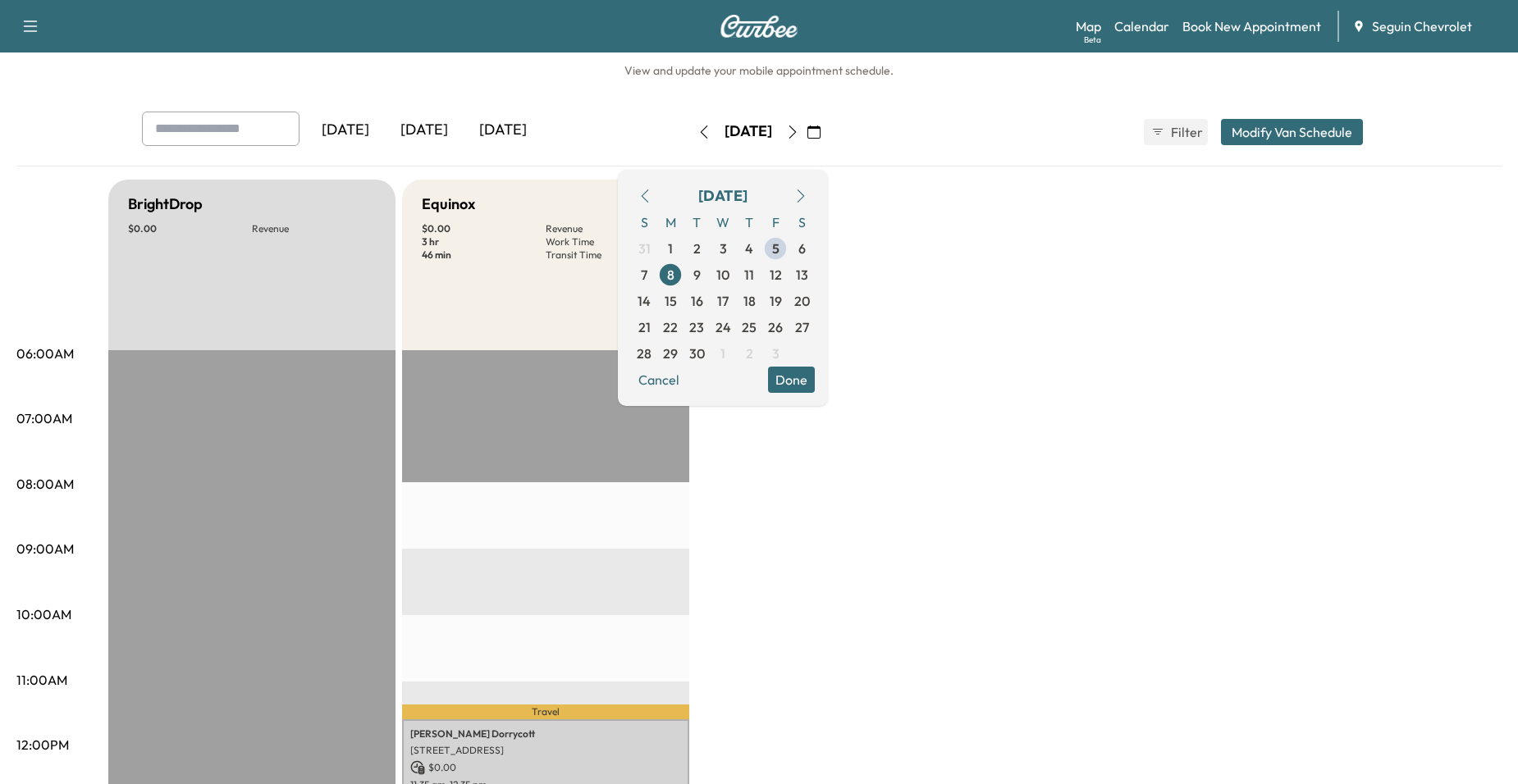
scroll to position [0, 0]
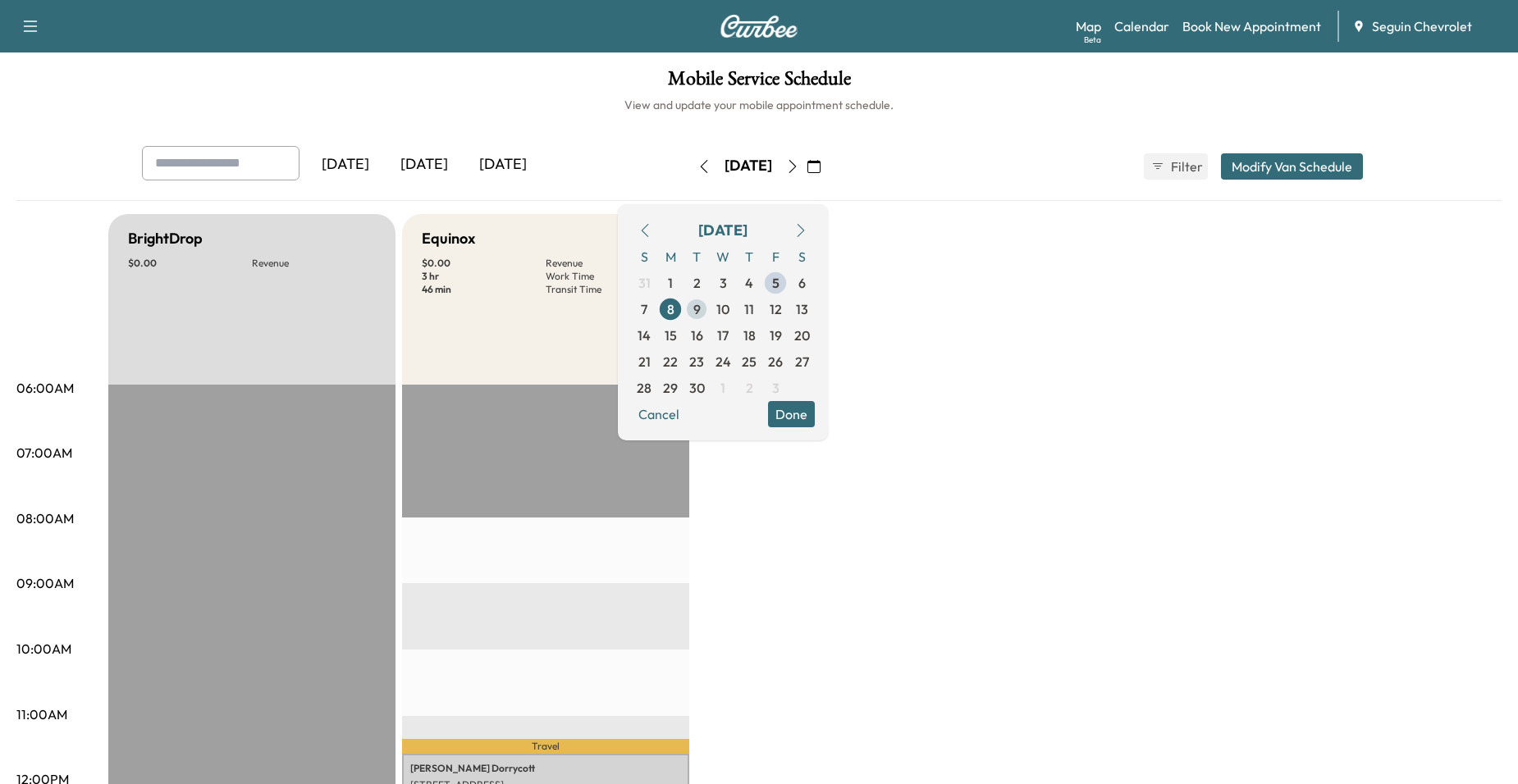
click at [710, 306] on span "9" at bounding box center [697, 309] width 27 height 27
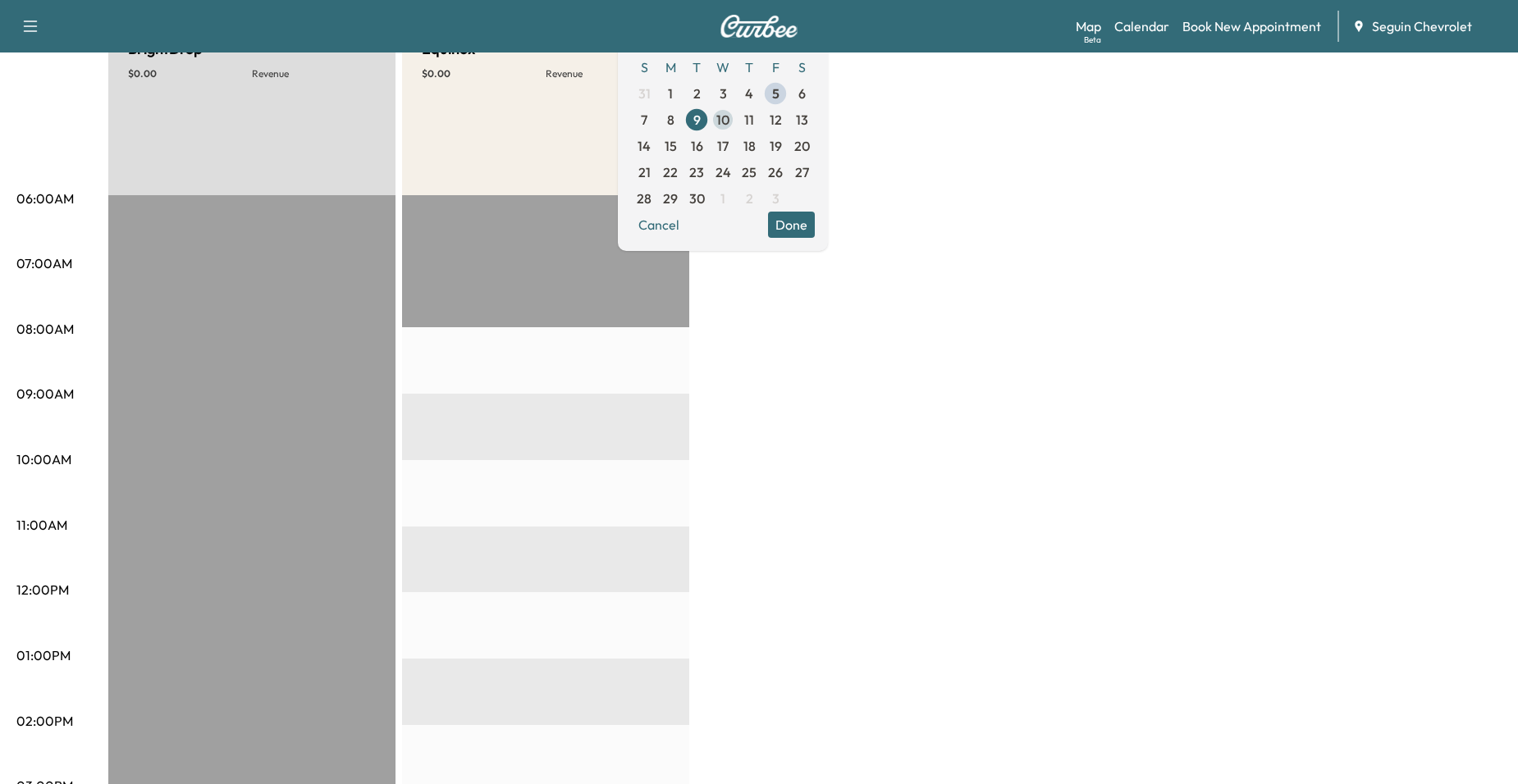
scroll to position [164, 0]
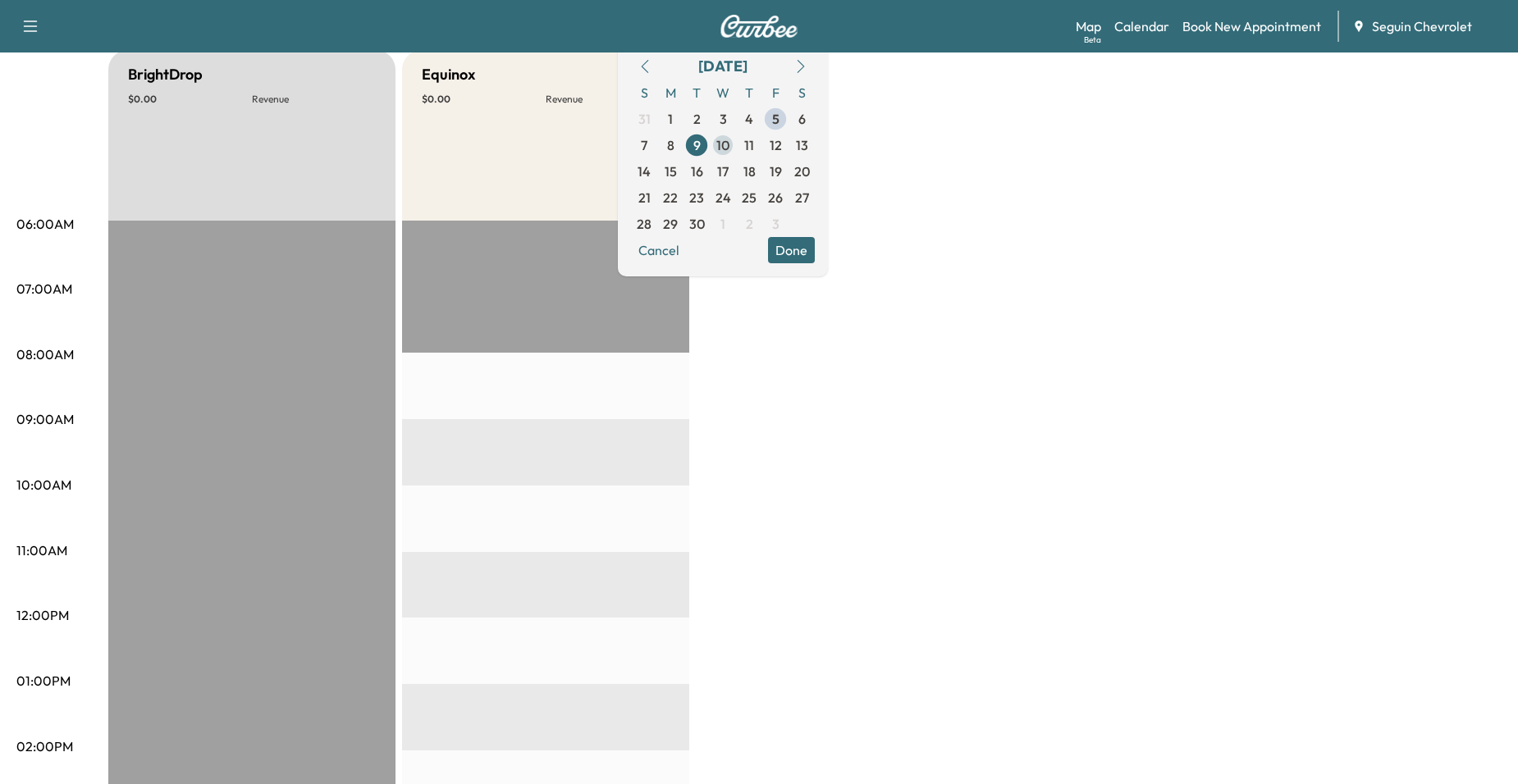
click at [729, 153] on span "10" at bounding box center [722, 145] width 13 height 20
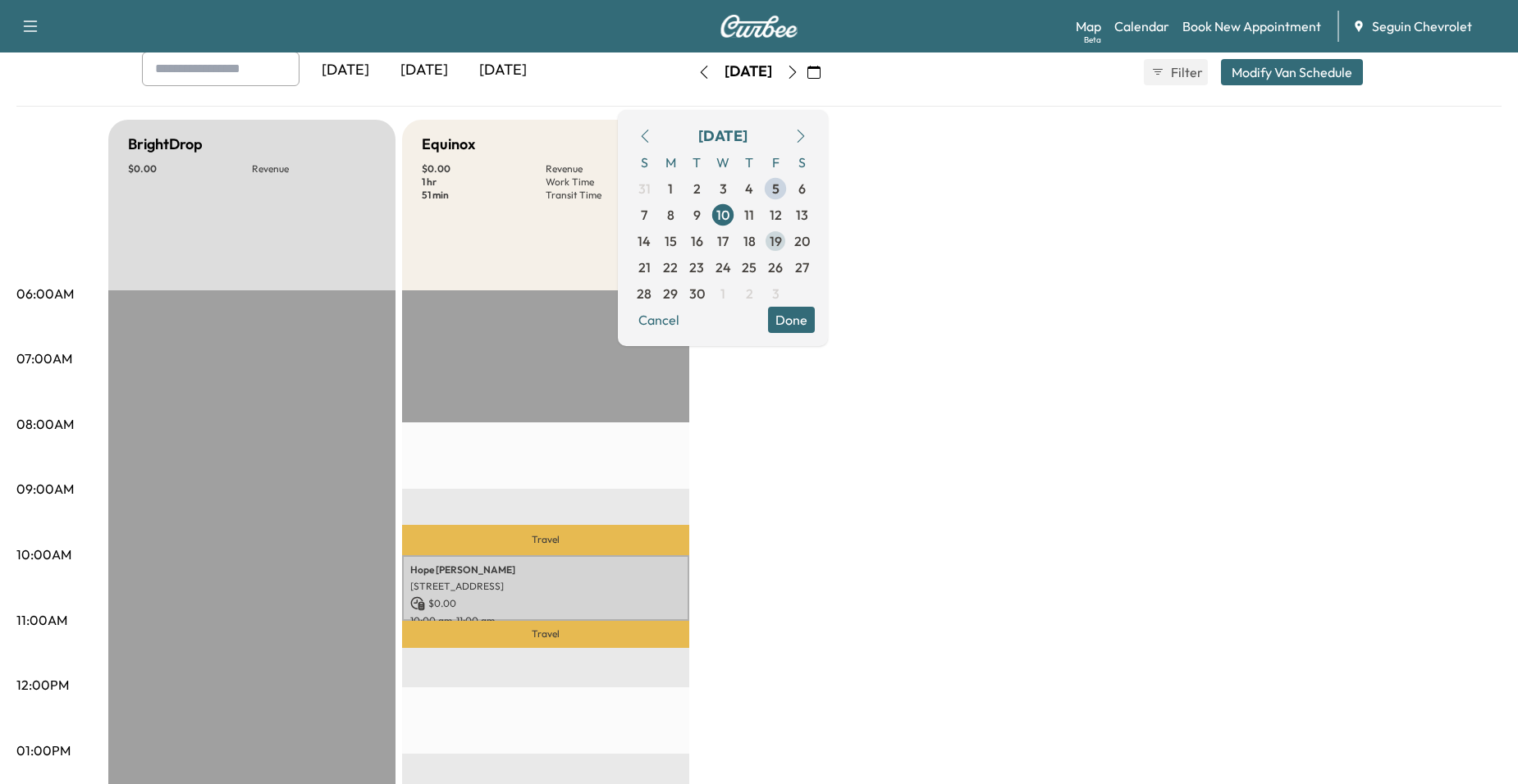
scroll to position [82, 0]
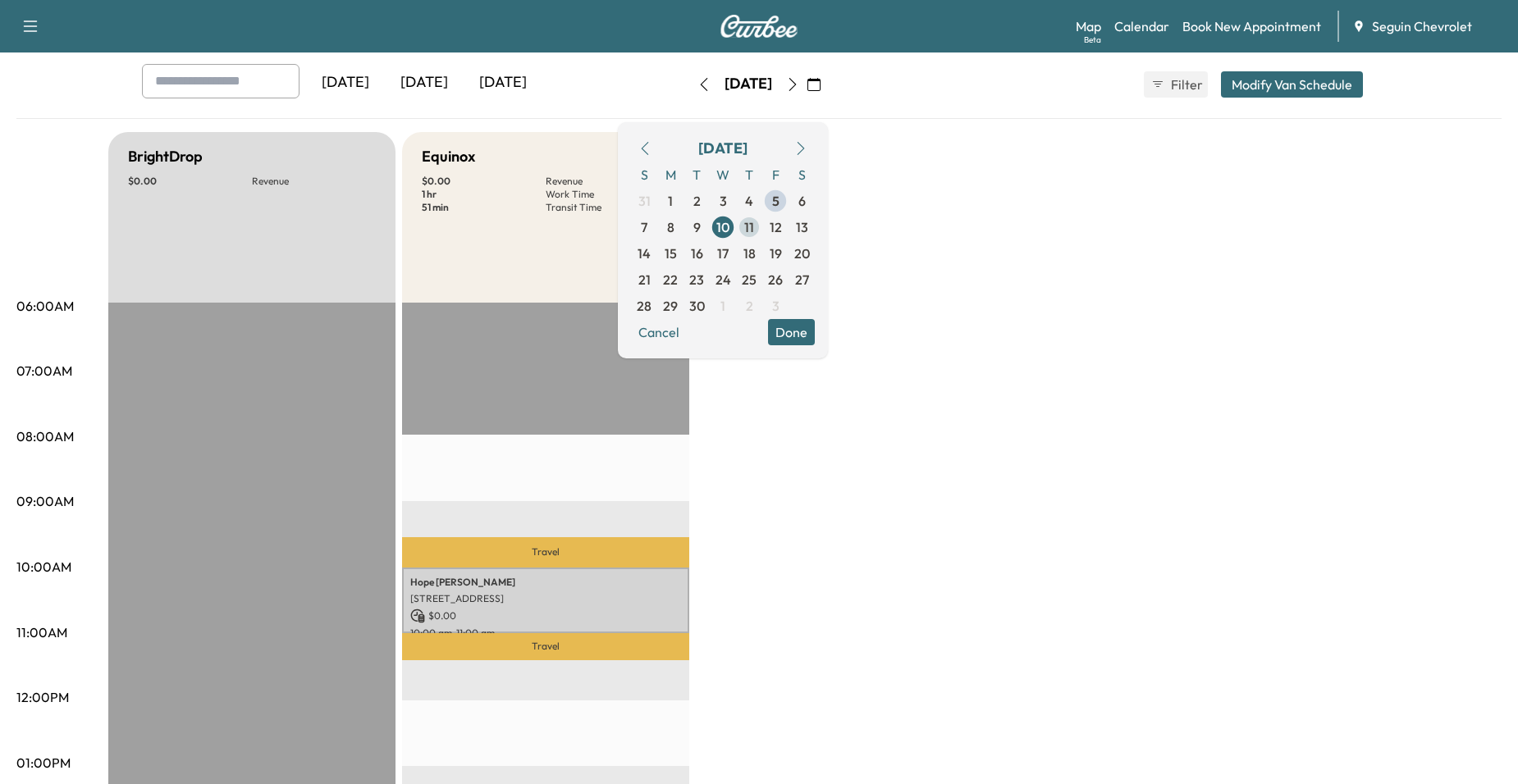
click at [762, 232] on span "11" at bounding box center [749, 228] width 27 height 27
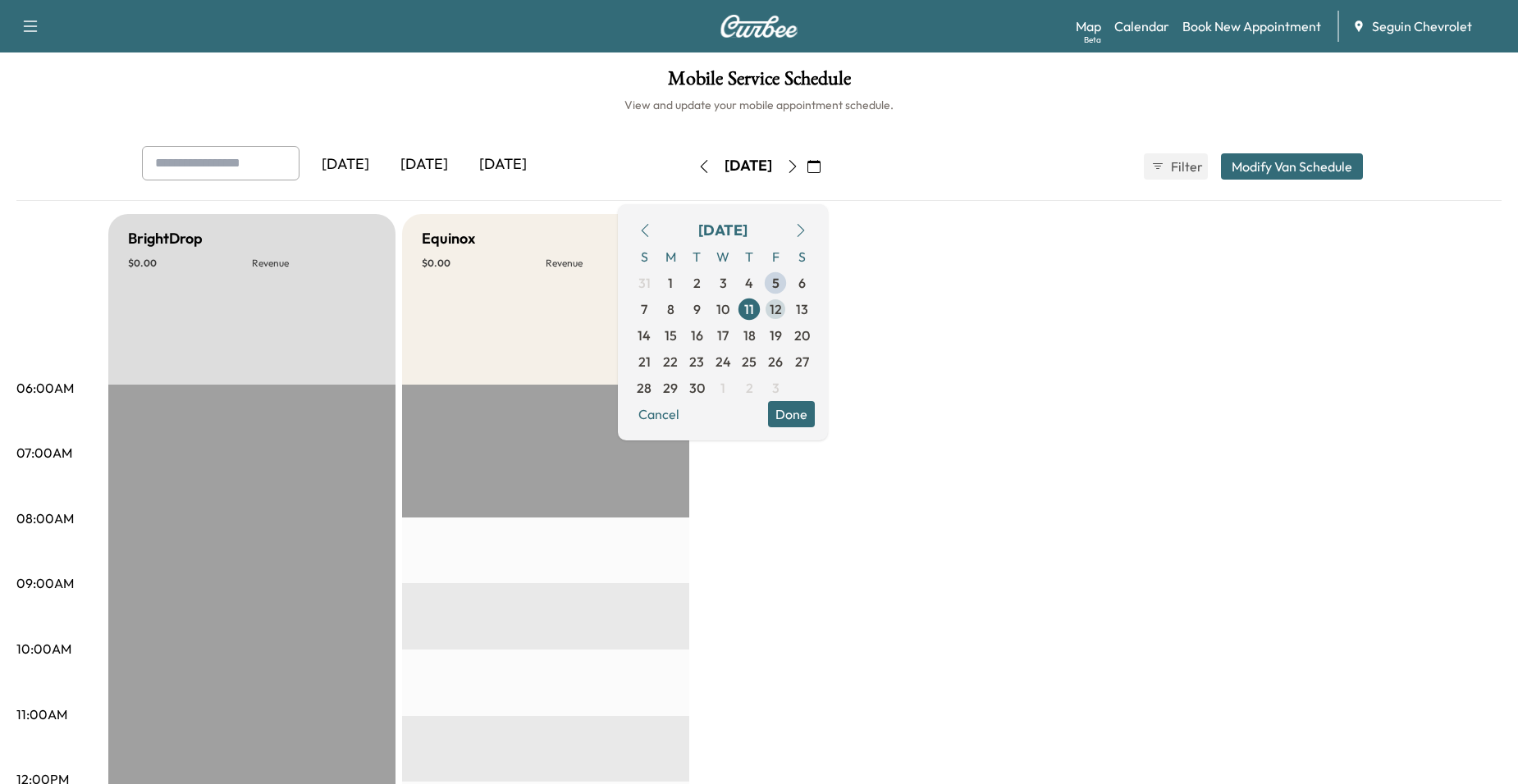
click at [789, 305] on span "12" at bounding box center [776, 309] width 27 height 27
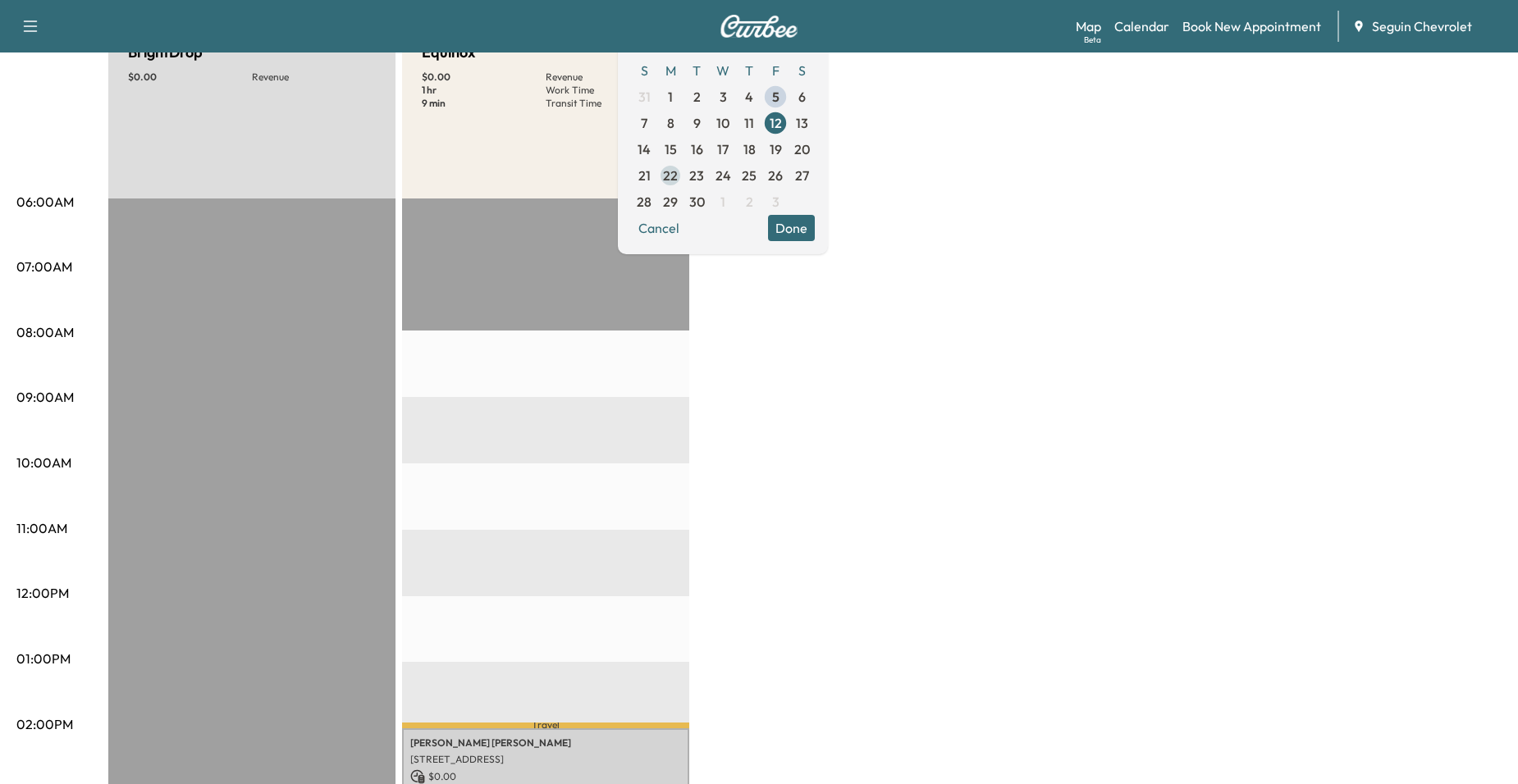
scroll to position [164, 0]
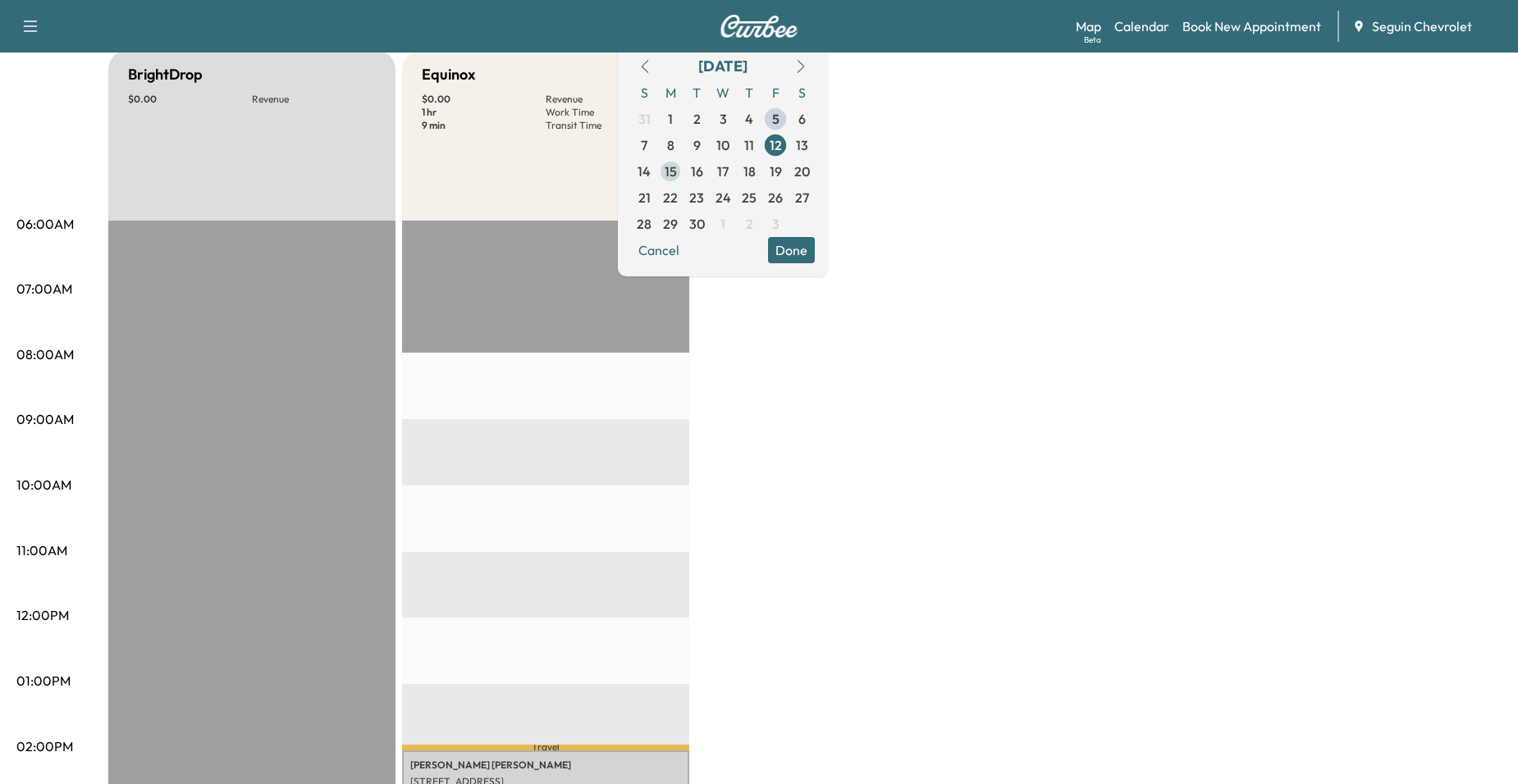
click at [677, 168] on span "15" at bounding box center [670, 171] width 12 height 20
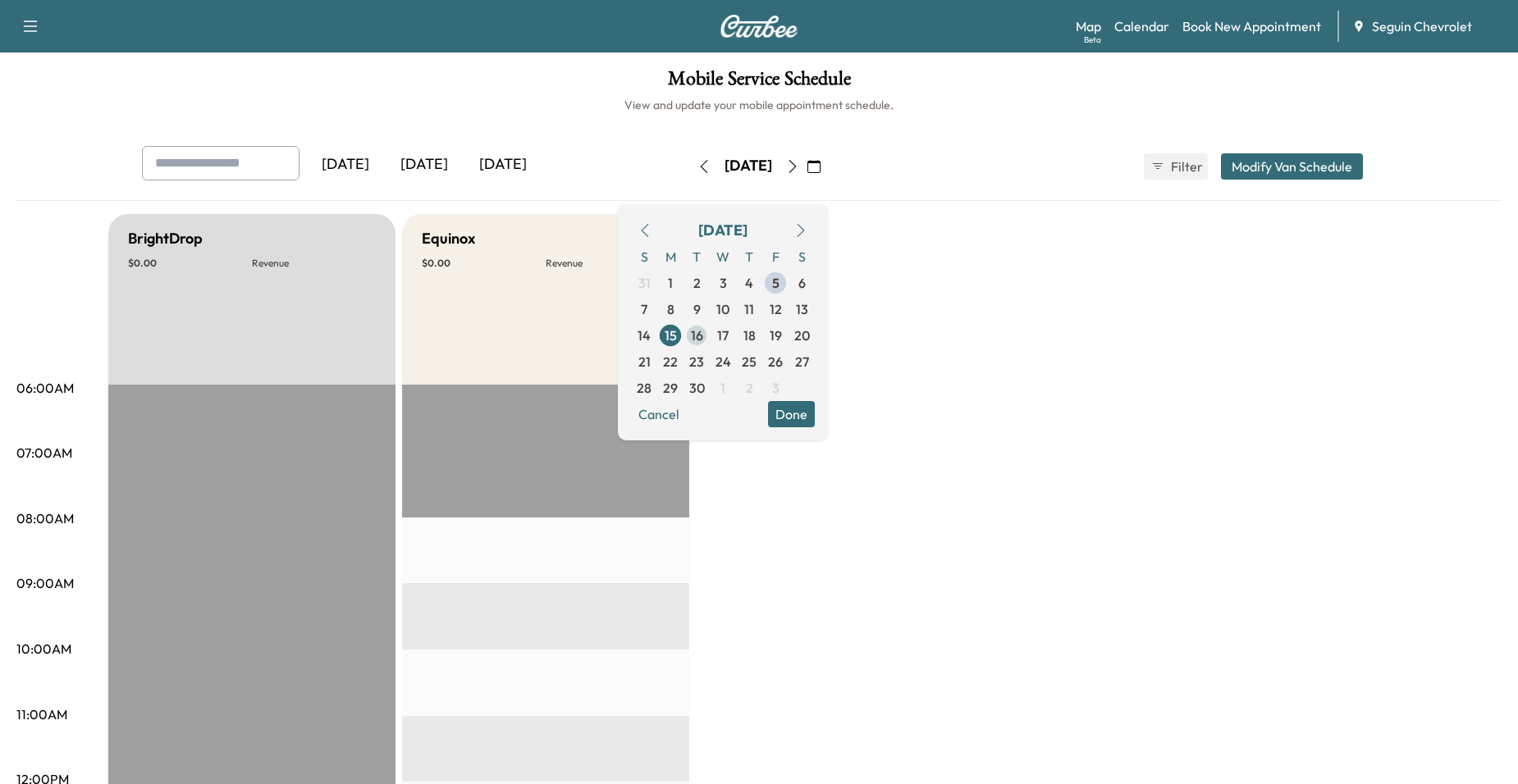
click at [703, 335] on span "16" at bounding box center [697, 335] width 12 height 20
click at [736, 332] on span "17" at bounding box center [723, 336] width 27 height 27
click at [756, 339] on span "18" at bounding box center [749, 335] width 12 height 20
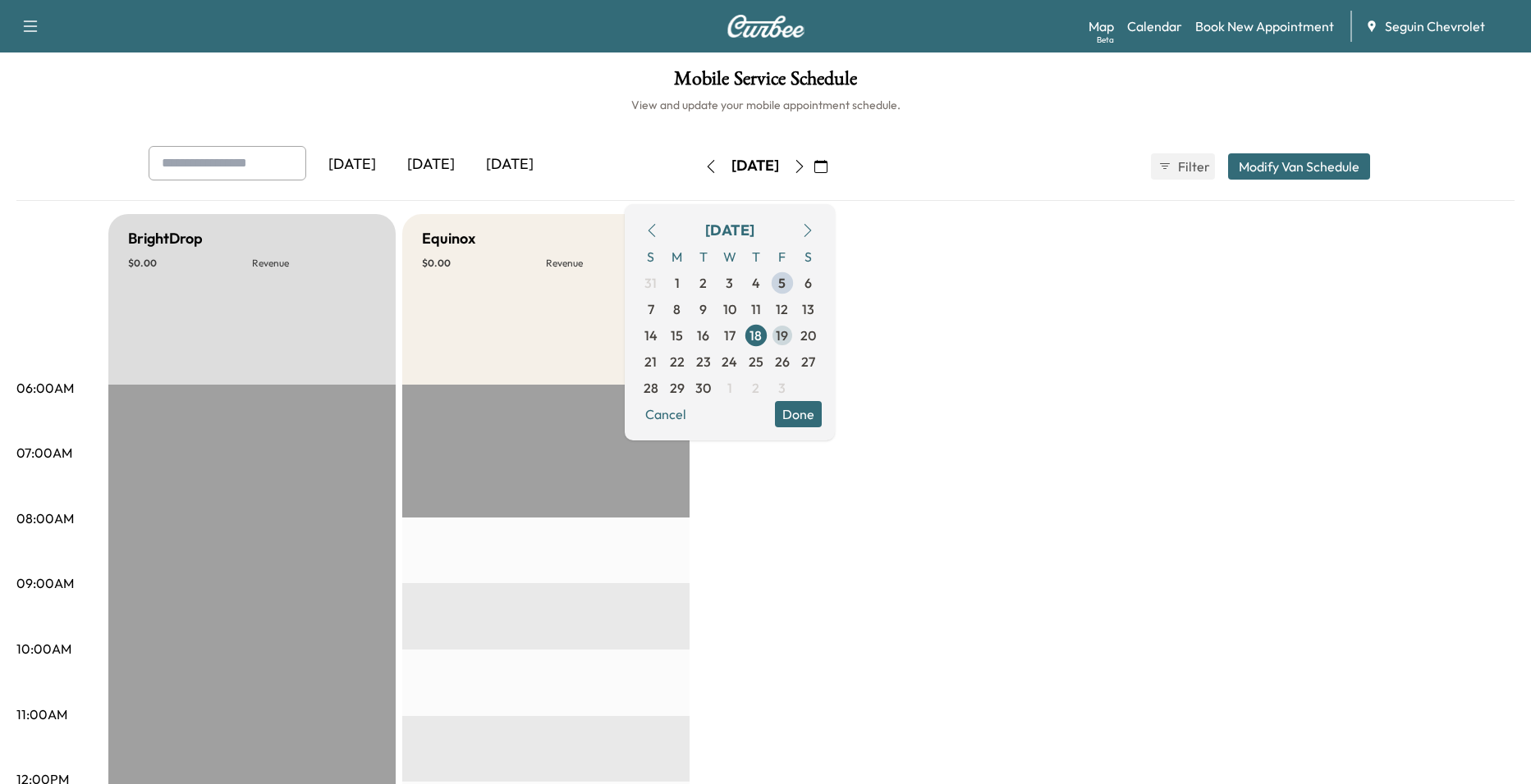
click at [822, 327] on div "S M T W T F S 31 1 2 3 4 5 6 7 8 9 10 11 12 13 14 15 16 17 18 19 20 21 22 23 24…" at bounding box center [730, 323] width 184 height 158
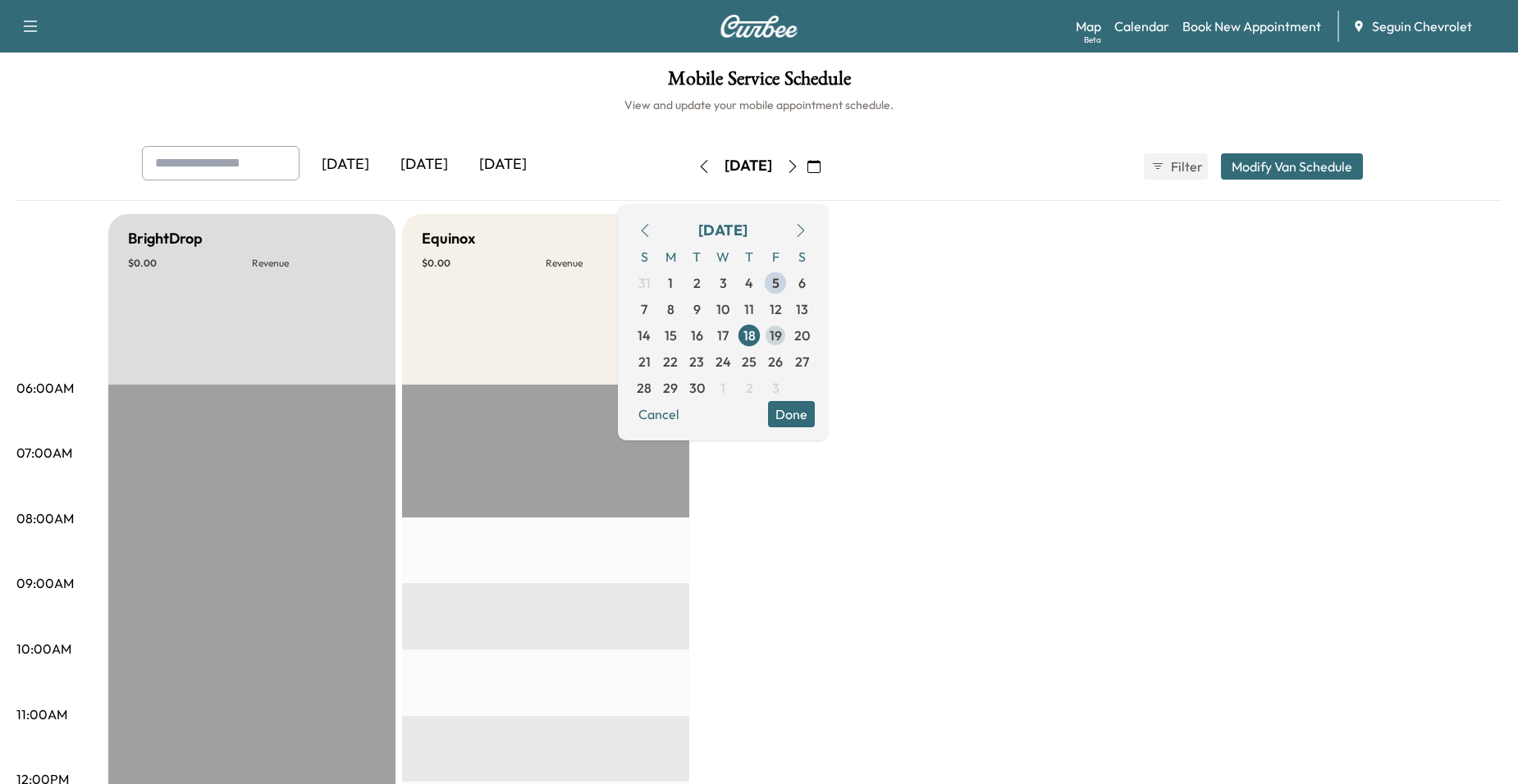
click at [789, 333] on span "19" at bounding box center [776, 336] width 27 height 27
click at [686, 420] on button "Cancel" at bounding box center [659, 415] width 56 height 27
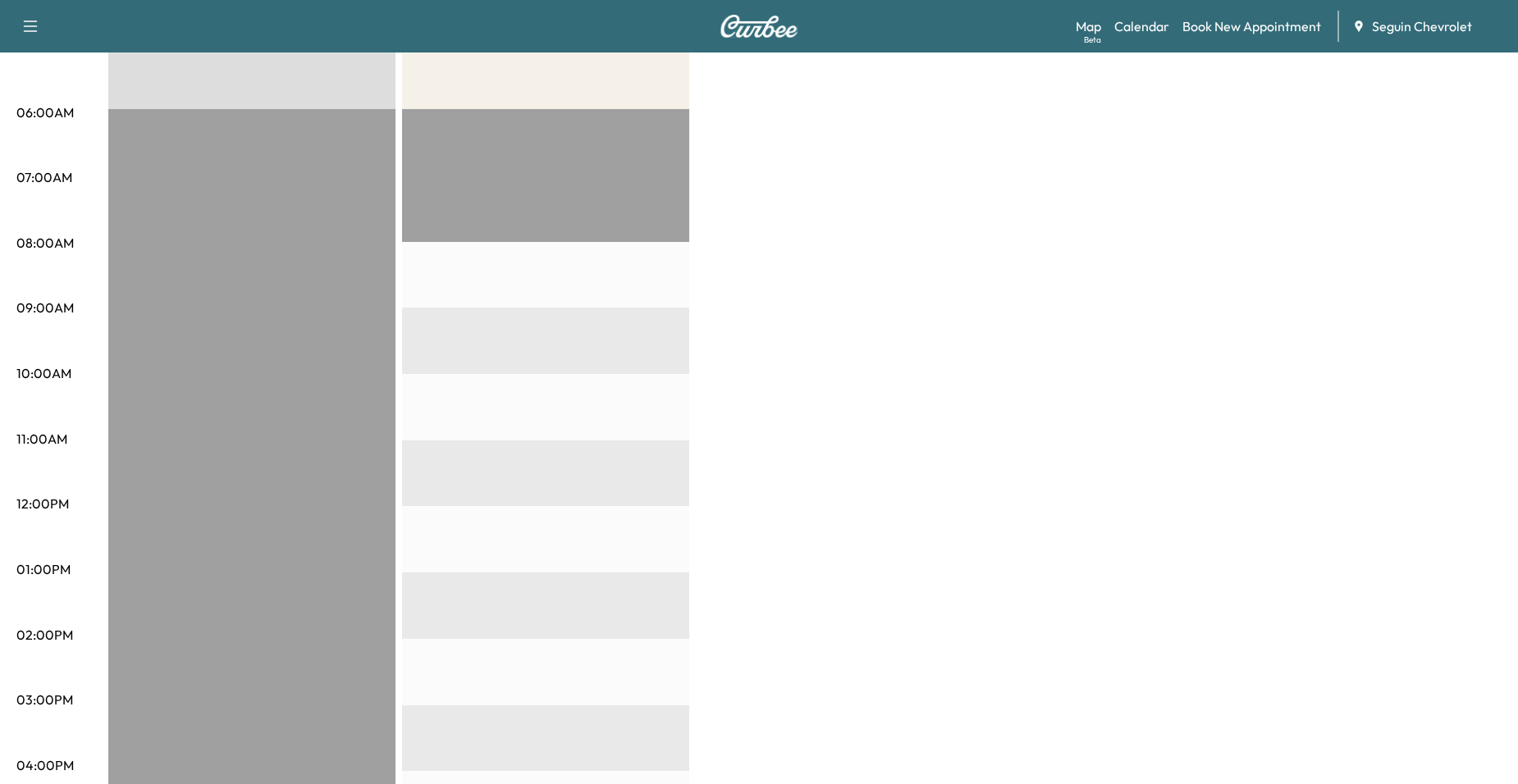
scroll to position [246, 0]
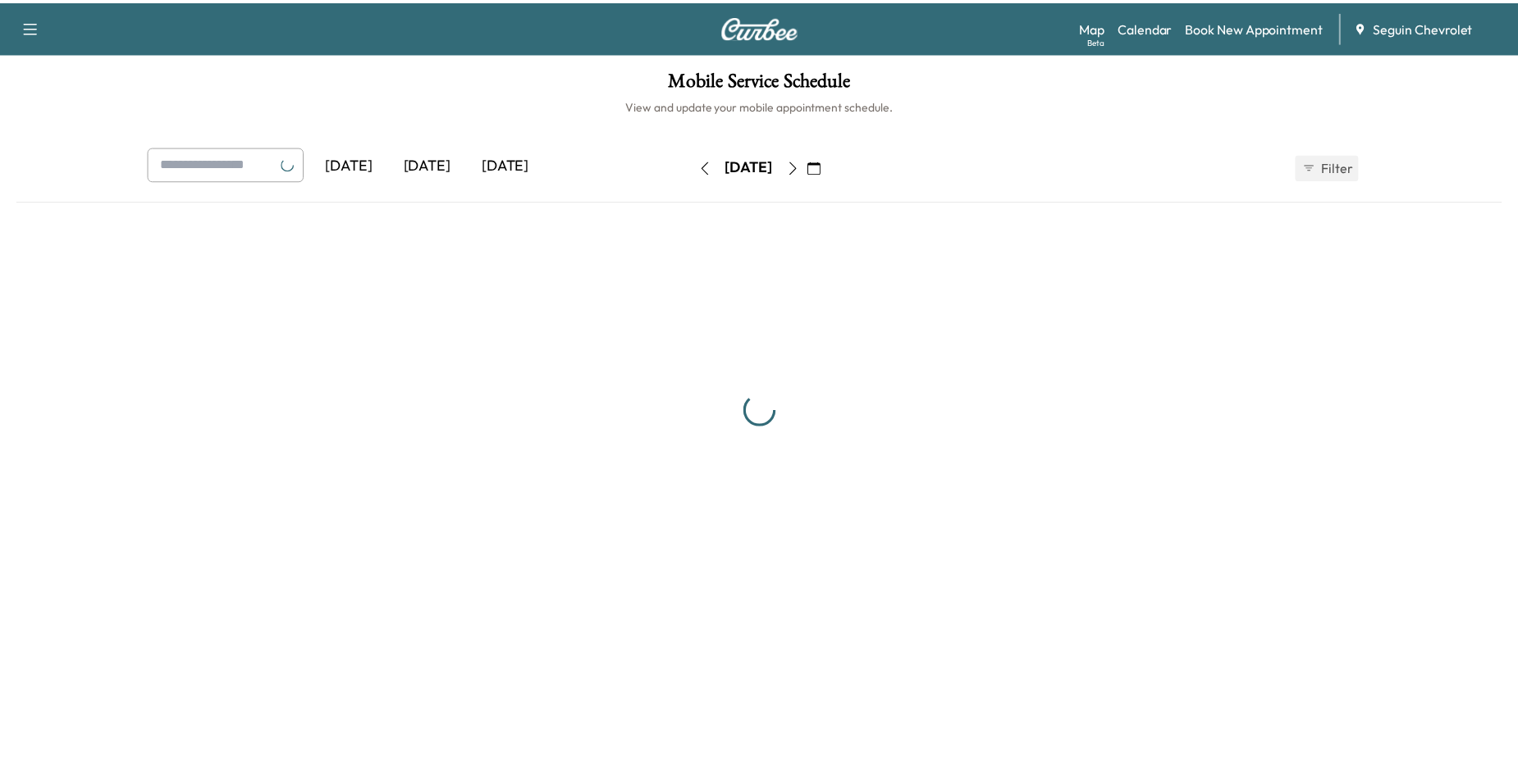
scroll to position [82, 0]
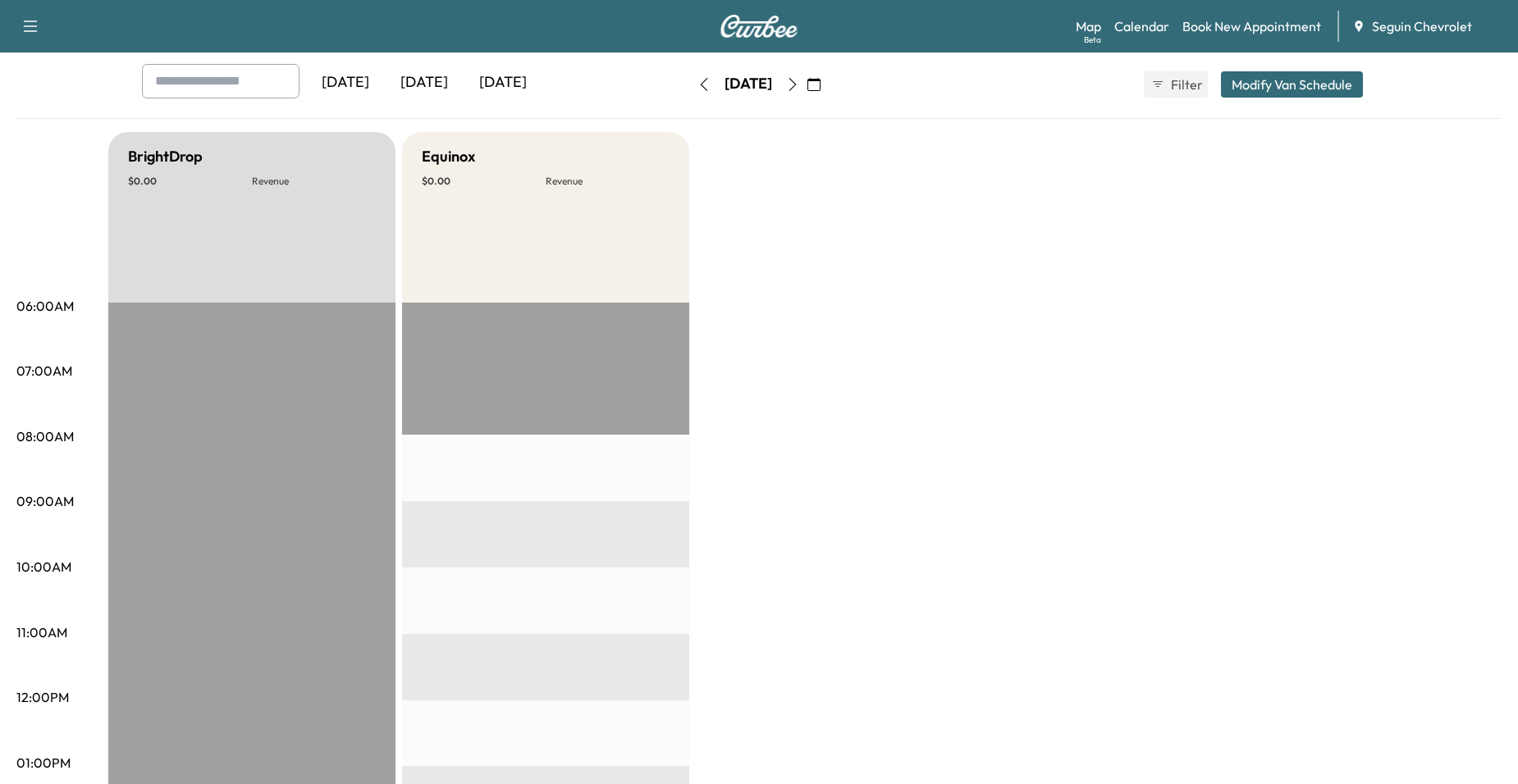
click at [820, 84] on icon "button" at bounding box center [814, 84] width 13 height 13
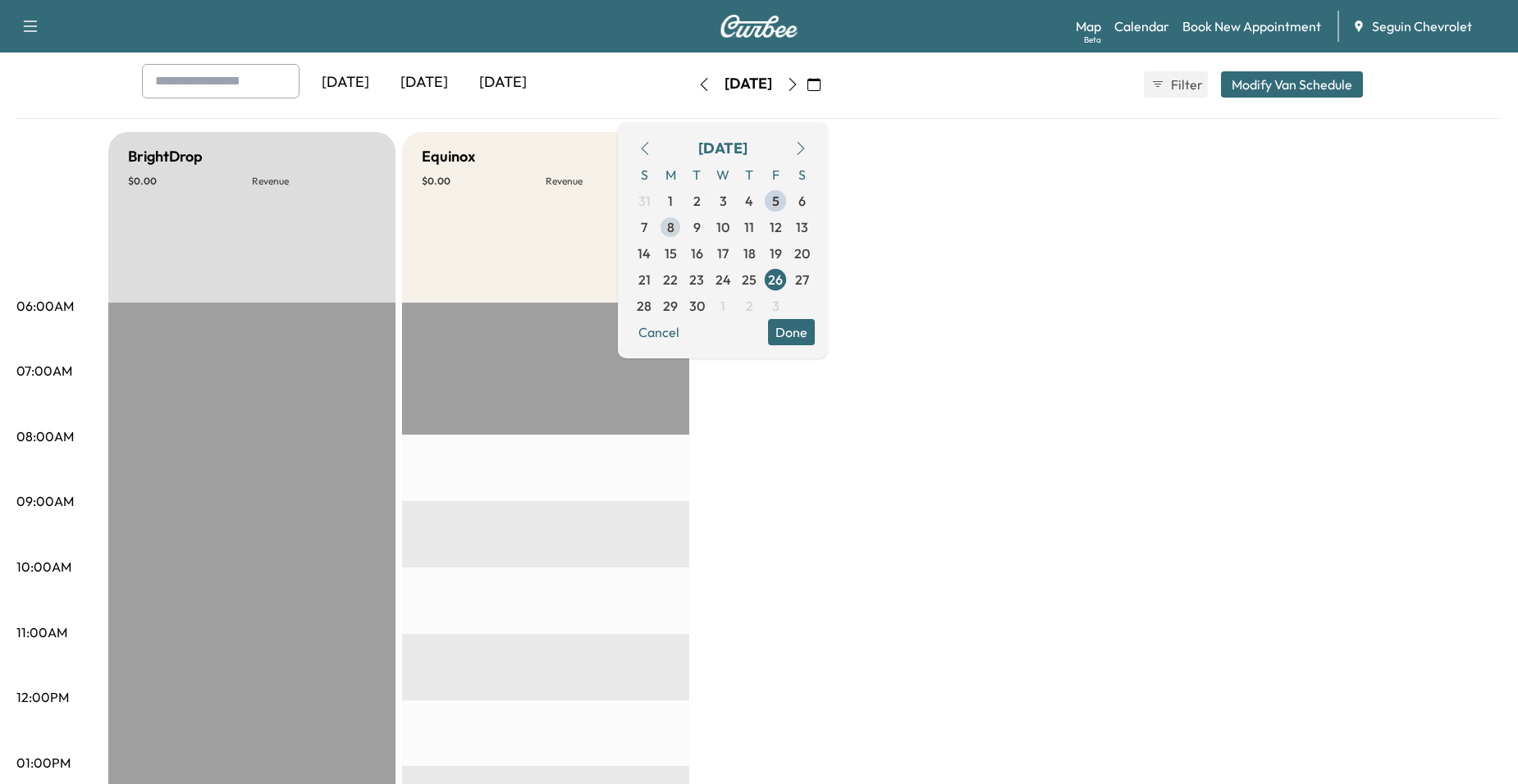
click at [684, 231] on span "8" at bounding box center [670, 228] width 27 height 27
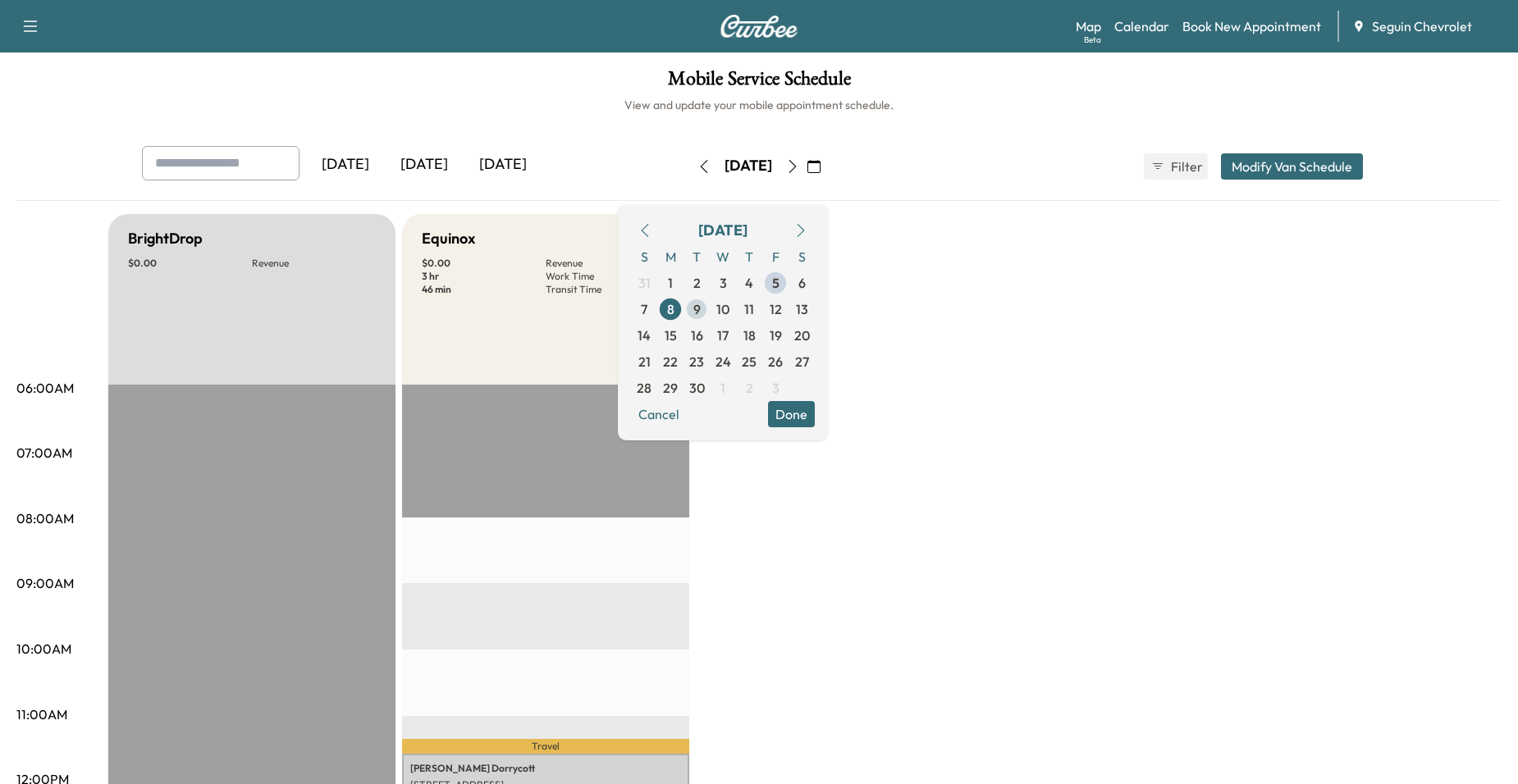
click at [710, 305] on span "9" at bounding box center [697, 309] width 27 height 27
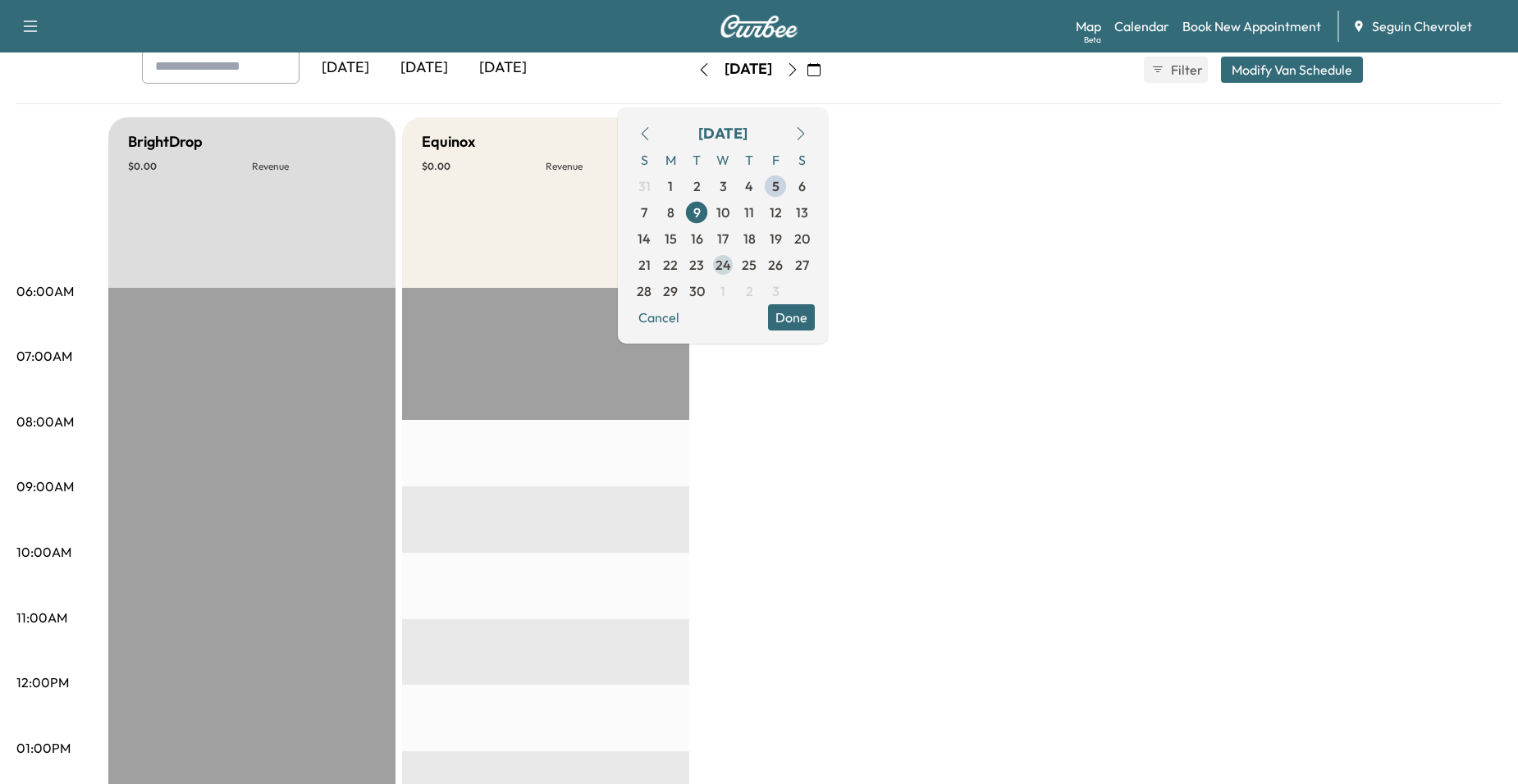
scroll to position [82, 0]
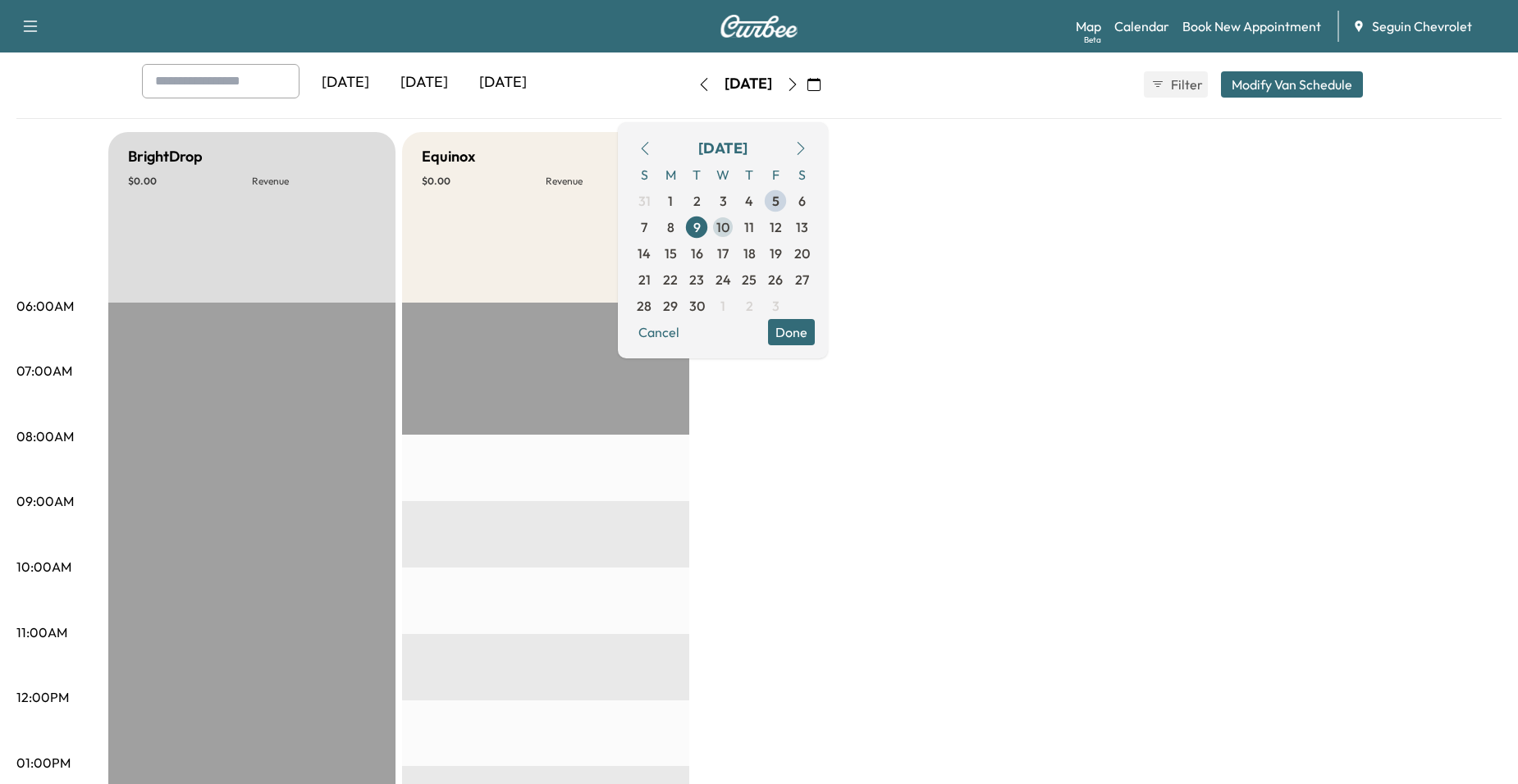
click at [736, 228] on span "10" at bounding box center [723, 228] width 27 height 27
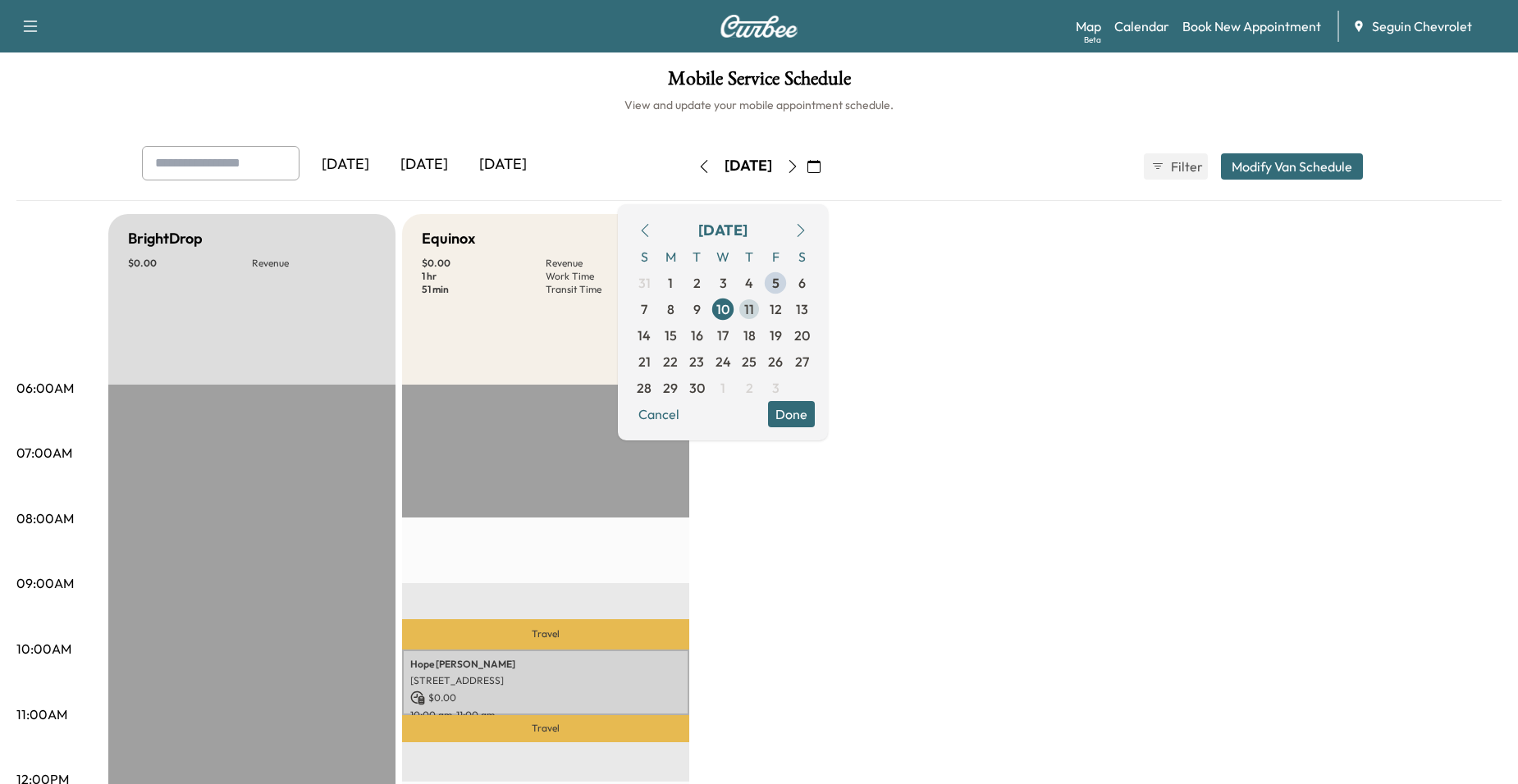
click at [754, 304] on span "11" at bounding box center [749, 308] width 9 height 20
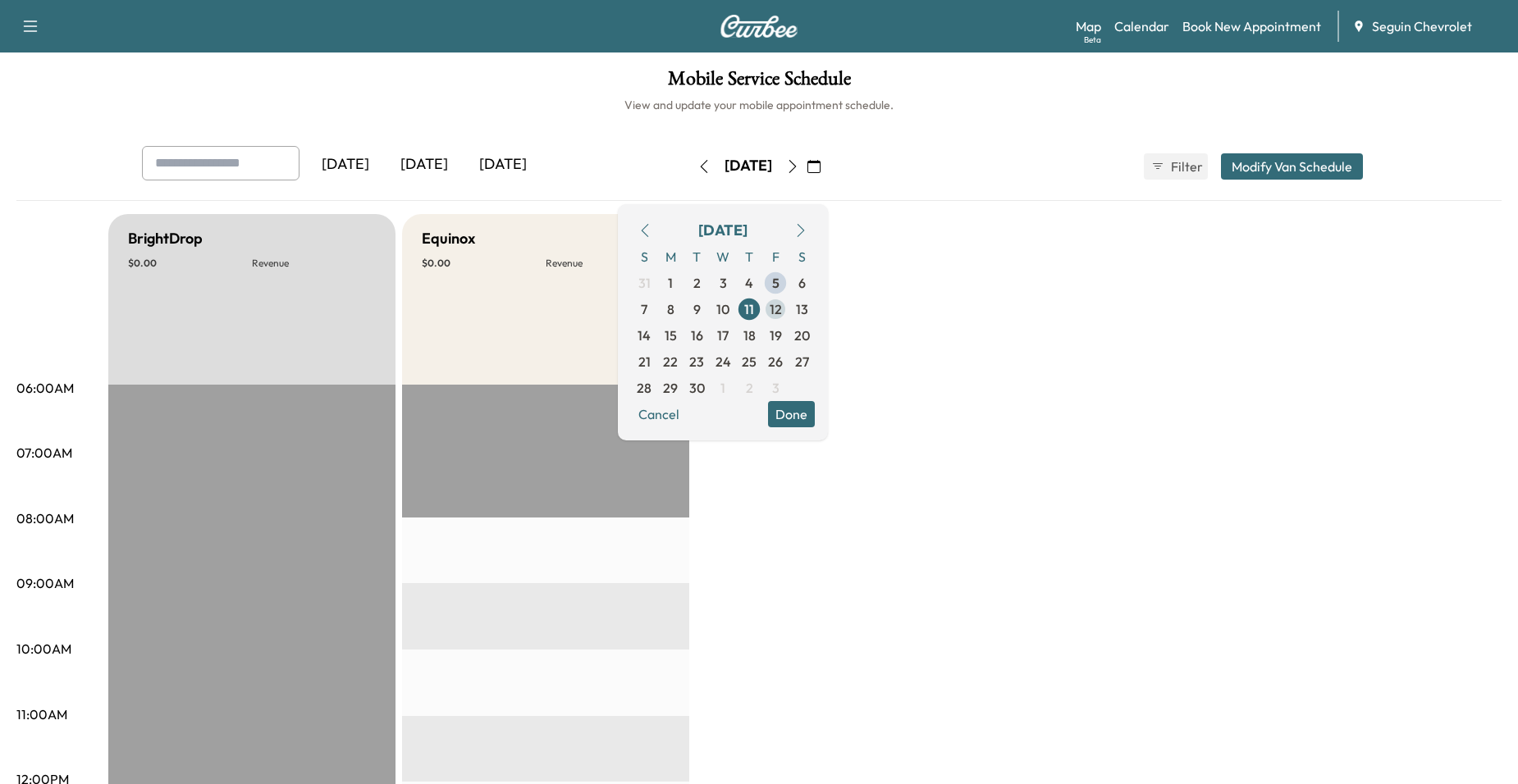
click at [789, 306] on span "12" at bounding box center [776, 309] width 27 height 27
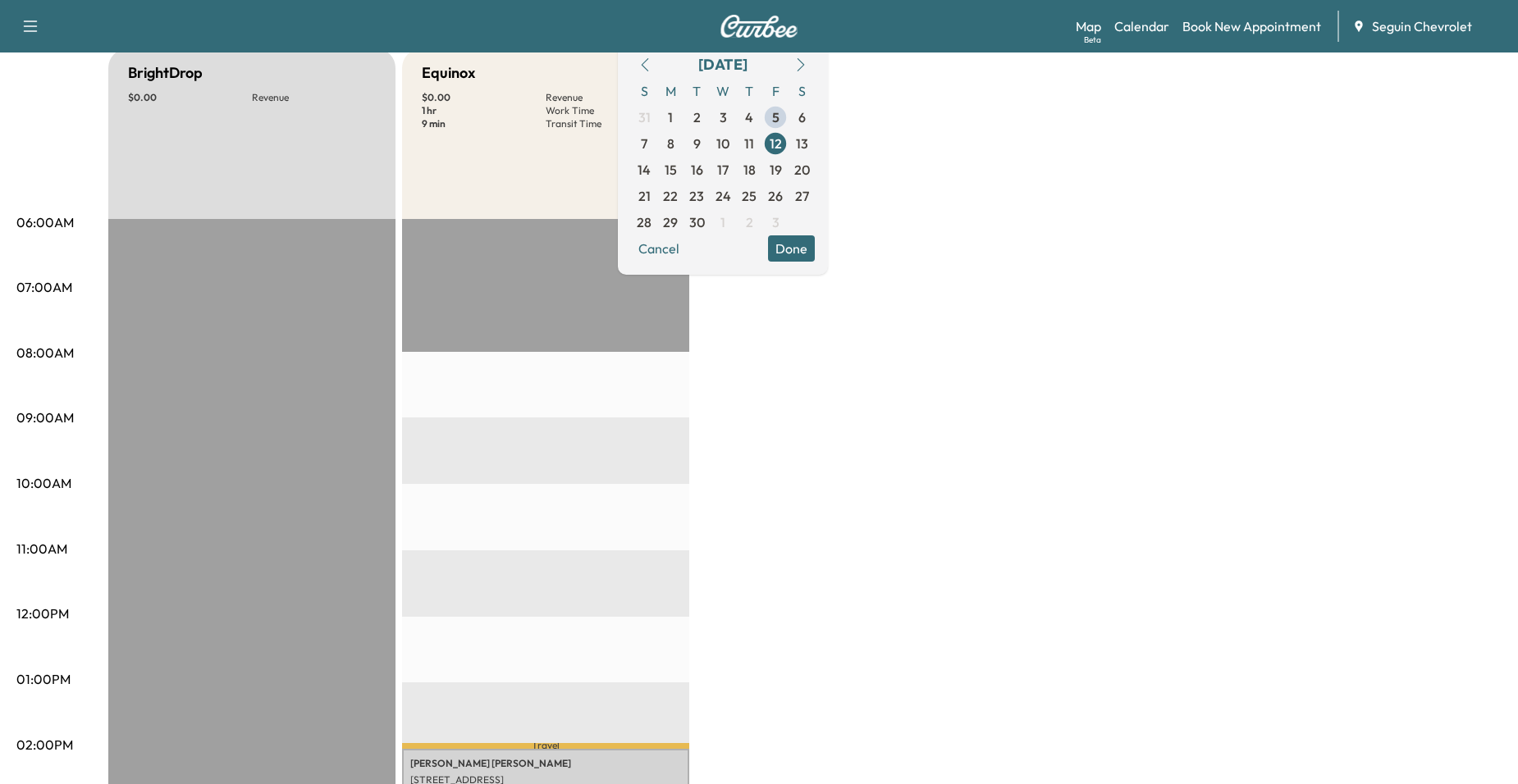
scroll to position [164, 0]
click at [677, 173] on span "15" at bounding box center [670, 171] width 12 height 20
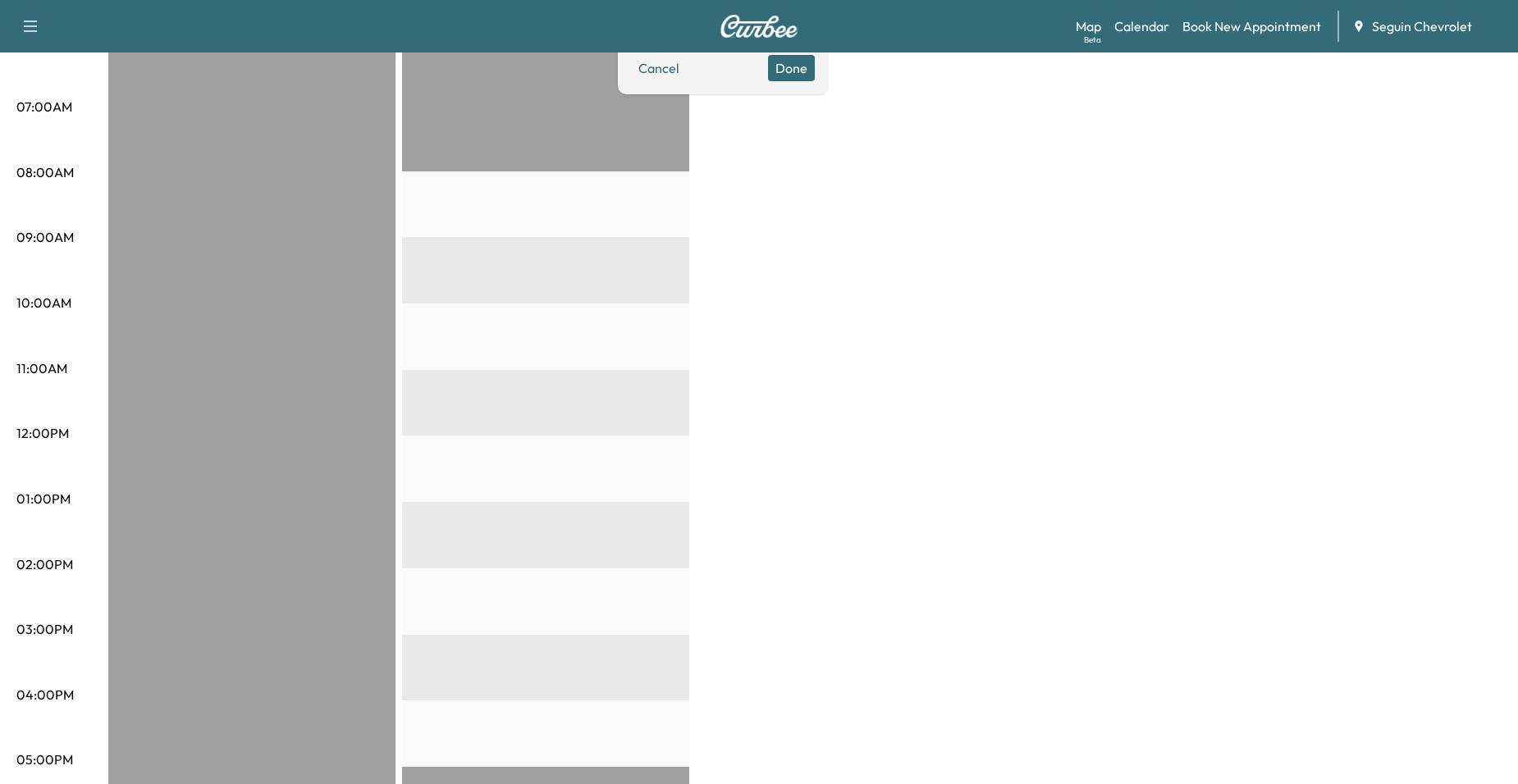
scroll to position [82, 0]
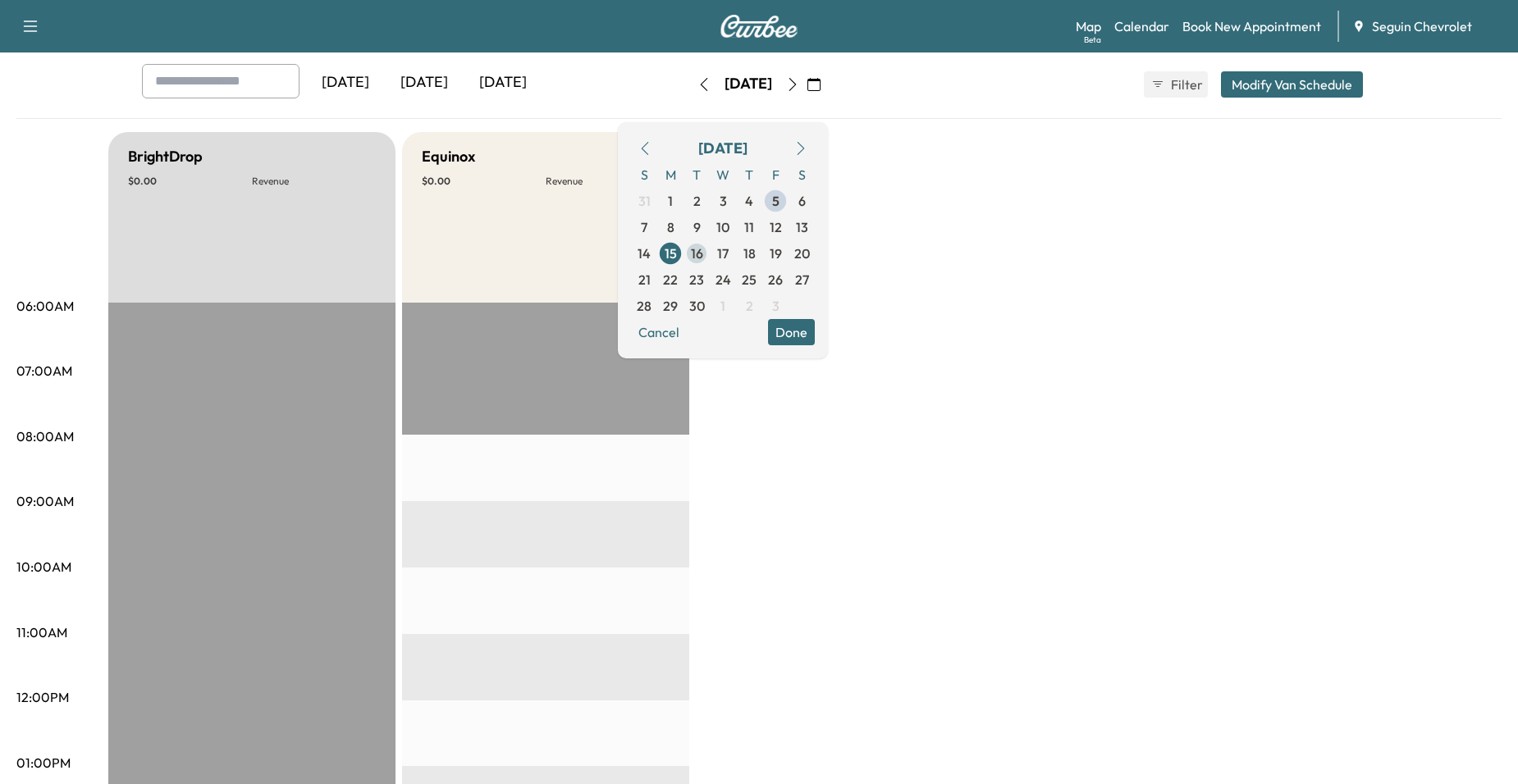
click at [703, 255] on span "16" at bounding box center [697, 253] width 12 height 20
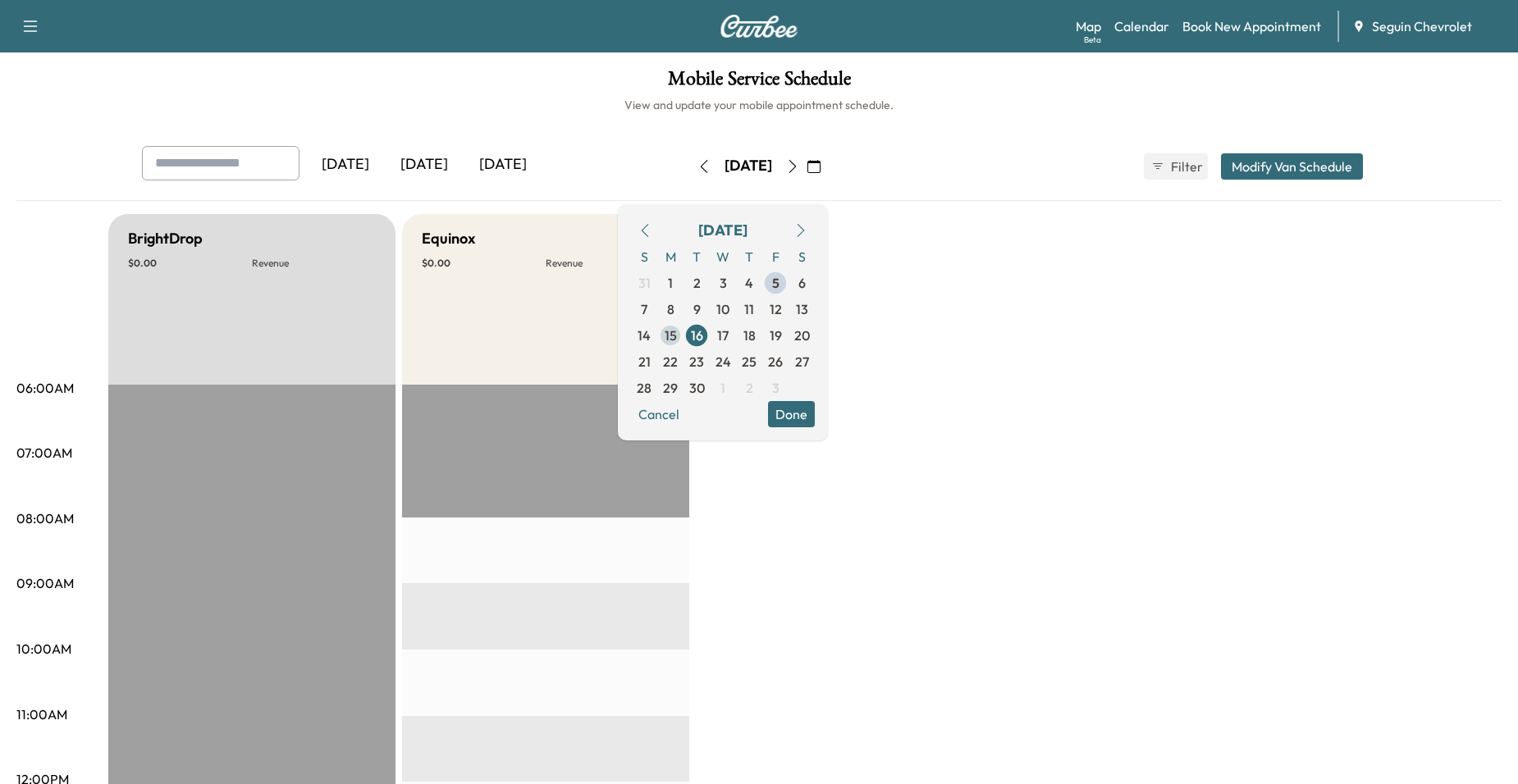
click at [684, 341] on span "15" at bounding box center [670, 336] width 27 height 27
click at [703, 335] on span "16" at bounding box center [697, 335] width 12 height 20
click at [728, 330] on span "17" at bounding box center [722, 335] width 11 height 20
click at [762, 336] on span "18" at bounding box center [749, 336] width 27 height 27
click at [782, 340] on span "19" at bounding box center [776, 335] width 12 height 20
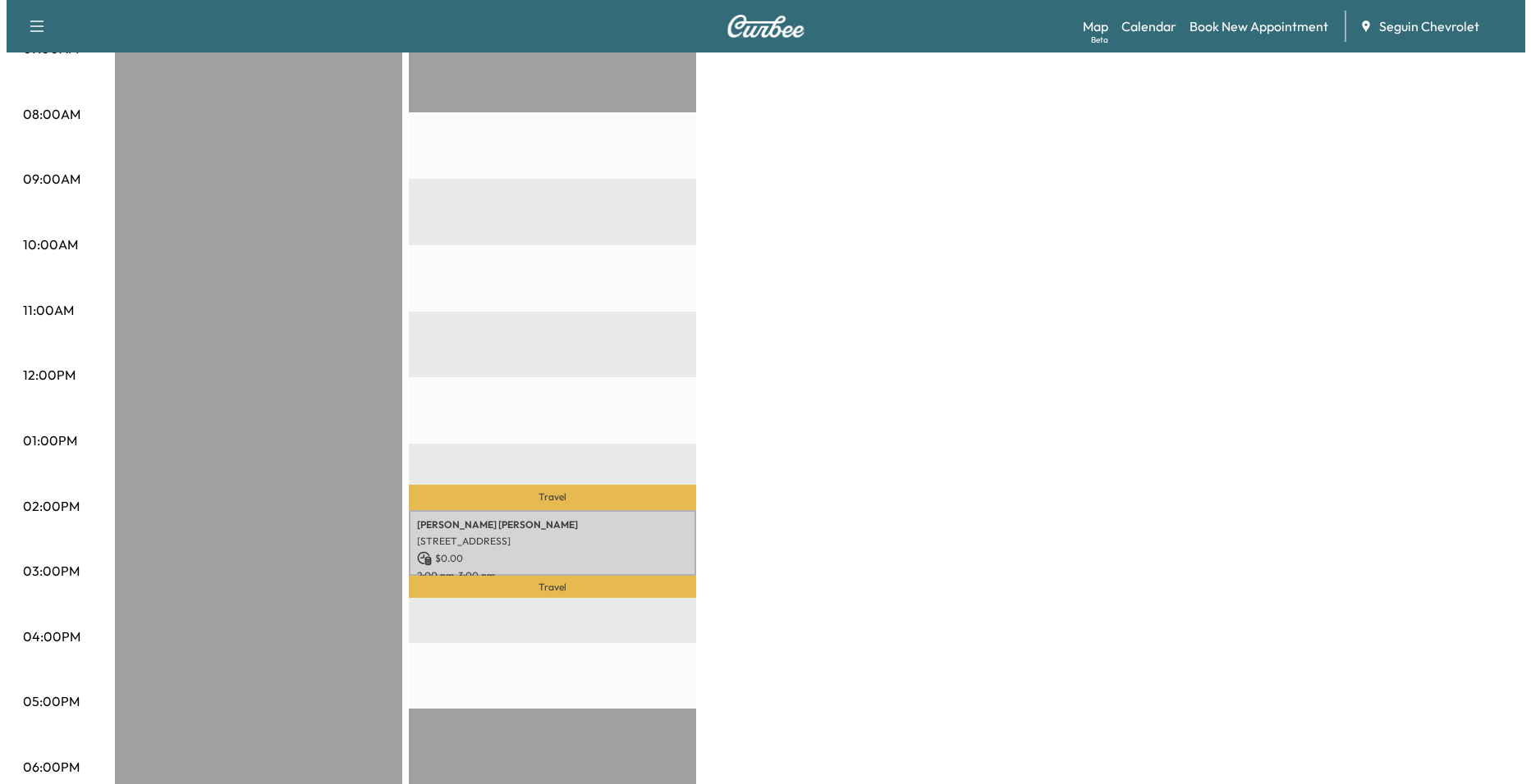
scroll to position [410, 0]
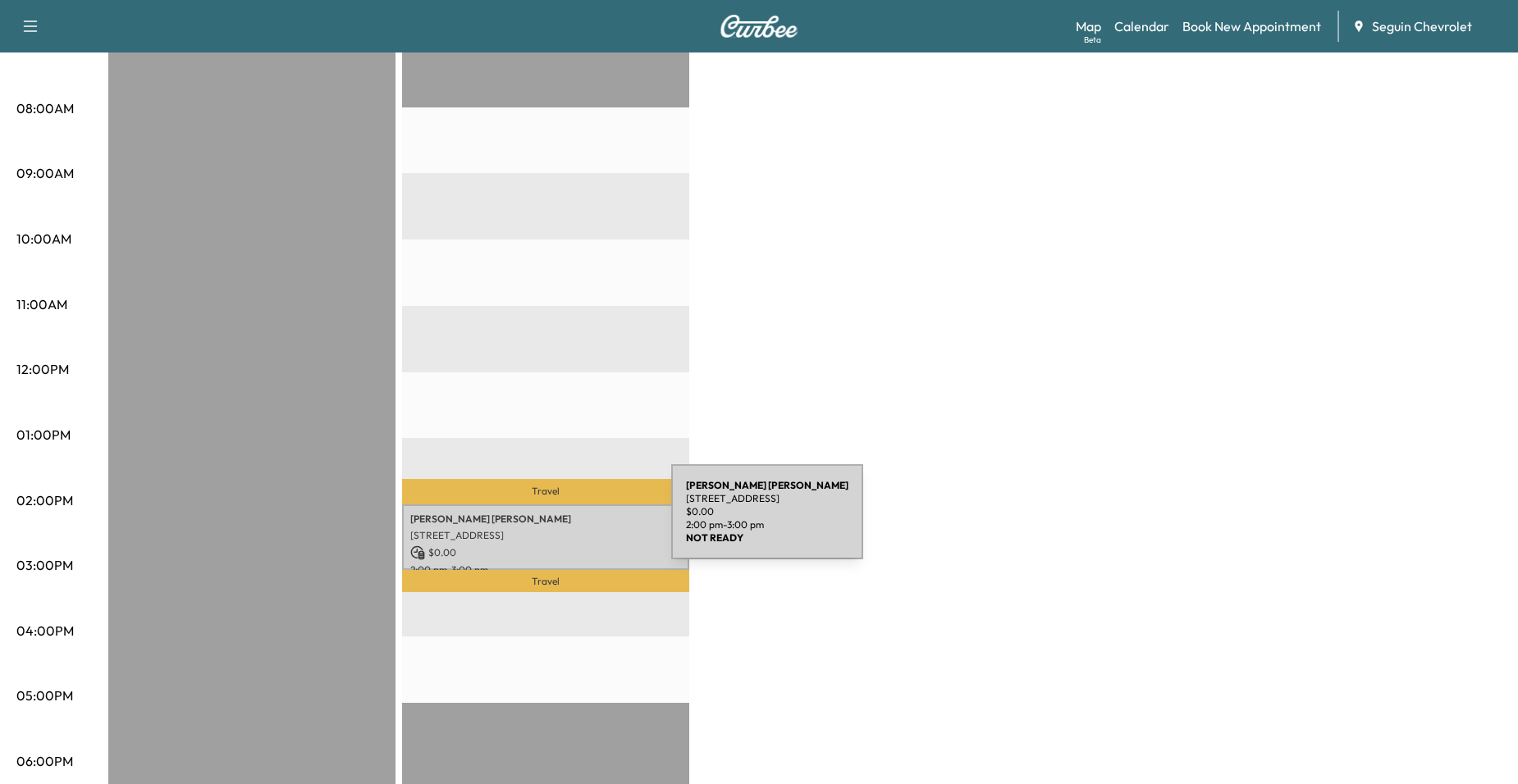
click at [547, 529] on p "284 Global Dr, New Braunfels, TX 78130, USA" at bounding box center [545, 535] width 271 height 13
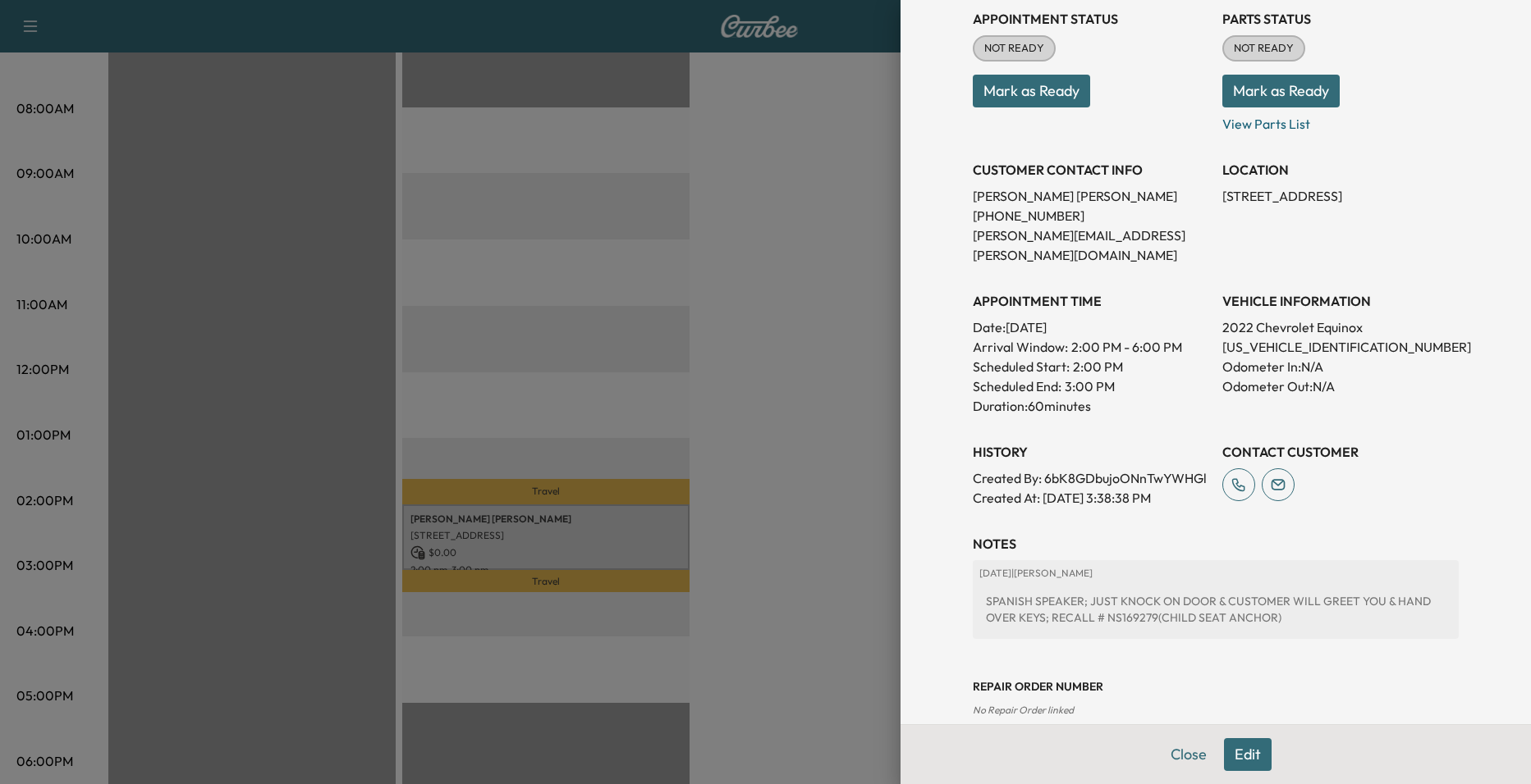
scroll to position [0, 0]
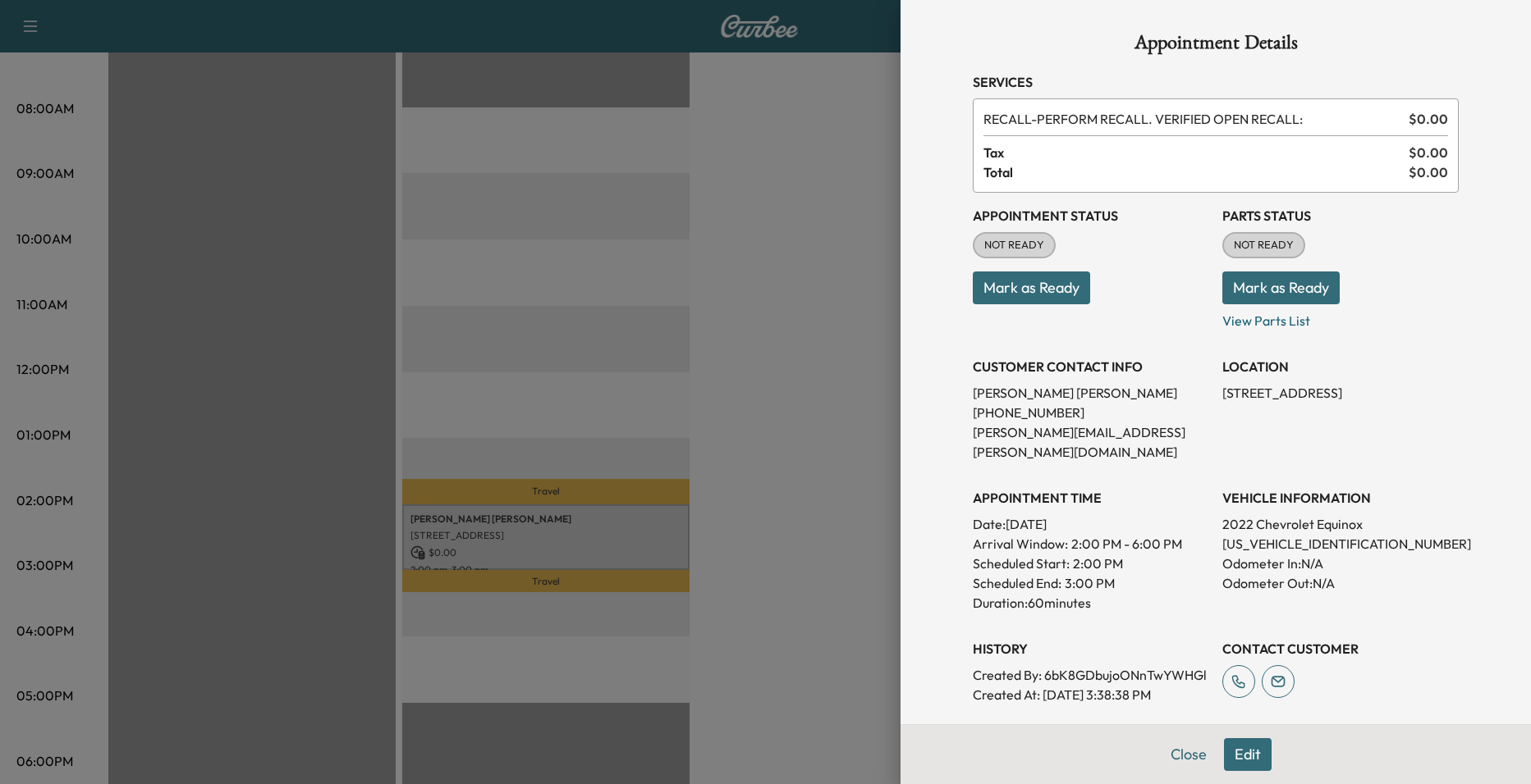
click at [708, 420] on div at bounding box center [766, 392] width 1531 height 784
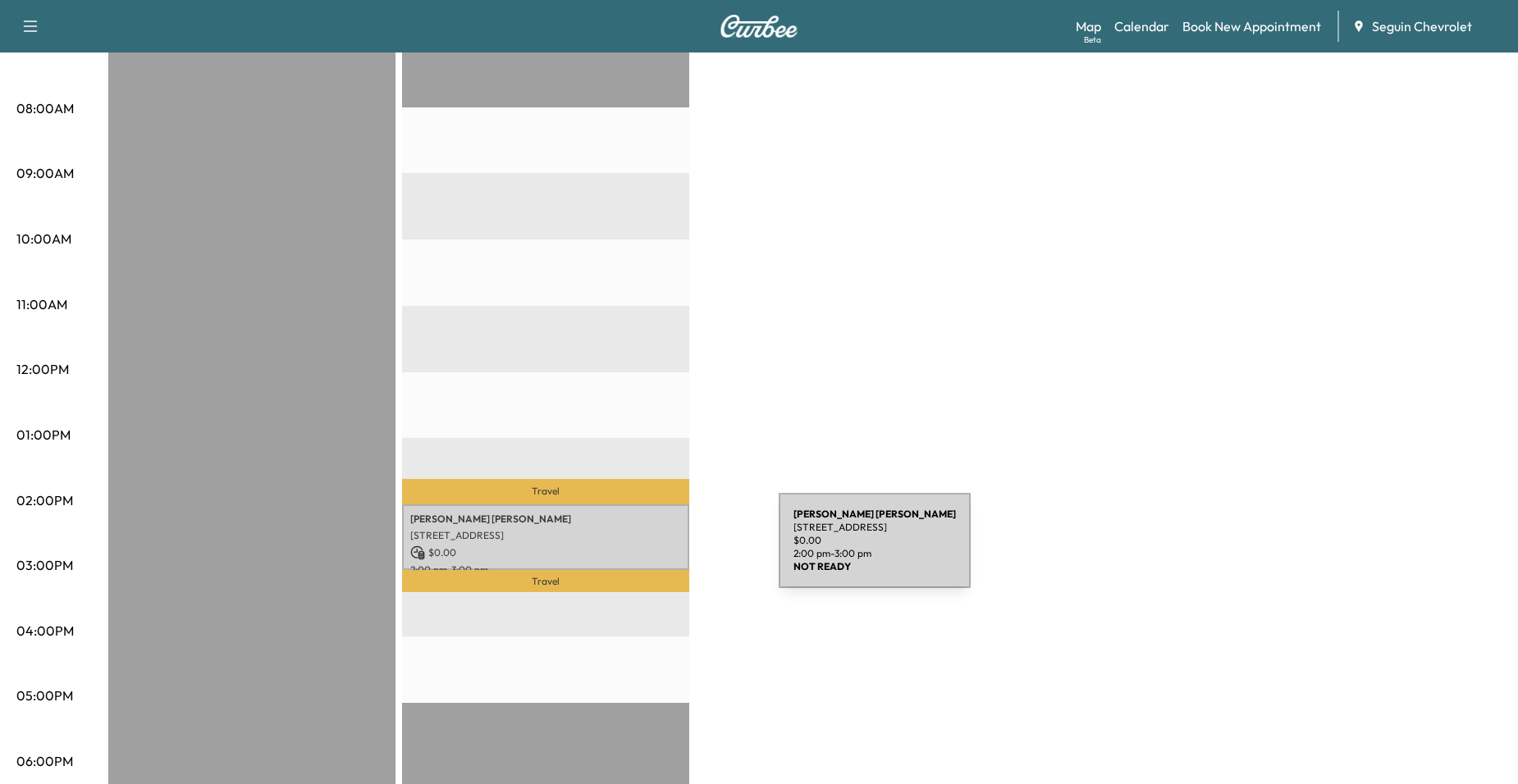
click at [655, 551] on p "$ 0.00" at bounding box center [545, 553] width 271 height 15
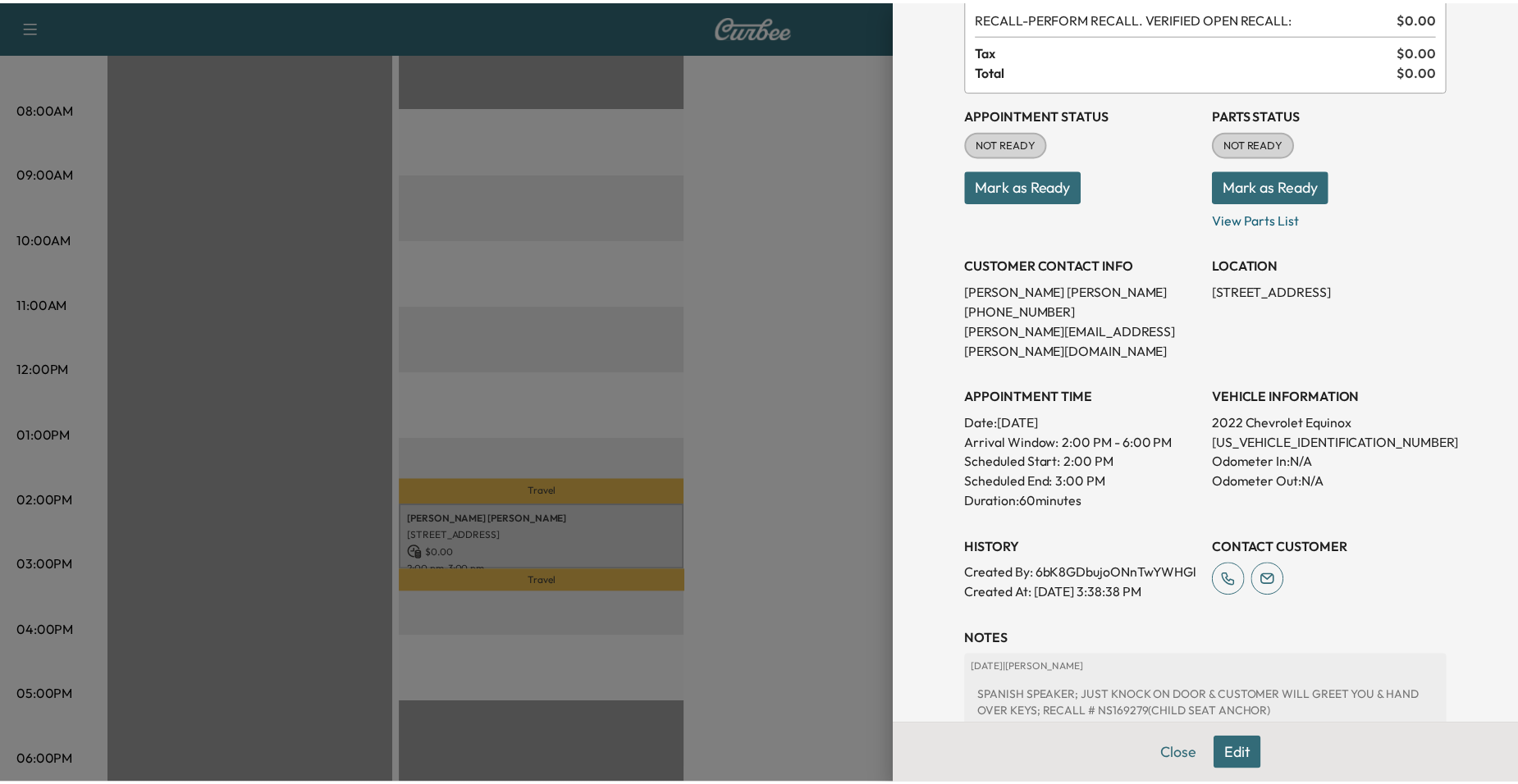
scroll to position [299, 0]
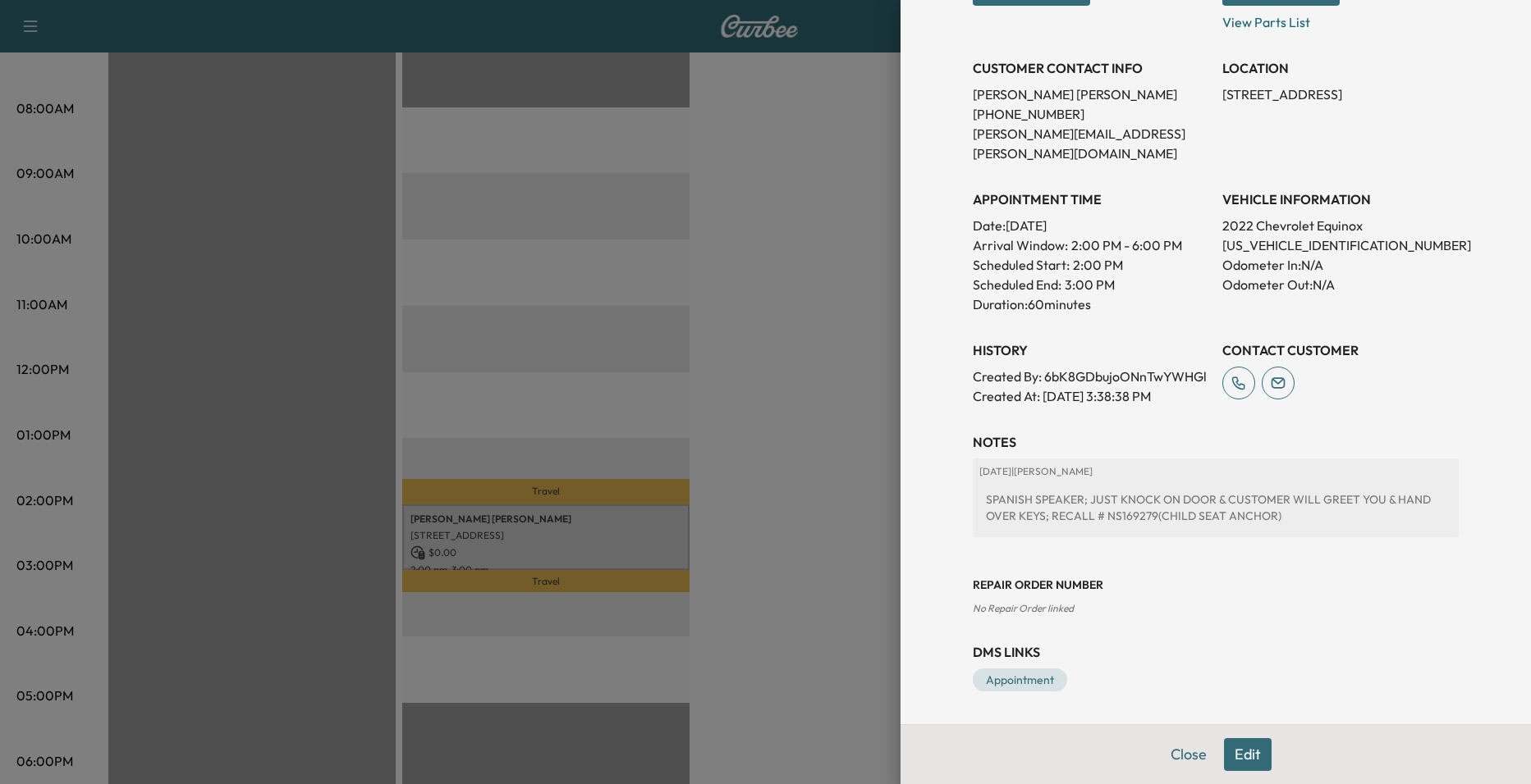
click at [820, 351] on div at bounding box center [766, 392] width 1531 height 784
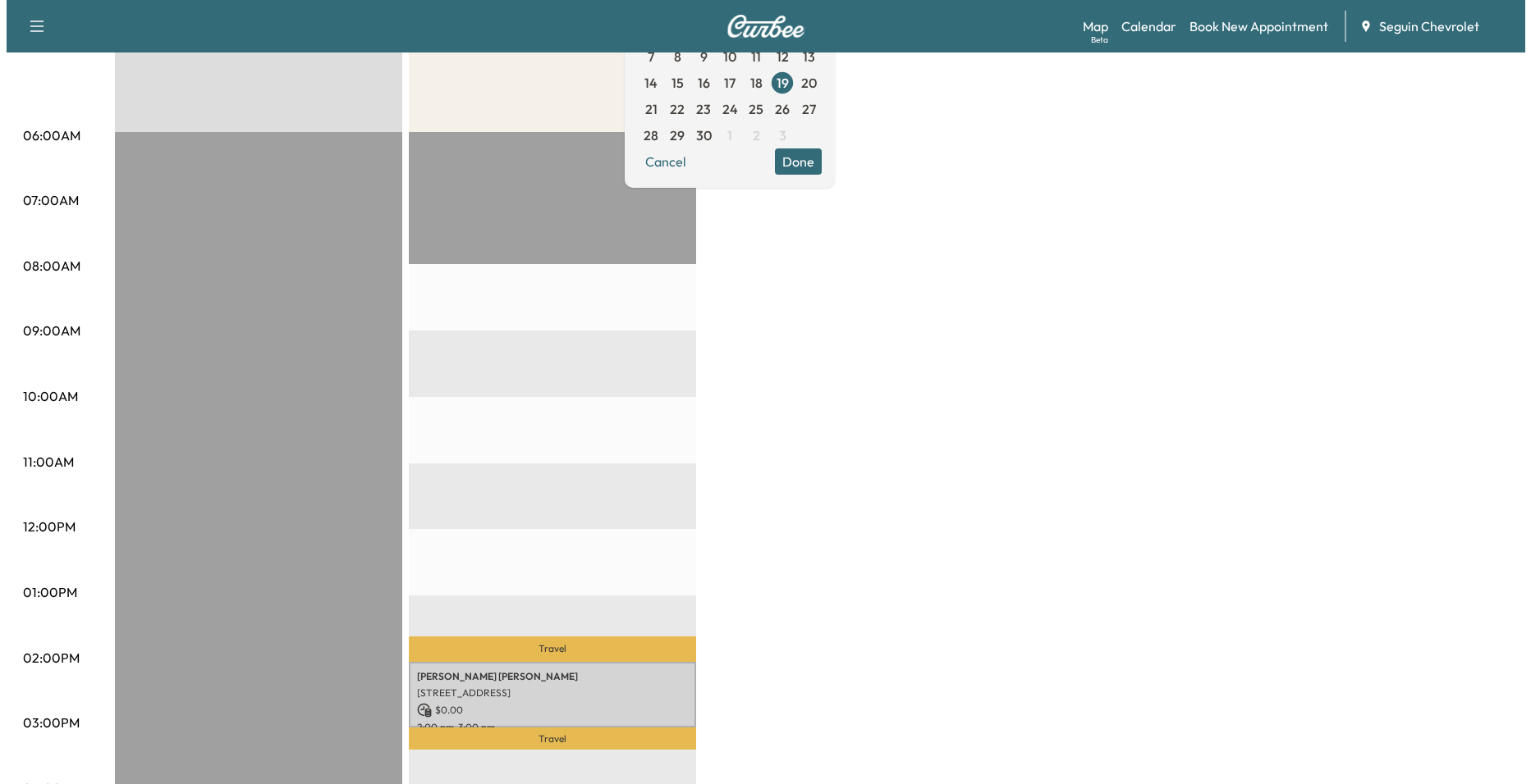
scroll to position [246, 0]
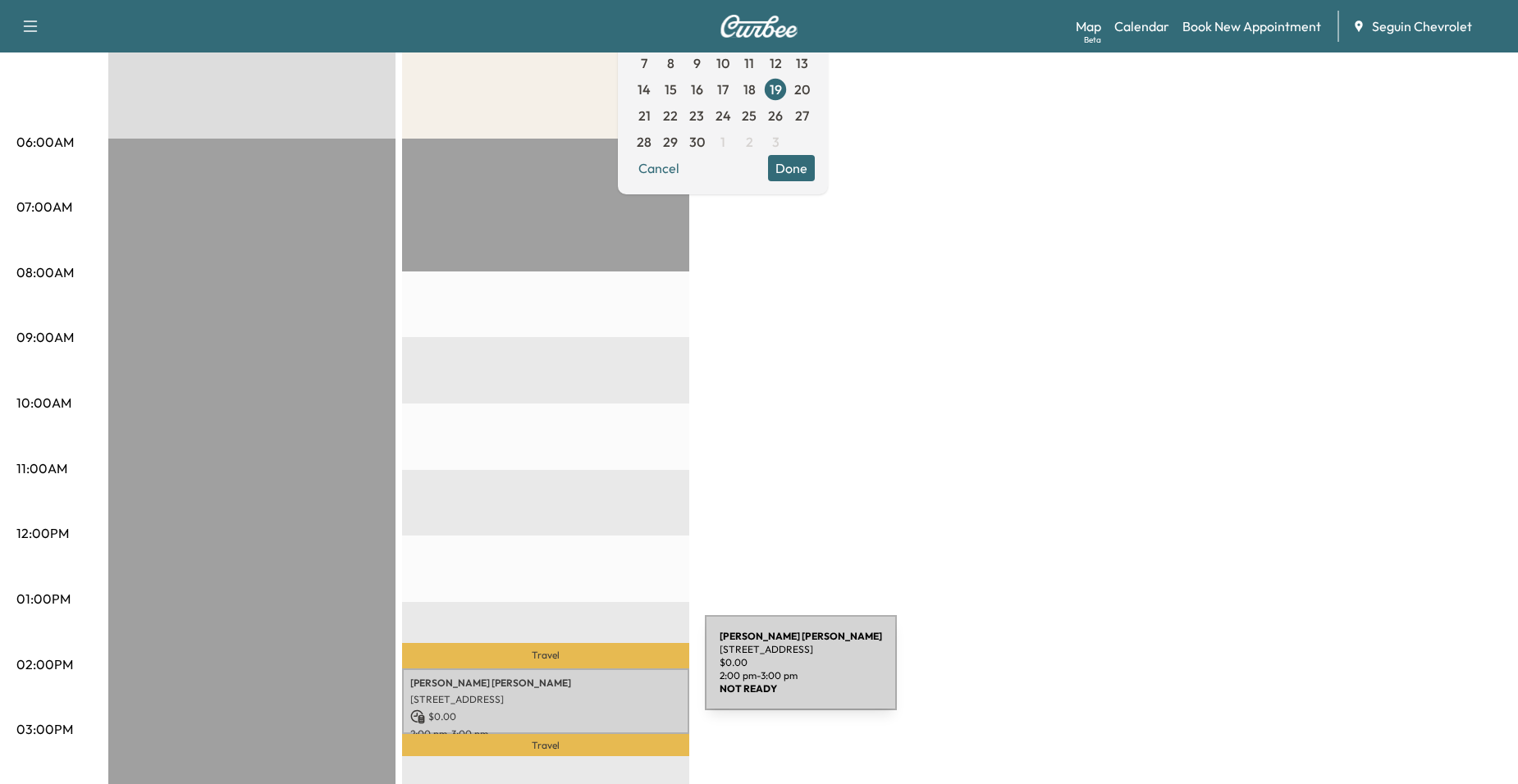
click at [582, 677] on p "Jose Granados Jimenez" at bounding box center [545, 683] width 271 height 13
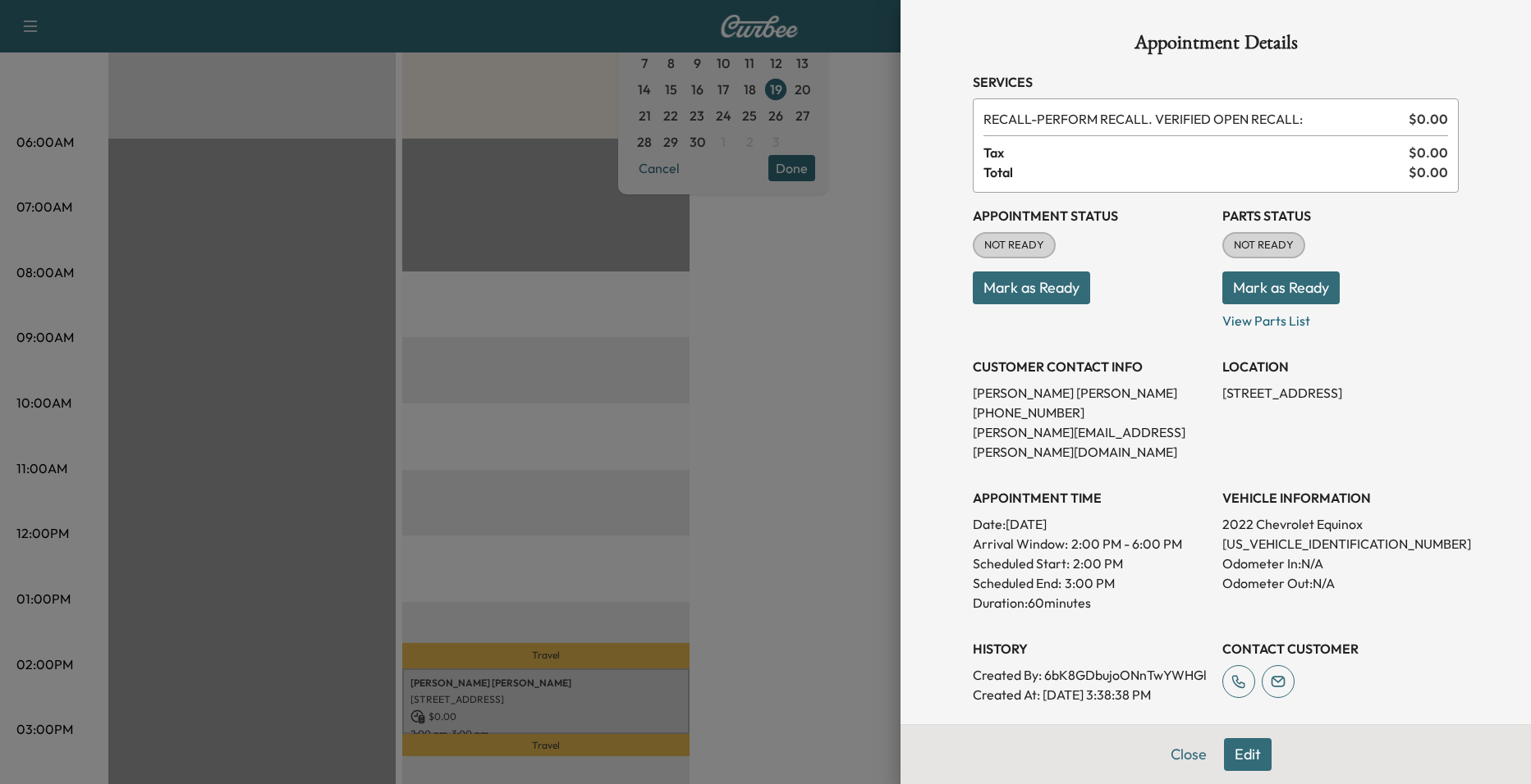
click at [745, 379] on div at bounding box center [766, 392] width 1531 height 784
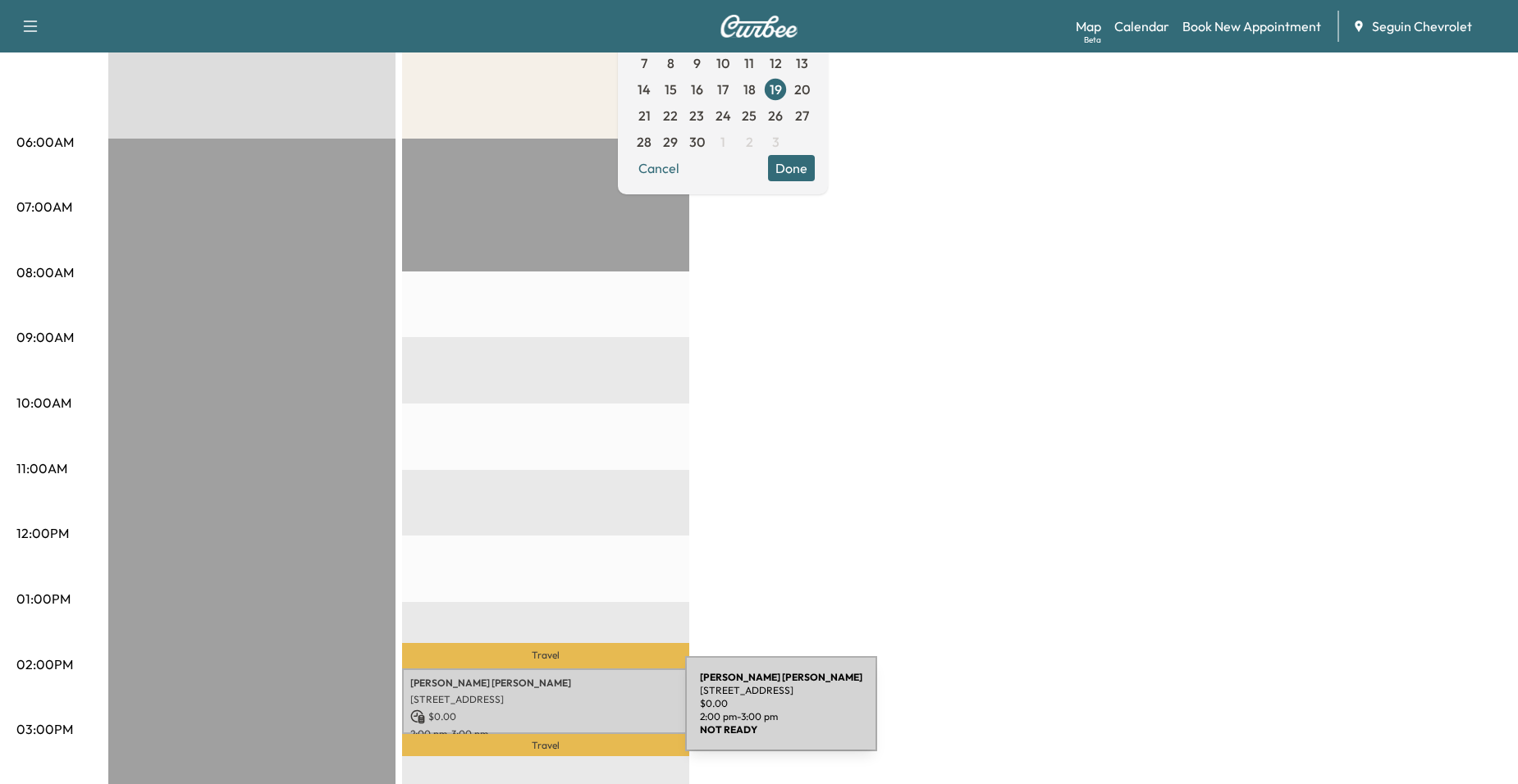
click at [564, 712] on p "$ 0.00" at bounding box center [545, 718] width 271 height 15
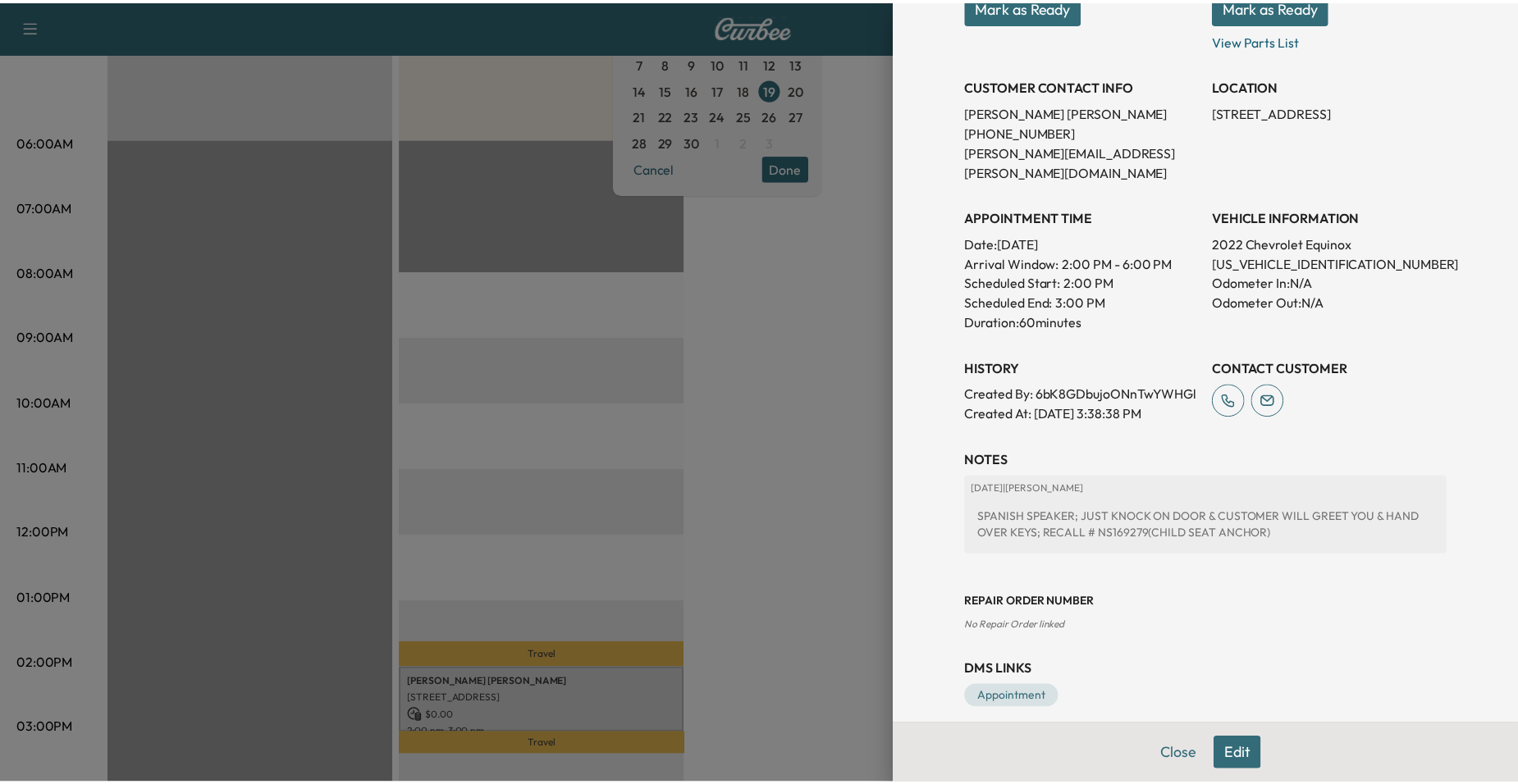
scroll to position [299, 0]
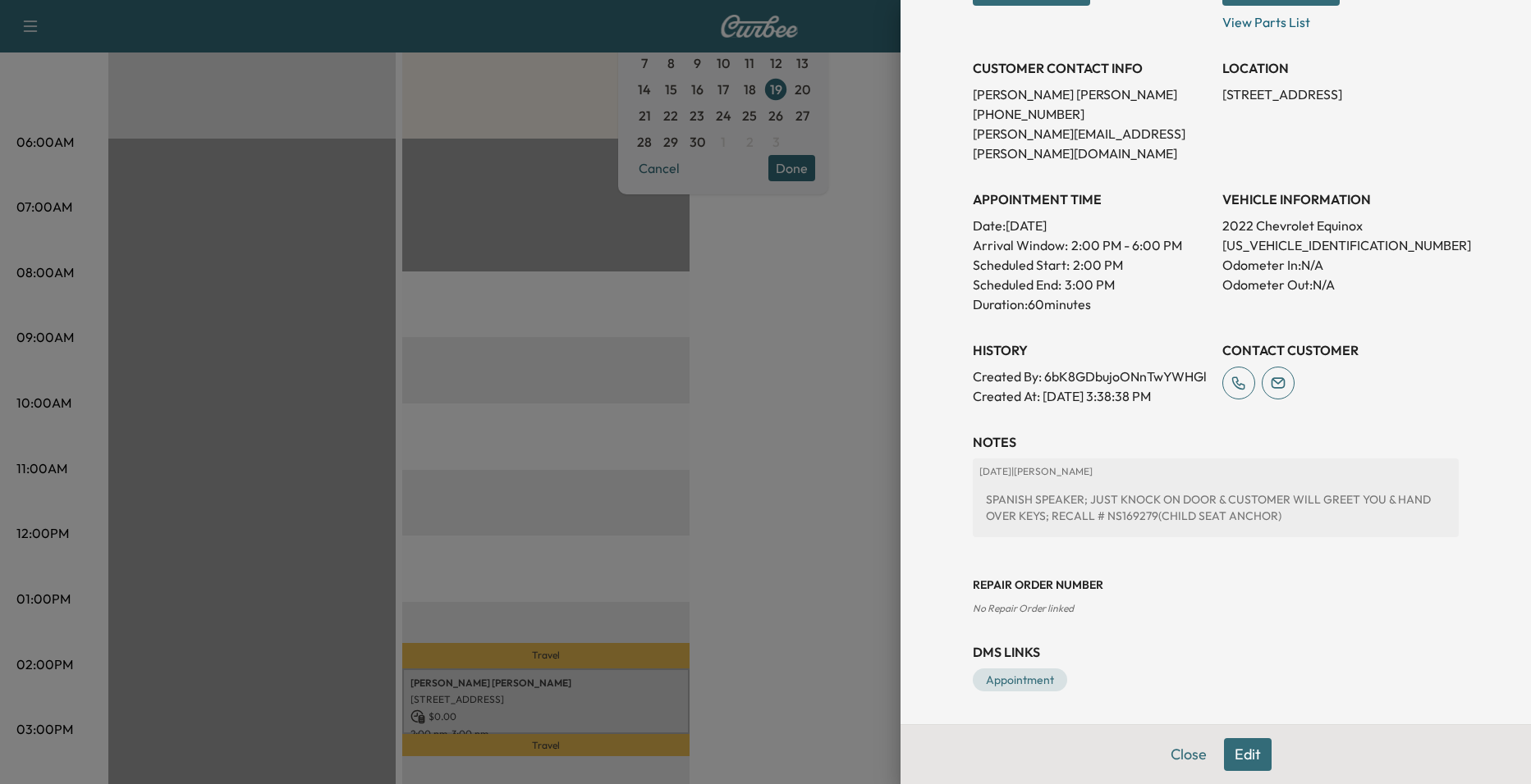
click at [1279, 522] on div "SPANISH SPEAKER; JUST KNOCK ON DOOR & CUSTOMER WILL GREET YOU & HAND OVER KEYS;…" at bounding box center [1216, 508] width 473 height 46
click at [1217, 516] on div "SPANISH SPEAKER; JUST KNOCK ON DOOR & CUSTOMER WILL GREET YOU & HAND OVER KEYS;…" at bounding box center [1216, 508] width 473 height 46
click at [765, 506] on div at bounding box center [766, 392] width 1531 height 784
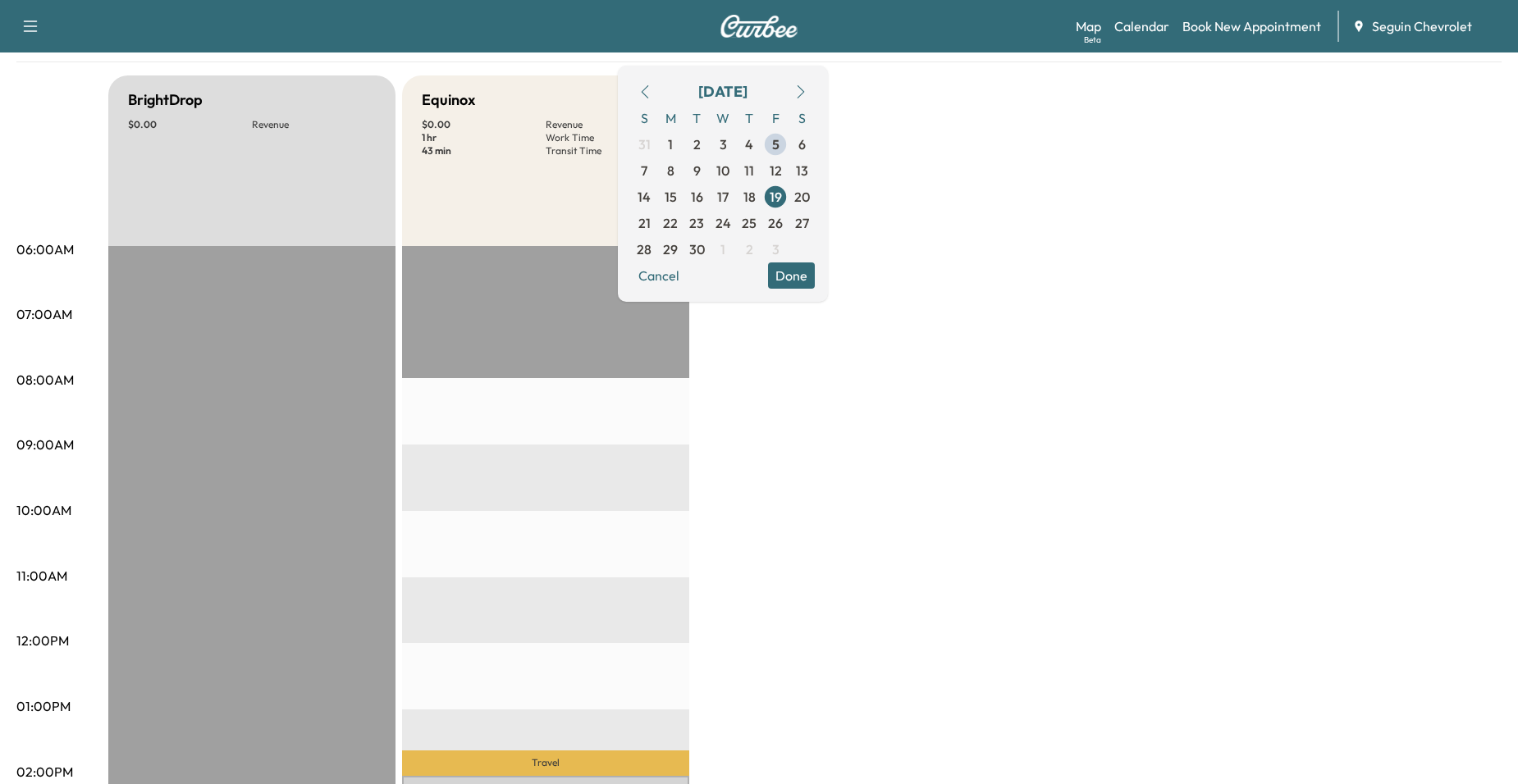
scroll to position [0, 0]
